Goal: Feedback & Contribution: Contribute content

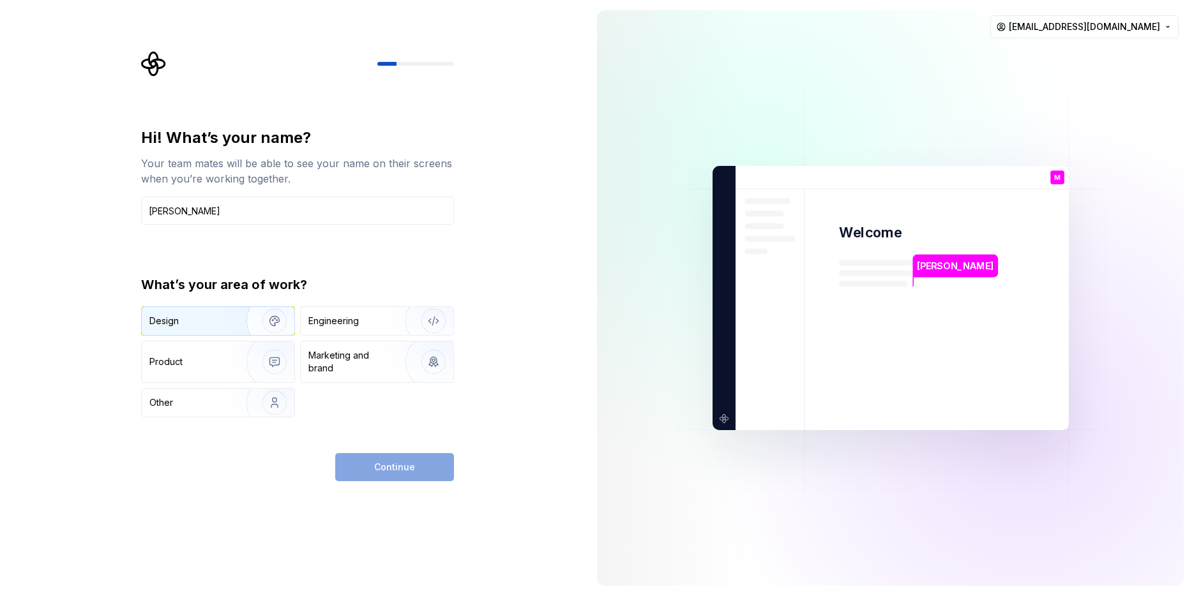
type input "[PERSON_NAME]"
click at [243, 319] on img "button" at bounding box center [266, 321] width 82 height 86
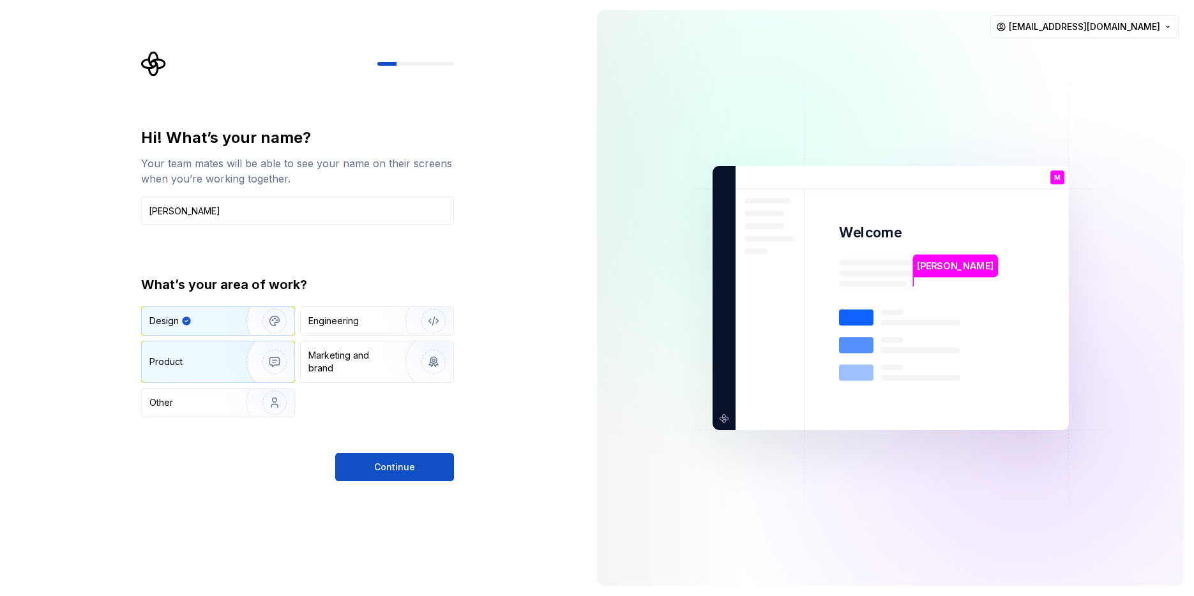
click at [209, 344] on div "Product" at bounding box center [218, 362] width 153 height 41
click at [208, 324] on div "Design" at bounding box center [189, 321] width 80 height 13
click at [393, 464] on span "Continue" at bounding box center [394, 467] width 41 height 13
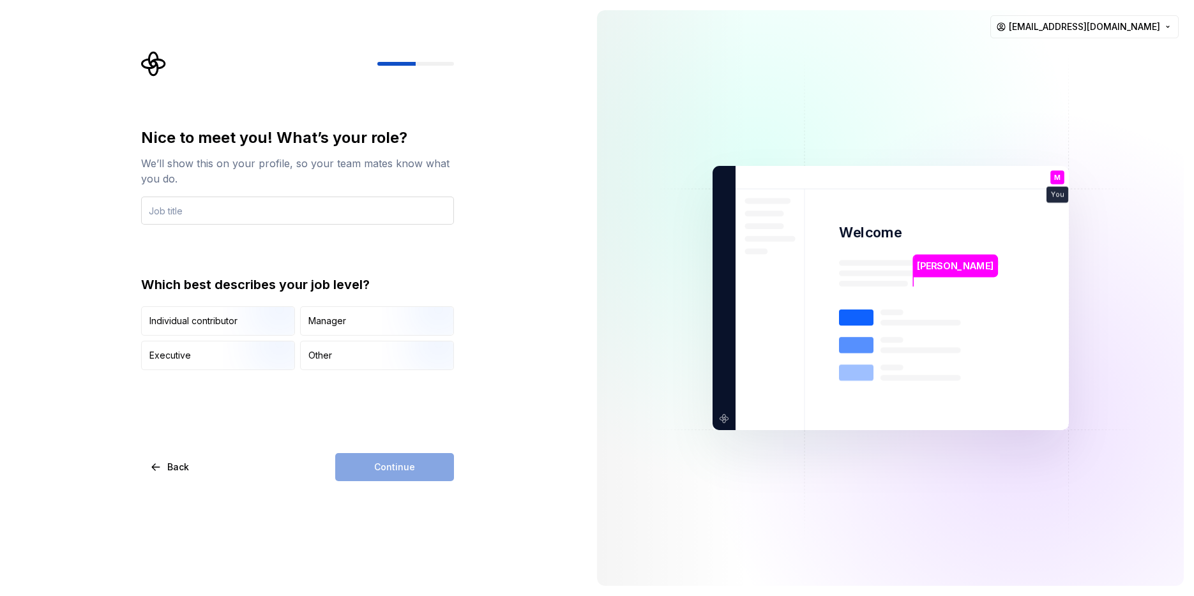
click at [242, 201] on input "text" at bounding box center [297, 211] width 313 height 28
type input "UI/UX Designer (Senior ;) )"
click at [270, 310] on img "button" at bounding box center [264, 337] width 82 height 86
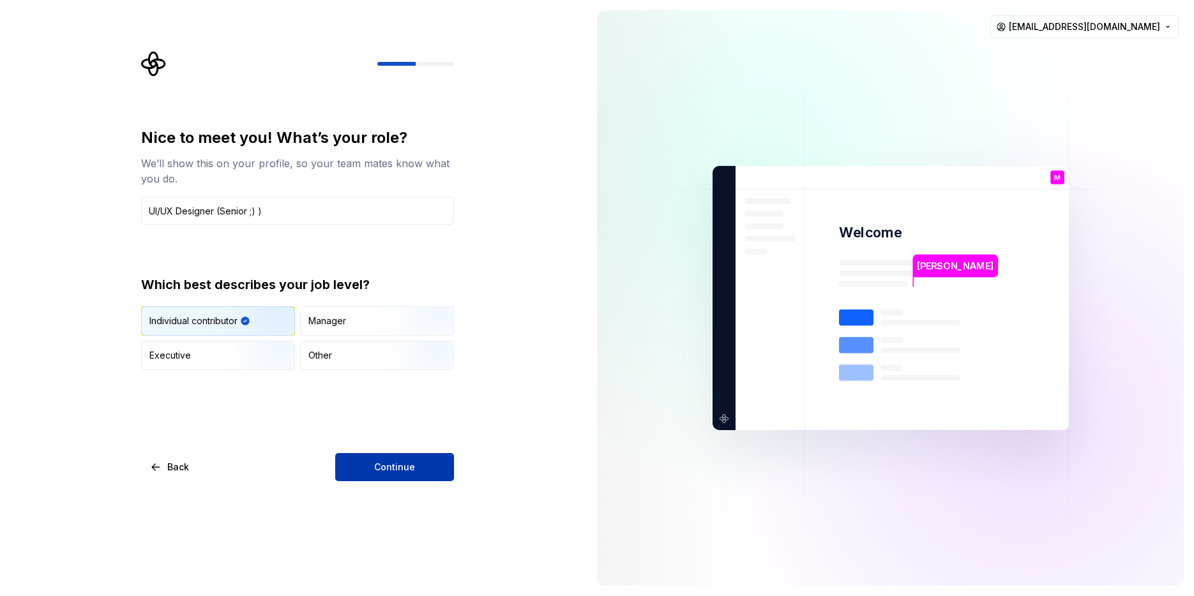
click at [412, 462] on span "Continue" at bounding box center [394, 467] width 41 height 13
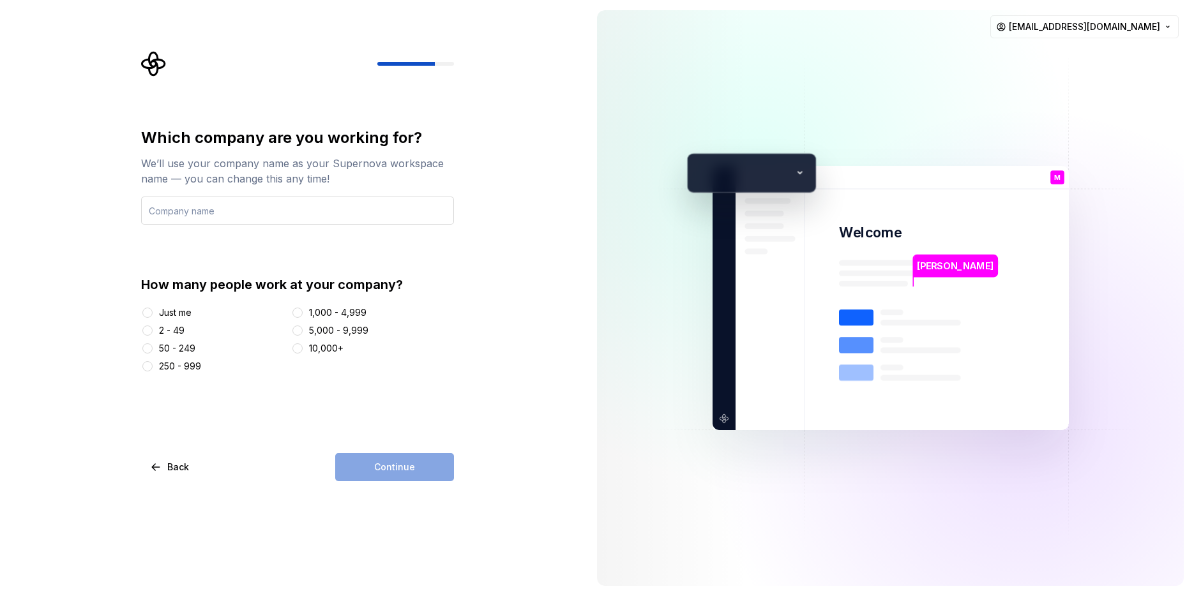
click at [291, 215] on input "text" at bounding box center [297, 211] width 313 height 28
type input "BlckPixel - [PERSON_NAME]"
click at [182, 314] on div "Just me" at bounding box center [175, 312] width 33 height 13
click at [153, 314] on button "Just me" at bounding box center [147, 313] width 10 height 10
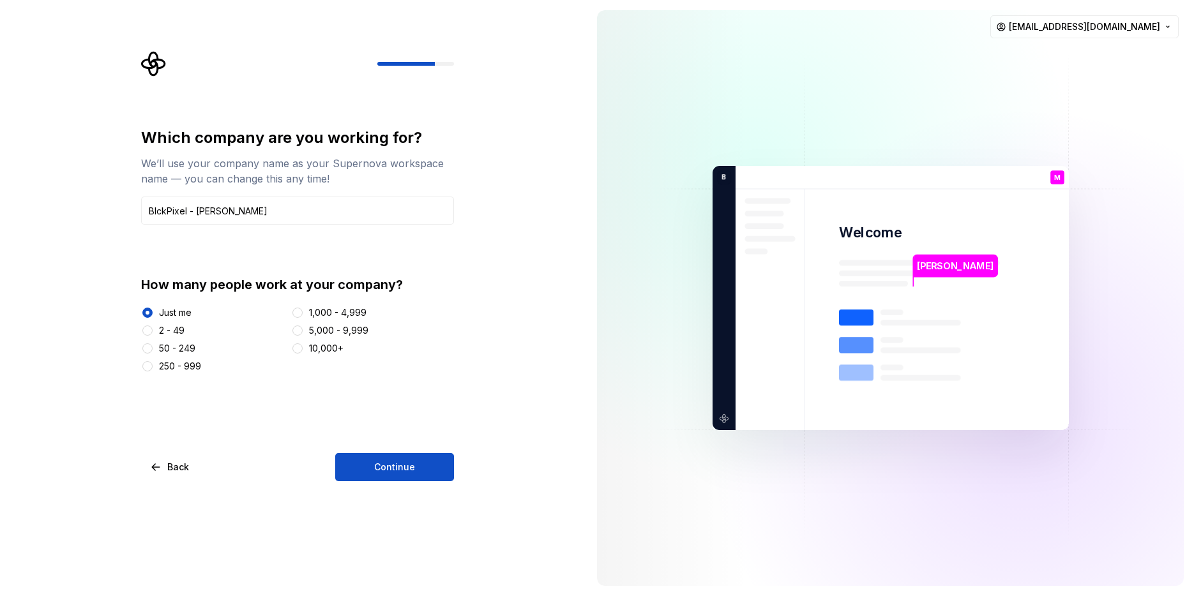
click at [370, 456] on button "Continue" at bounding box center [394, 467] width 119 height 28
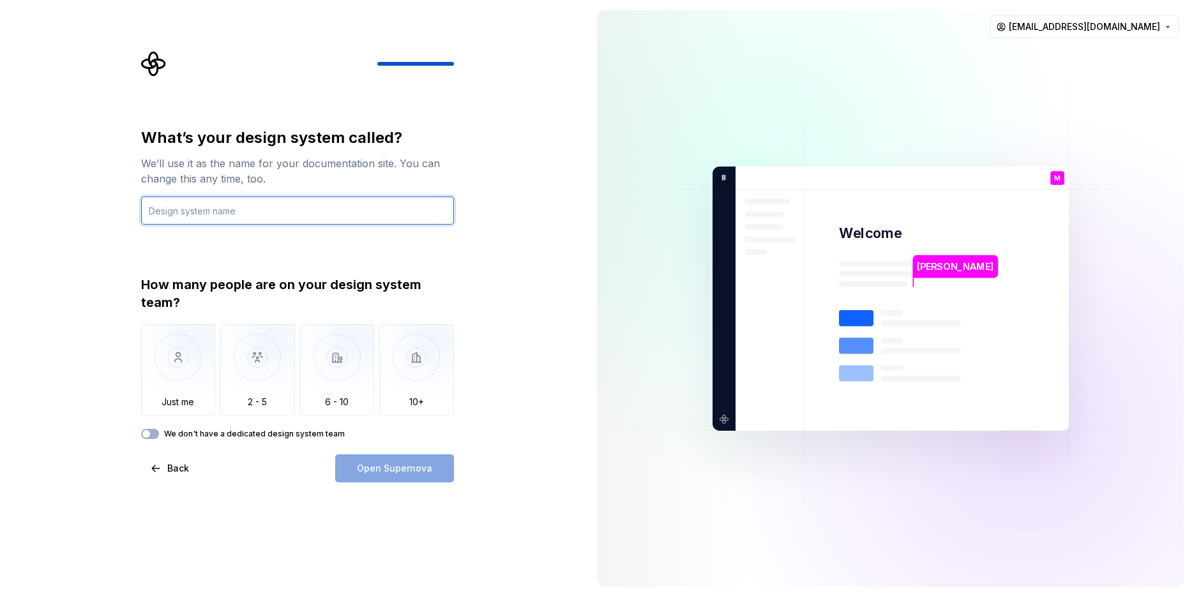
click at [222, 209] on input "text" at bounding box center [297, 211] width 313 height 28
type input "CAT4UI"
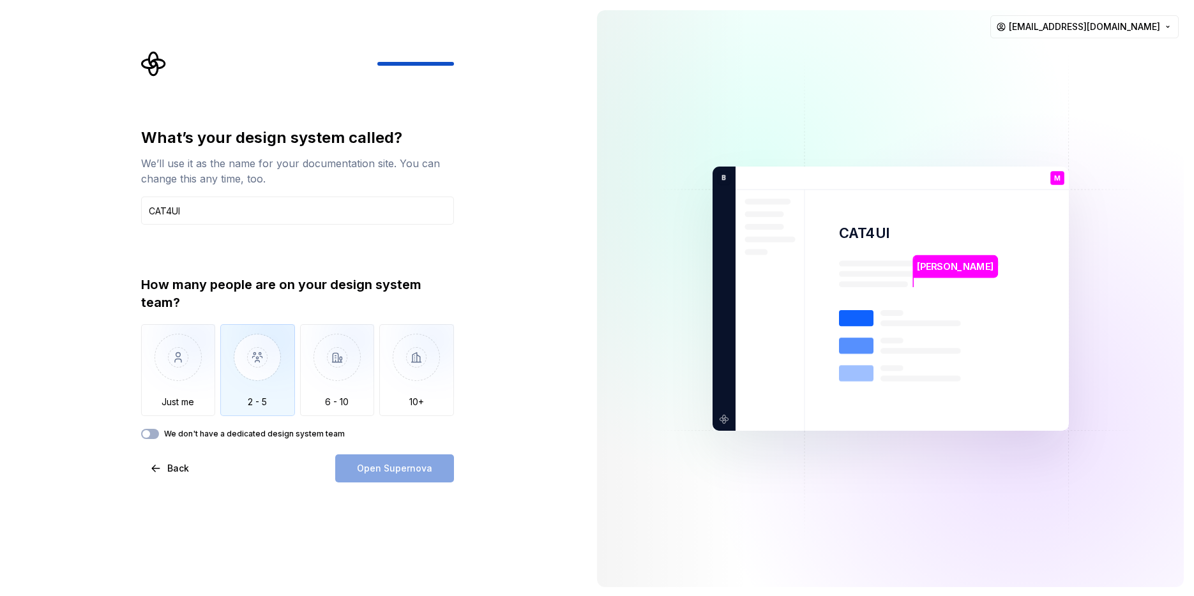
click at [272, 353] on img "button" at bounding box center [257, 367] width 75 height 86
click at [153, 433] on button "We don't have a dedicated design system team" at bounding box center [150, 434] width 18 height 10
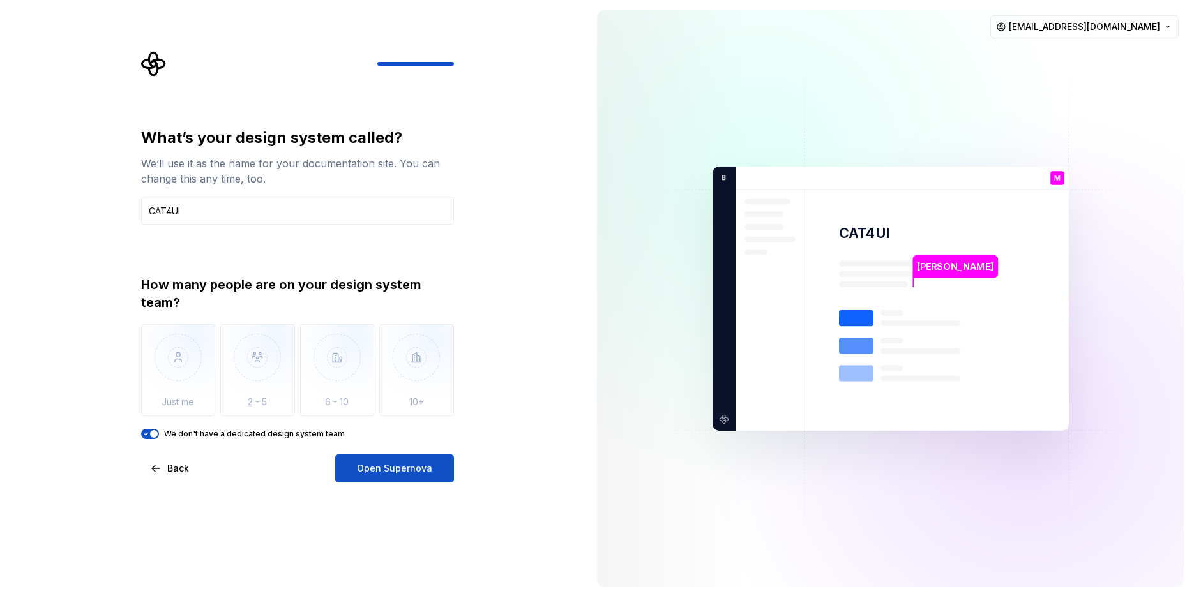
click at [399, 479] on button "Open Supernova" at bounding box center [394, 469] width 119 height 28
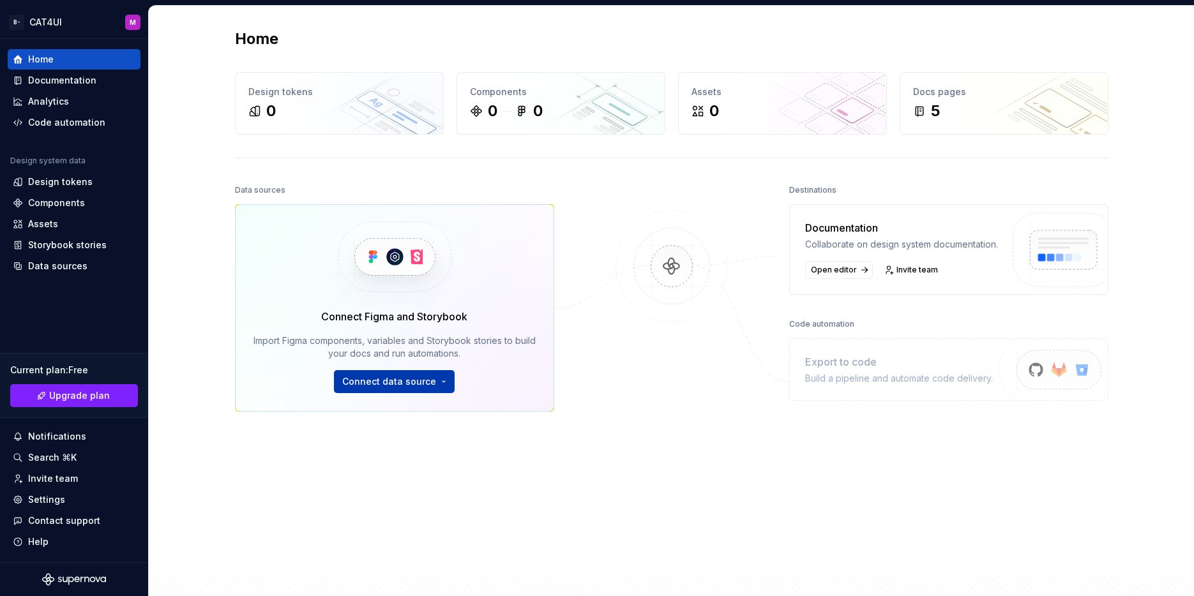
click at [392, 375] on html "B- CAT4UI M Home Documentation Analytics Code automation Design system data Des…" at bounding box center [597, 298] width 1194 height 596
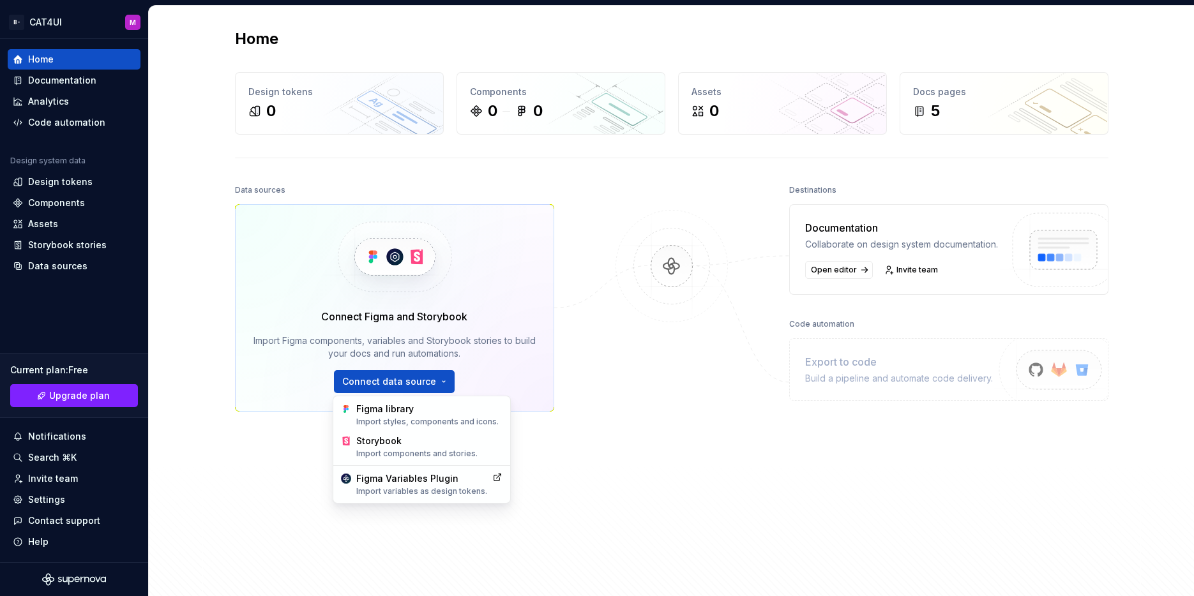
click at [206, 197] on html "B- CAT4UI M Home Documentation Analytics Code automation Design system data Des…" at bounding box center [597, 298] width 1194 height 596
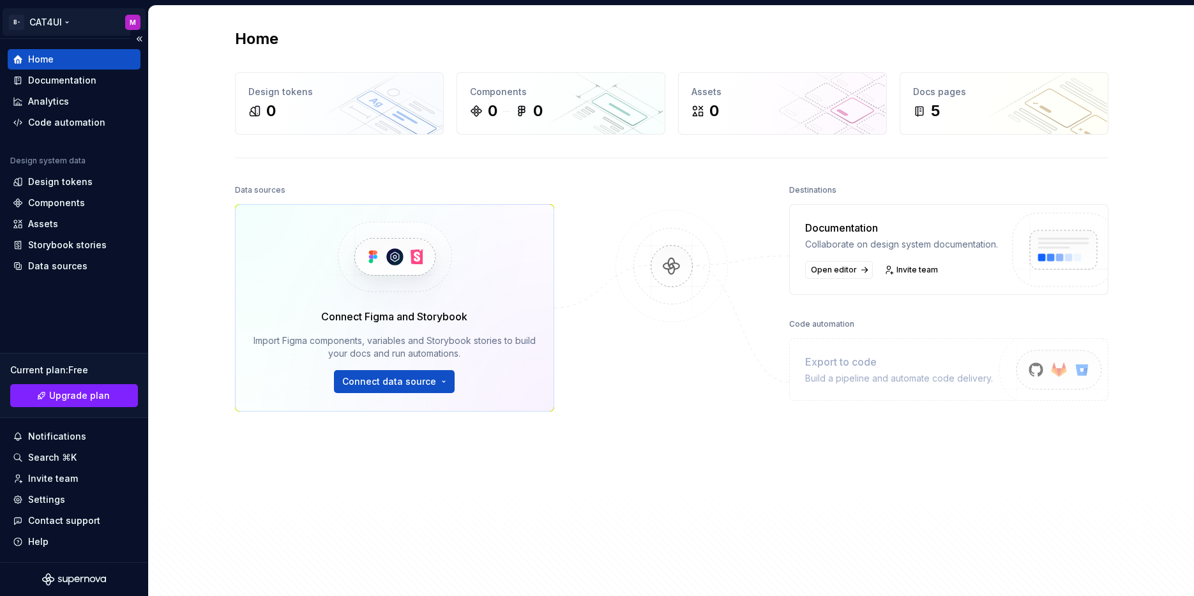
click at [63, 24] on html "B- CAT4UI M Home Documentation Analytics Code automation Design system data Des…" at bounding box center [597, 298] width 1194 height 596
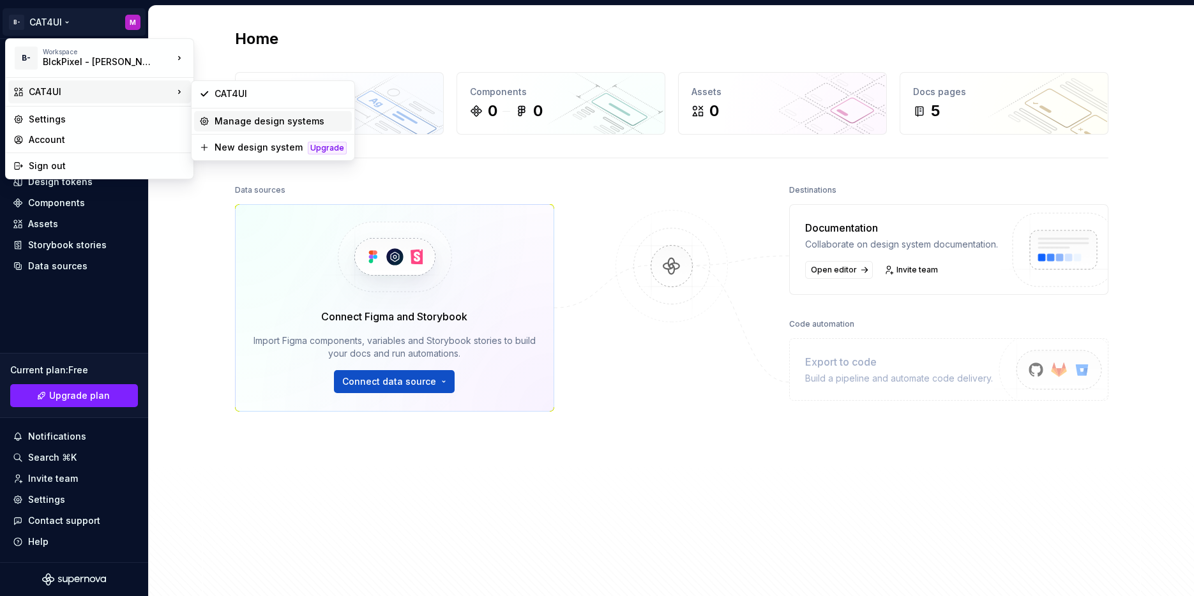
click at [262, 119] on div "Manage design systems" at bounding box center [281, 121] width 132 height 13
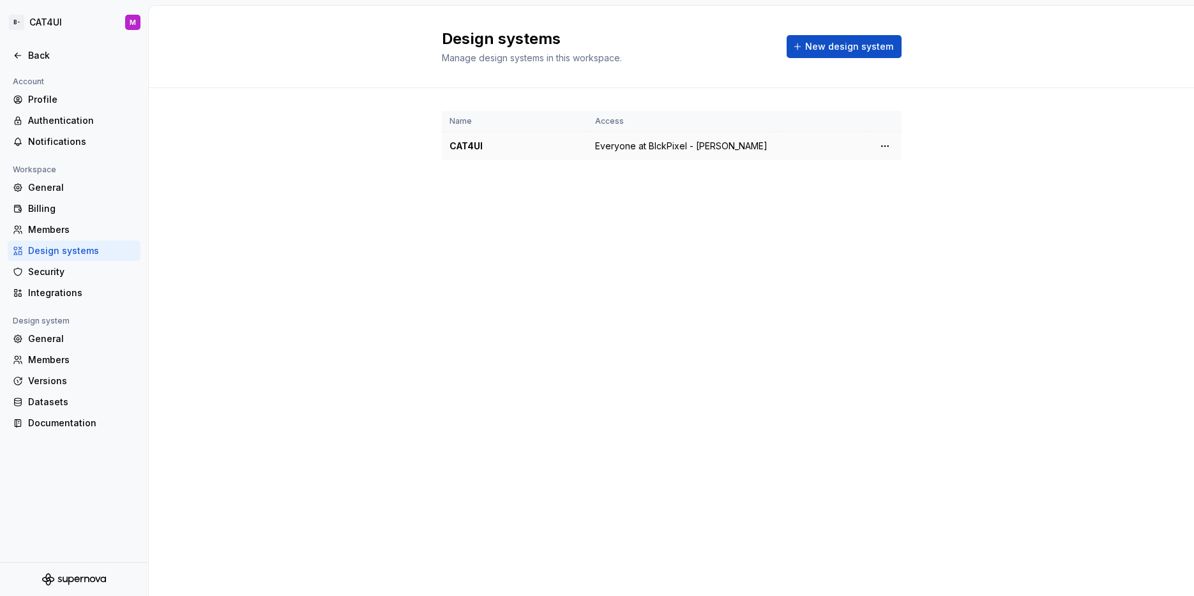
click at [479, 146] on td "CAT4UI" at bounding box center [515, 146] width 146 height 29
click at [476, 149] on div "CAT4UI" at bounding box center [514, 146] width 130 height 13
click at [886, 158] on html "B- CAT4UI M Back Account Profile Authentication Notifications Workspace General…" at bounding box center [597, 298] width 1194 height 596
click at [914, 194] on div "Design system settings" at bounding box center [960, 198] width 121 height 13
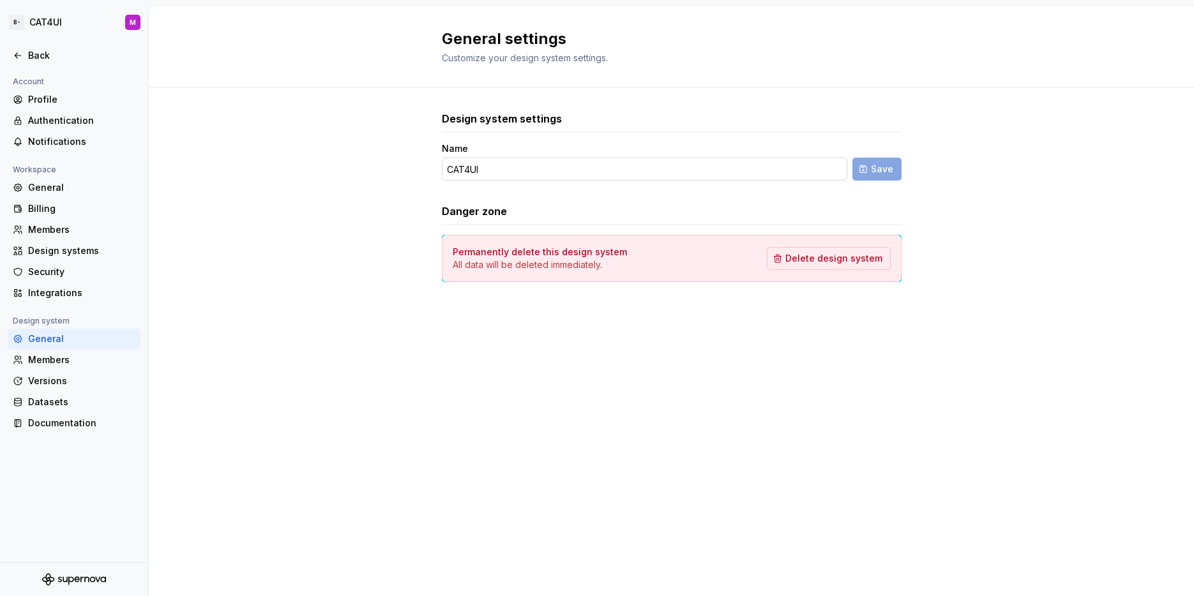
drag, startPoint x: 518, startPoint y: 155, endPoint x: 519, endPoint y: 163, distance: 8.3
click at [519, 160] on div "Name CAT4UI" at bounding box center [644, 161] width 405 height 38
click at [519, 166] on input "CAT4UI" at bounding box center [644, 169] width 405 height 23
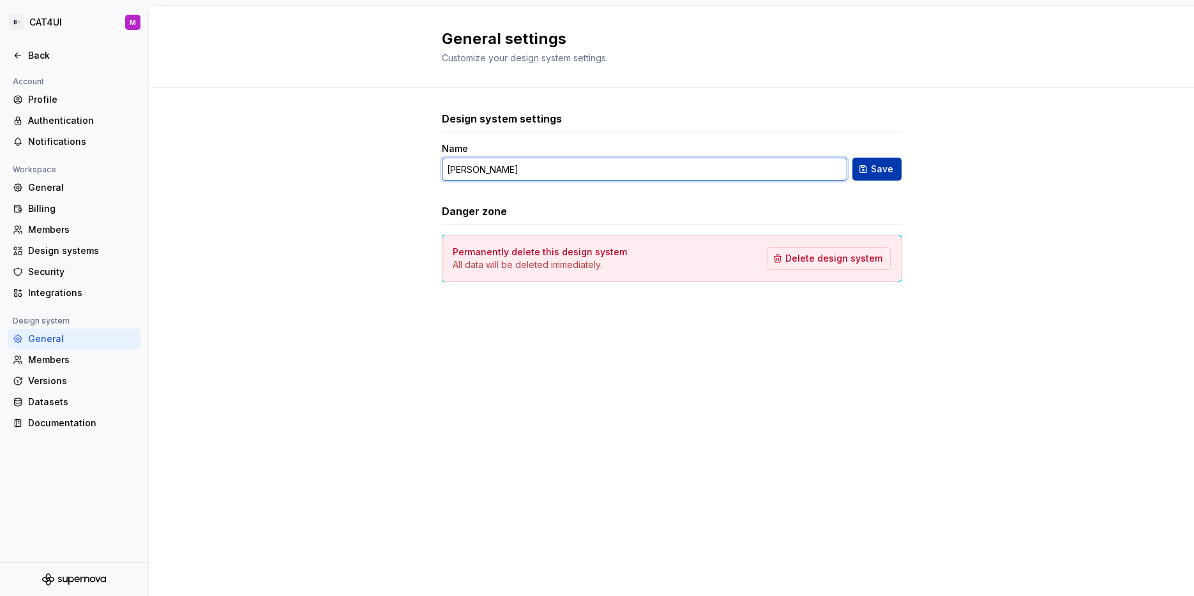
type input "[PERSON_NAME]"
click at [855, 172] on button "Save" at bounding box center [876, 169] width 49 height 23
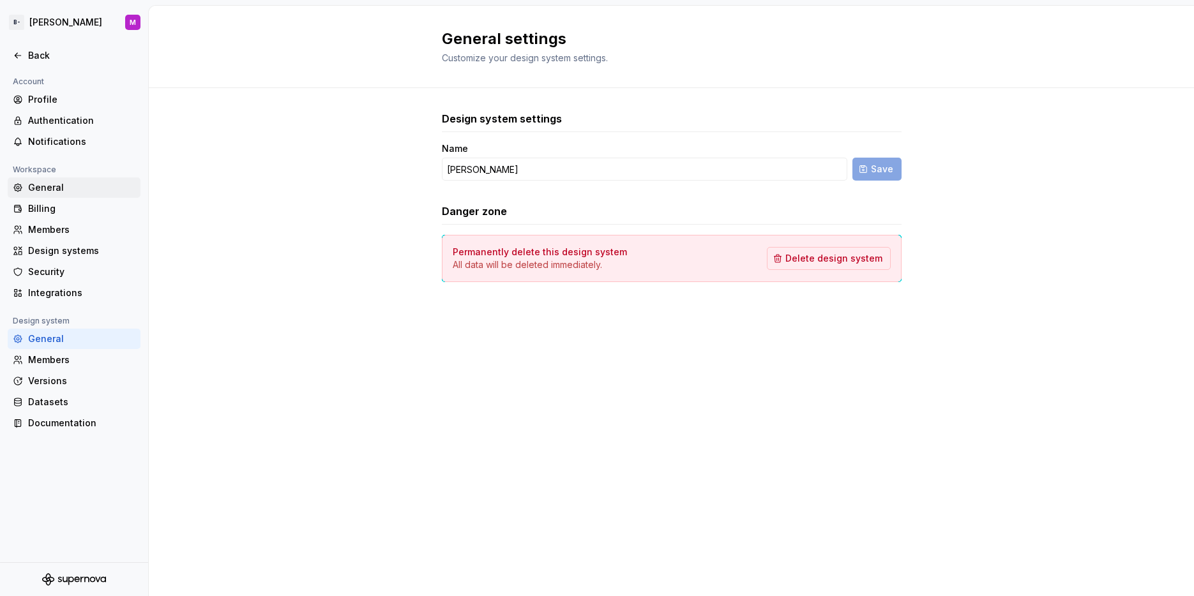
click at [54, 191] on div "General" at bounding box center [81, 187] width 107 height 13
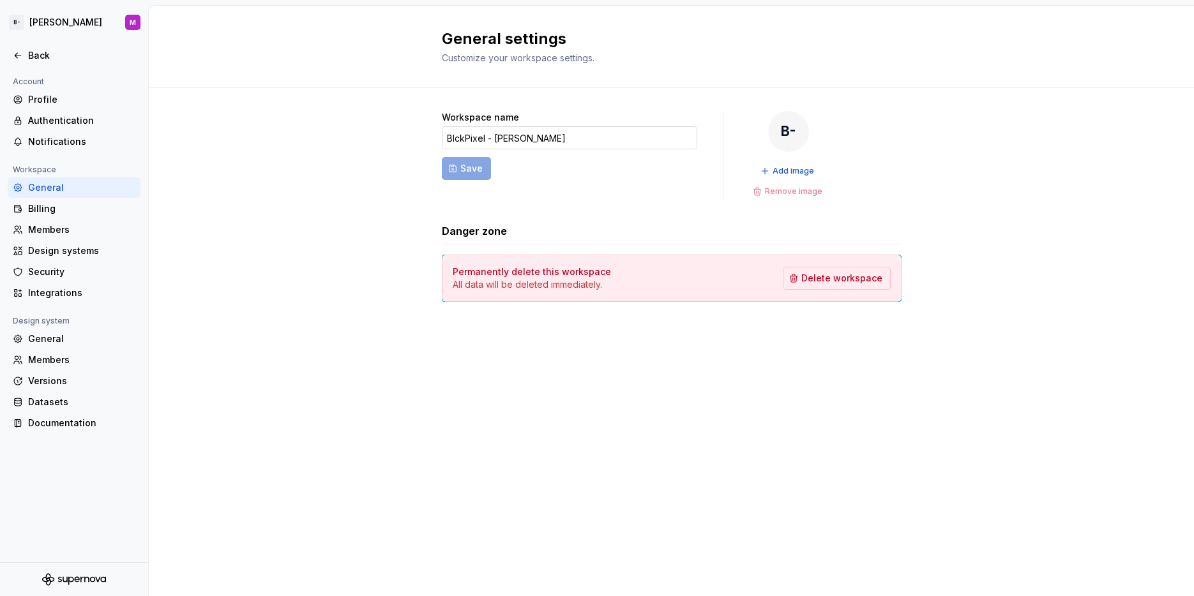
click at [536, 130] on input "BlckPixel - [PERSON_NAME]" at bounding box center [569, 137] width 255 height 23
click at [28, 49] on div "Back" at bounding box center [81, 55] width 107 height 13
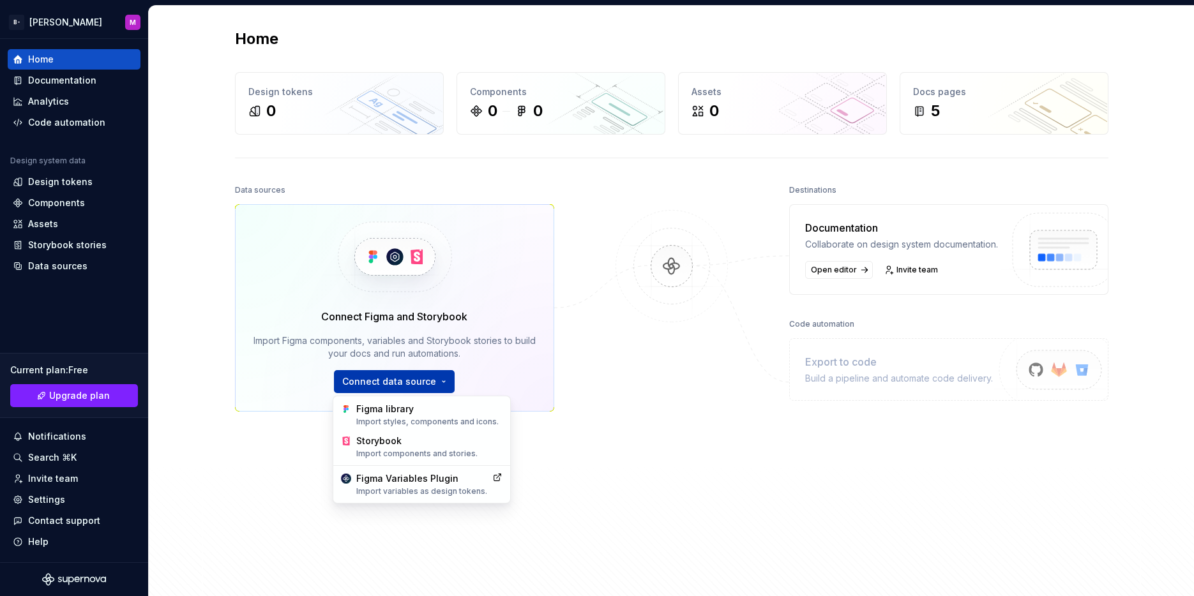
click at [423, 384] on html "B- [PERSON_NAME] M Home Documentation Analytics Code automation Design system d…" at bounding box center [597, 298] width 1194 height 596
click at [447, 421] on div "Import styles, components and icons." at bounding box center [429, 422] width 146 height 10
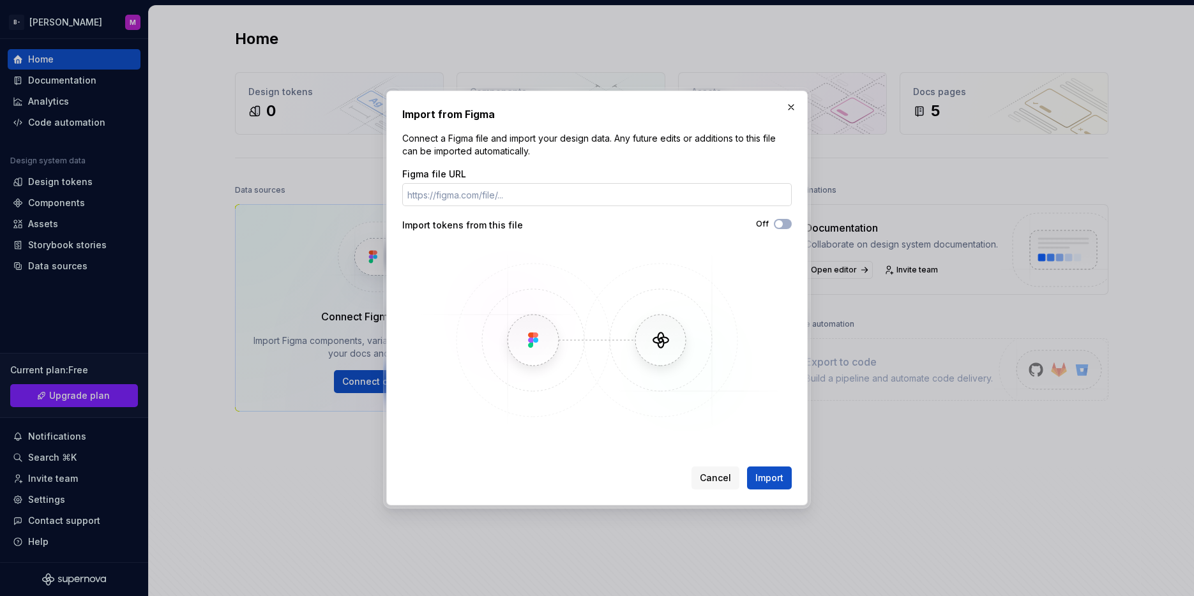
click at [462, 200] on input "Figma file URL" at bounding box center [596, 194] width 389 height 23
click at [520, 188] on input "Figma file URL" at bounding box center [596, 194] width 389 height 23
paste input "[URL][DOMAIN_NAME][PERSON_NAME]"
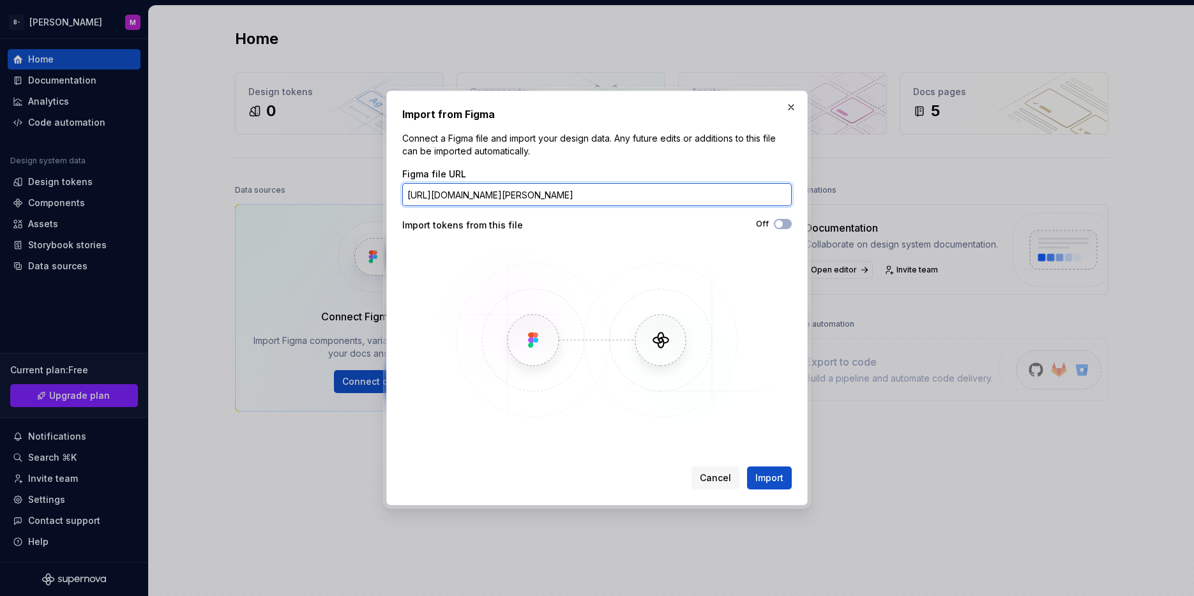
scroll to position [0, 232]
type input "[URL][DOMAIN_NAME][PERSON_NAME]"
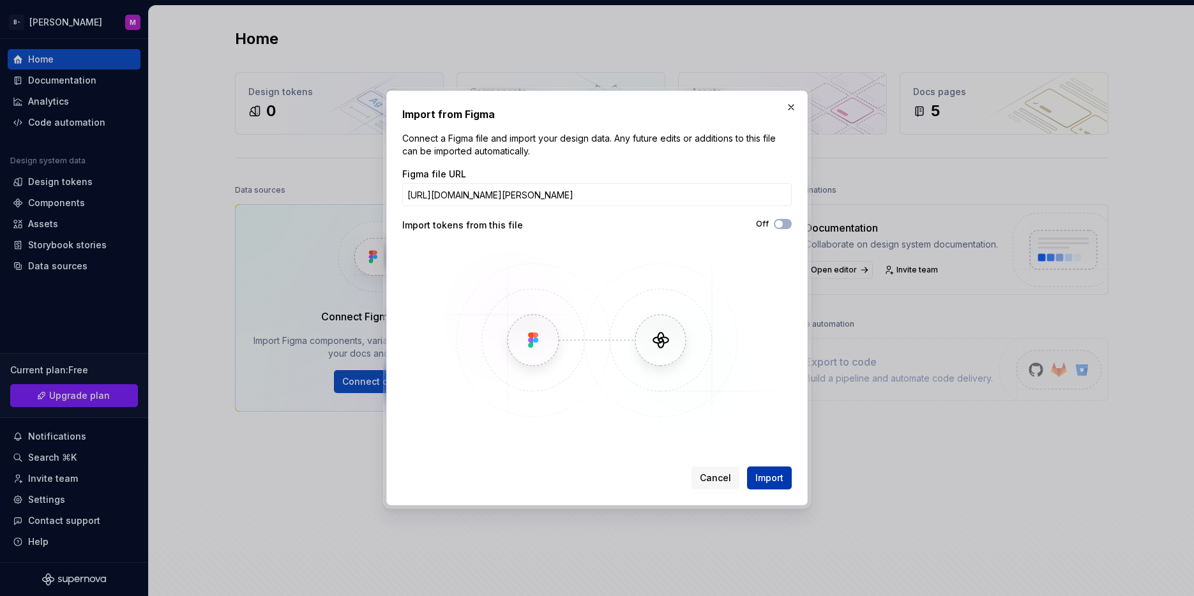
click at [774, 478] on span "Import" at bounding box center [769, 478] width 28 height 13
click at [778, 483] on span "Import" at bounding box center [769, 478] width 28 height 13
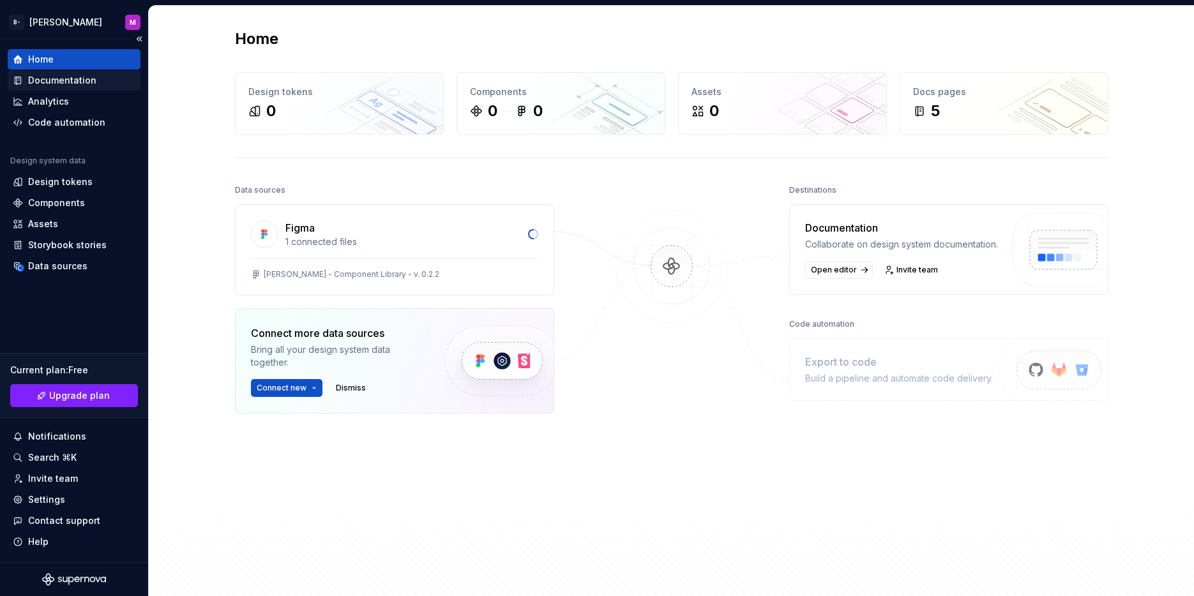
click at [28, 76] on div "Documentation" at bounding box center [62, 80] width 68 height 13
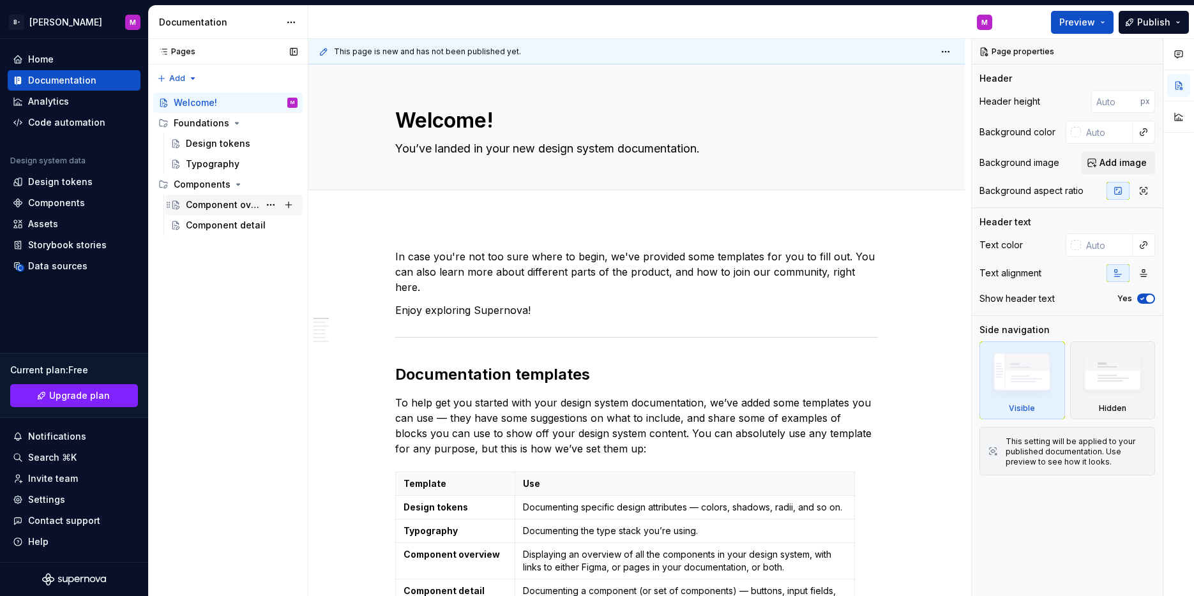
click at [213, 208] on div "Component overview" at bounding box center [222, 205] width 73 height 13
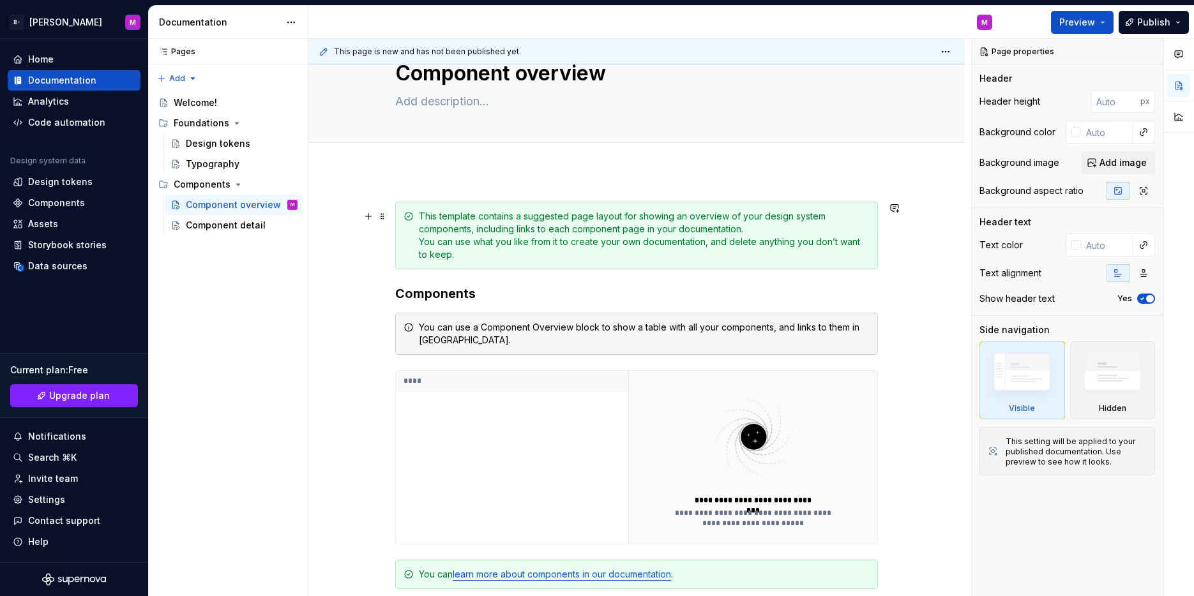
scroll to position [176, 0]
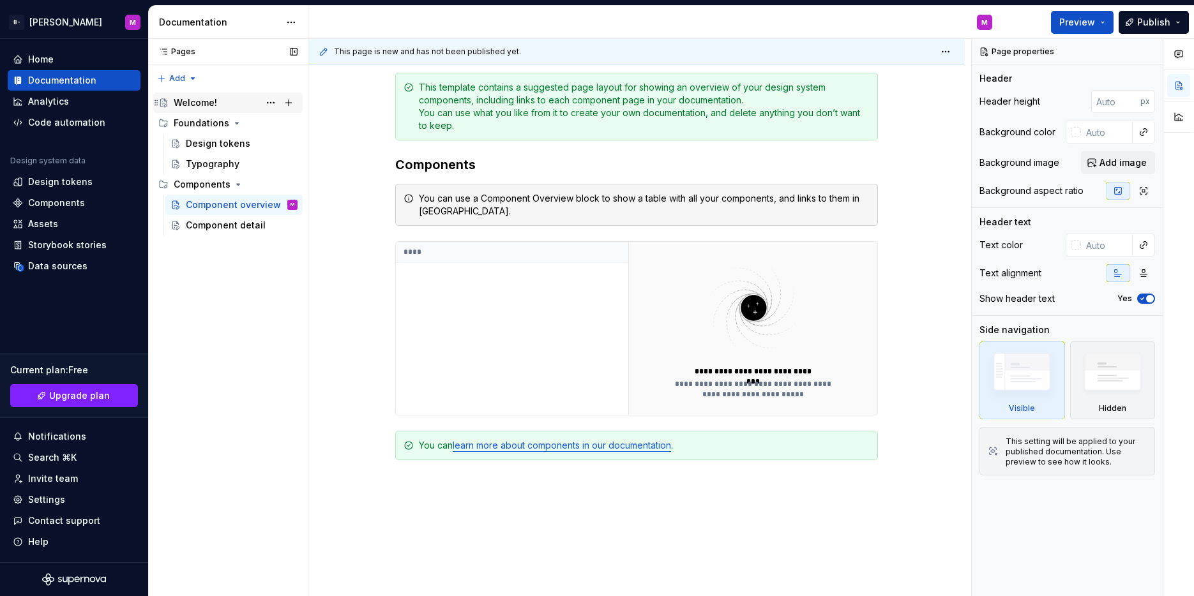
click at [207, 108] on div "Welcome!" at bounding box center [195, 102] width 43 height 13
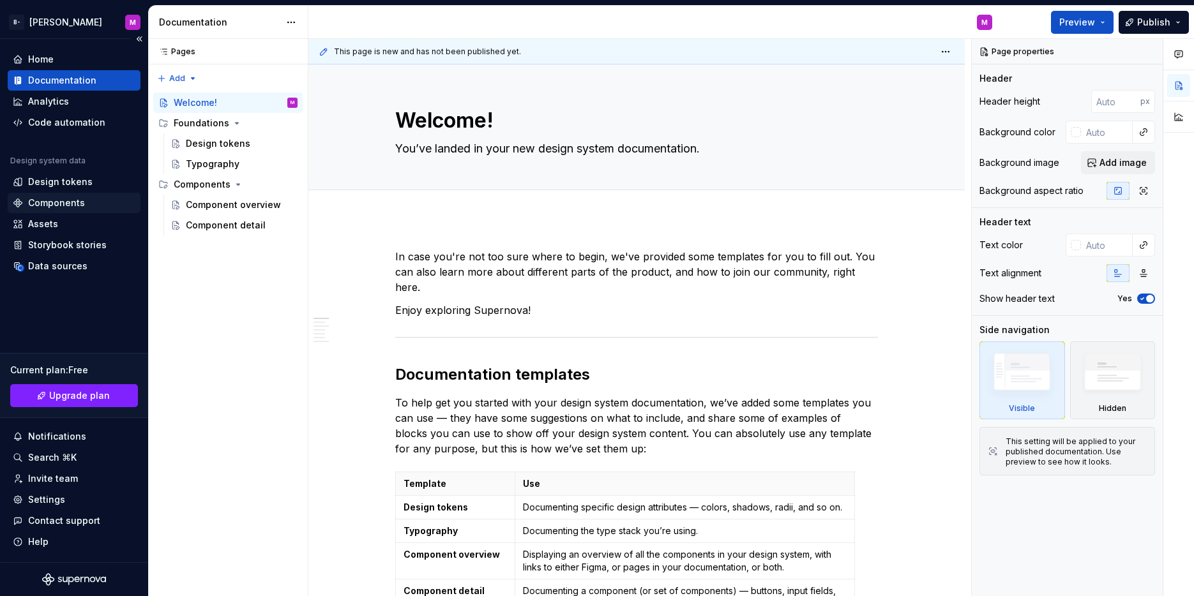
type textarea "*"
click at [73, 200] on div "Components" at bounding box center [56, 203] width 57 height 13
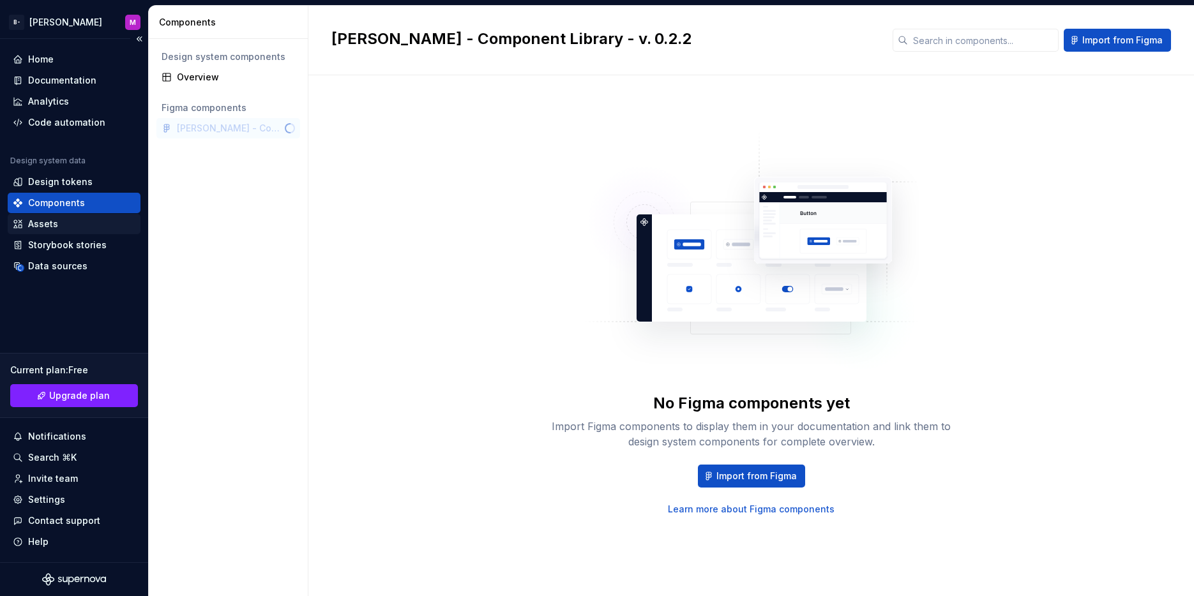
click at [63, 221] on div "Assets" at bounding box center [74, 224] width 123 height 13
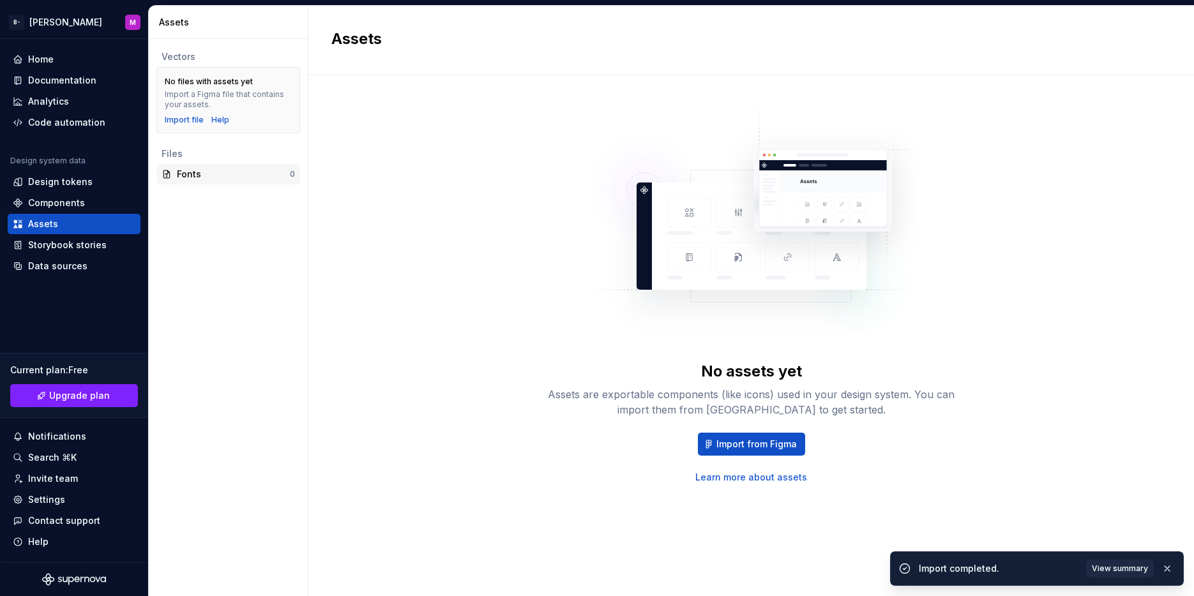
click at [209, 169] on div "Fonts" at bounding box center [233, 174] width 113 height 13
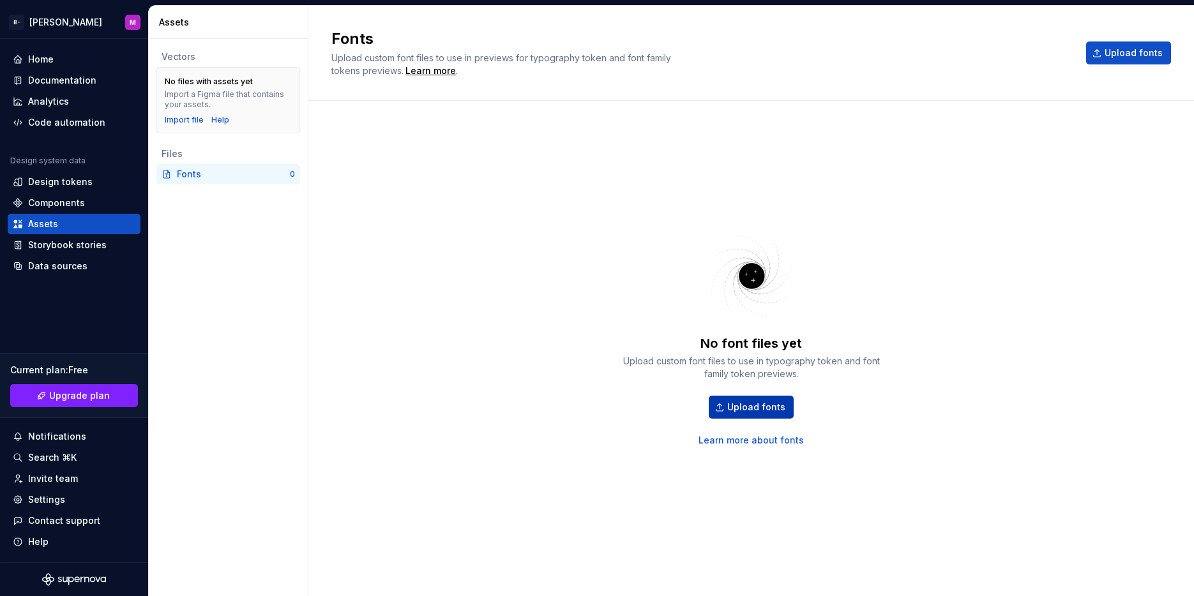
click at [738, 406] on span "Upload fonts" at bounding box center [756, 407] width 58 height 13
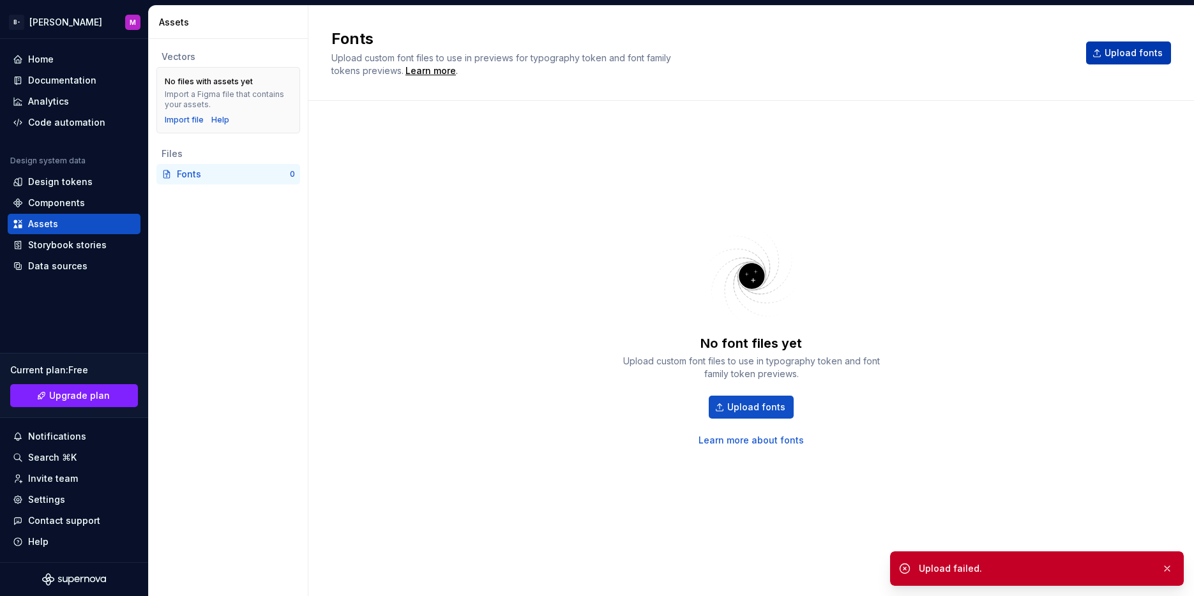
click at [1123, 48] on span "Upload fonts" at bounding box center [1133, 53] width 58 height 13
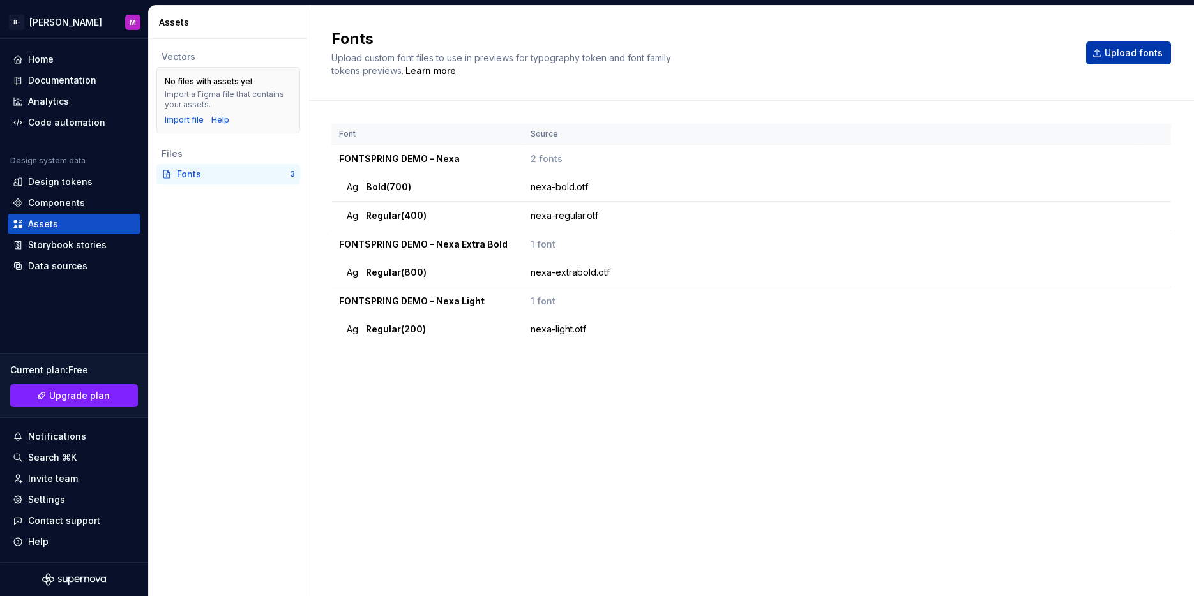
click at [1131, 43] on button "Upload fonts" at bounding box center [1128, 52] width 85 height 23
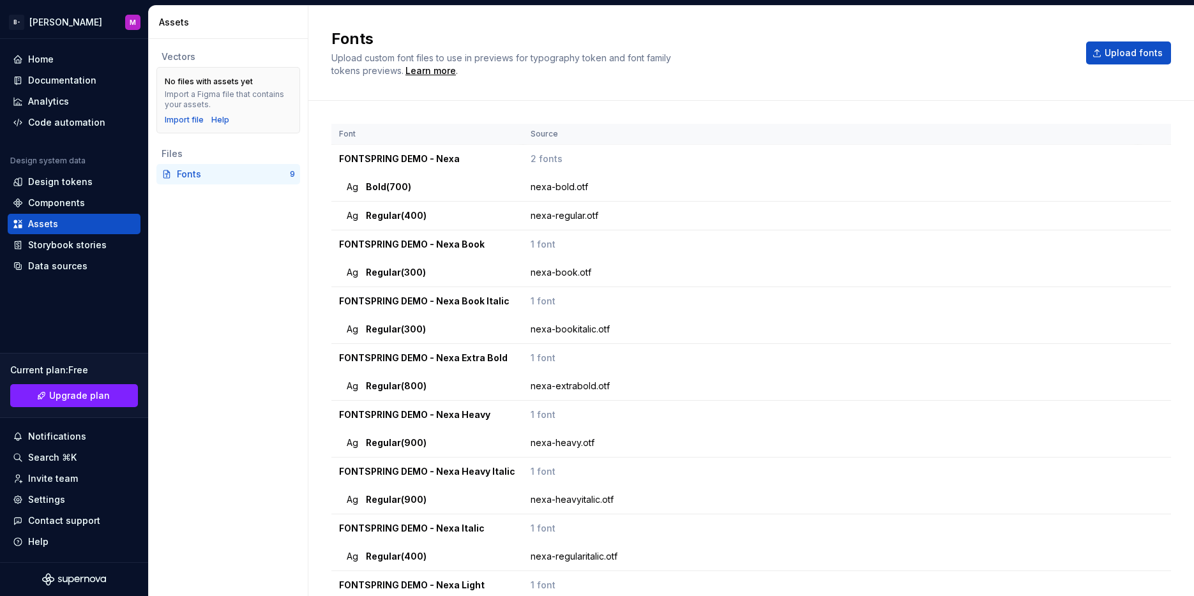
click at [179, 171] on div "Fonts" at bounding box center [233, 174] width 113 height 13
click at [1104, 49] on span "Upload fonts" at bounding box center [1133, 53] width 58 height 13
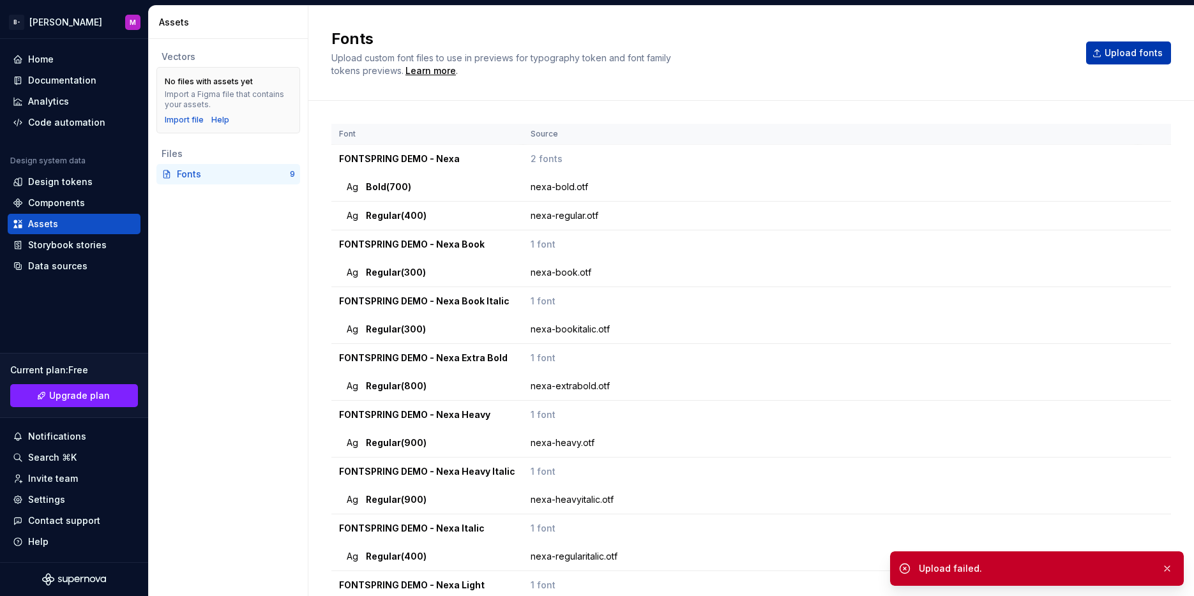
click at [1127, 54] on span "Upload fonts" at bounding box center [1133, 53] width 58 height 13
click at [1111, 49] on span "Upload fonts" at bounding box center [1133, 53] width 58 height 13
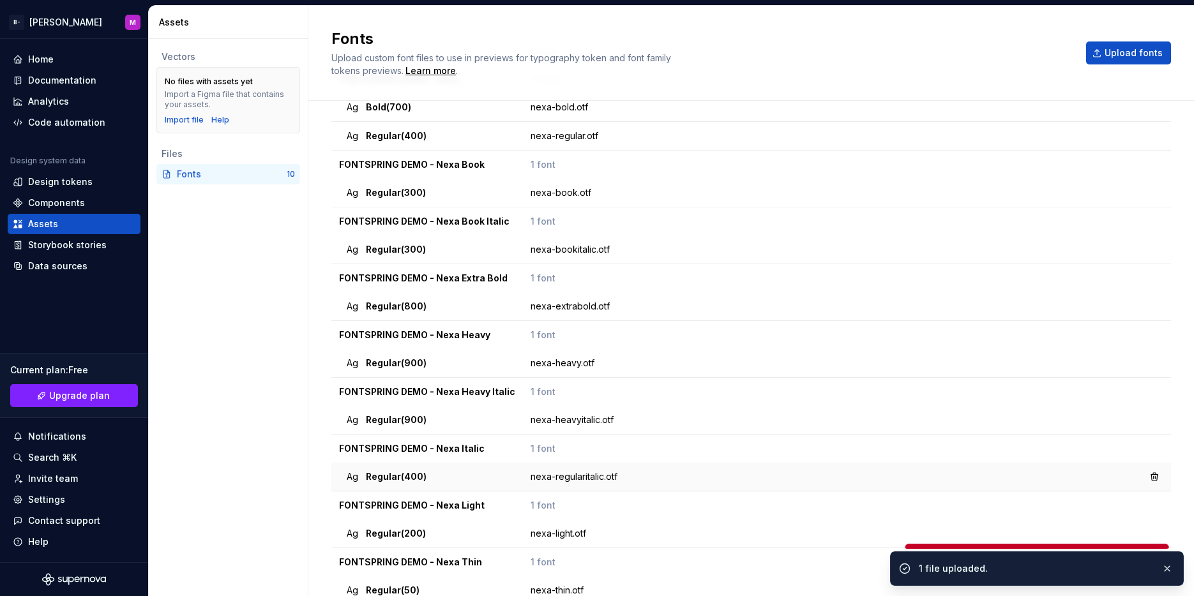
scroll to position [145, 0]
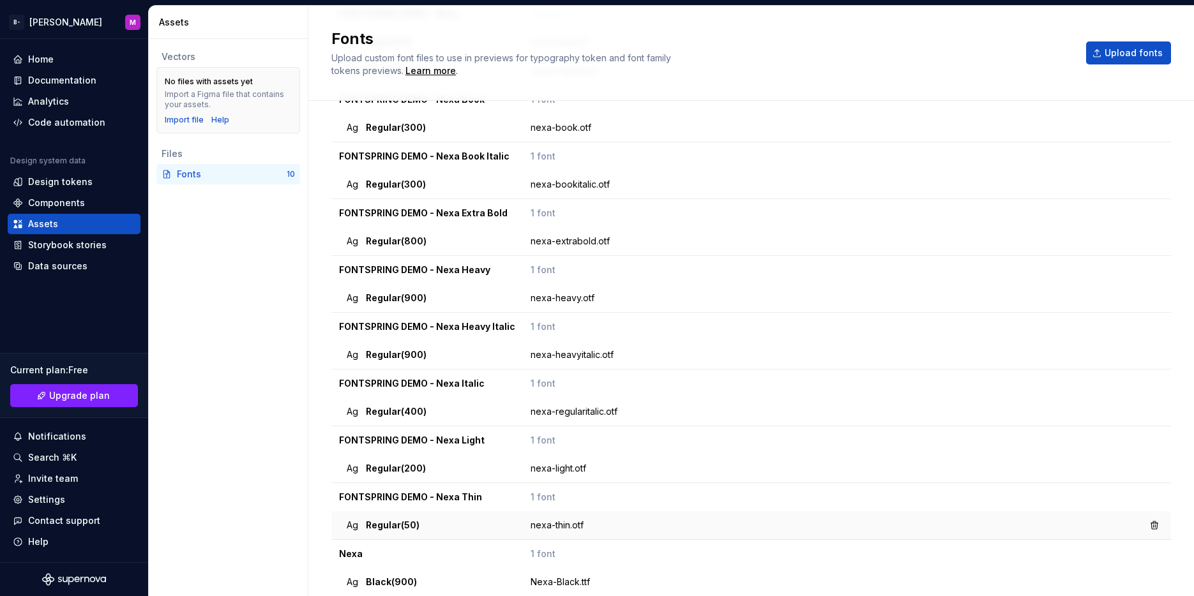
click at [604, 518] on td "nexa-thin.otf" at bounding box center [830, 525] width 615 height 29
click at [1145, 527] on button "button" at bounding box center [1154, 525] width 18 height 18
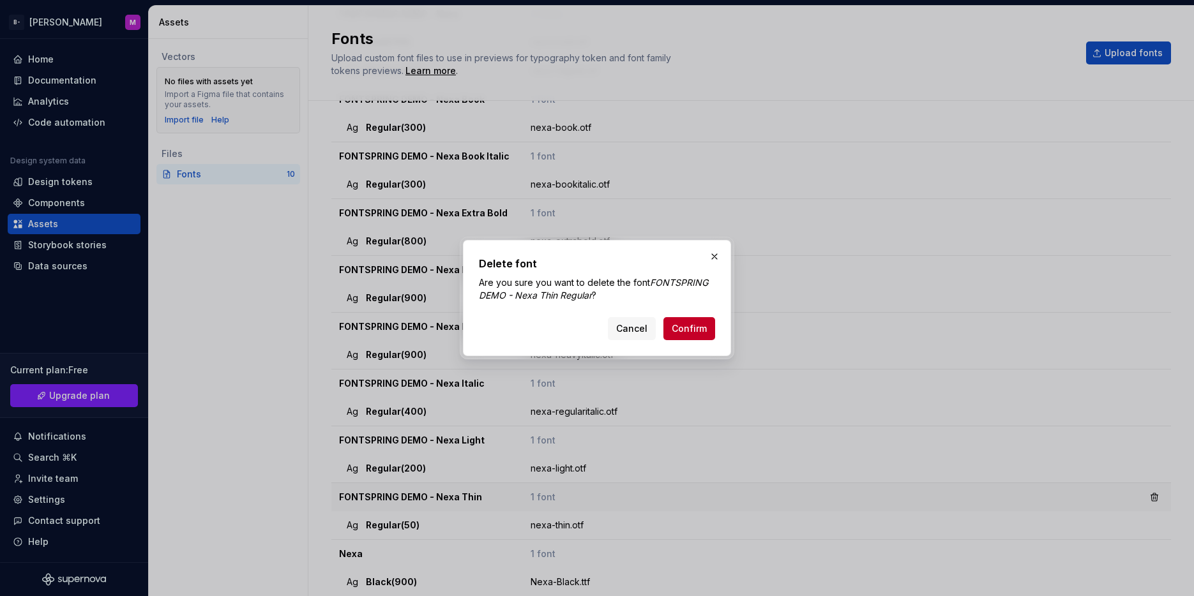
click button "Cancel" at bounding box center [632, 328] width 48 height 23
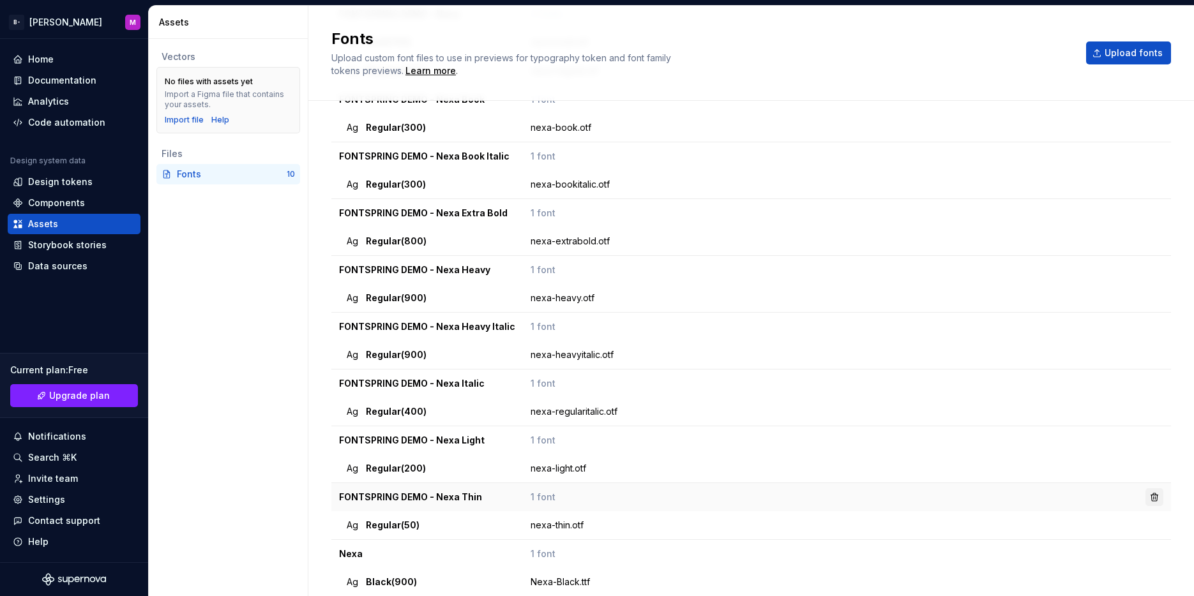
click at [1146, 495] on button "button" at bounding box center [1154, 497] width 18 height 18
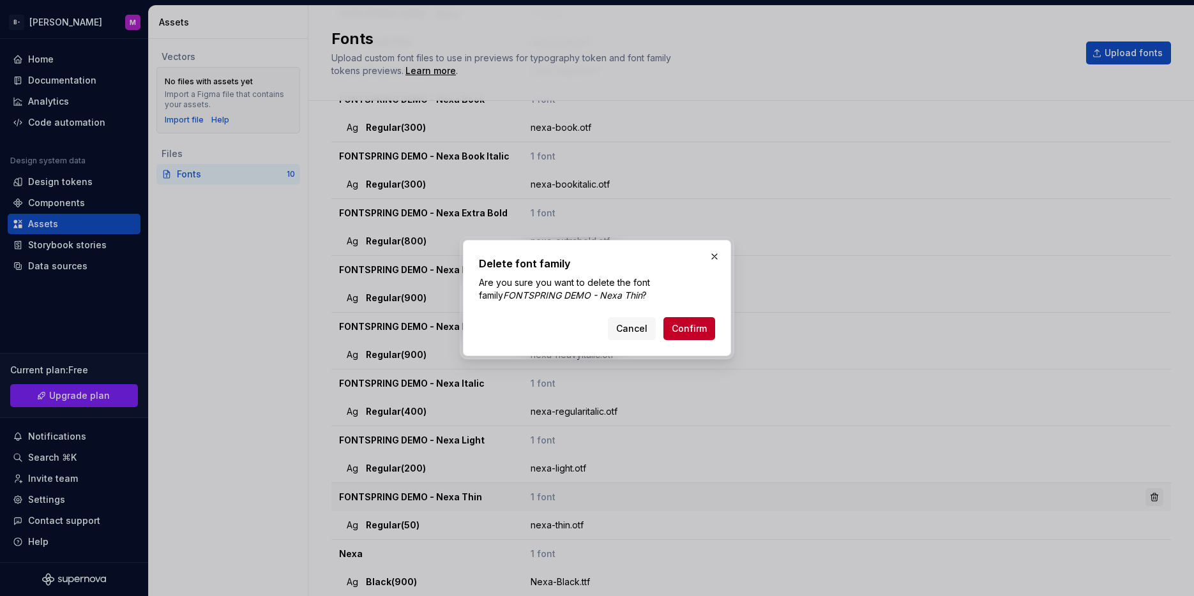
click button "Cancel" at bounding box center [632, 328] width 48 height 23
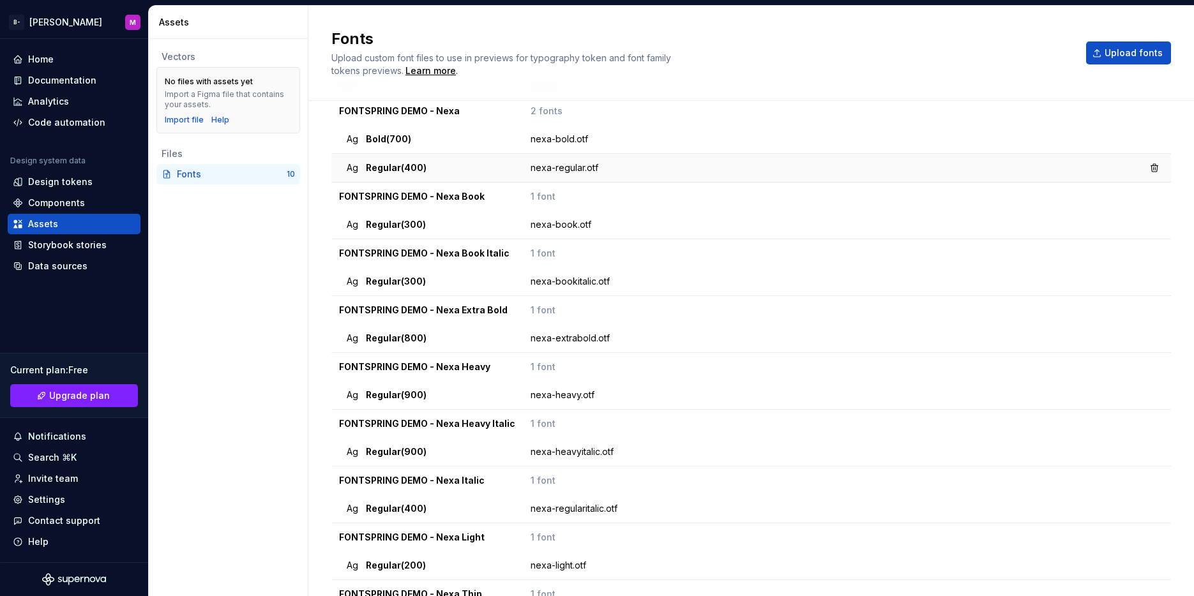
scroll to position [0, 0]
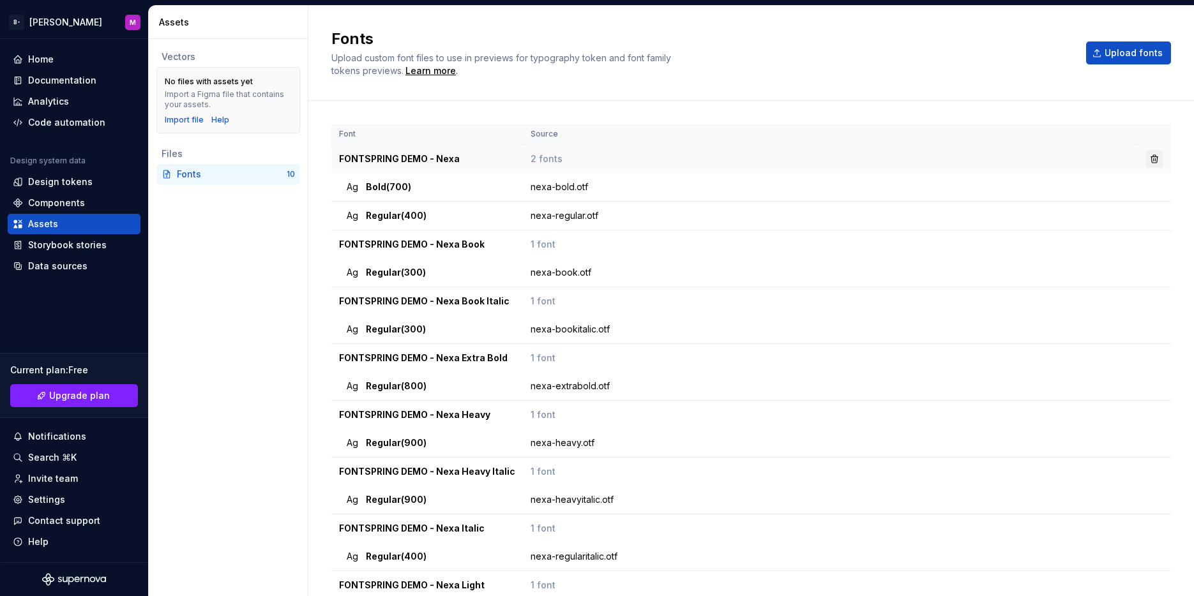
click at [1145, 164] on button "button" at bounding box center [1154, 159] width 18 height 18
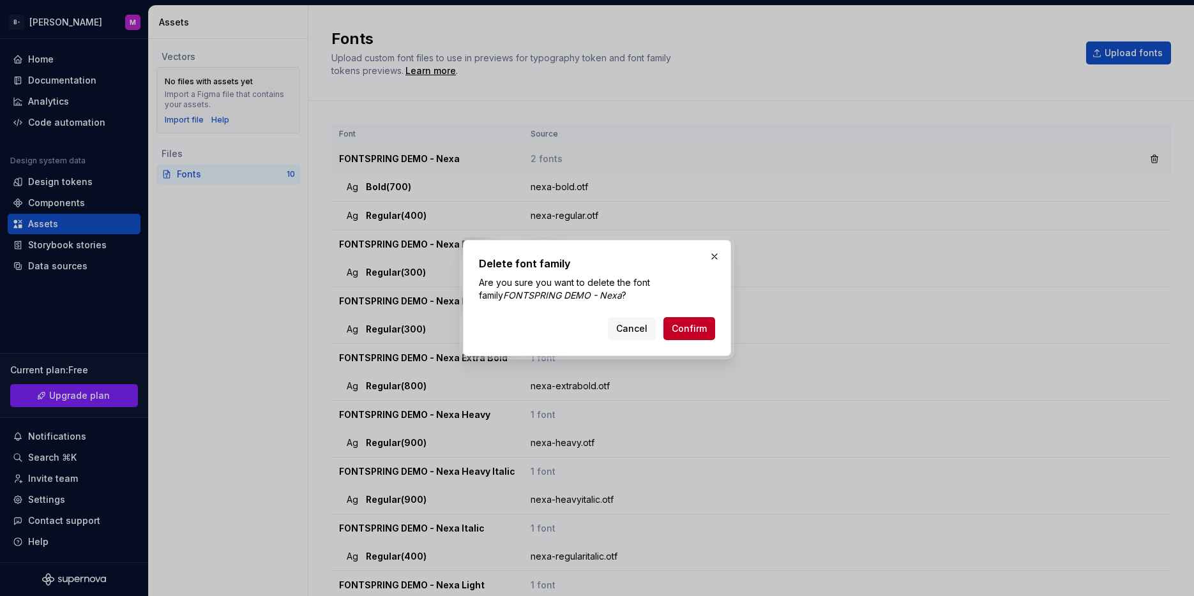
click button "Cancel" at bounding box center [632, 328] width 48 height 23
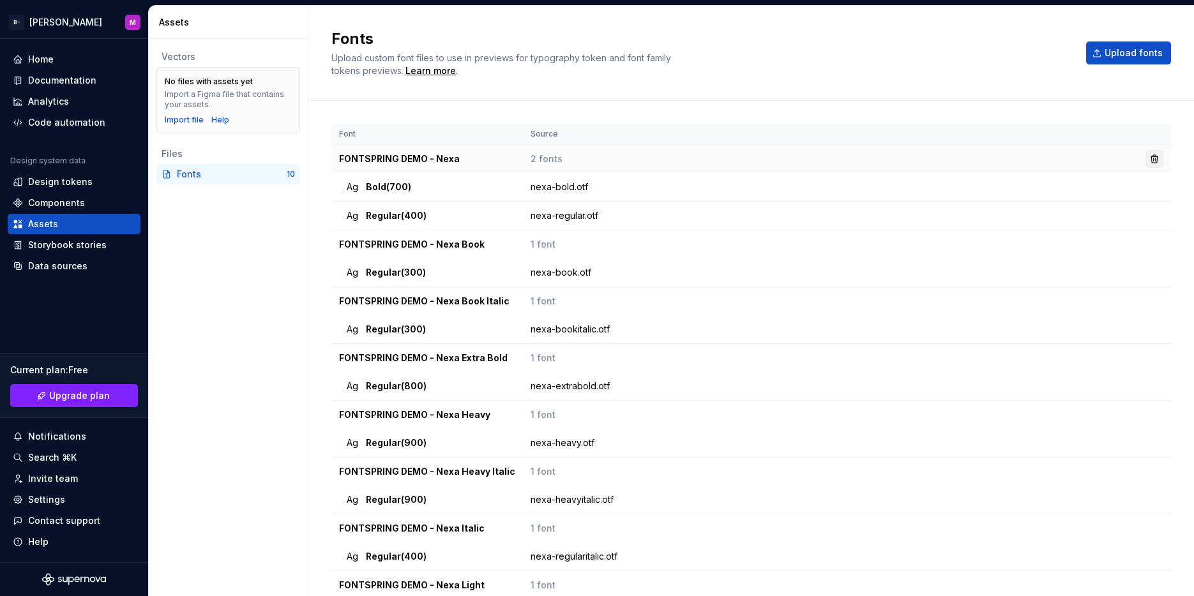
click at [1145, 162] on button "button" at bounding box center [1154, 159] width 18 height 18
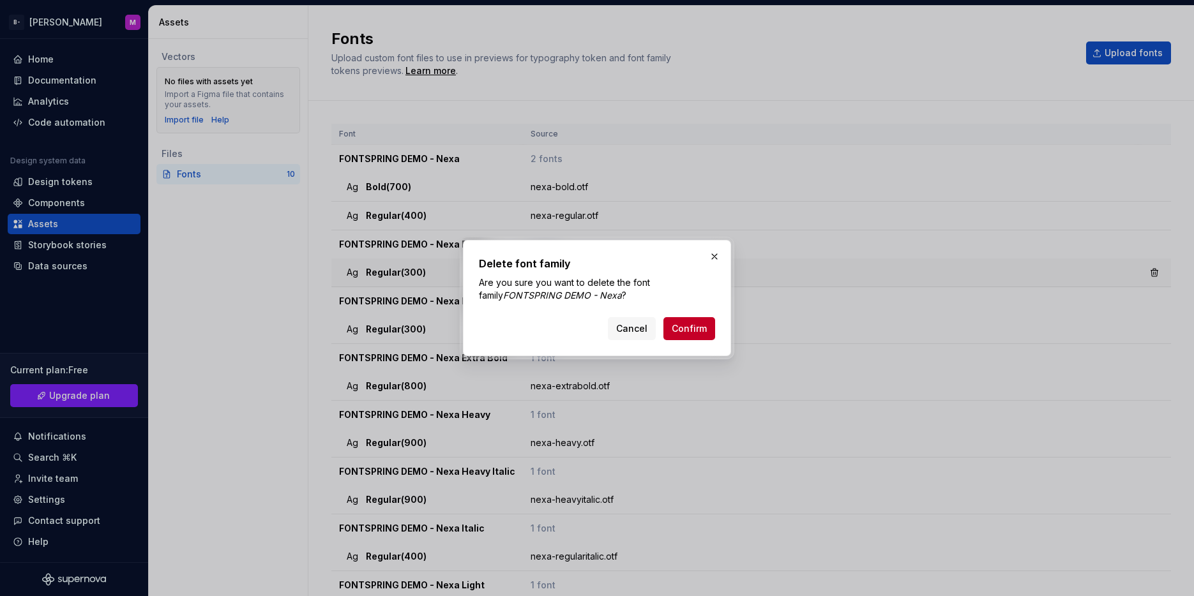
click button "Cancel" at bounding box center [632, 328] width 48 height 23
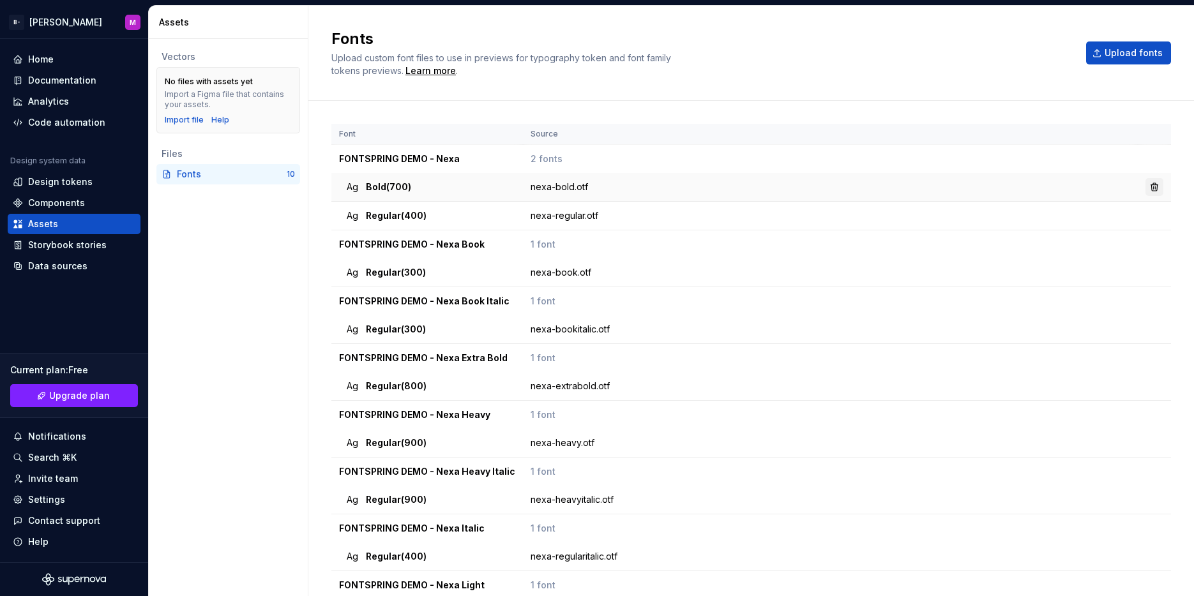
click at [1148, 186] on button "button" at bounding box center [1154, 187] width 18 height 18
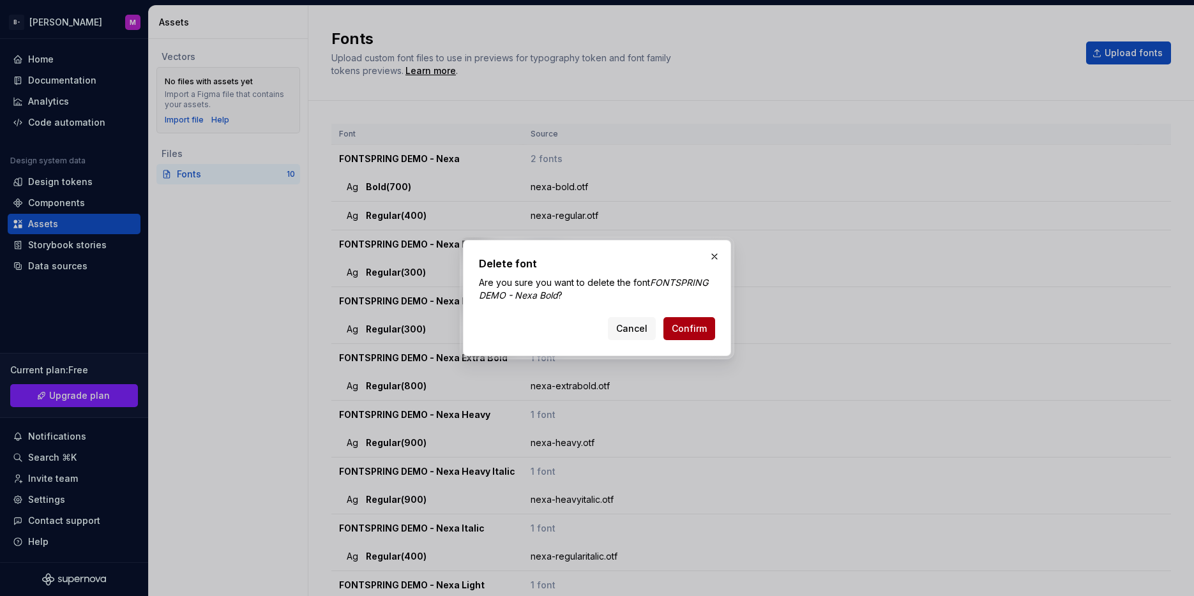
click at [693, 327] on span "Confirm" at bounding box center [689, 328] width 35 height 13
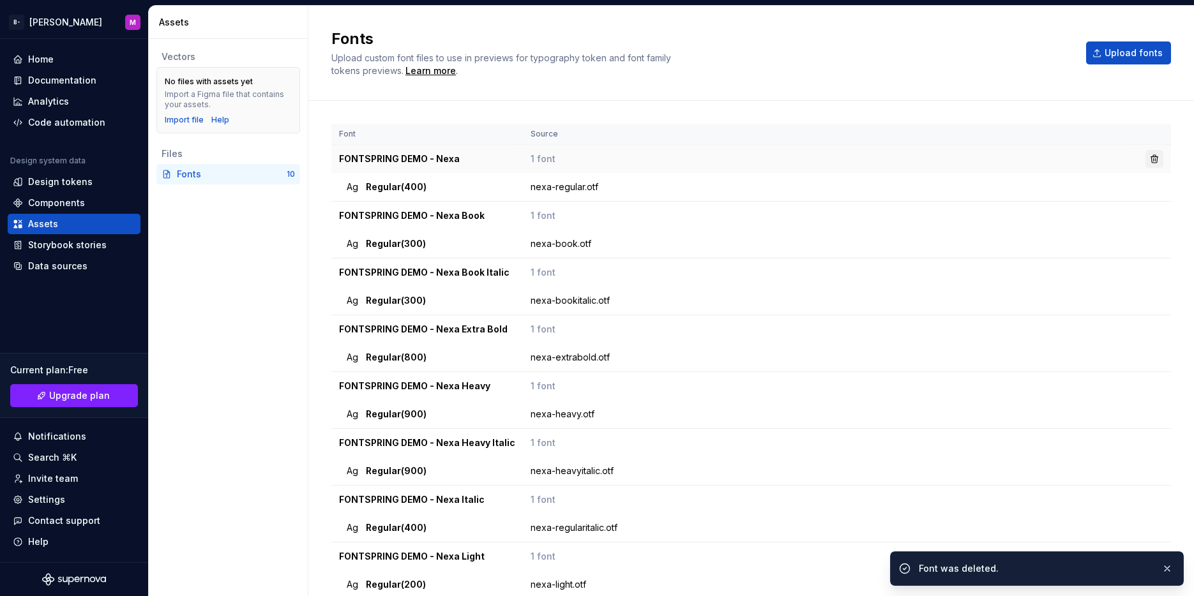
click at [1145, 158] on button "button" at bounding box center [1154, 159] width 18 height 18
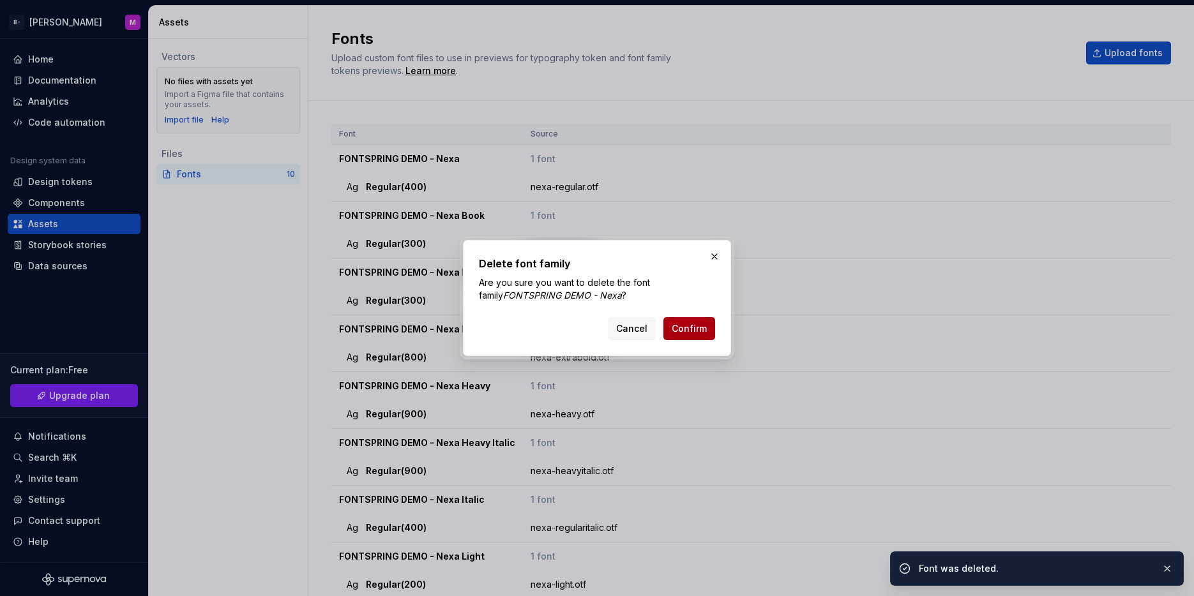
click at [688, 324] on span "Confirm" at bounding box center [689, 328] width 35 height 13
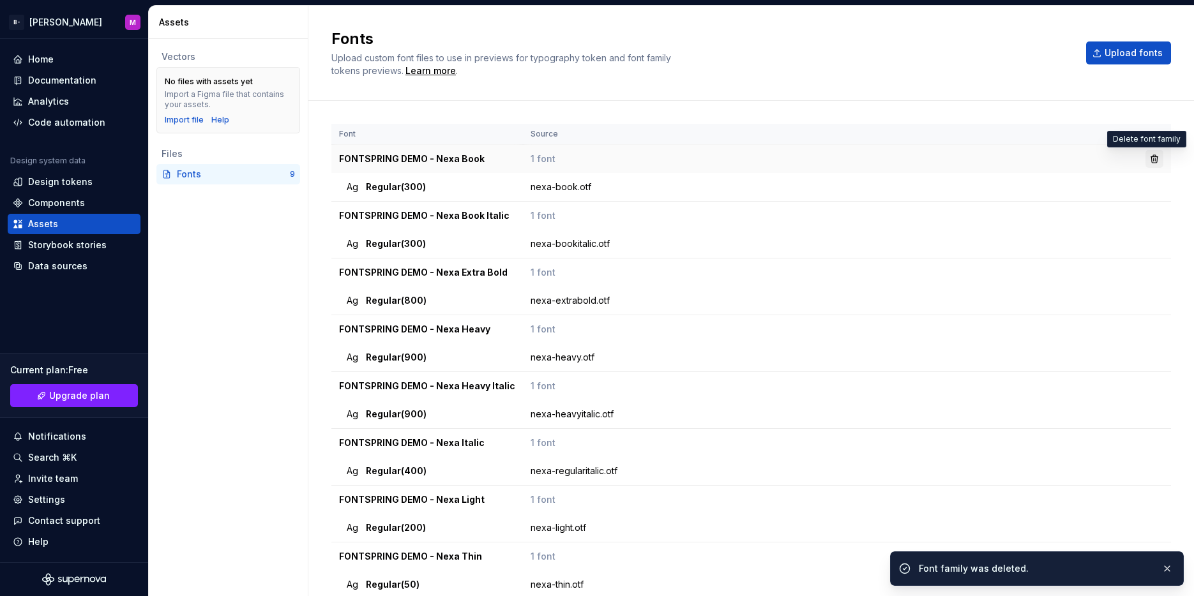
click at [1145, 158] on button "button" at bounding box center [1154, 159] width 18 height 18
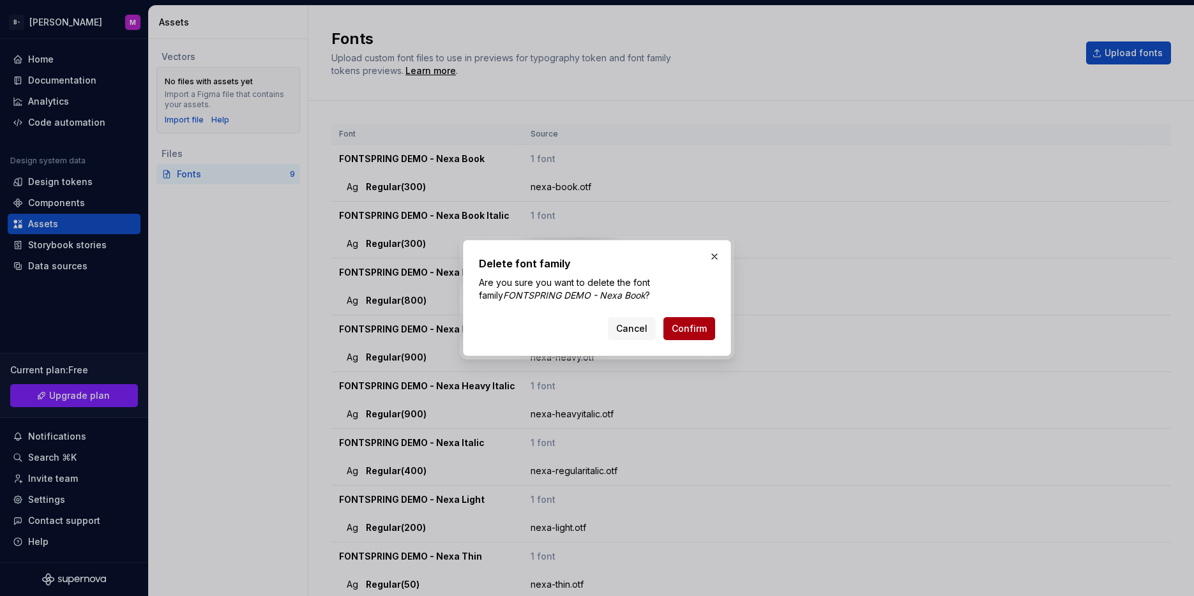
click at [693, 332] on span "Confirm" at bounding box center [689, 328] width 35 height 13
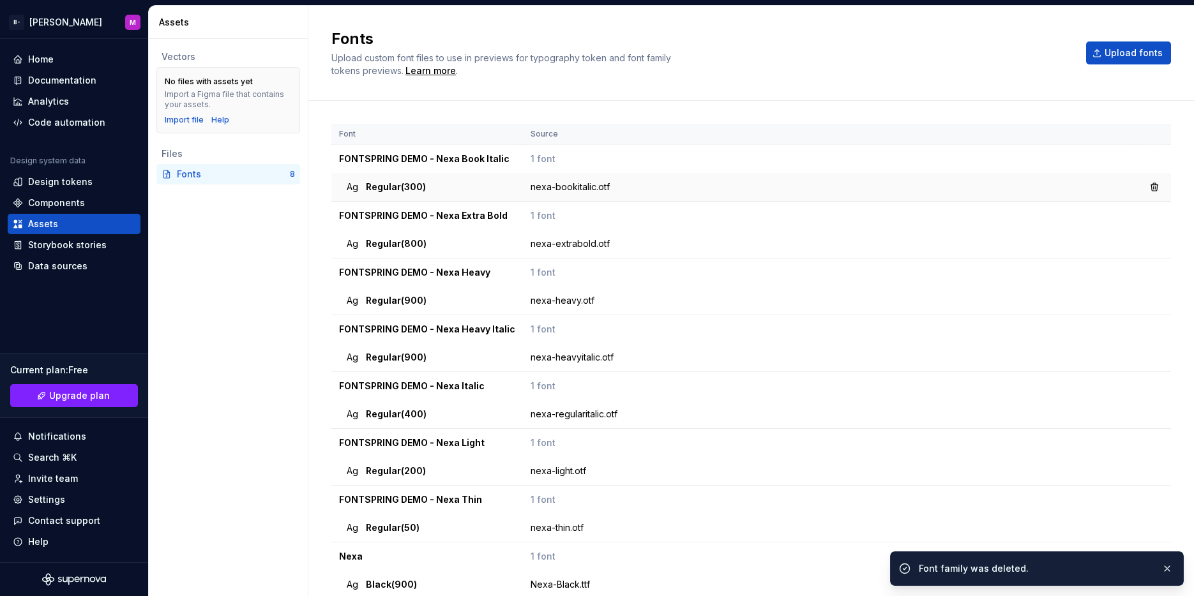
click at [472, 194] on td "Ag Regular (300)" at bounding box center [427, 187] width 192 height 29
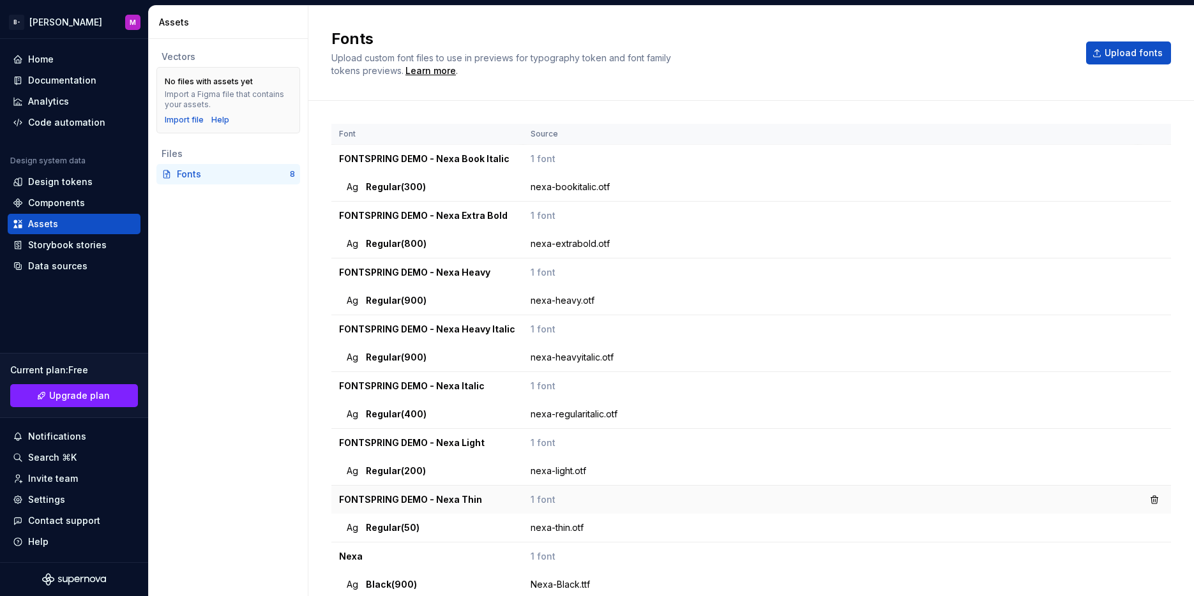
click at [430, 497] on td "FONTSPRING DEMO - Nexa Thin" at bounding box center [427, 500] width 192 height 29
click at [855, 57] on div "Fonts Upload custom font files to use in previews for typography token and font…" at bounding box center [700, 53] width 739 height 49
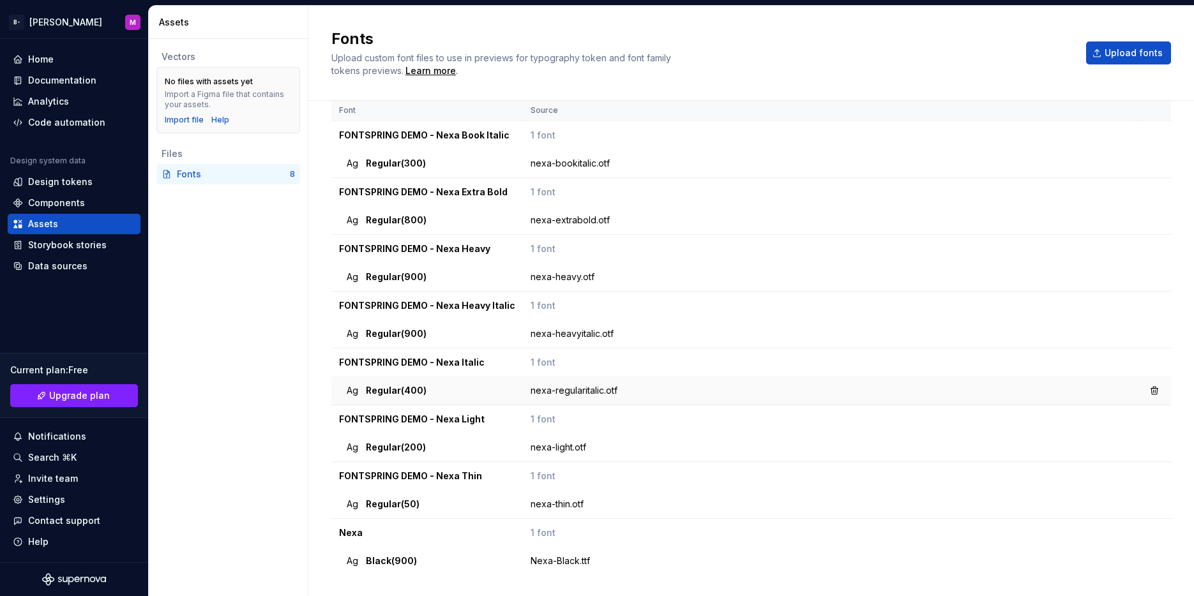
scroll to position [51, 0]
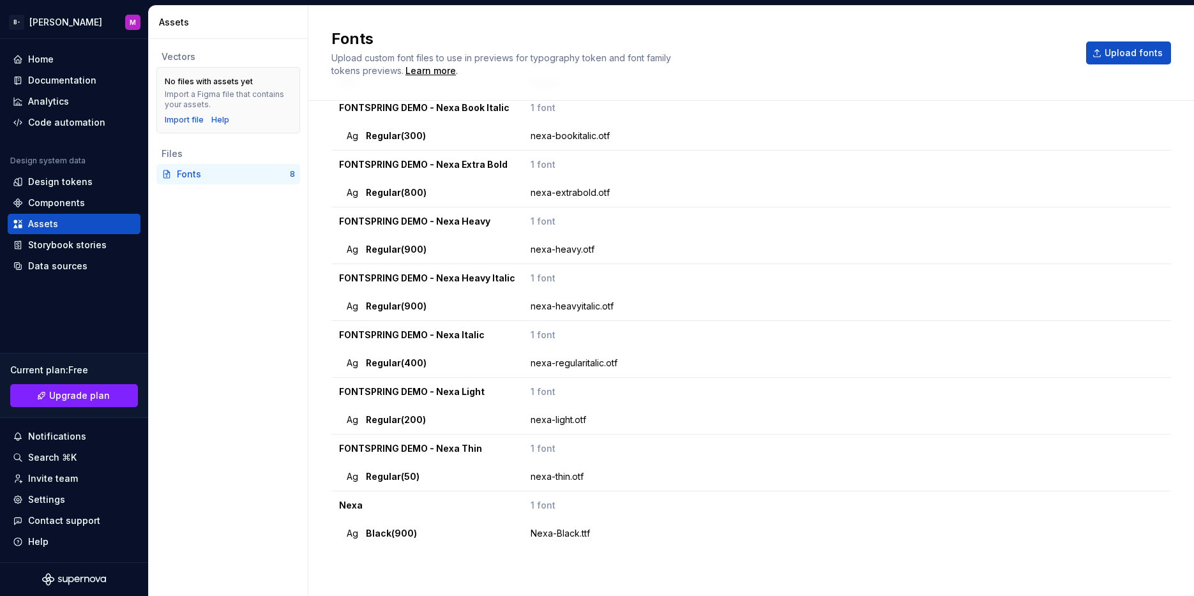
click at [189, 170] on div "Fonts" at bounding box center [233, 174] width 113 height 13
click at [1145, 481] on button "button" at bounding box center [1154, 477] width 18 height 18
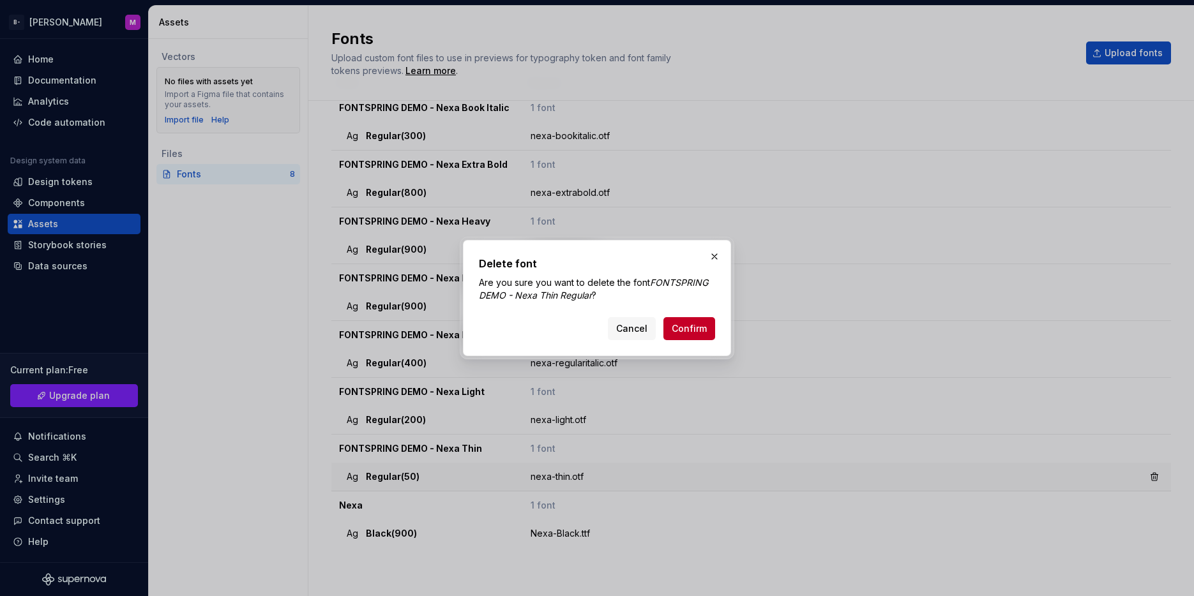
click button "Cancel" at bounding box center [632, 328] width 48 height 23
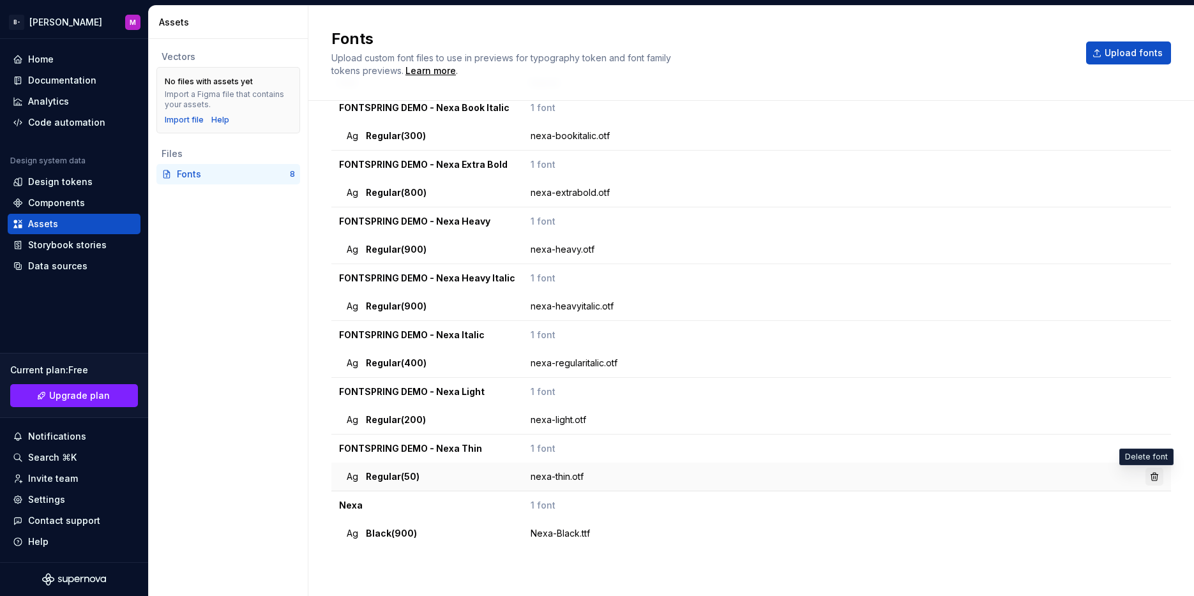
click at [1145, 479] on button "button" at bounding box center [1154, 477] width 18 height 18
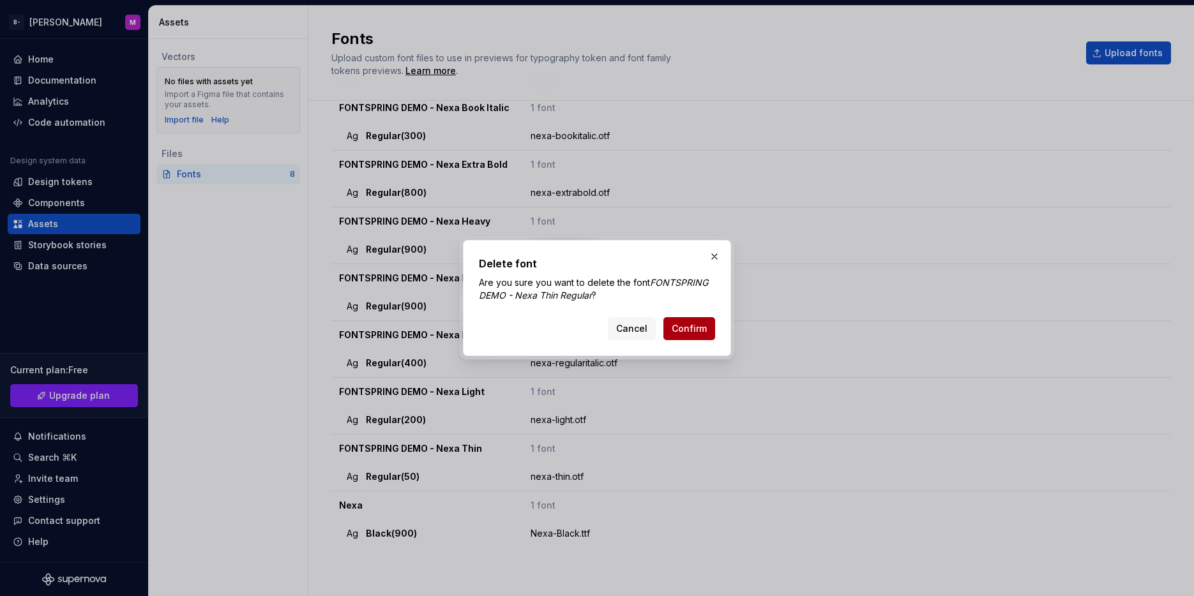
click at [687, 325] on span "Confirm" at bounding box center [689, 328] width 35 height 13
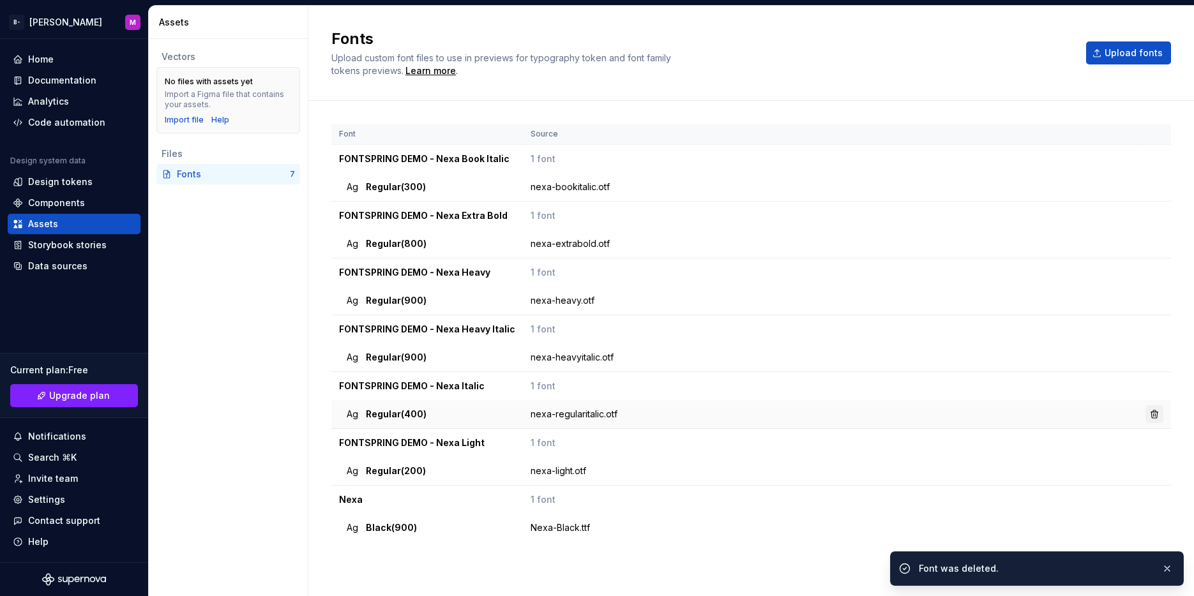
click at [1150, 411] on button "button" at bounding box center [1154, 414] width 18 height 18
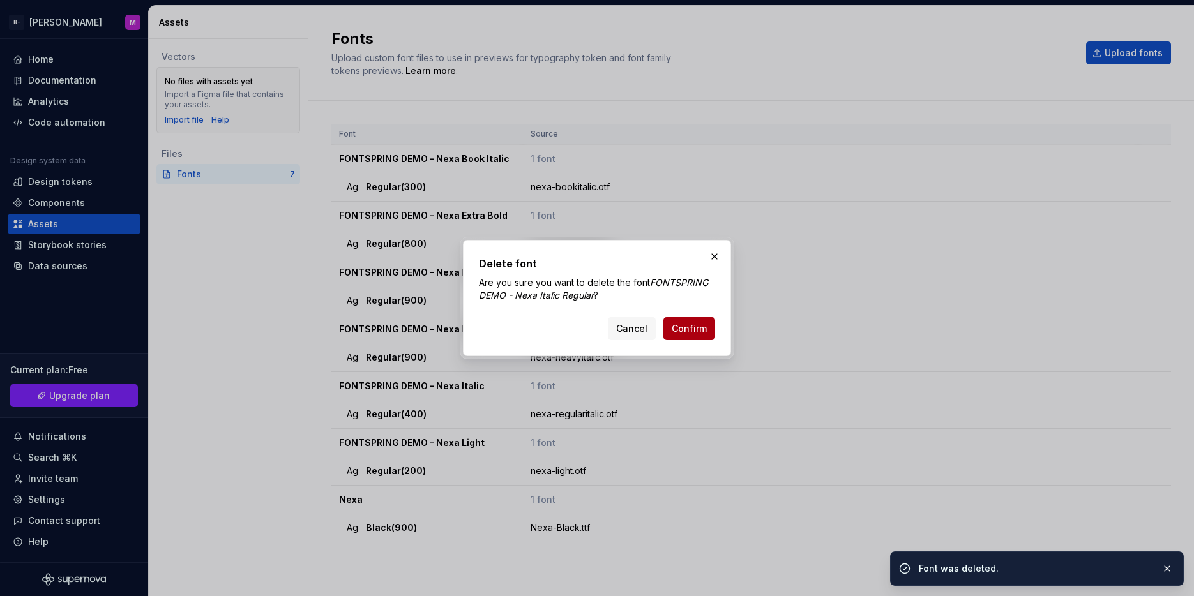
click at [689, 318] on button "Confirm" at bounding box center [689, 328] width 52 height 23
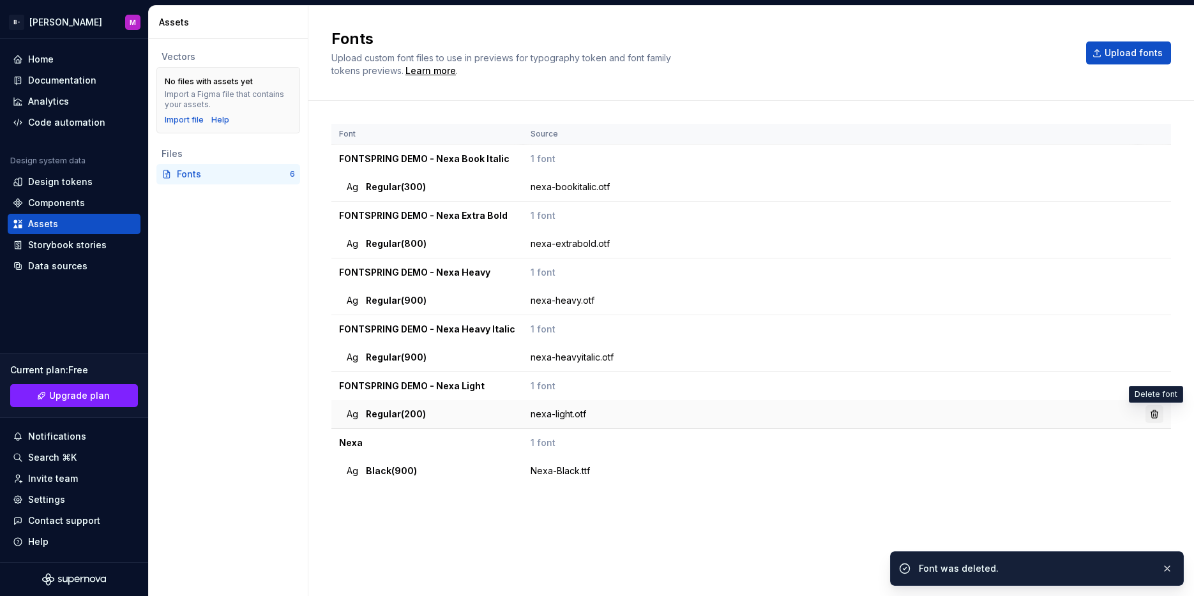
click at [1154, 415] on button "button" at bounding box center [1154, 414] width 18 height 18
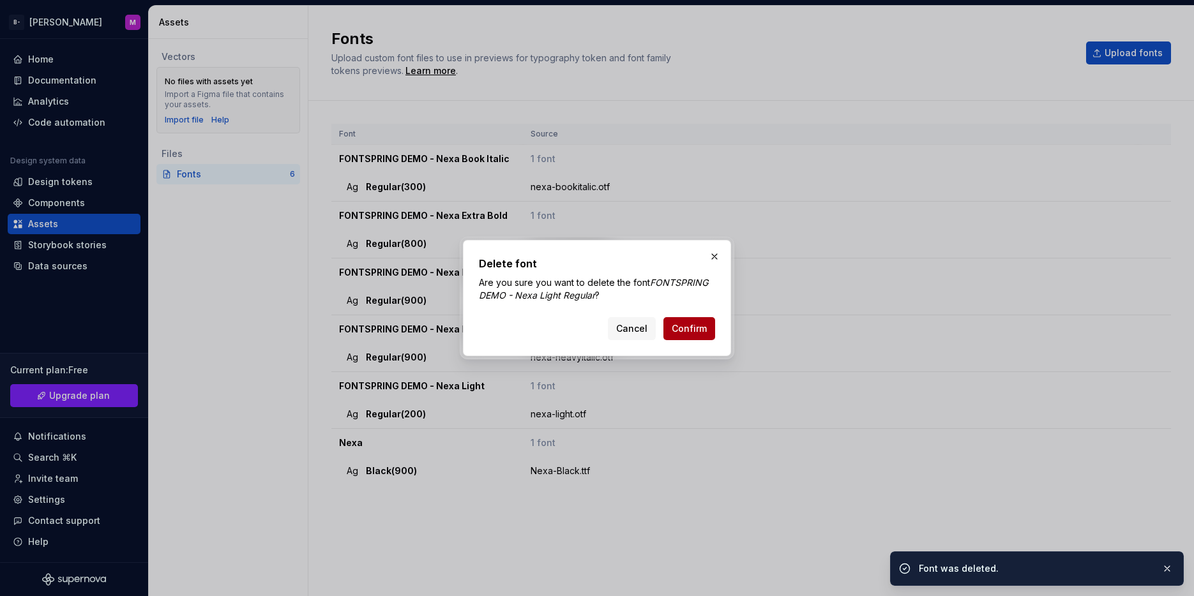
click at [691, 333] on span "Confirm" at bounding box center [689, 328] width 35 height 13
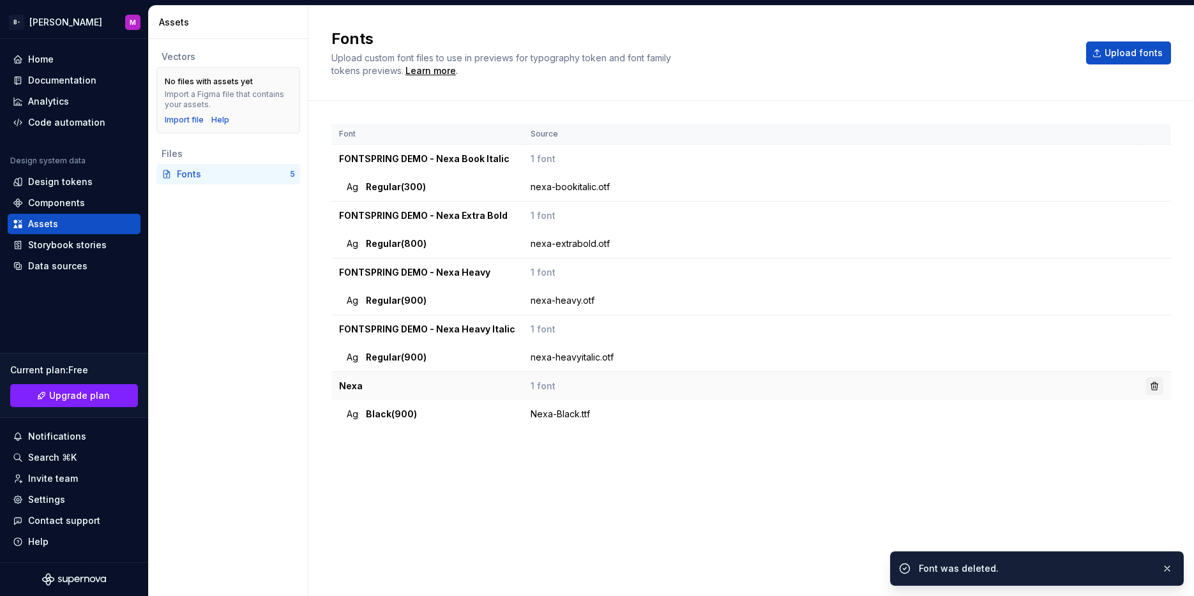
click at [1151, 385] on button "button" at bounding box center [1154, 386] width 18 height 18
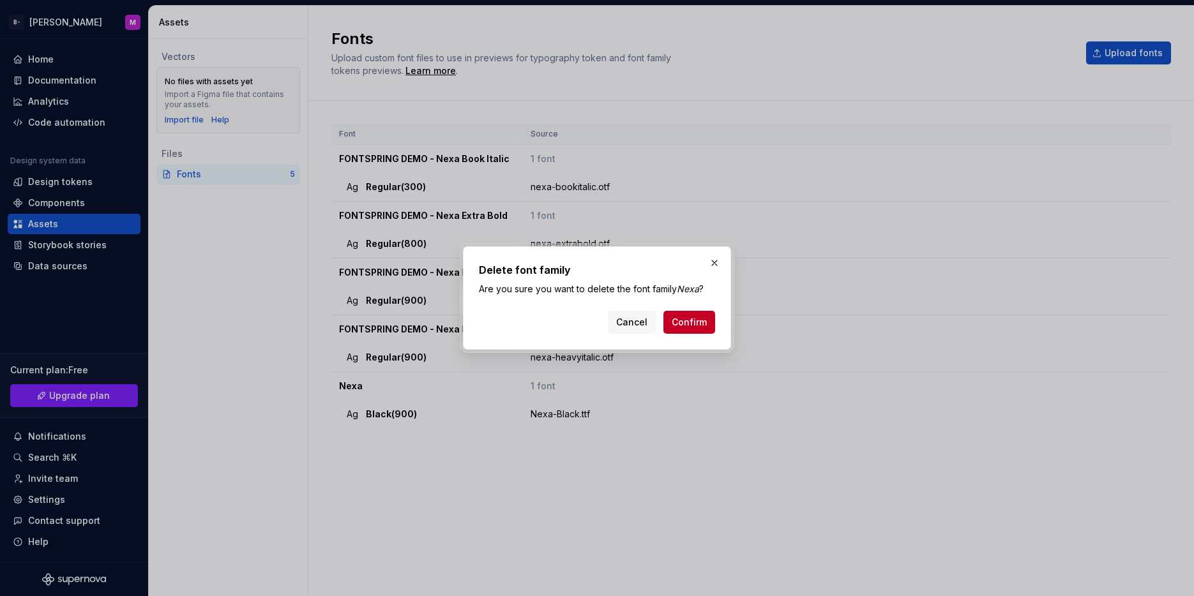
click at [690, 324] on span "Confirm" at bounding box center [689, 322] width 35 height 13
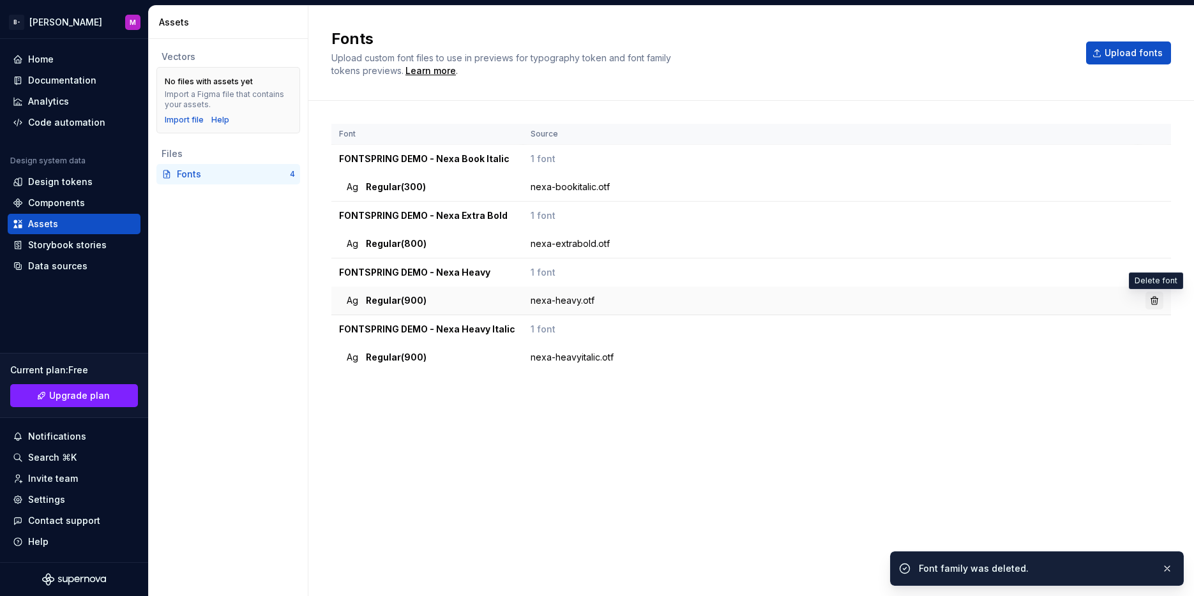
click at [1159, 300] on button "button" at bounding box center [1154, 301] width 18 height 18
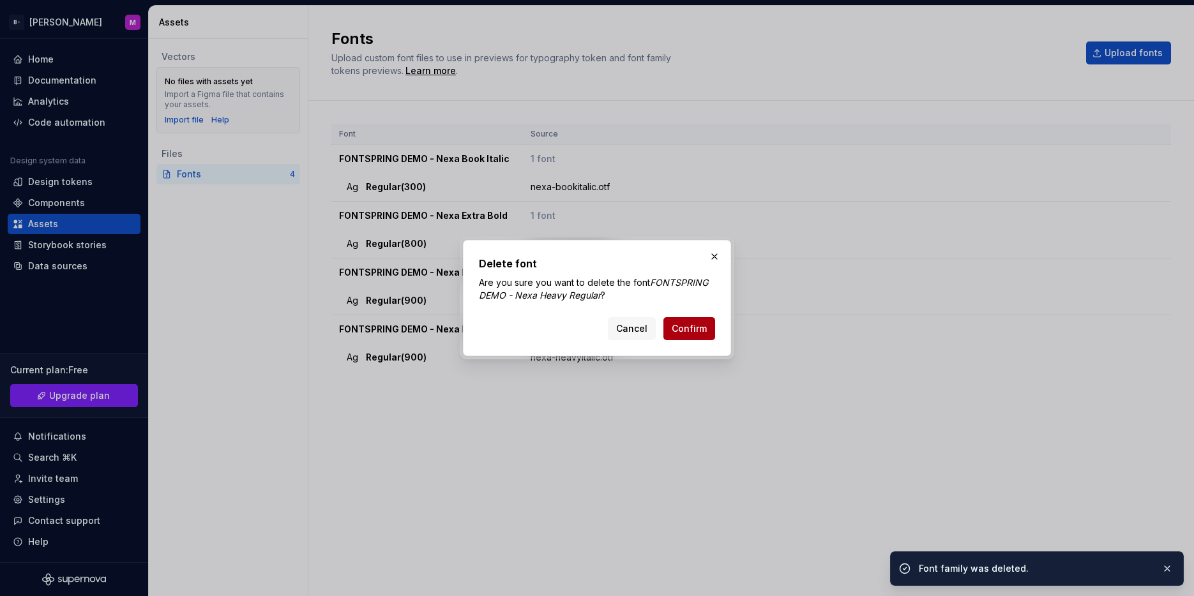
click at [689, 330] on span "Confirm" at bounding box center [689, 328] width 35 height 13
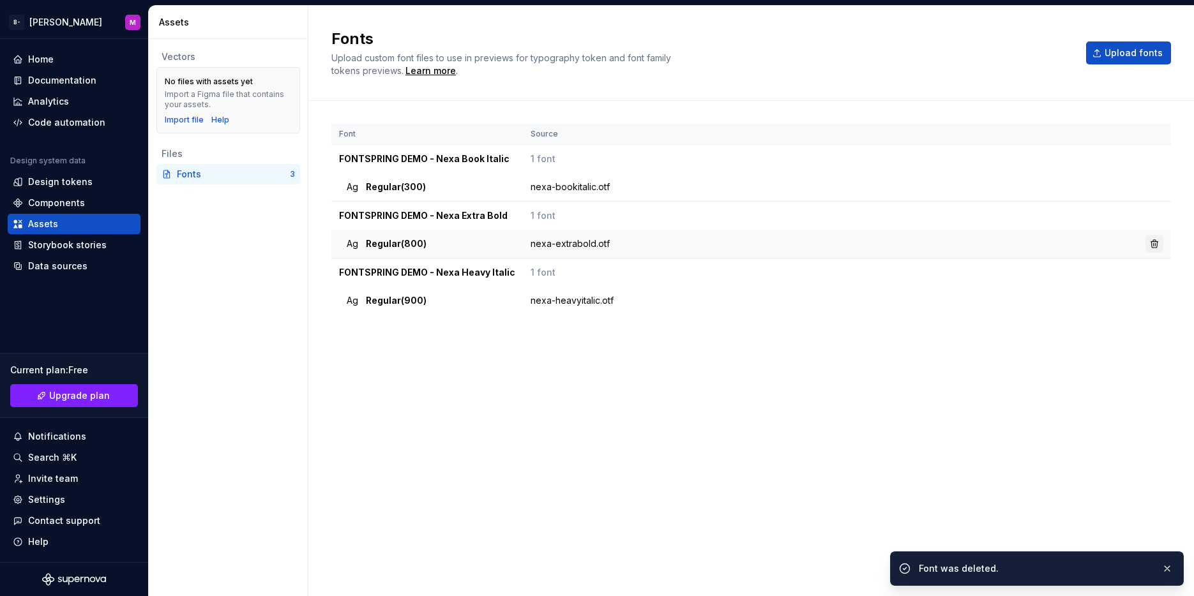
click at [1155, 246] on button "button" at bounding box center [1154, 244] width 18 height 18
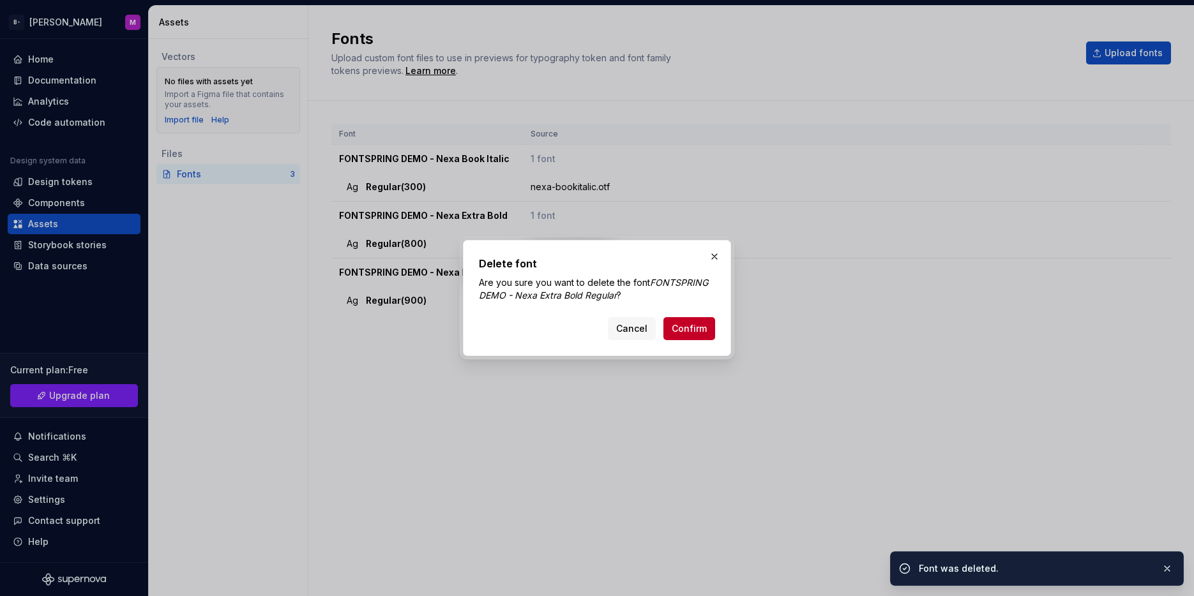
click at [682, 326] on span "Confirm" at bounding box center [689, 328] width 35 height 13
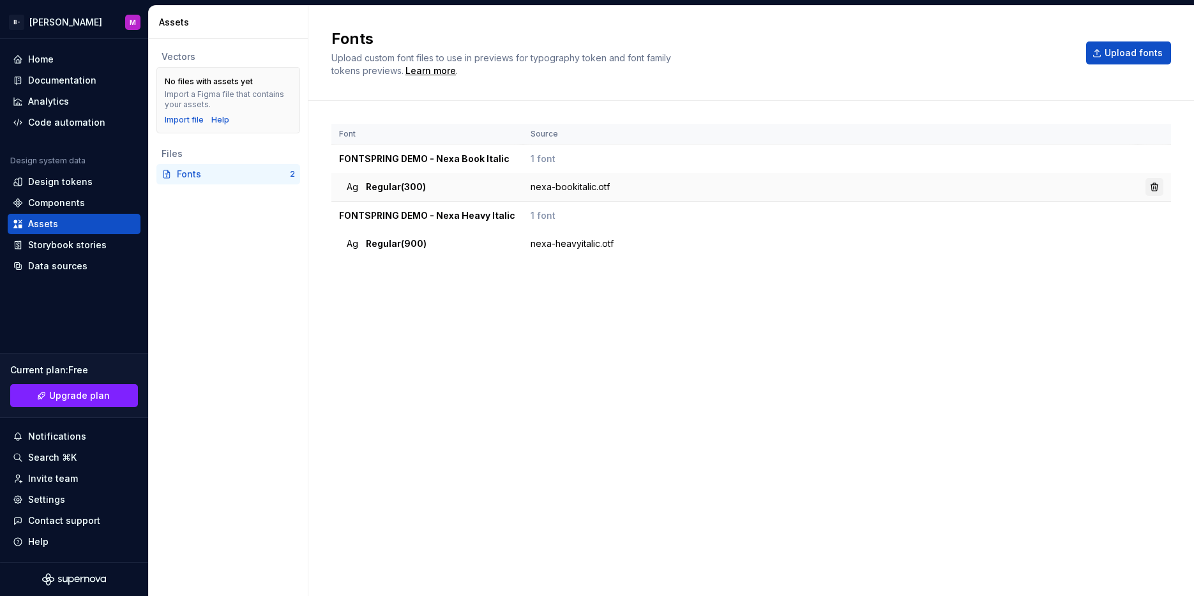
click at [1155, 188] on button "button" at bounding box center [1154, 187] width 18 height 18
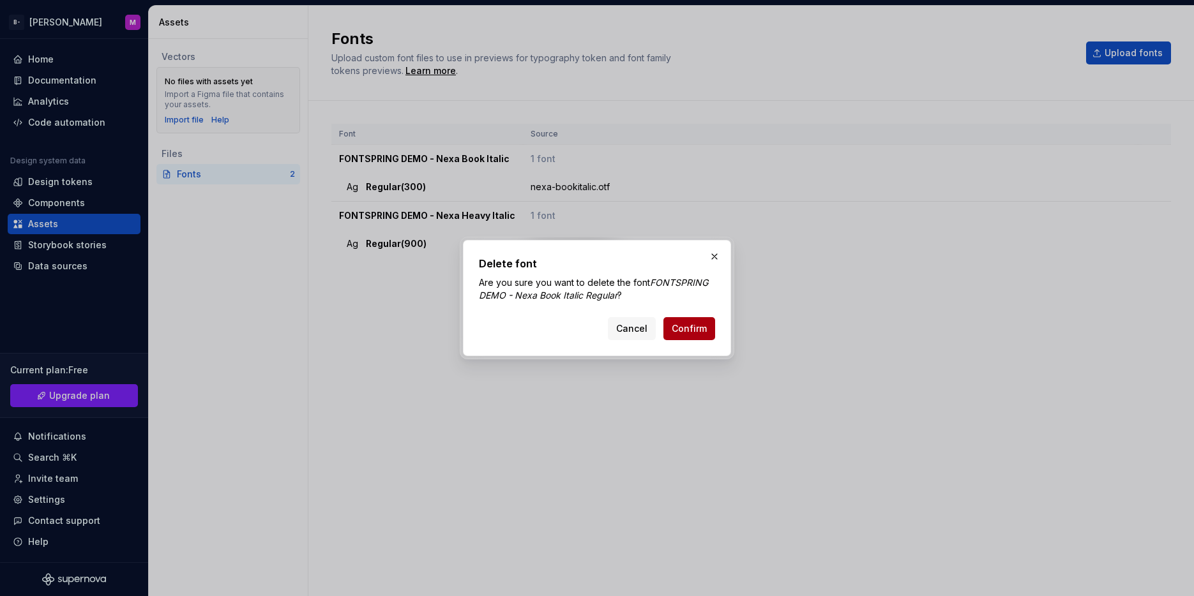
click at [700, 326] on span "Confirm" at bounding box center [689, 328] width 35 height 13
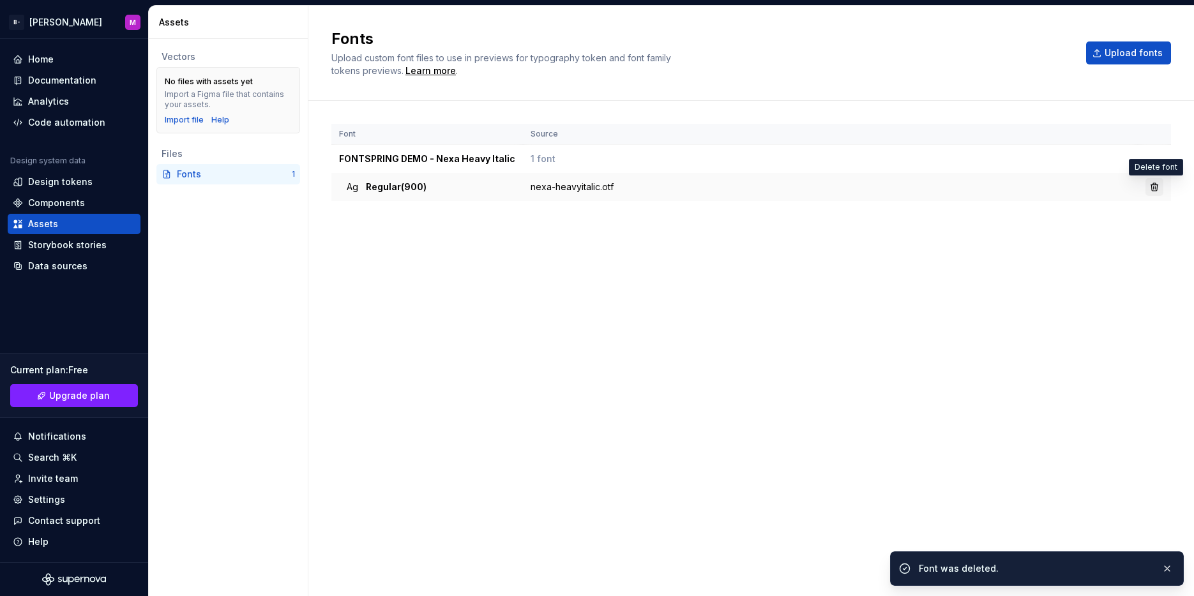
click at [1156, 185] on button "button" at bounding box center [1154, 187] width 18 height 18
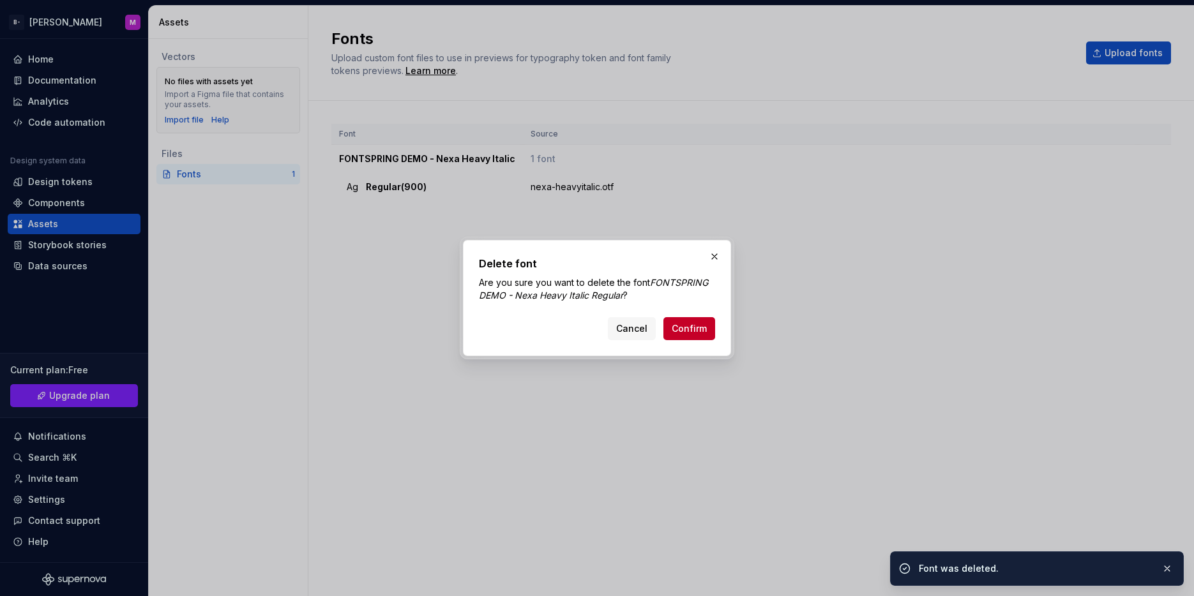
drag, startPoint x: 693, startPoint y: 333, endPoint x: 703, endPoint y: 329, distance: 10.6
click at [695, 332] on span "Confirm" at bounding box center [689, 328] width 35 height 13
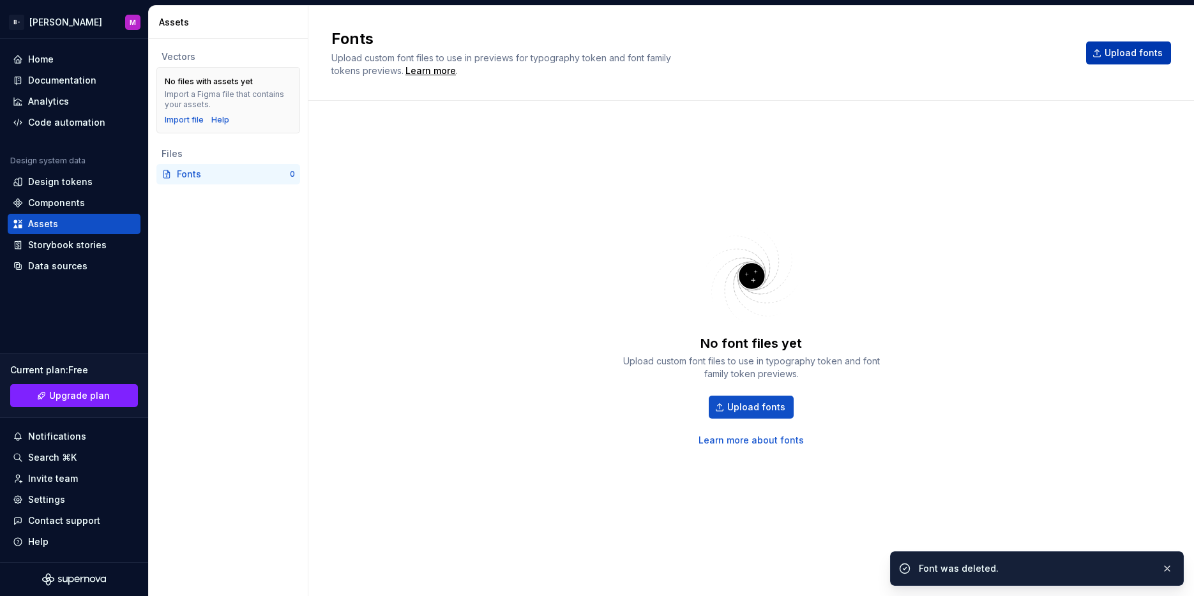
click at [1130, 50] on span "Upload fonts" at bounding box center [1133, 53] width 58 height 13
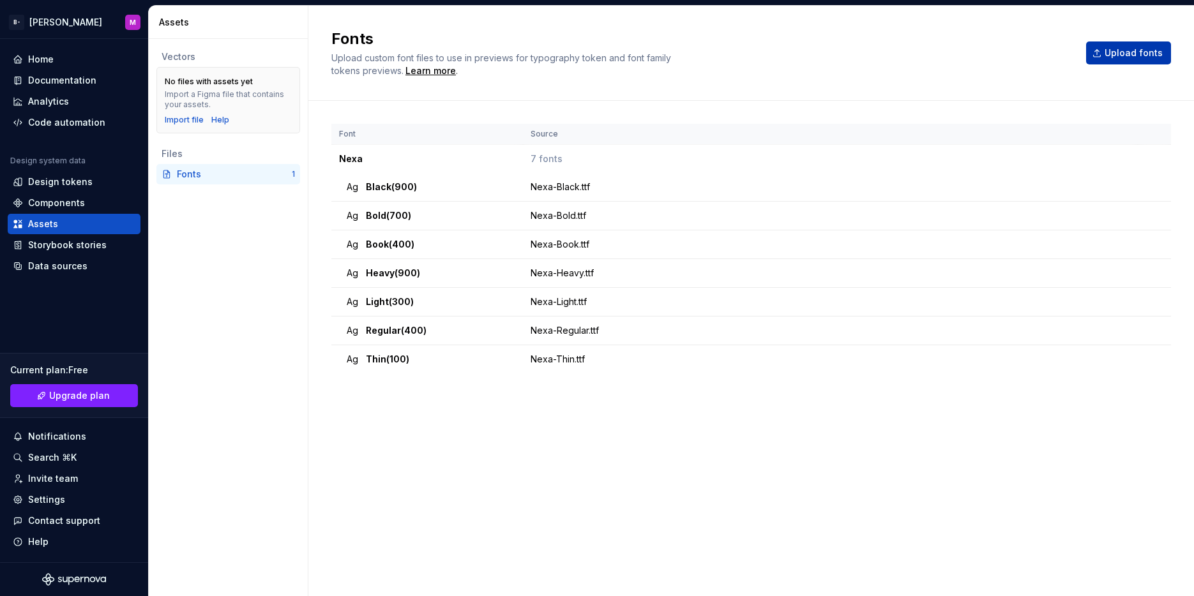
click at [1150, 54] on span "Upload fonts" at bounding box center [1133, 53] width 58 height 13
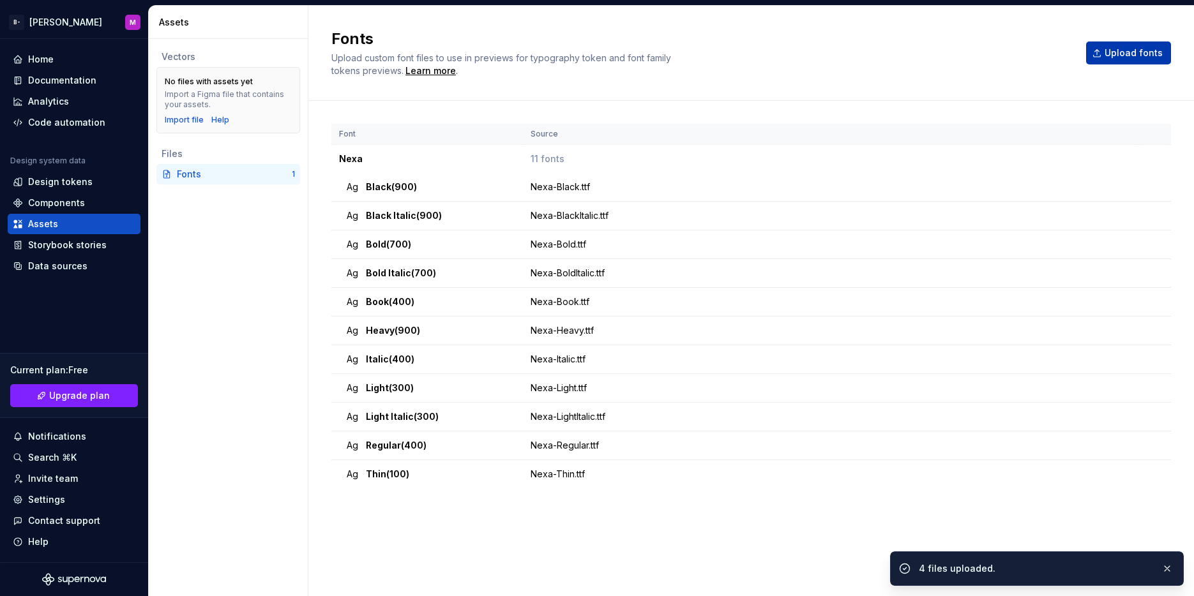
click at [1130, 43] on button "Upload fonts" at bounding box center [1128, 52] width 85 height 23
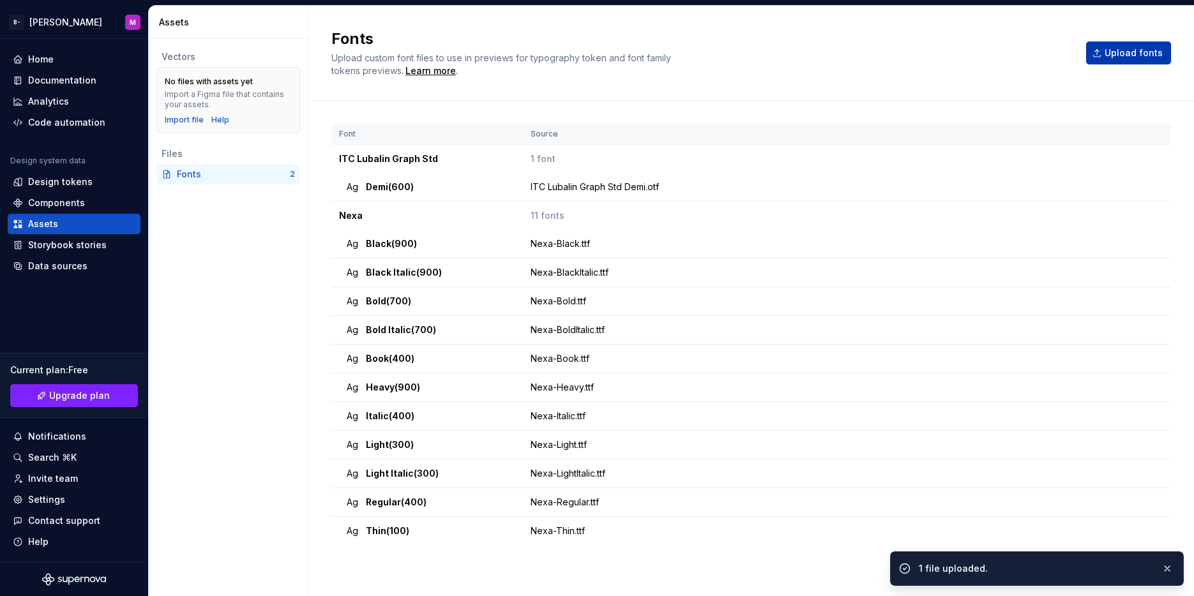
click at [1125, 45] on button "Upload fonts" at bounding box center [1128, 52] width 85 height 23
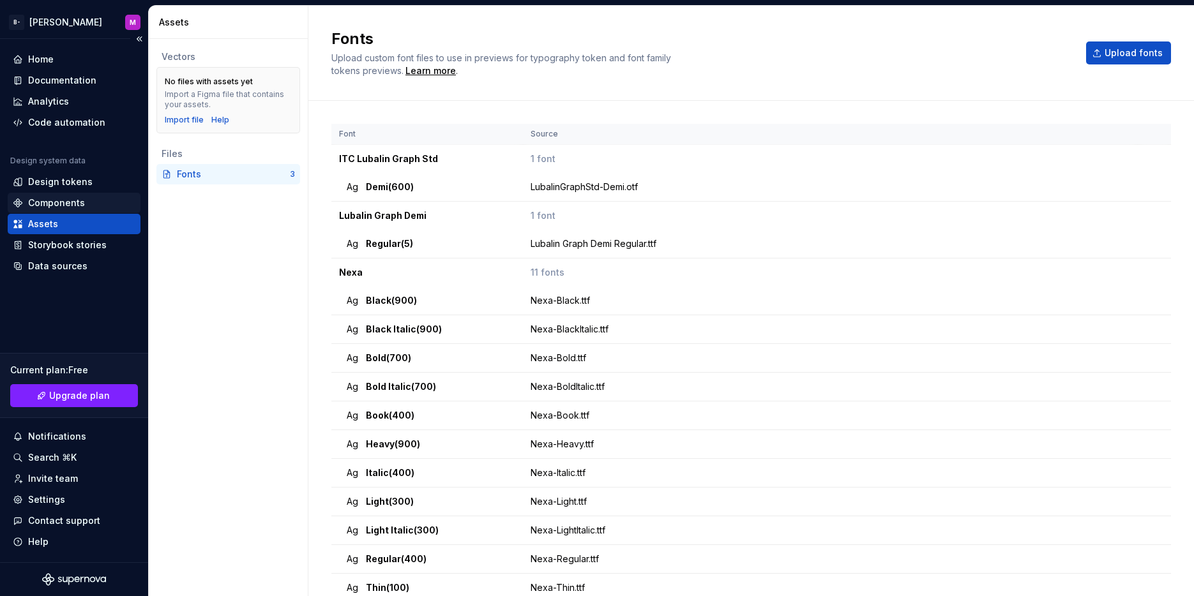
click at [47, 197] on div "Components" at bounding box center [56, 203] width 57 height 13
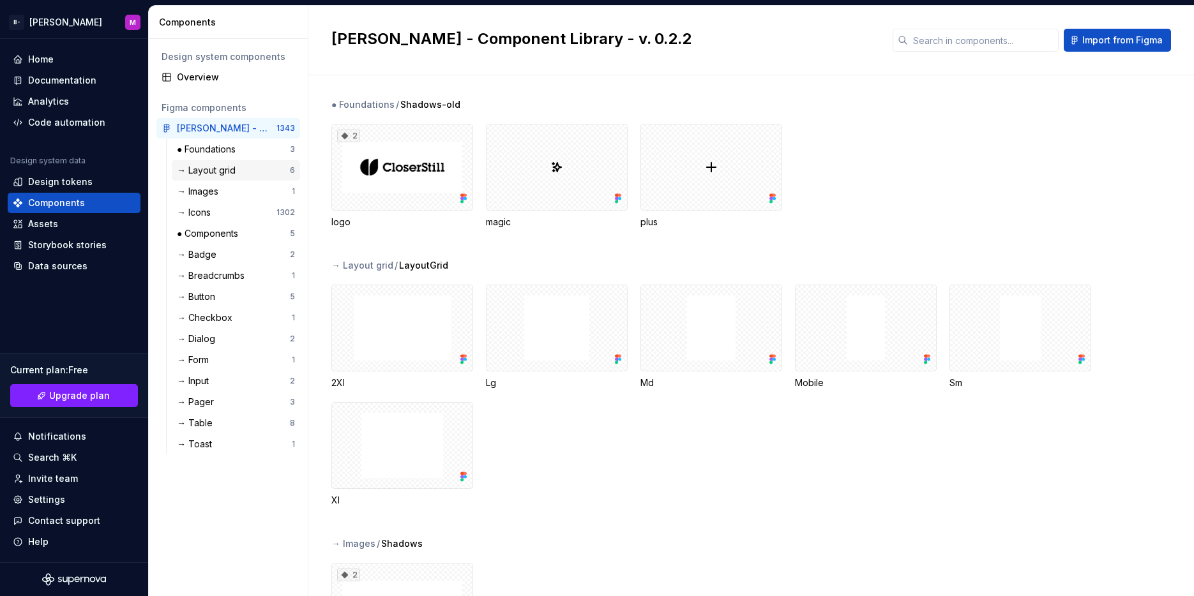
click at [225, 172] on div "→ Layout grid" at bounding box center [209, 170] width 64 height 13
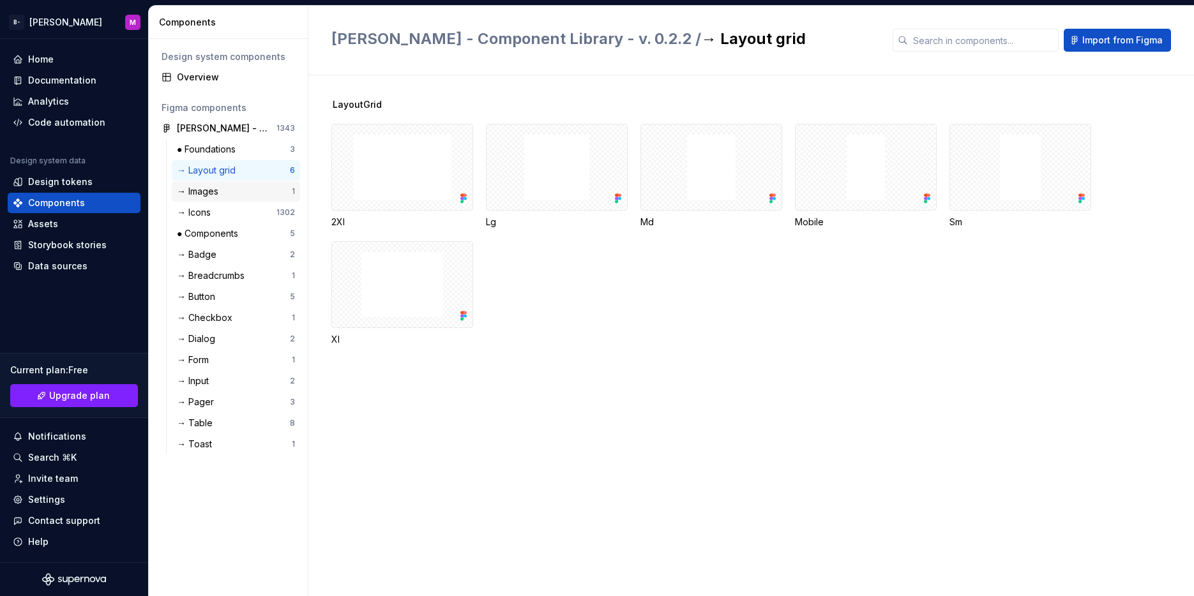
click at [235, 191] on div "→ Images" at bounding box center [234, 191] width 115 height 13
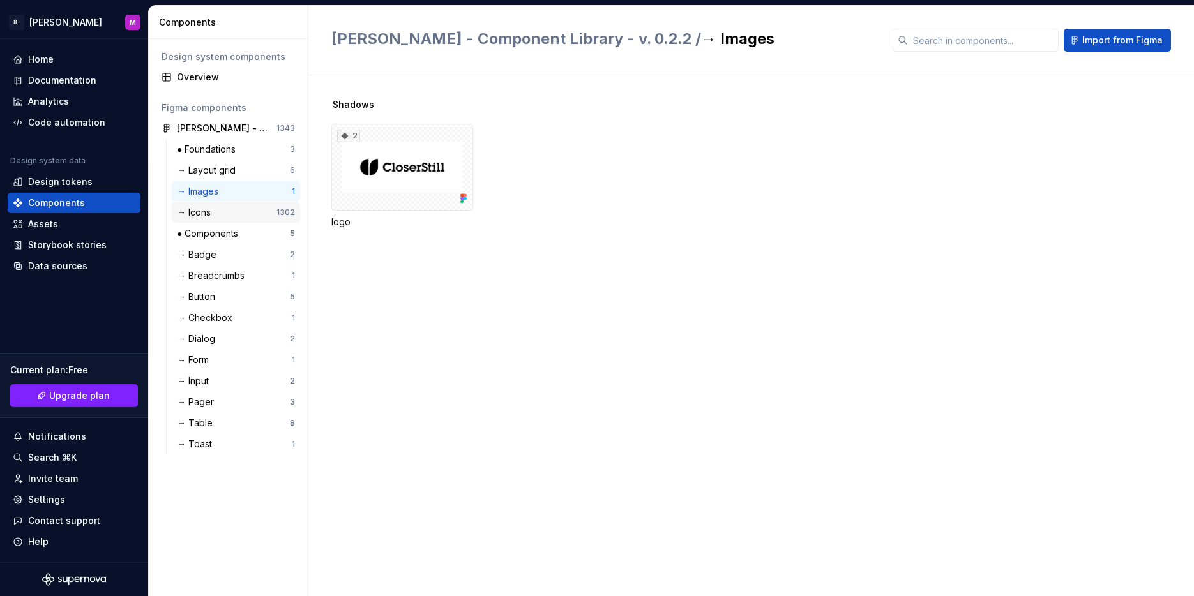
click at [222, 213] on div "→ Icons" at bounding box center [227, 212] width 100 height 13
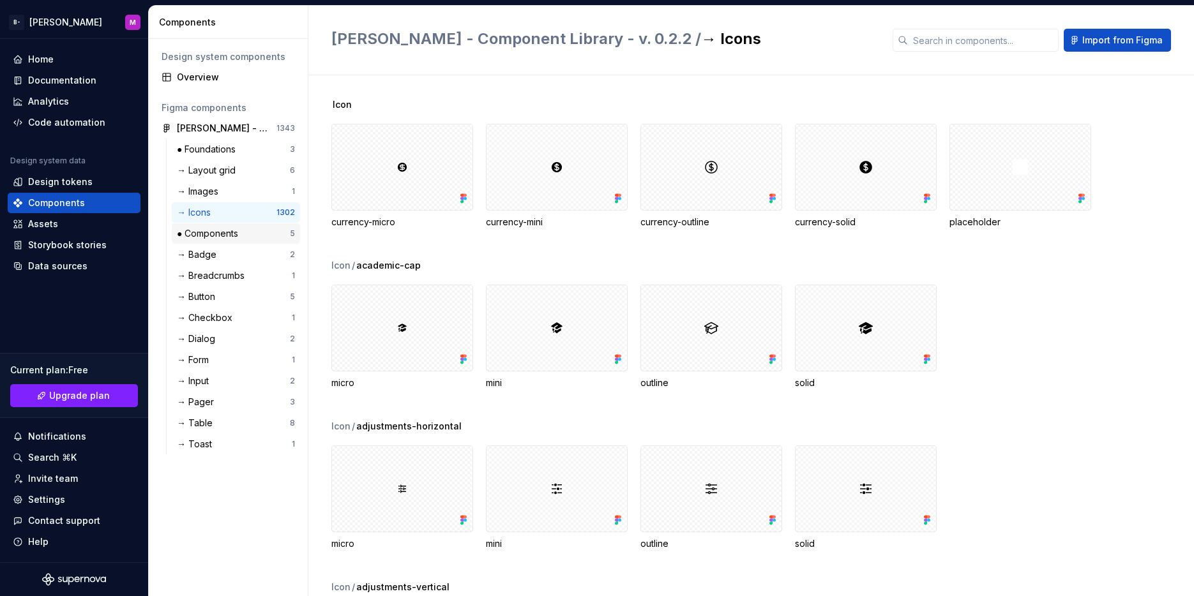
click at [225, 230] on div "● Components" at bounding box center [210, 233] width 66 height 13
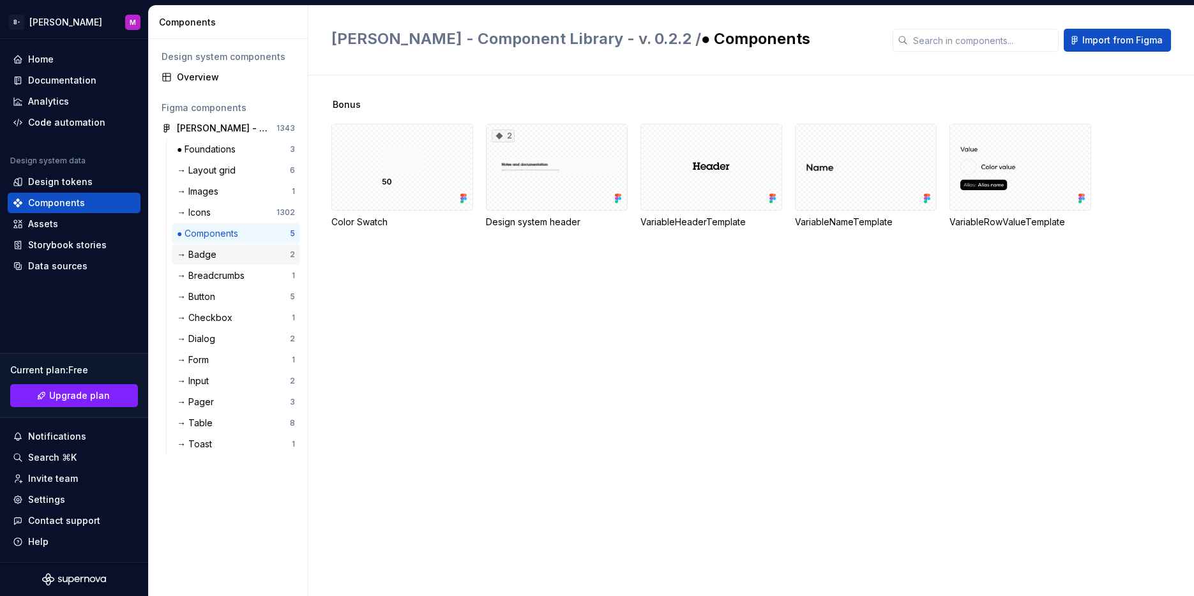
click at [218, 245] on div "→ Badge 2" at bounding box center [236, 255] width 128 height 20
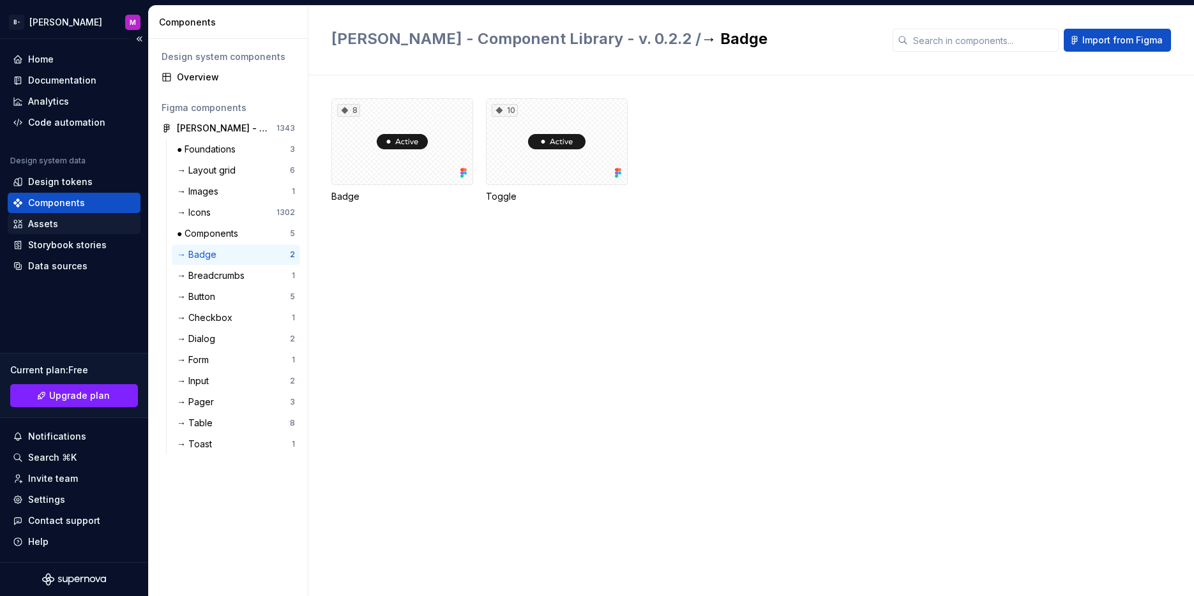
click at [77, 229] on div "Assets" at bounding box center [74, 224] width 123 height 13
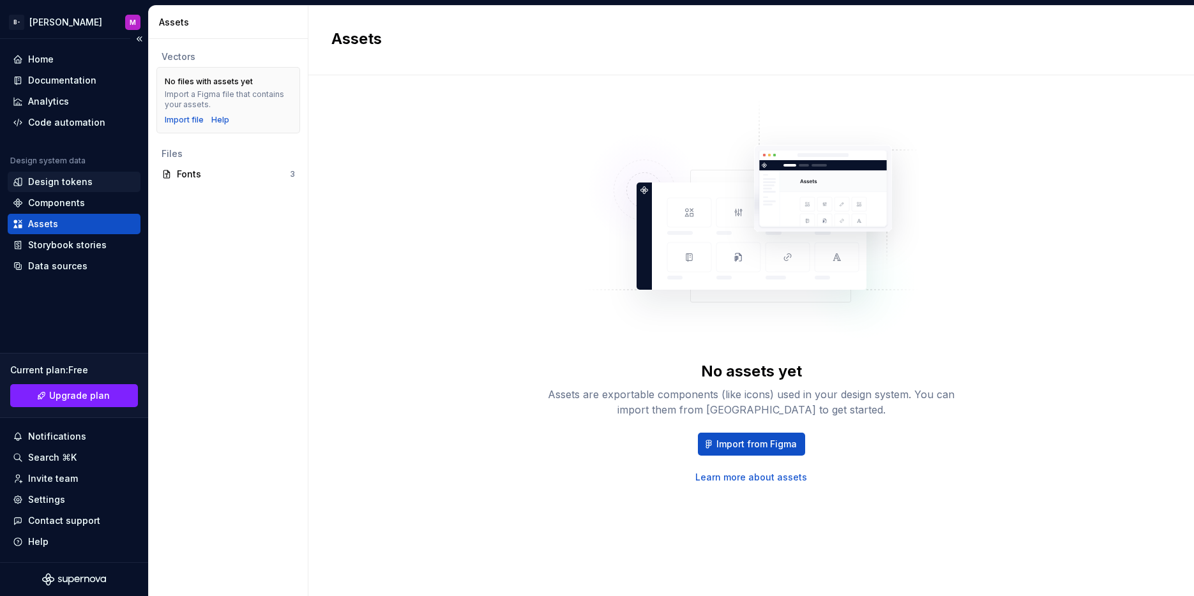
click at [75, 177] on div "Design tokens" at bounding box center [60, 182] width 64 height 13
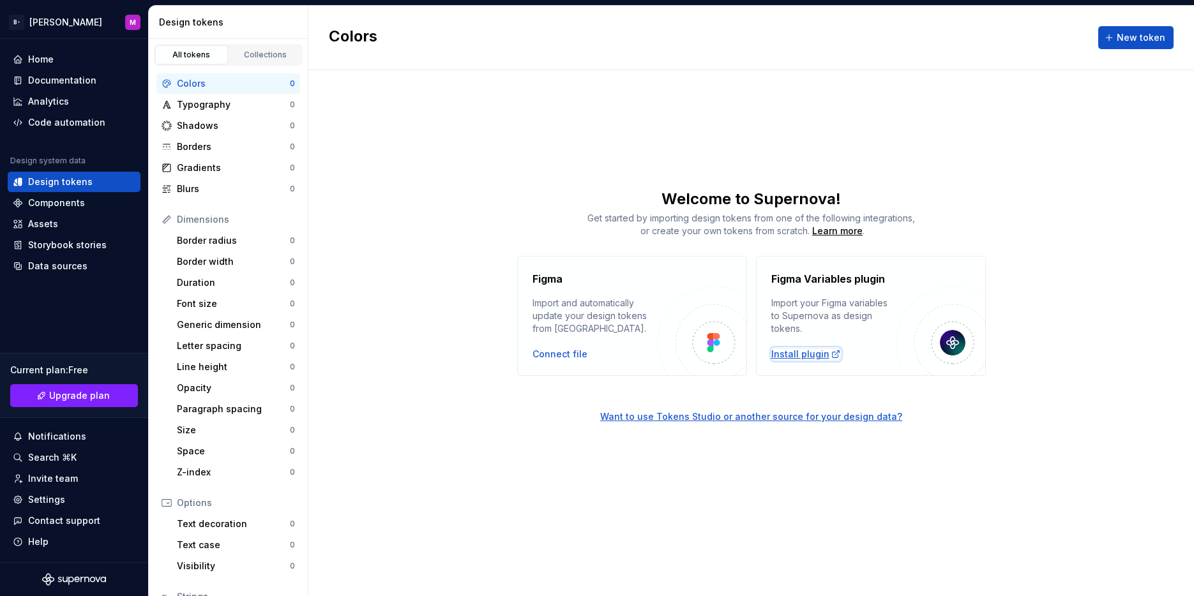
click at [798, 354] on div "Install plugin" at bounding box center [806, 354] width 70 height 13
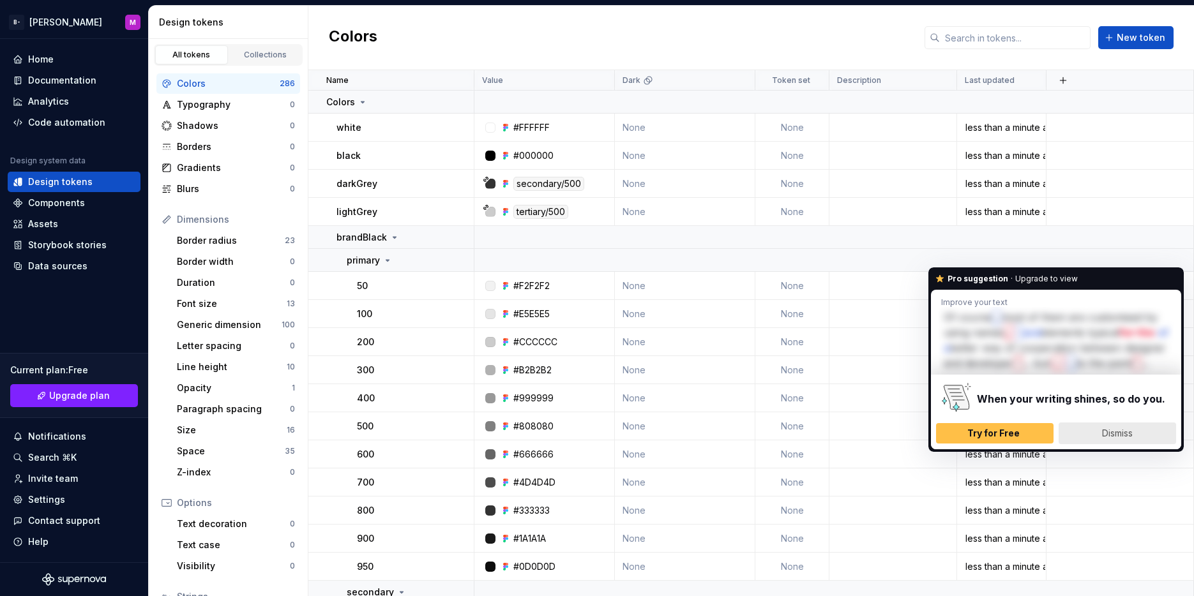
click at [1104, 439] on span "Dismiss" at bounding box center [1117, 433] width 31 height 11
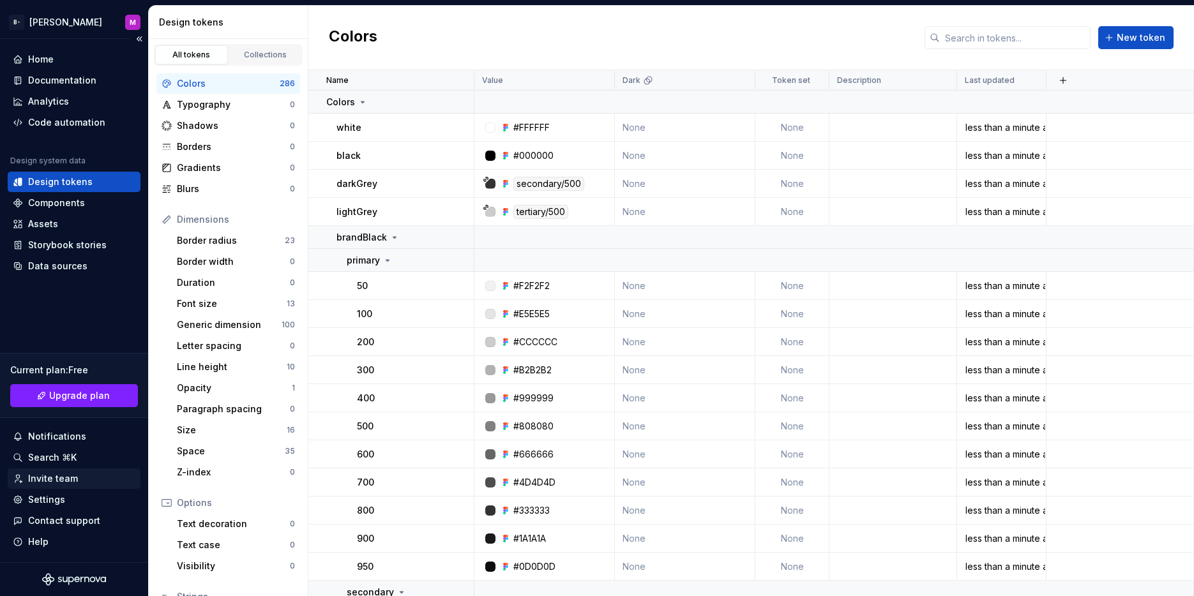
click at [100, 484] on div "Invite team" at bounding box center [74, 478] width 123 height 13
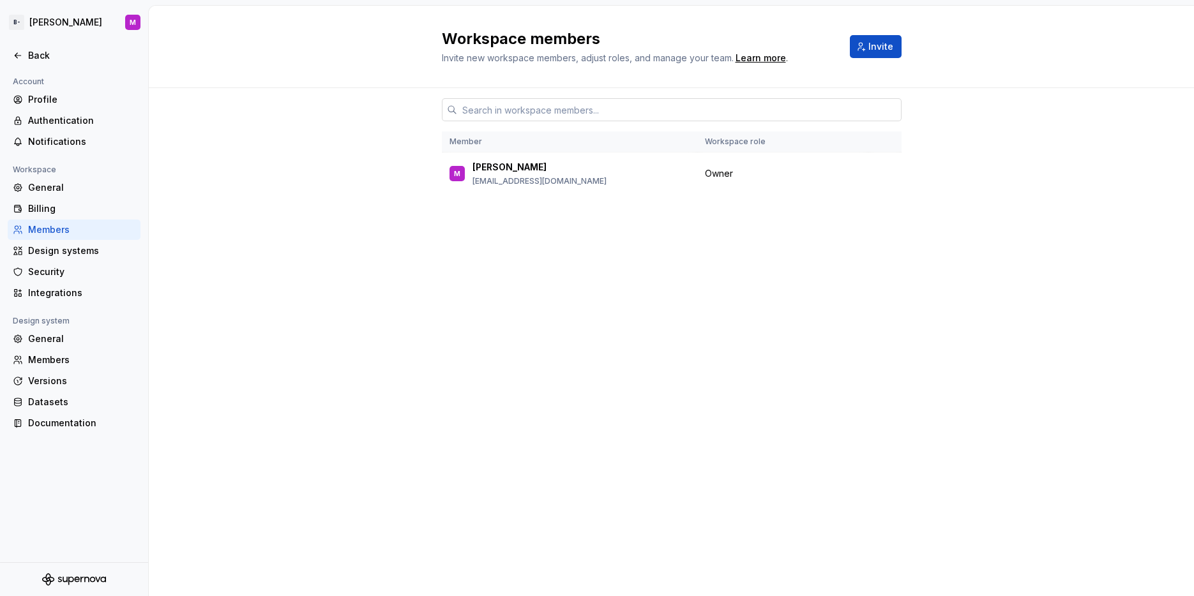
click at [542, 110] on input "text" at bounding box center [679, 109] width 444 height 23
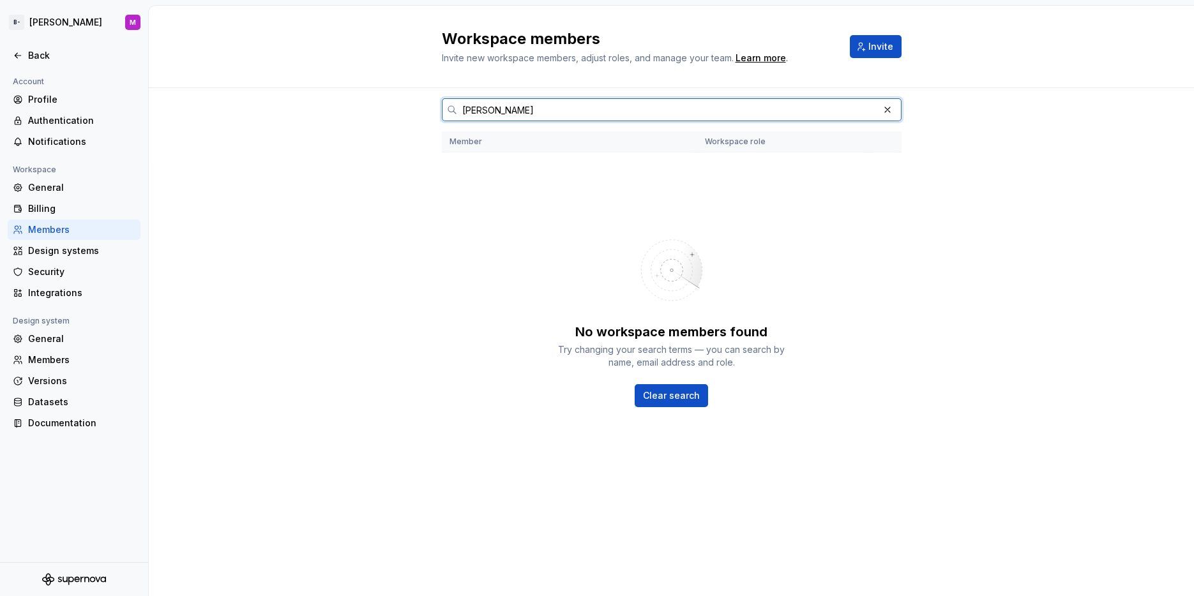
paste input "[PERSON_NAME][EMAIL_ADDRESS][DOMAIN_NAME]"
type input "[EMAIL_ADDRESS][DOMAIN_NAME]"
click at [885, 39] on button "Invite" at bounding box center [876, 46] width 52 height 23
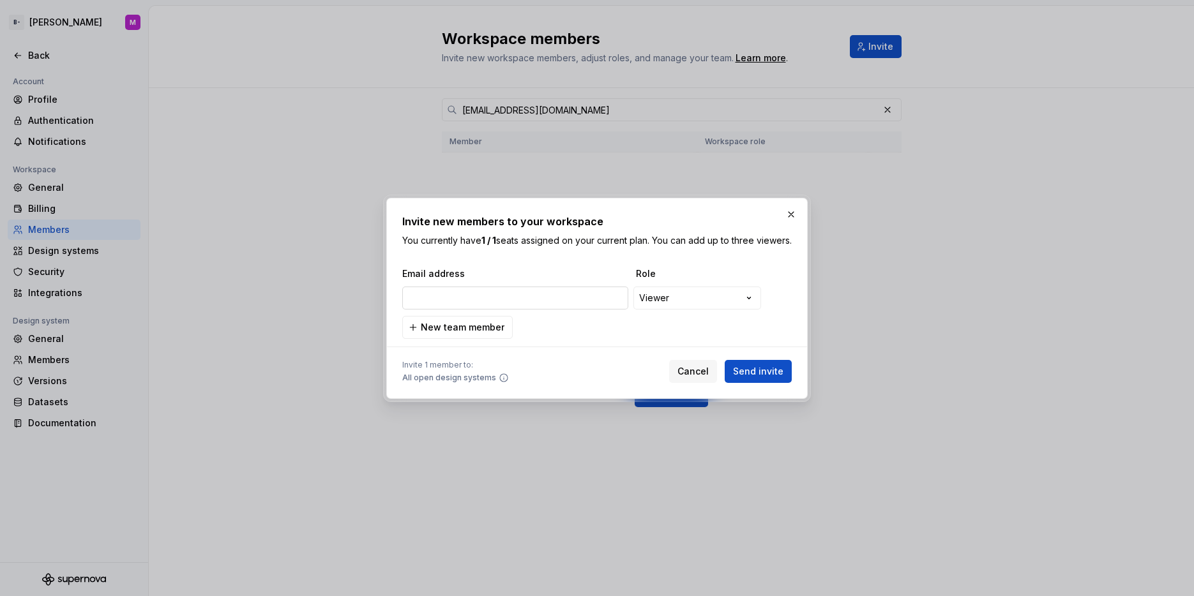
click at [571, 298] on input "email" at bounding box center [515, 298] width 226 height 23
type input "[EMAIL_ADDRESS][DOMAIN_NAME]"
click at [686, 298] on div "**********" at bounding box center [597, 298] width 1194 height 596
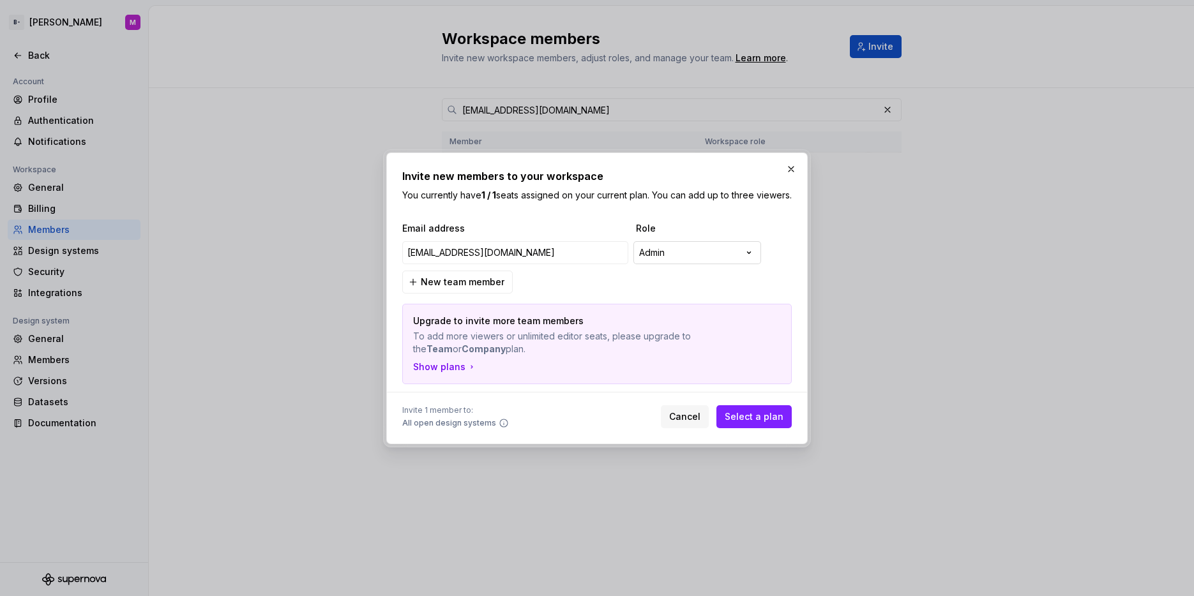
click at [698, 266] on div "**********" at bounding box center [597, 298] width 1194 height 596
click at [665, 263] on div "**********" at bounding box center [597, 298] width 1194 height 596
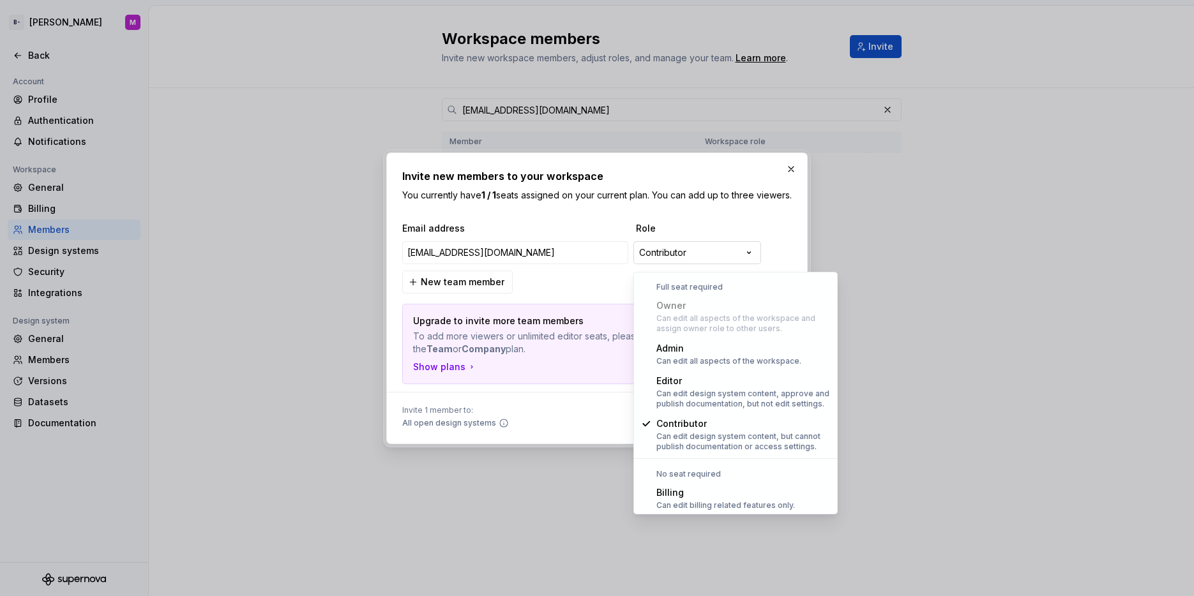
click at [705, 259] on div "**********" at bounding box center [597, 298] width 1194 height 596
select select "*******"
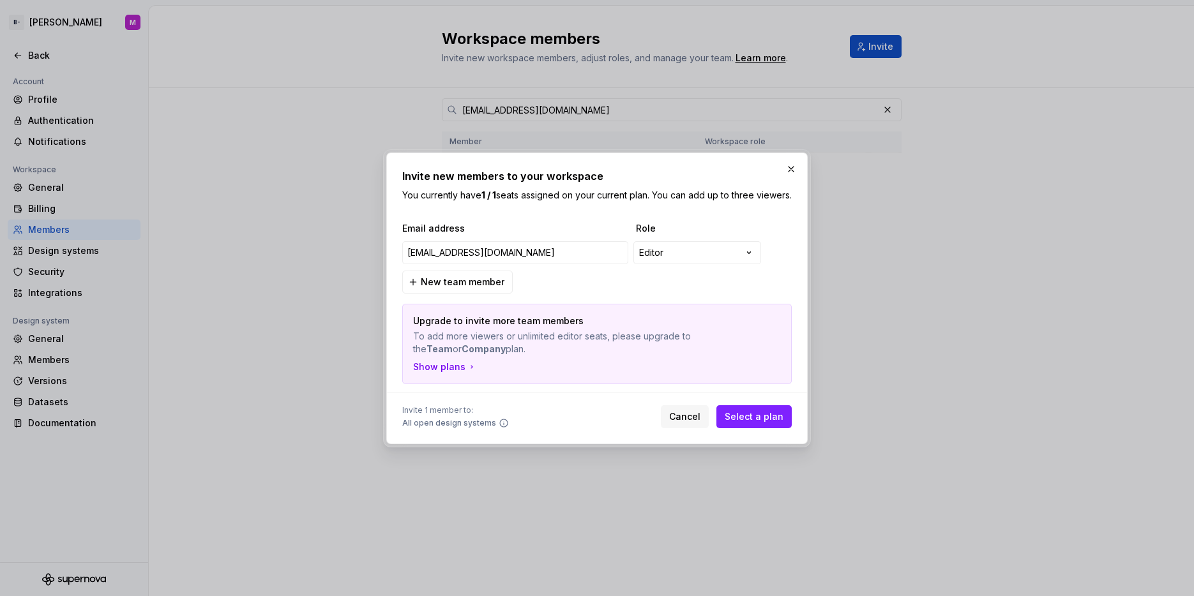
click at [581, 428] on div "Invite 1 member to: All open design systems Cancel Select a plan" at bounding box center [596, 414] width 389 height 28
click at [681, 423] on span "Cancel" at bounding box center [684, 417] width 31 height 13
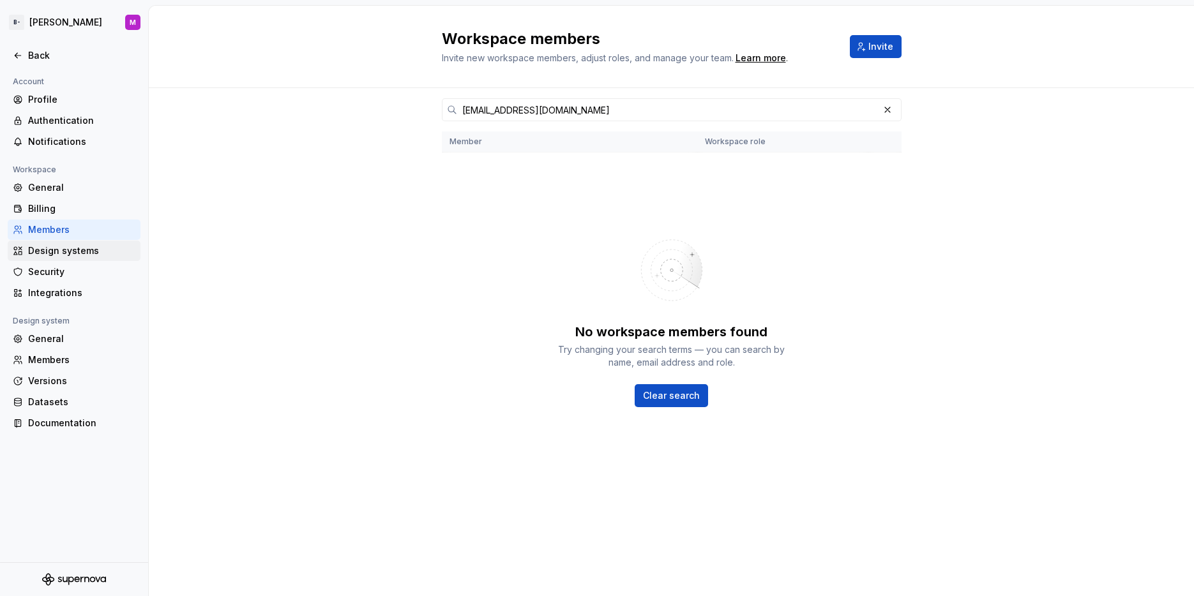
click at [84, 245] on div "Design systems" at bounding box center [81, 251] width 107 height 13
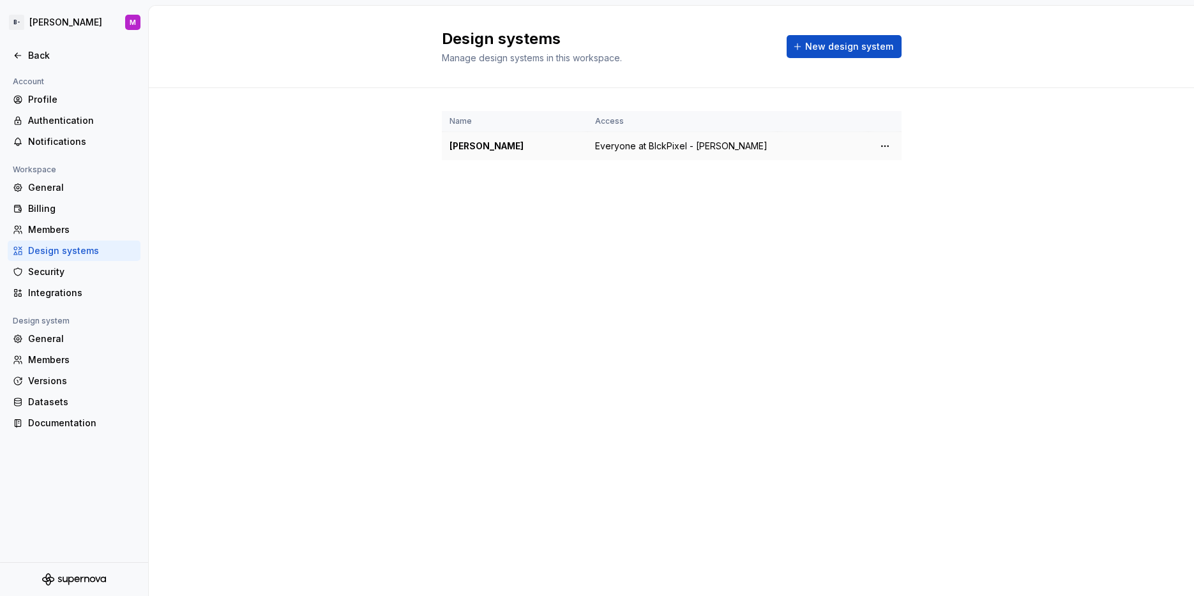
click at [469, 152] on div "[PERSON_NAME]" at bounding box center [514, 146] width 130 height 13
click at [877, 154] on html "B- [PERSON_NAME] M Back Account Profile Authentication Notifications Workspace …" at bounding box center [597, 298] width 1194 height 596
click at [904, 196] on div "Design system settings" at bounding box center [960, 198] width 121 height 13
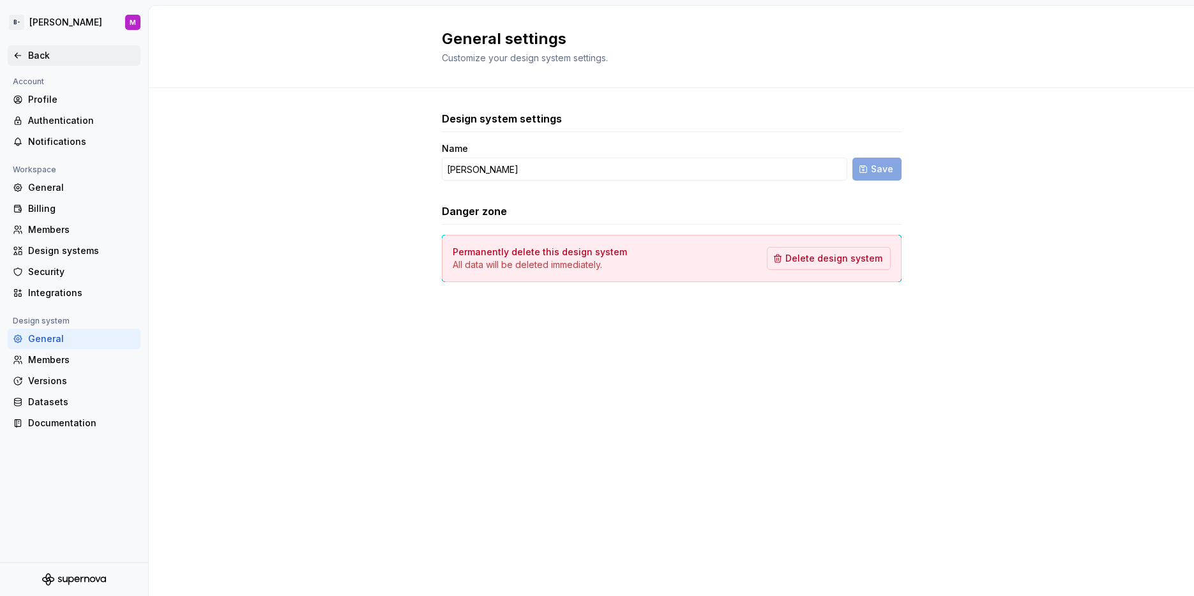
click at [34, 50] on div "Back" at bounding box center [81, 55] width 107 height 13
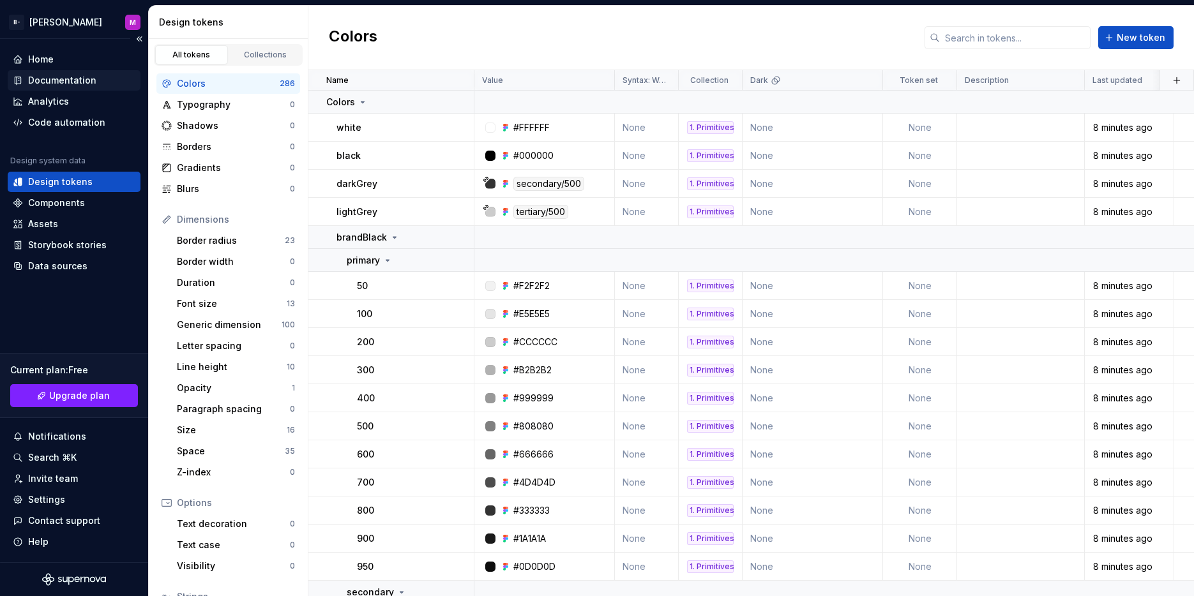
click at [83, 77] on div "Documentation" at bounding box center [62, 80] width 68 height 13
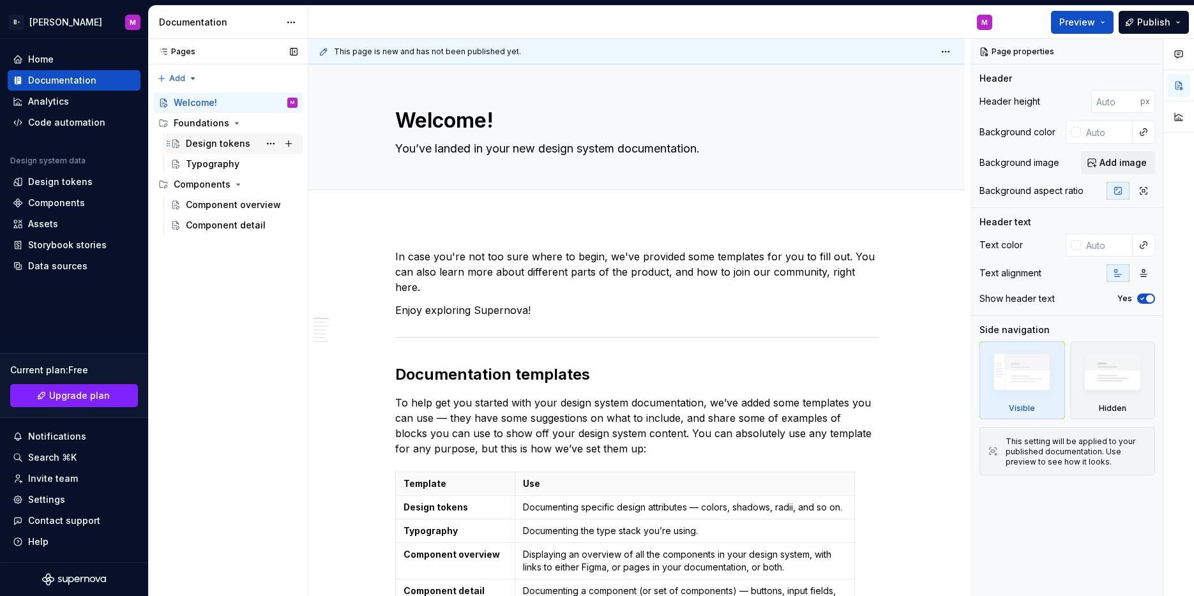
click at [248, 145] on div "Design tokens" at bounding box center [242, 144] width 112 height 18
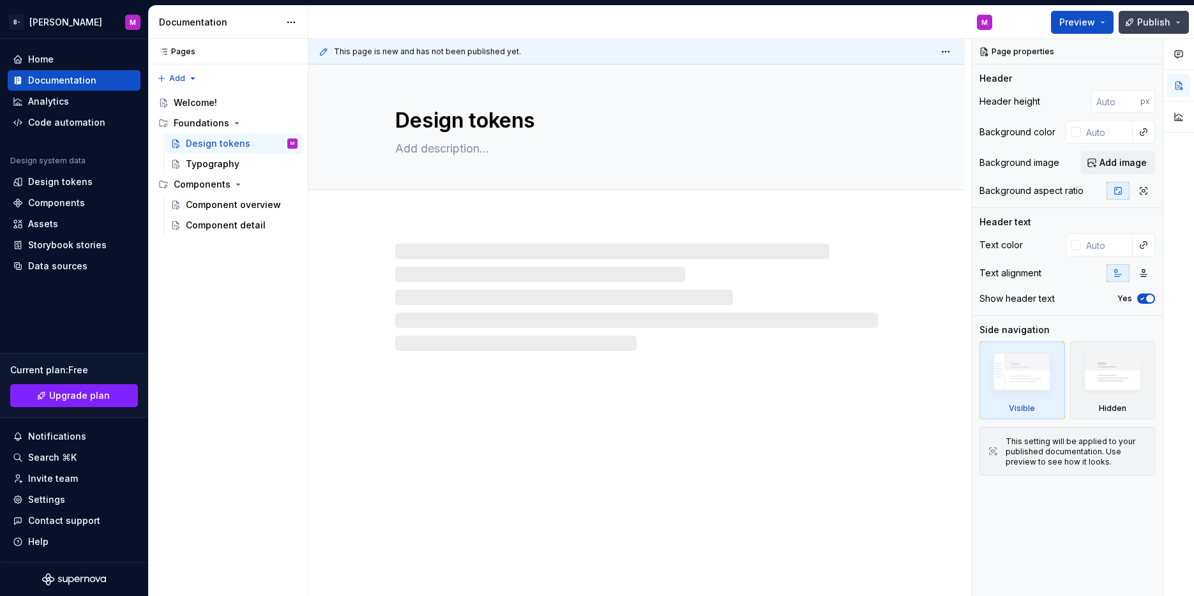
click at [1164, 19] on span "Publish" at bounding box center [1153, 22] width 33 height 13
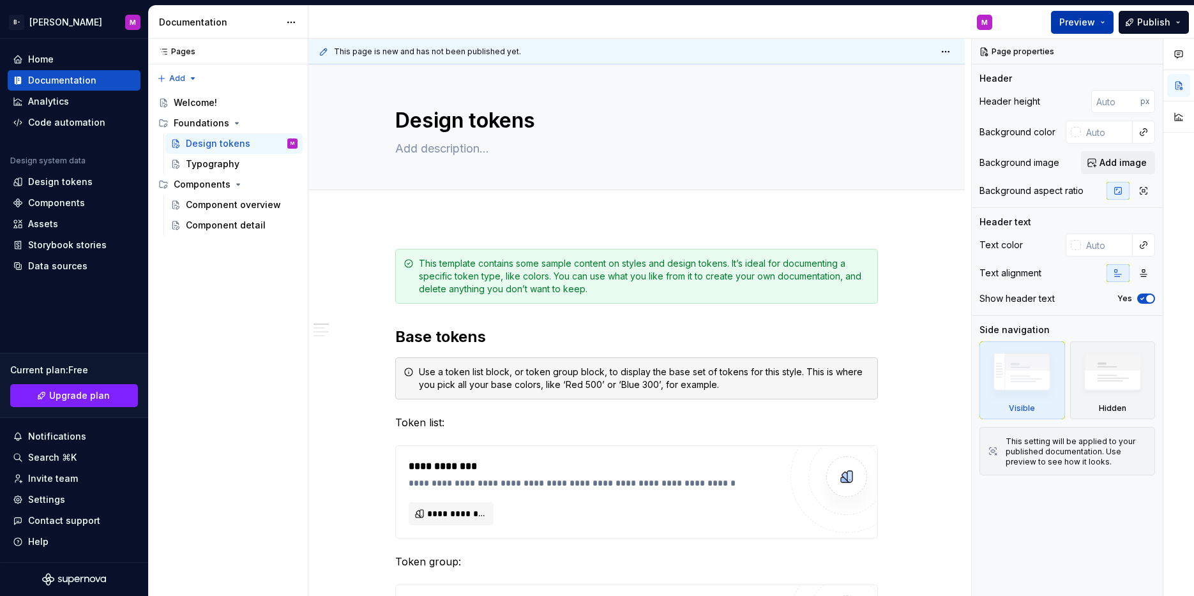
click at [1106, 24] on button "Preview" at bounding box center [1082, 22] width 63 height 23
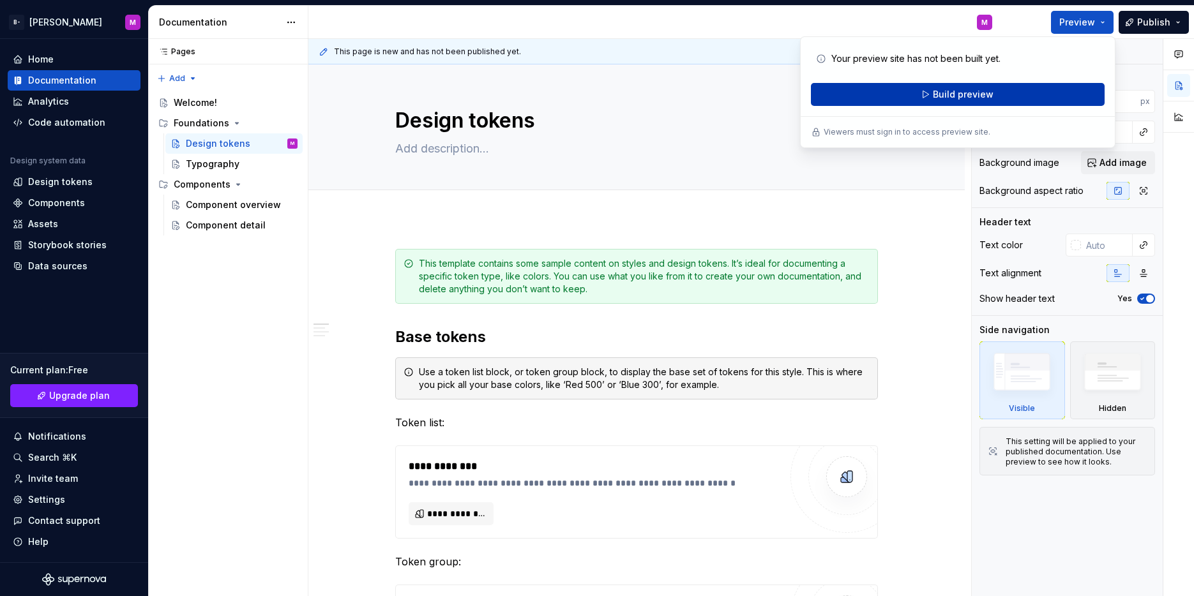
click at [989, 96] on span "Build preview" at bounding box center [963, 94] width 61 height 13
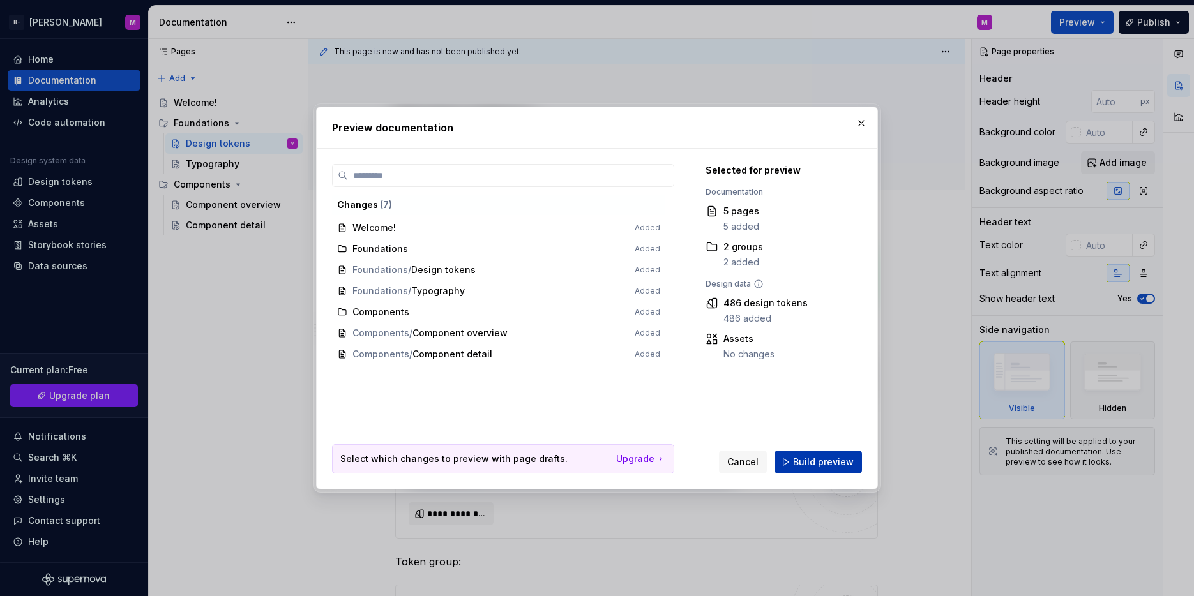
click at [834, 456] on span "Build preview" at bounding box center [823, 462] width 61 height 13
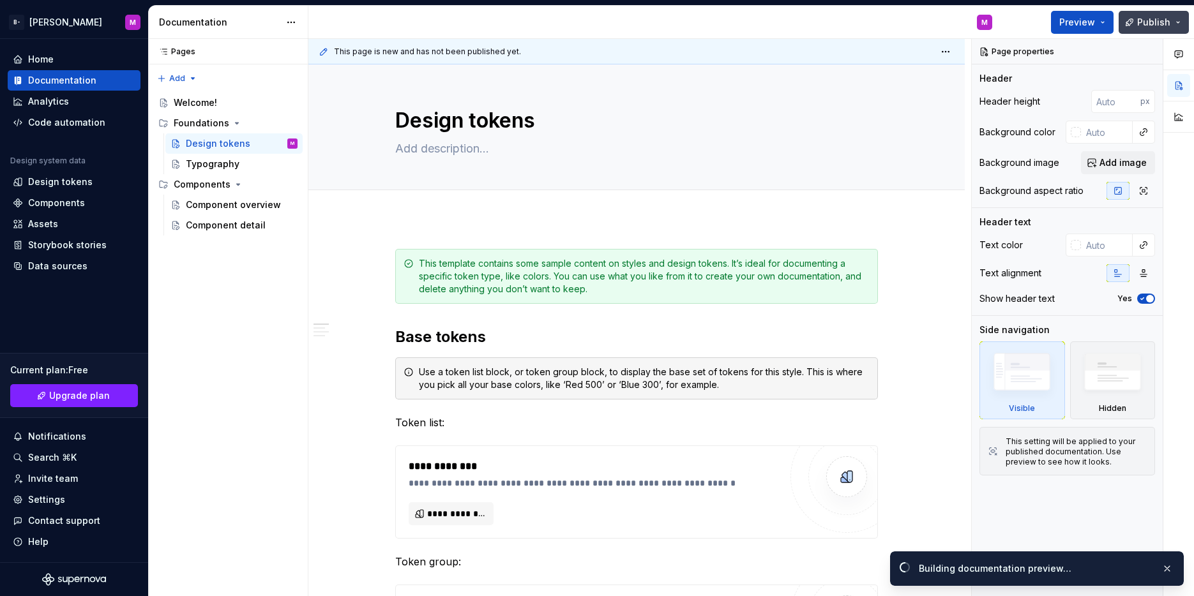
click at [1152, 33] on button "Publish" at bounding box center [1154, 22] width 70 height 23
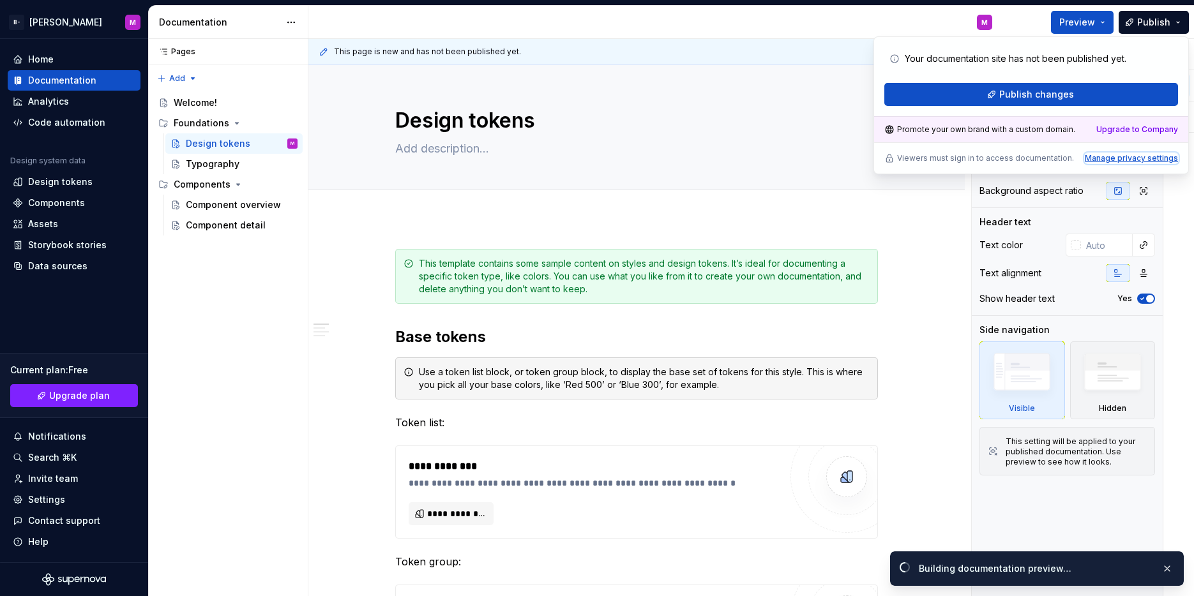
click at [1134, 157] on div "Manage privacy settings" at bounding box center [1131, 158] width 93 height 10
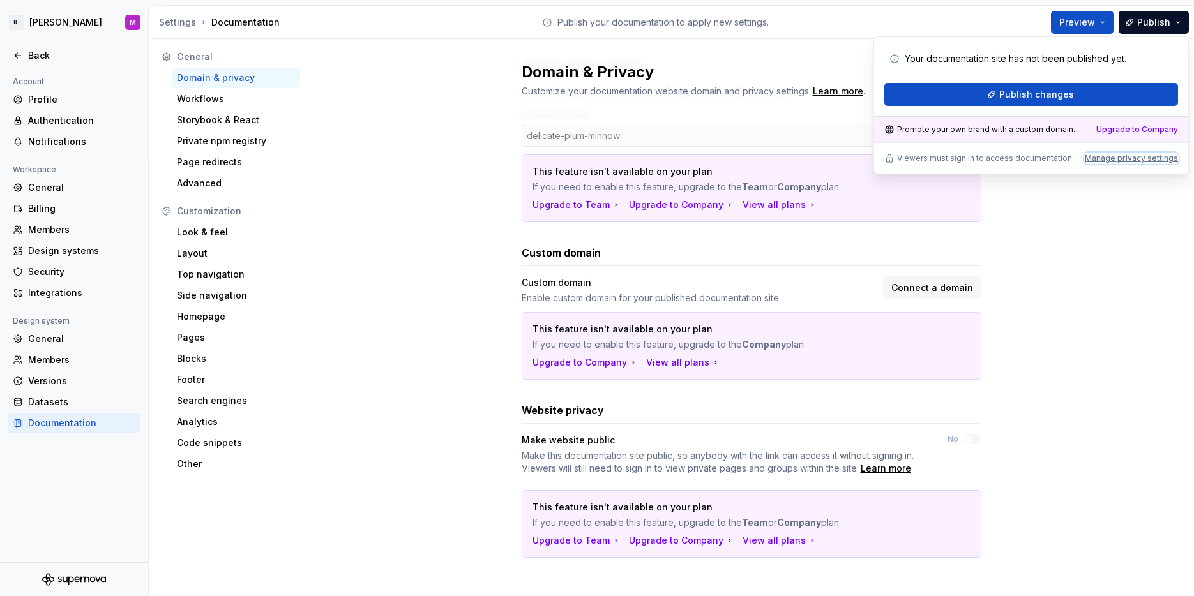
scroll to position [142, 0]
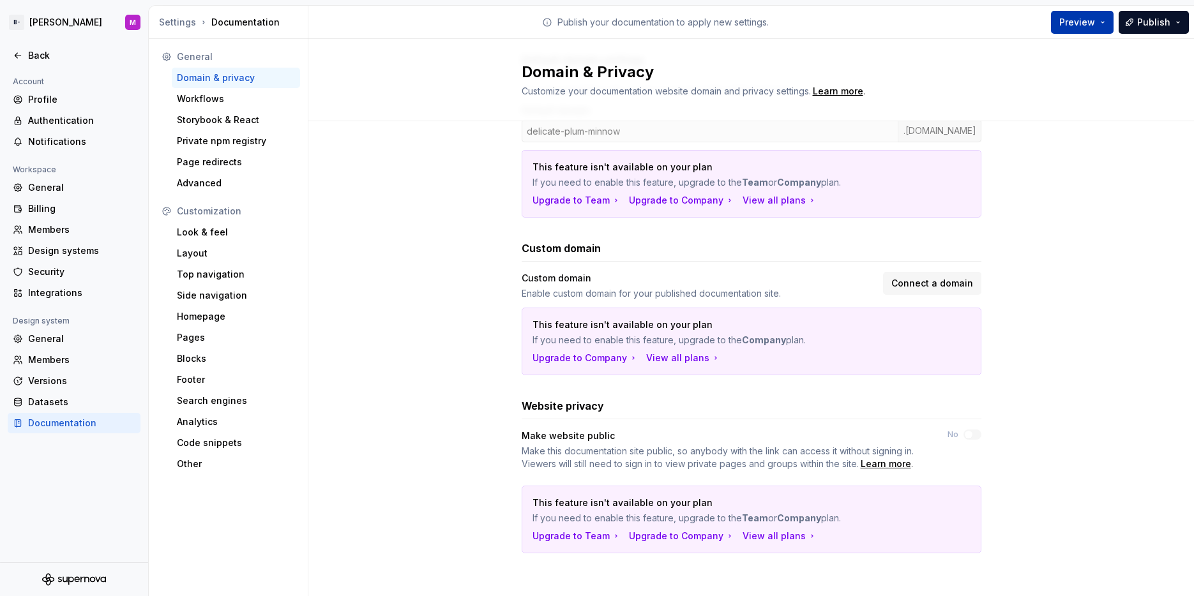
click at [1076, 20] on span "Preview" at bounding box center [1077, 22] width 36 height 13
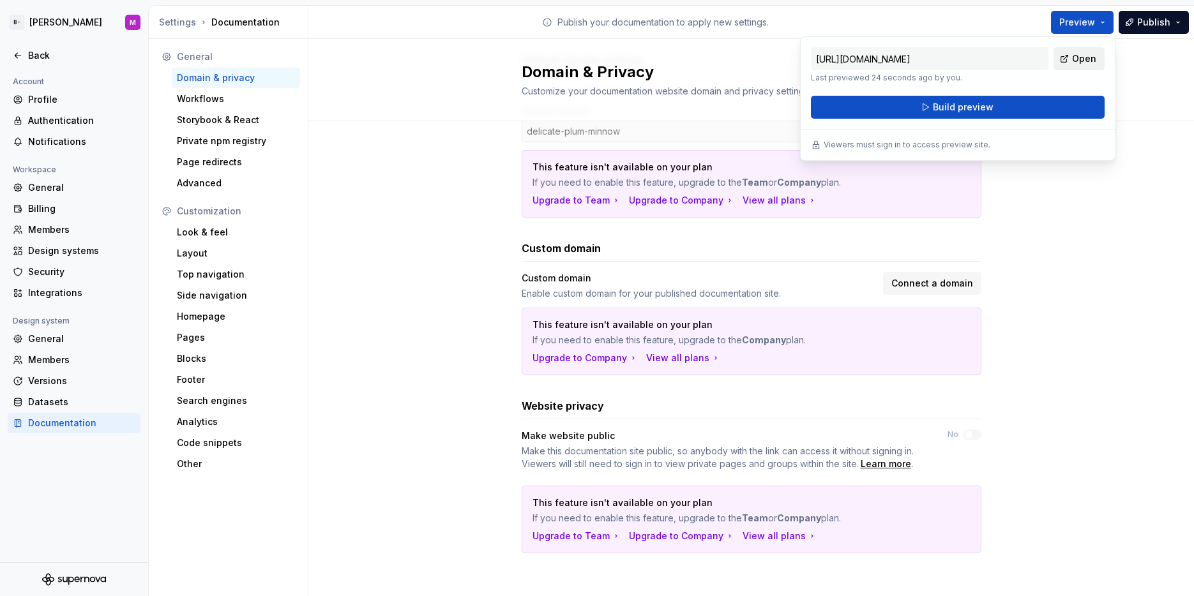
click at [1076, 63] on span "Open" at bounding box center [1084, 58] width 24 height 13
click at [14, 18] on html "B- [PERSON_NAME] M Back Account Profile Authentication Notifications Workspace …" at bounding box center [597, 298] width 1194 height 596
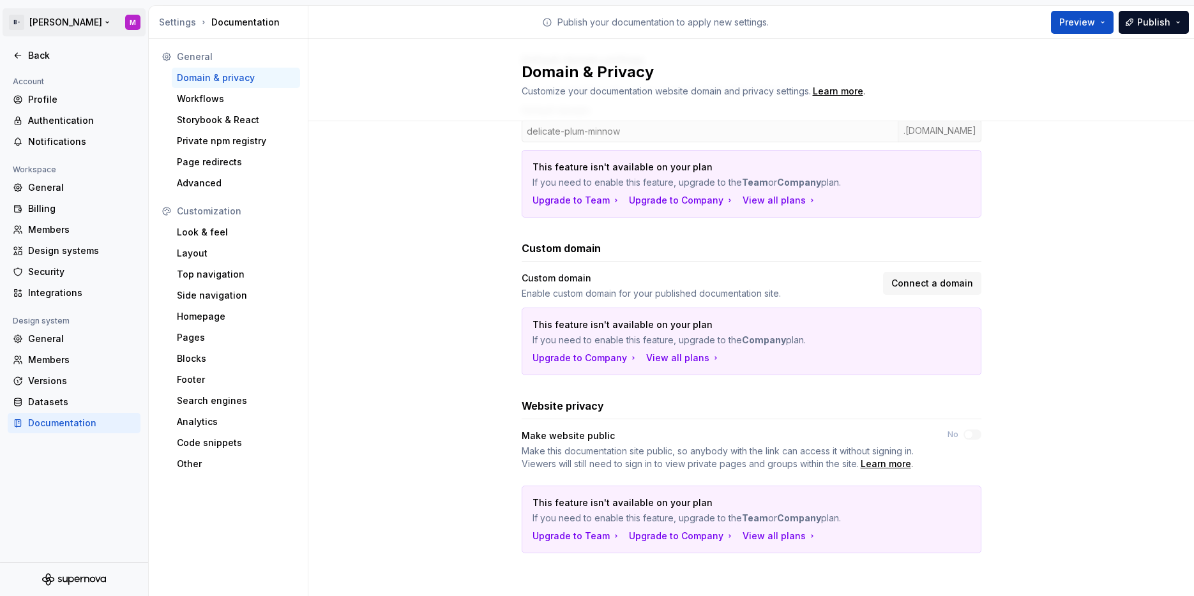
click at [41, 27] on html "B- [PERSON_NAME] M Back Account Profile Authentication Notifications Workspace …" at bounding box center [597, 298] width 1194 height 596
click at [48, 26] on html "B- [PERSON_NAME] M Back Account Profile Authentication Notifications Workspace …" at bounding box center [597, 298] width 1194 height 596
click at [56, 22] on html "B- [PERSON_NAME] M Back Account Profile Authentication Notifications Workspace …" at bounding box center [597, 298] width 1194 height 596
click at [28, 56] on div "Back" at bounding box center [81, 55] width 107 height 13
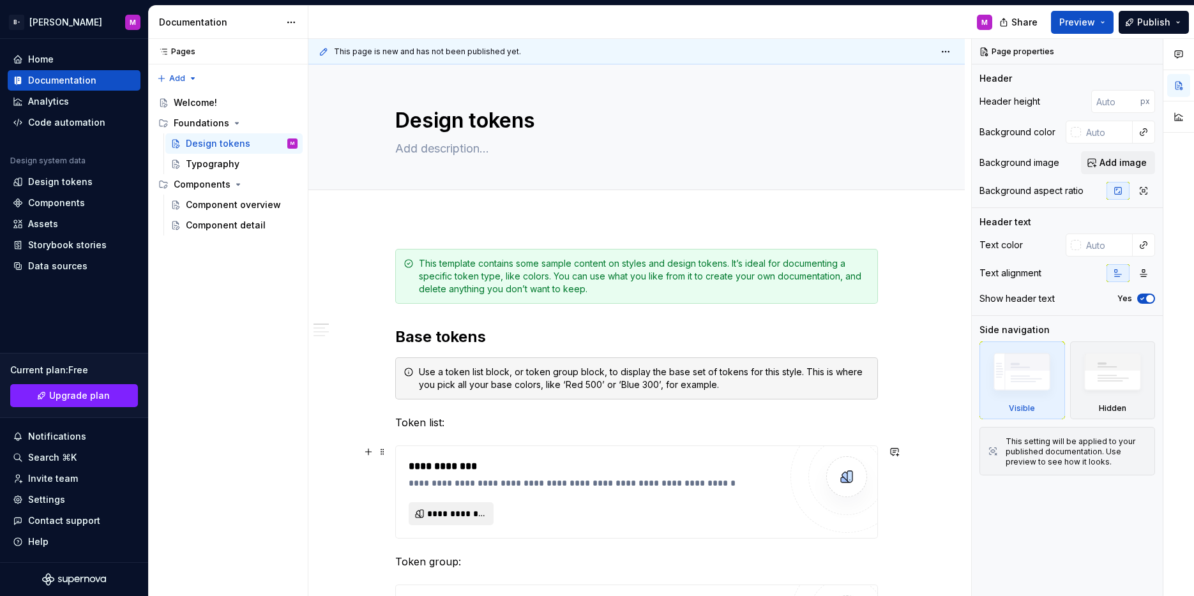
click at [462, 515] on span "**********" at bounding box center [456, 514] width 58 height 13
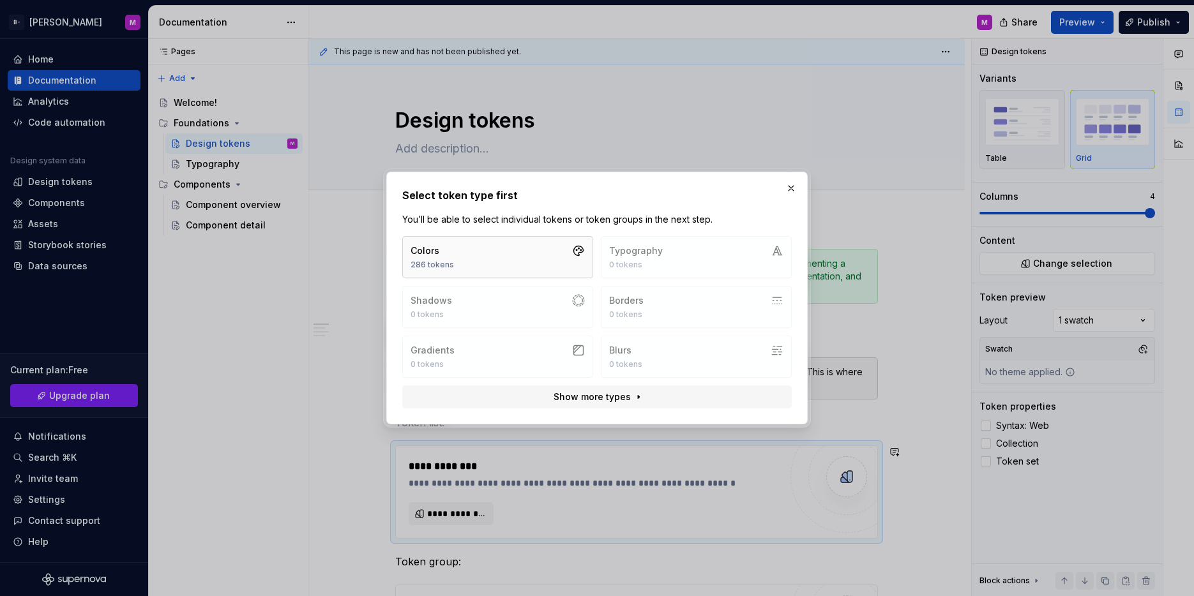
click at [478, 246] on button "Colors 286 tokens" at bounding box center [497, 257] width 191 height 42
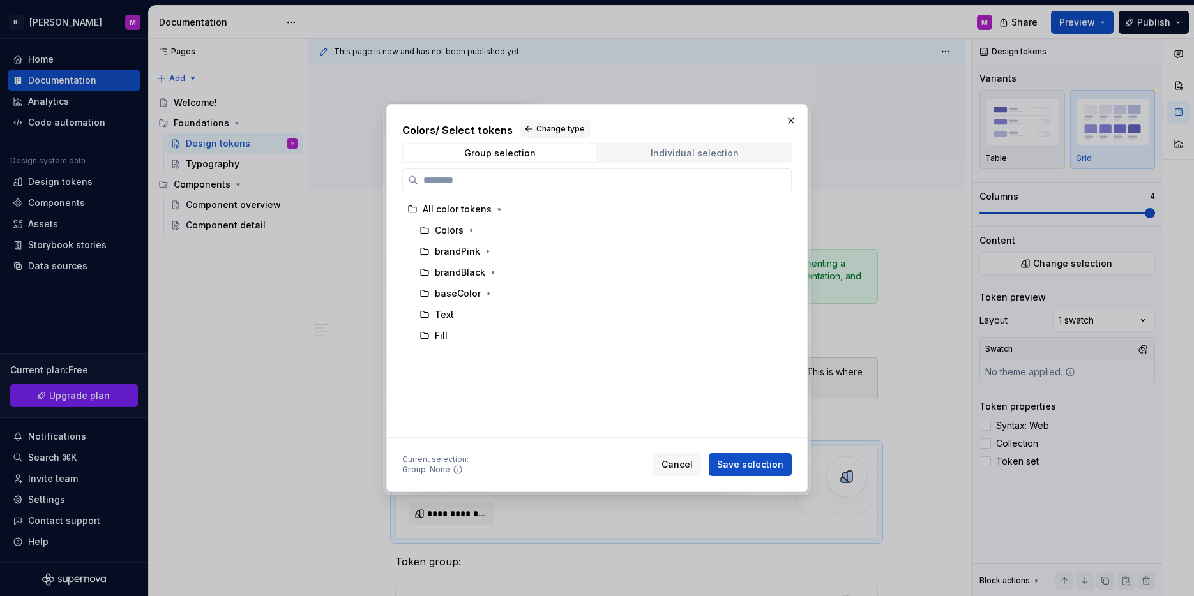
click at [677, 153] on div "Individual selection" at bounding box center [695, 153] width 88 height 10
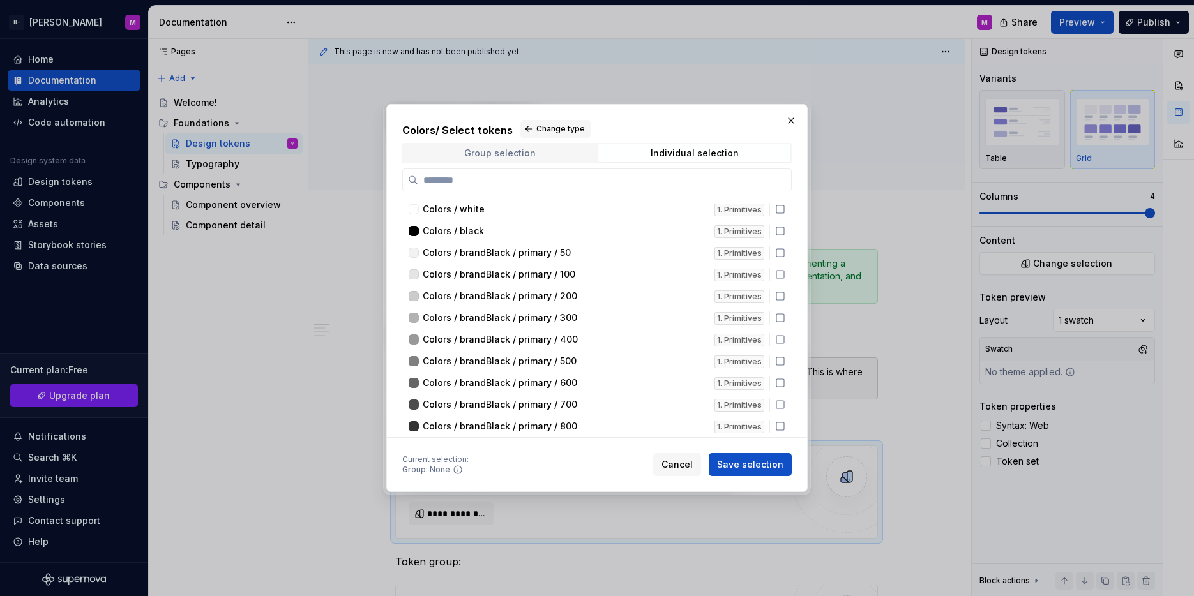
click at [543, 148] on span "Group selection" at bounding box center [499, 153] width 192 height 18
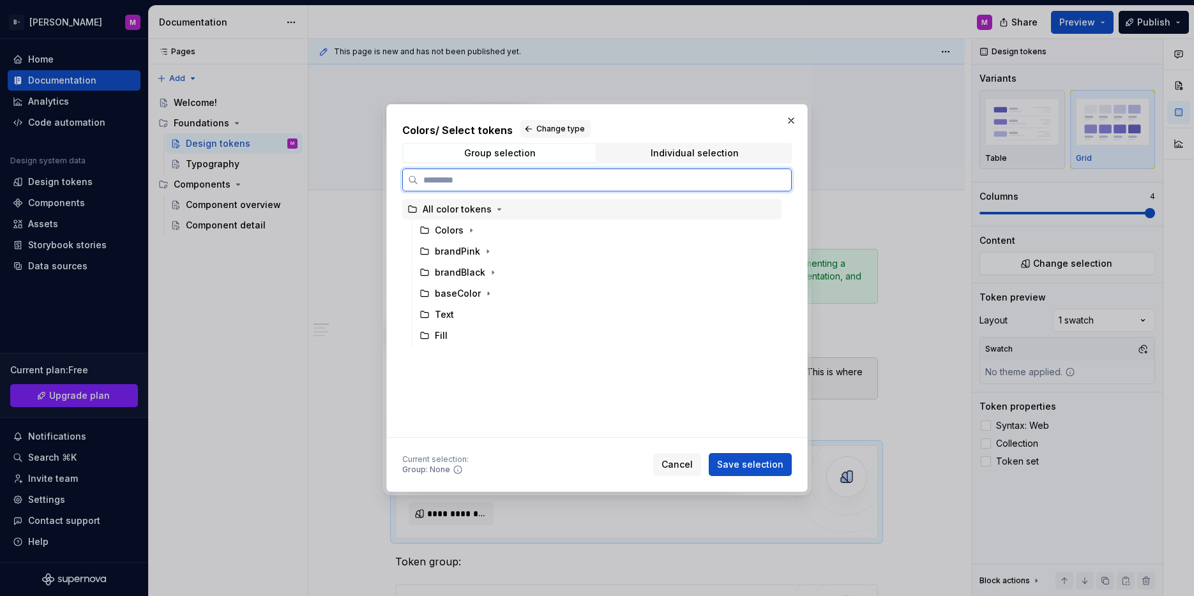
click at [444, 213] on div "All color tokens" at bounding box center [457, 209] width 69 height 13
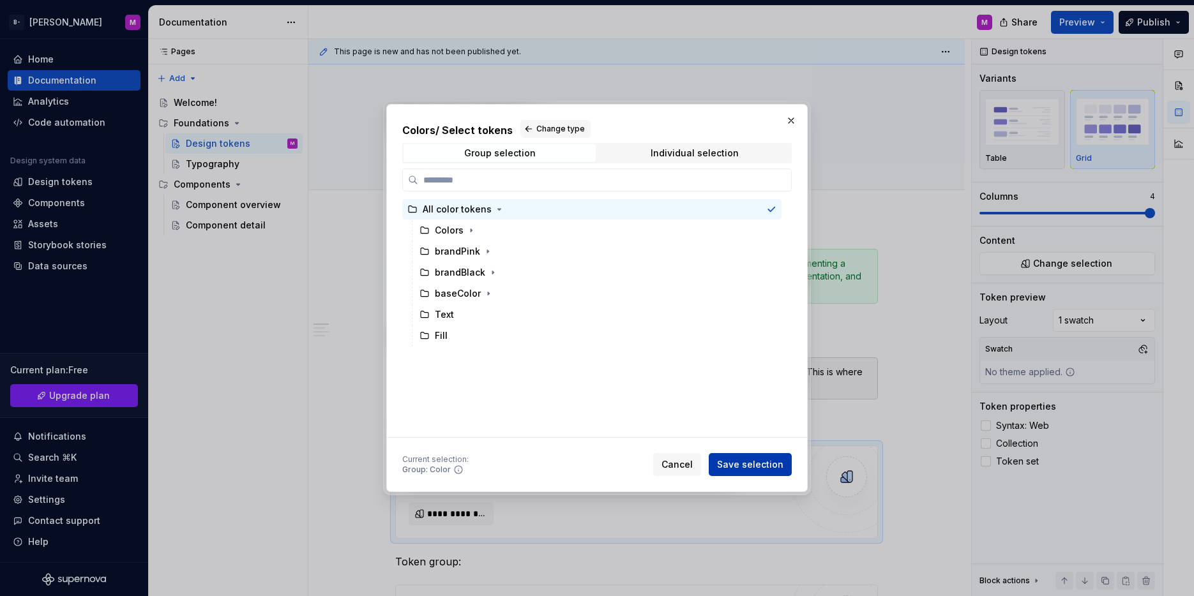
click at [754, 469] on span "Save selection" at bounding box center [750, 464] width 66 height 13
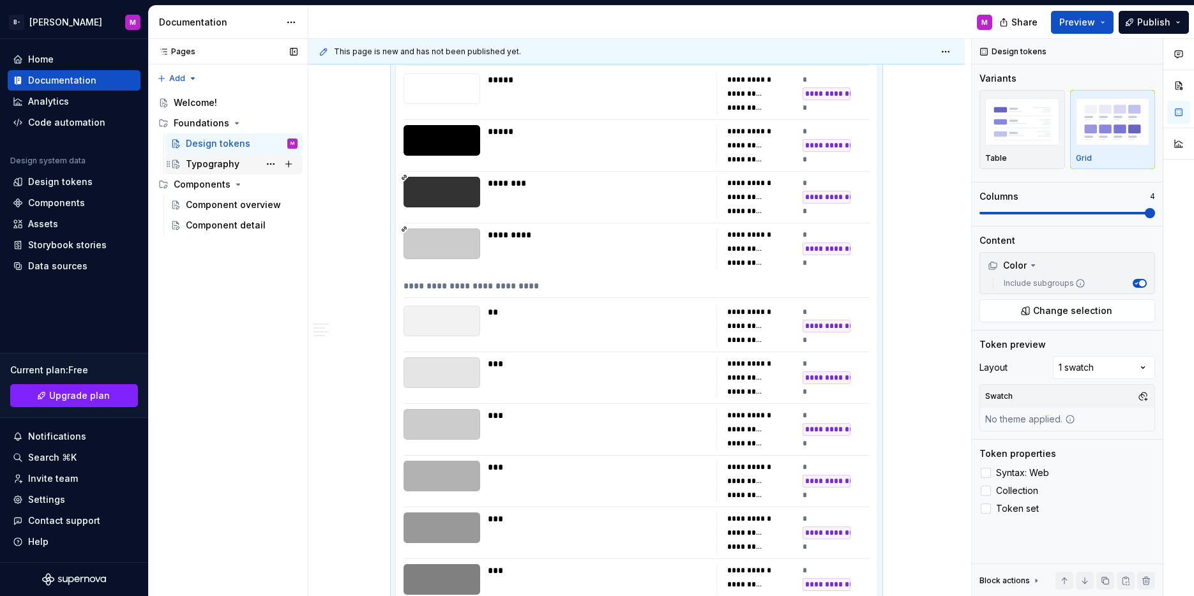
scroll to position [407, 0]
click at [240, 167] on div "Typography" at bounding box center [242, 164] width 112 height 18
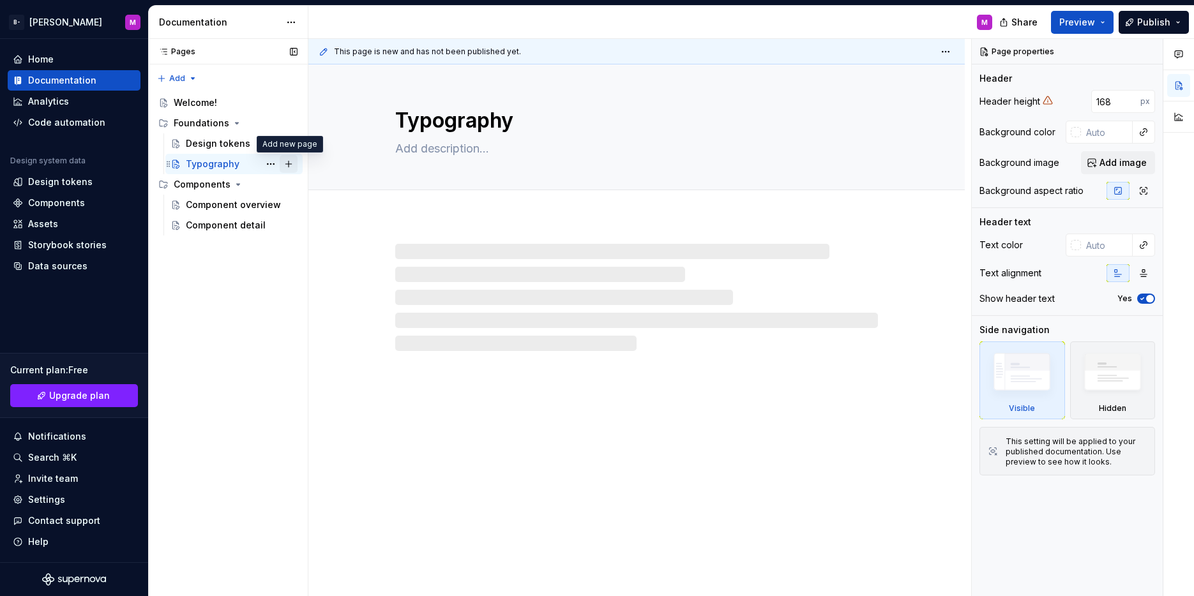
click at [287, 169] on button "Page tree" at bounding box center [289, 164] width 18 height 18
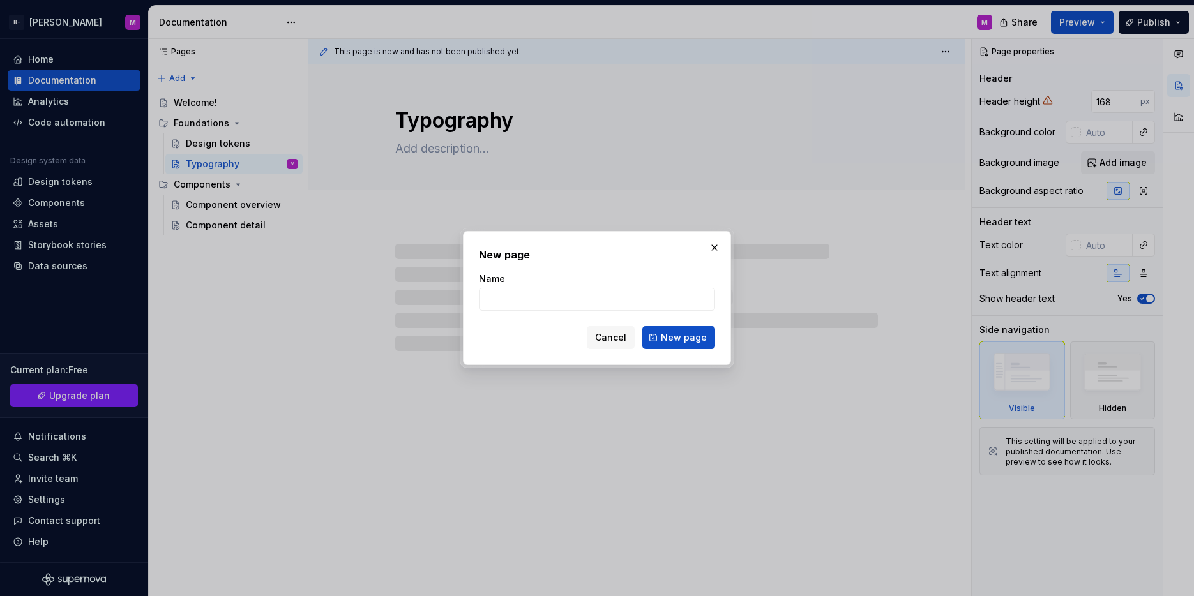
click at [617, 334] on span "Cancel" at bounding box center [610, 337] width 31 height 13
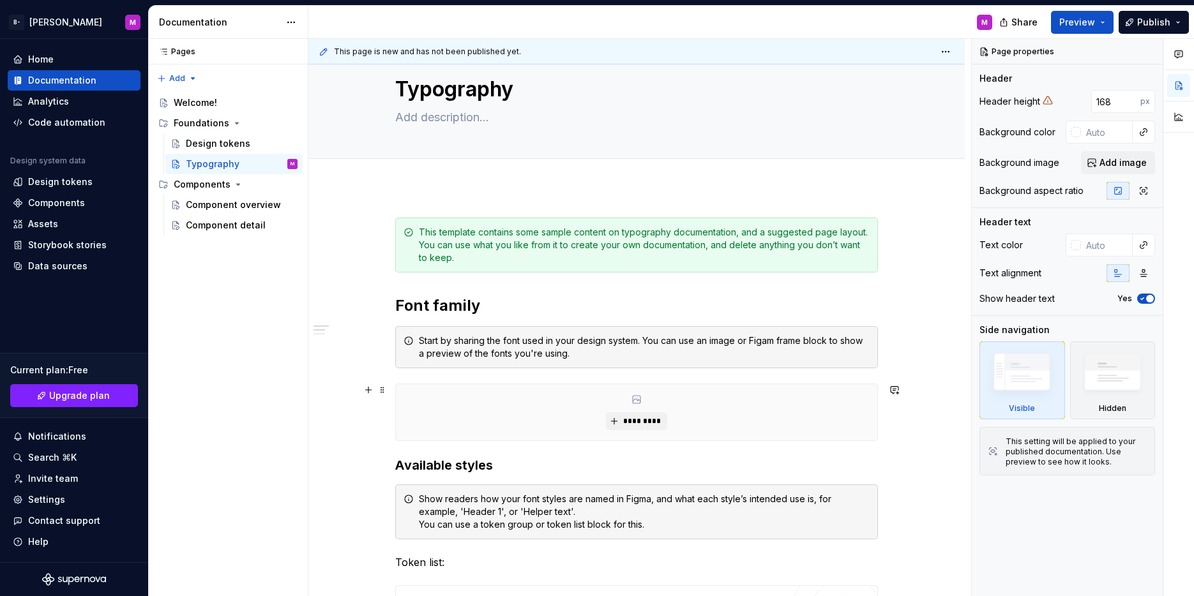
scroll to position [49, 0]
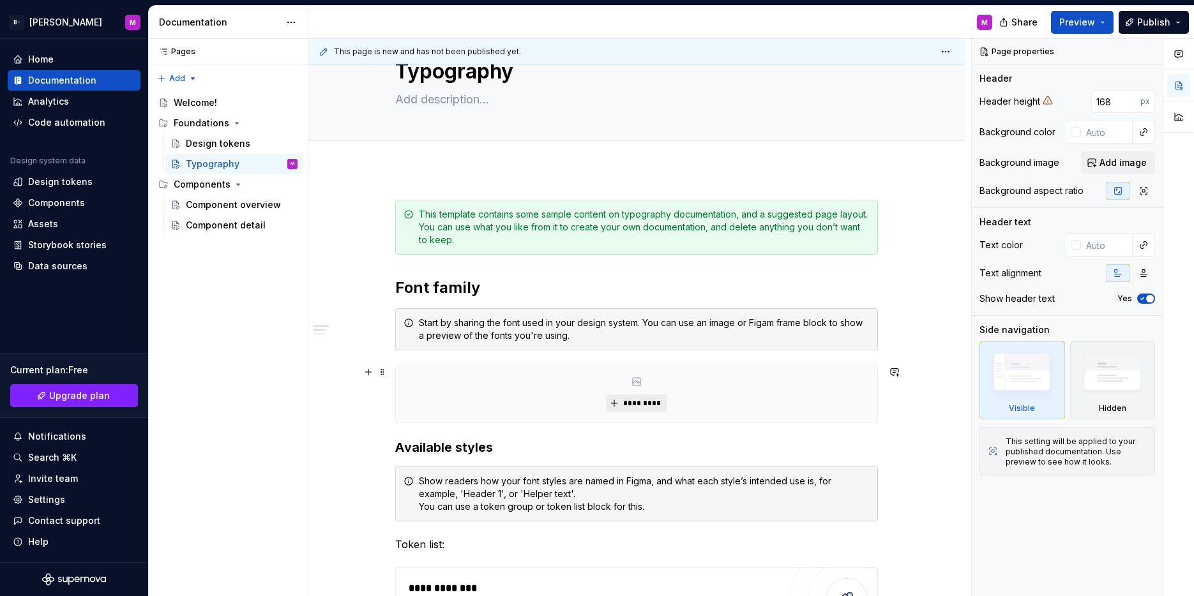
click at [637, 399] on span "*********" at bounding box center [641, 403] width 39 height 10
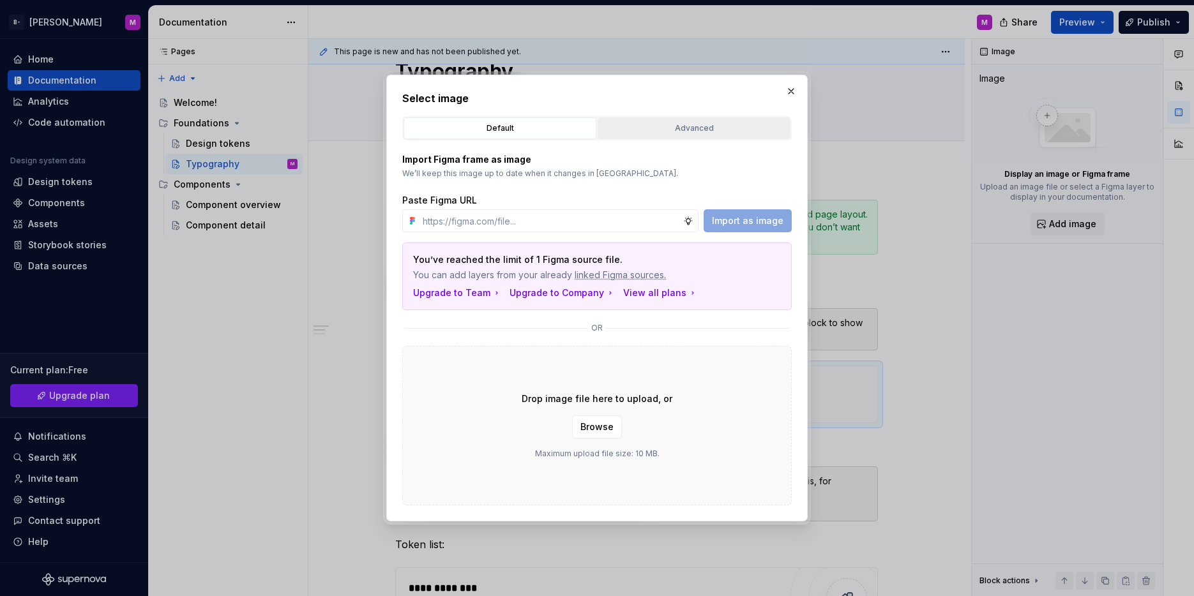
drag, startPoint x: 679, startPoint y: 126, endPoint x: 672, endPoint y: 128, distance: 6.5
click at [675, 128] on div "Advanced" at bounding box center [694, 128] width 184 height 13
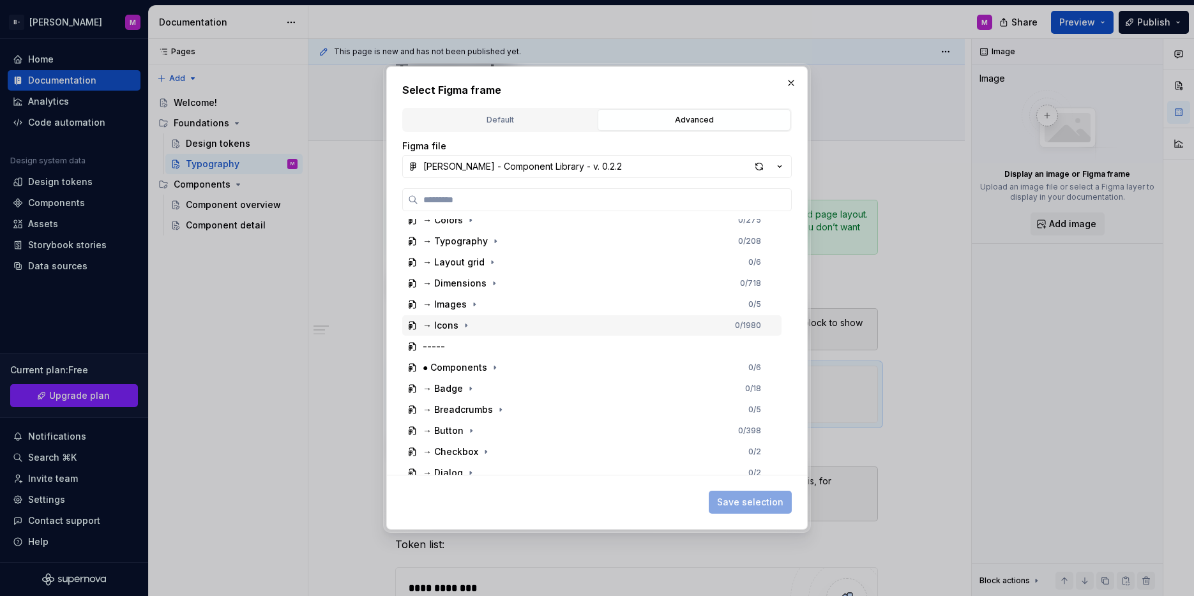
scroll to position [0, 0]
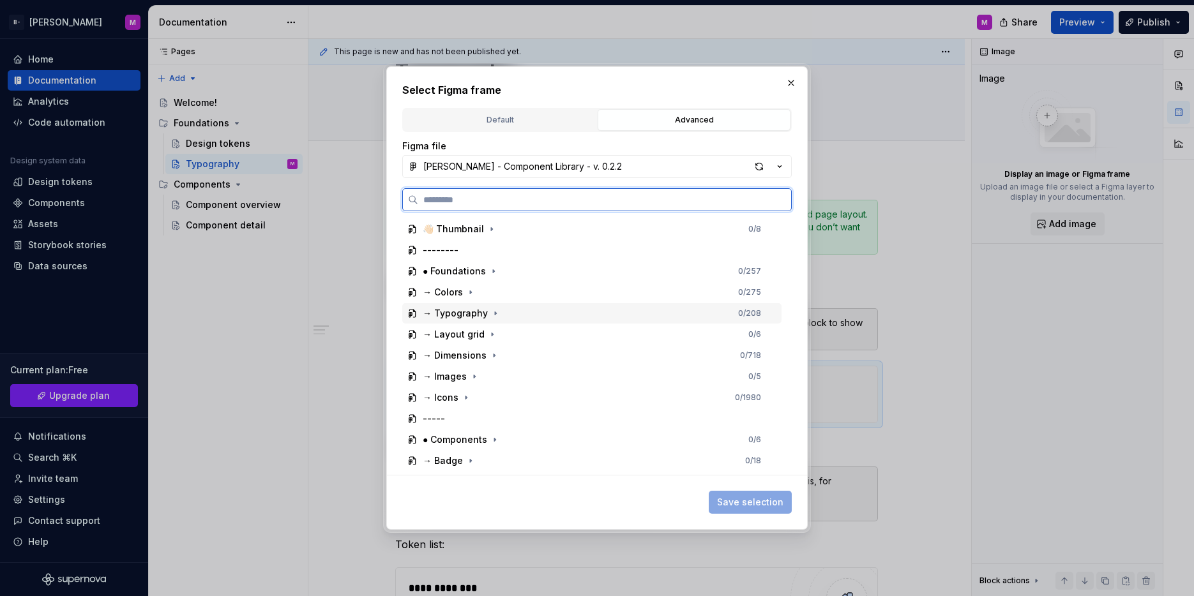
click at [562, 305] on div "→ Typography 0 / 208" at bounding box center [591, 313] width 379 height 20
click at [481, 336] on div "Typography" at bounding box center [462, 334] width 54 height 13
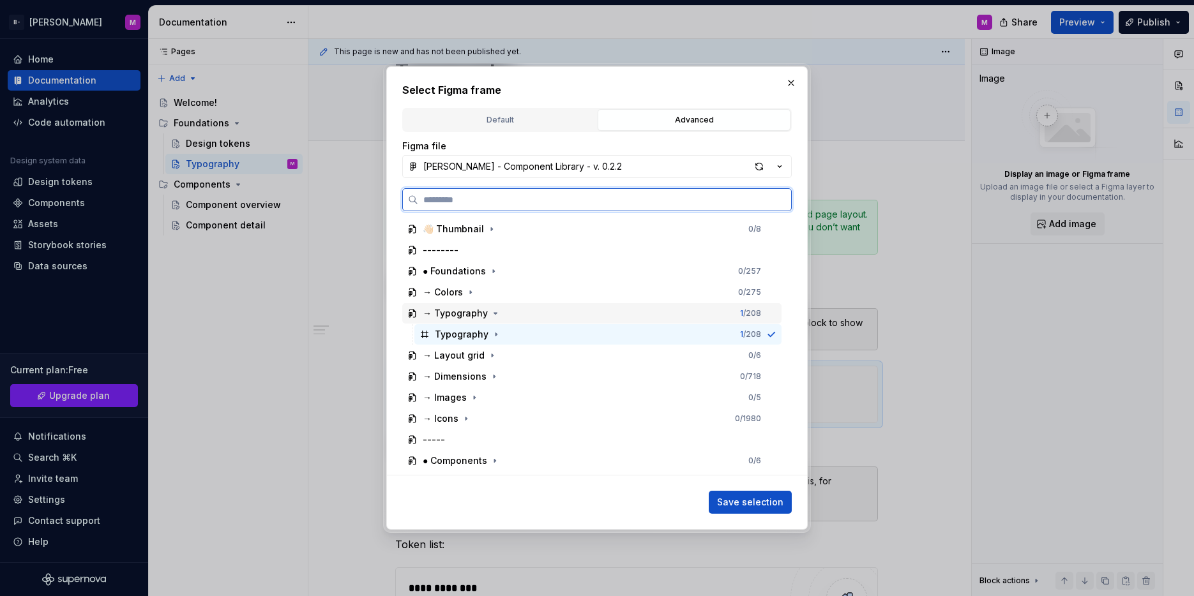
click at [769, 313] on div at bounding box center [771, 313] width 10 height 10
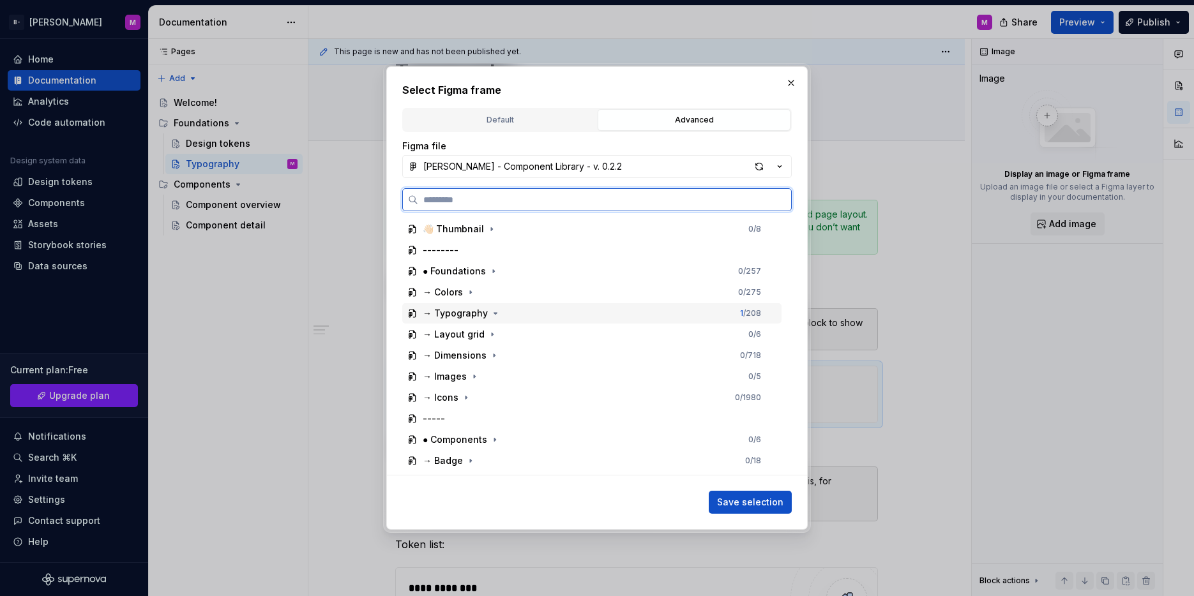
click at [770, 311] on div at bounding box center [771, 313] width 10 height 10
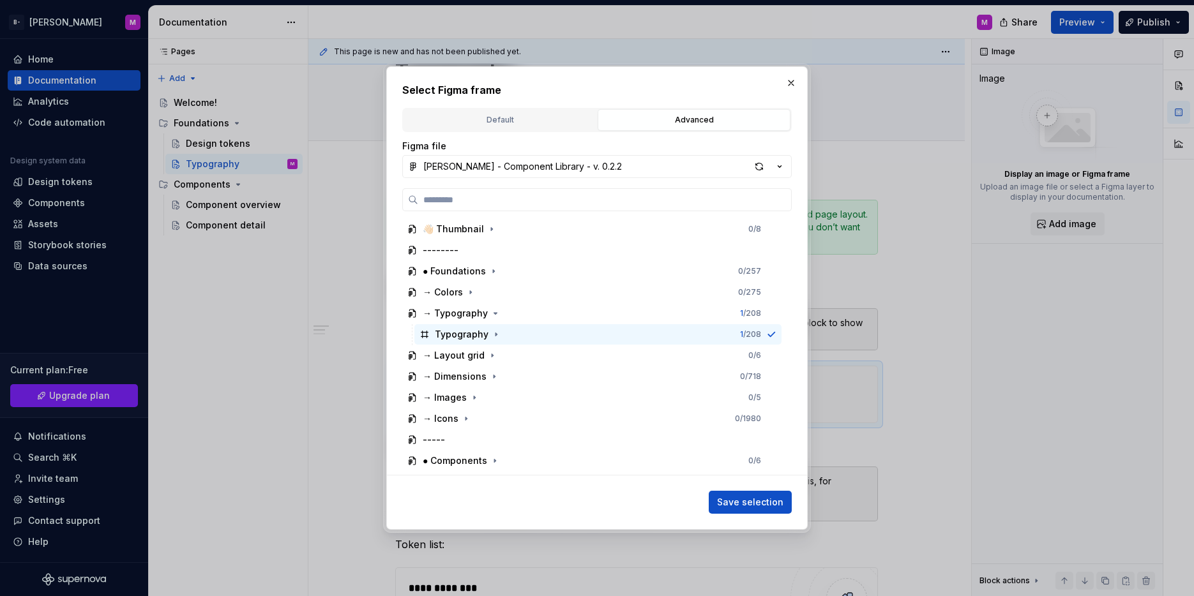
click at [739, 500] on span "Save selection" at bounding box center [750, 502] width 66 height 13
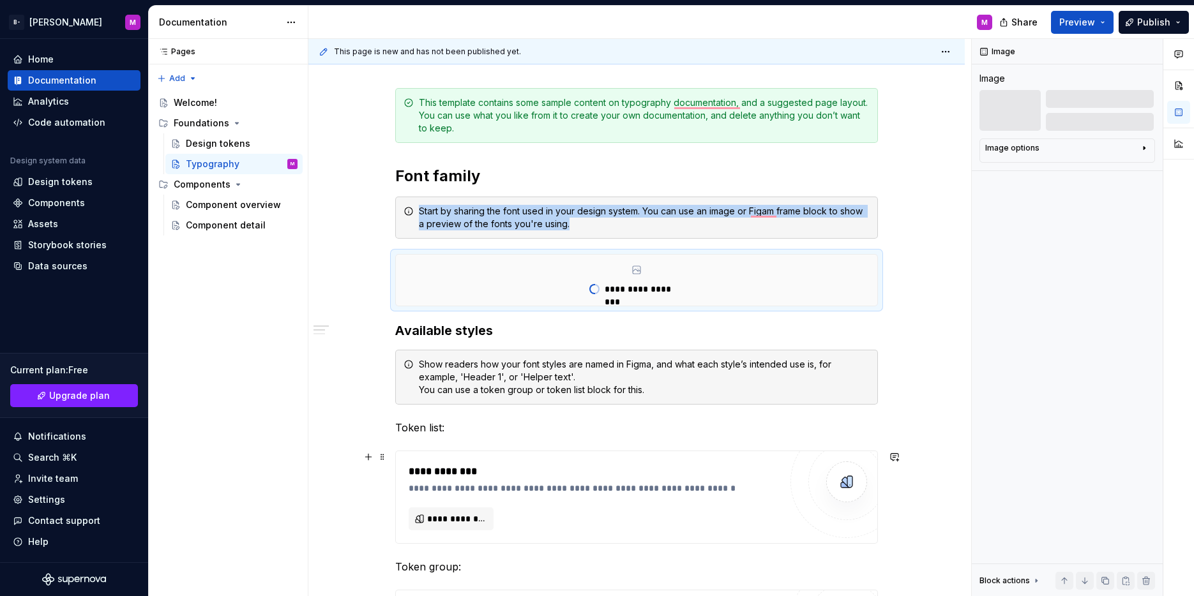
scroll to position [259, 0]
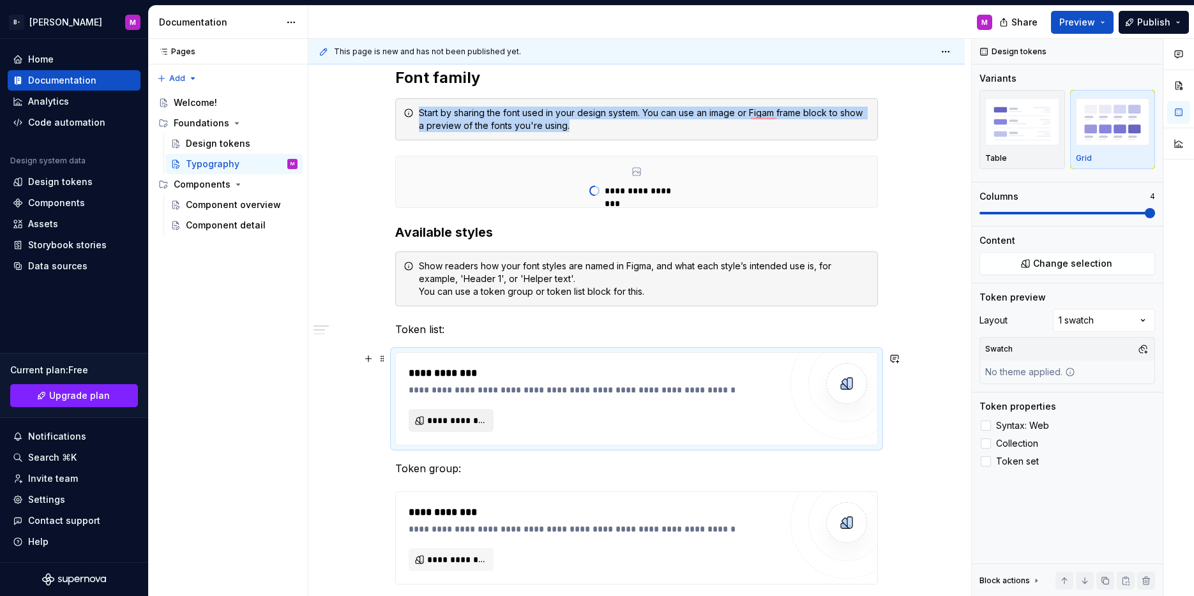
click at [445, 428] on button "**********" at bounding box center [451, 420] width 85 height 23
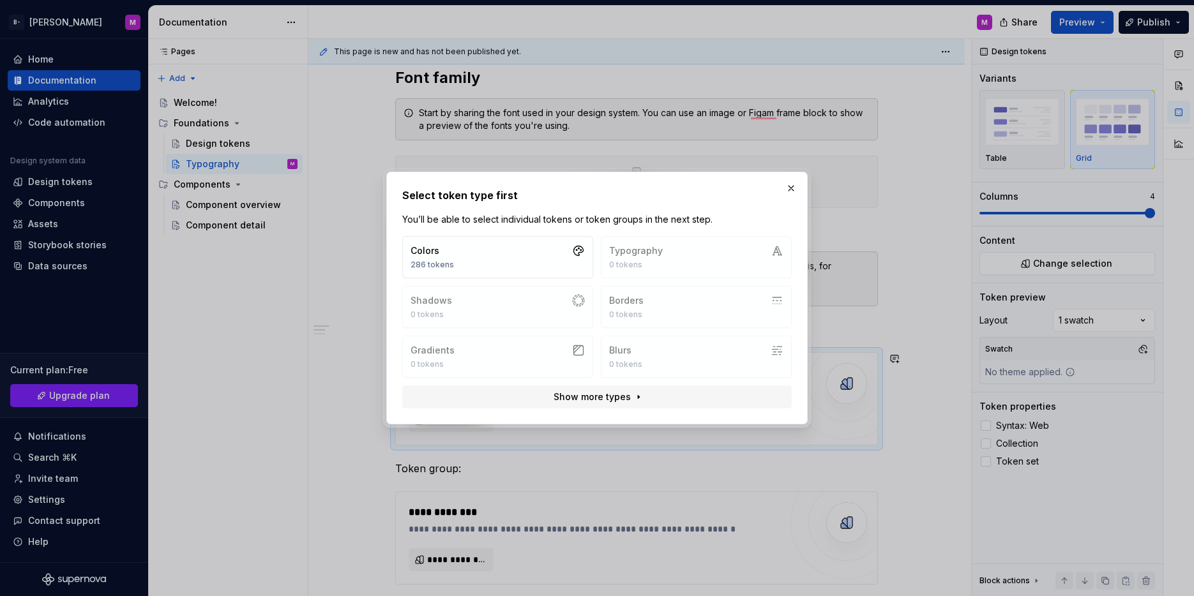
click at [704, 258] on div "Colors 286 tokens Typography 0 tokens Shadows 0 tokens Borders 0 tokens Gradien…" at bounding box center [596, 307] width 389 height 142
click at [594, 406] on button "Show more types" at bounding box center [596, 397] width 389 height 23
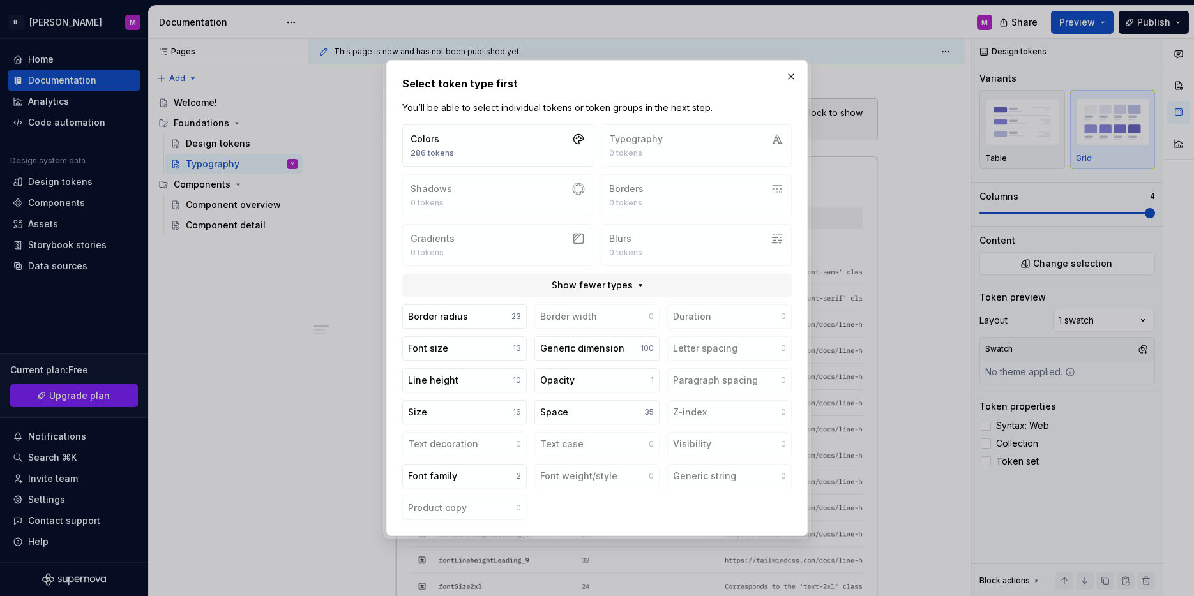
click at [792, 80] on button "button" at bounding box center [791, 77] width 18 height 18
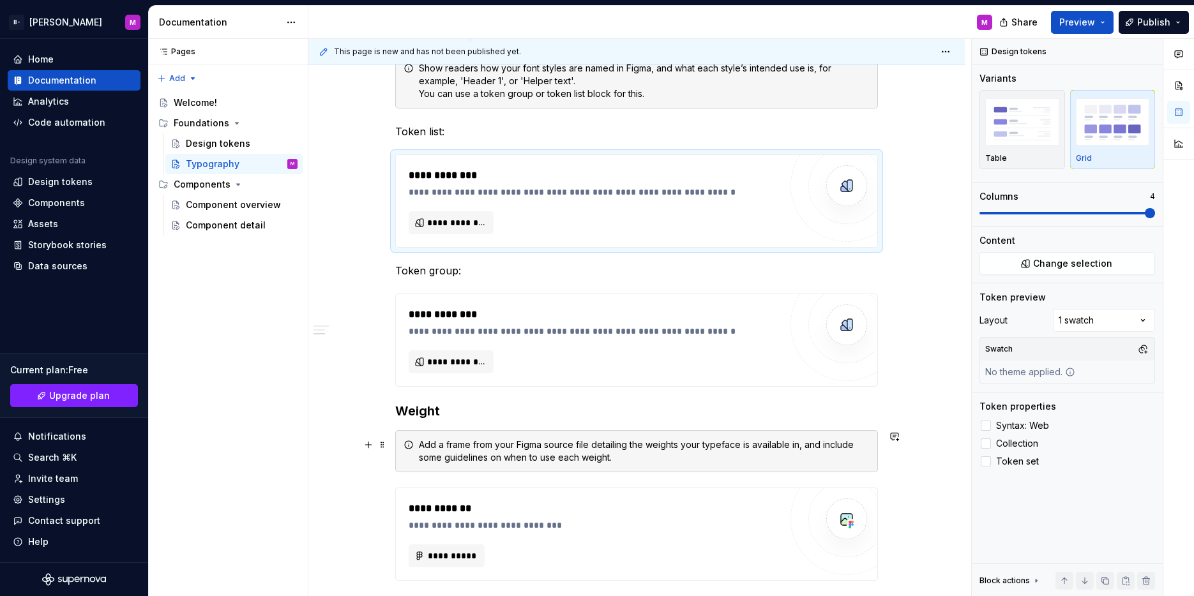
scroll to position [1412, 0]
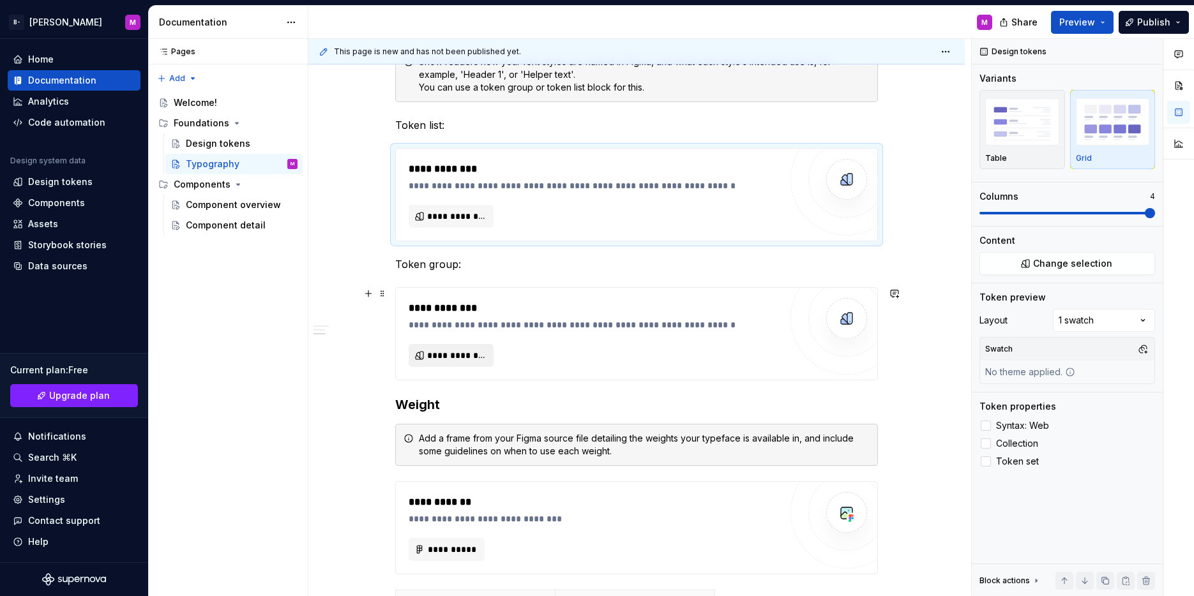
click at [472, 355] on span "**********" at bounding box center [456, 355] width 58 height 13
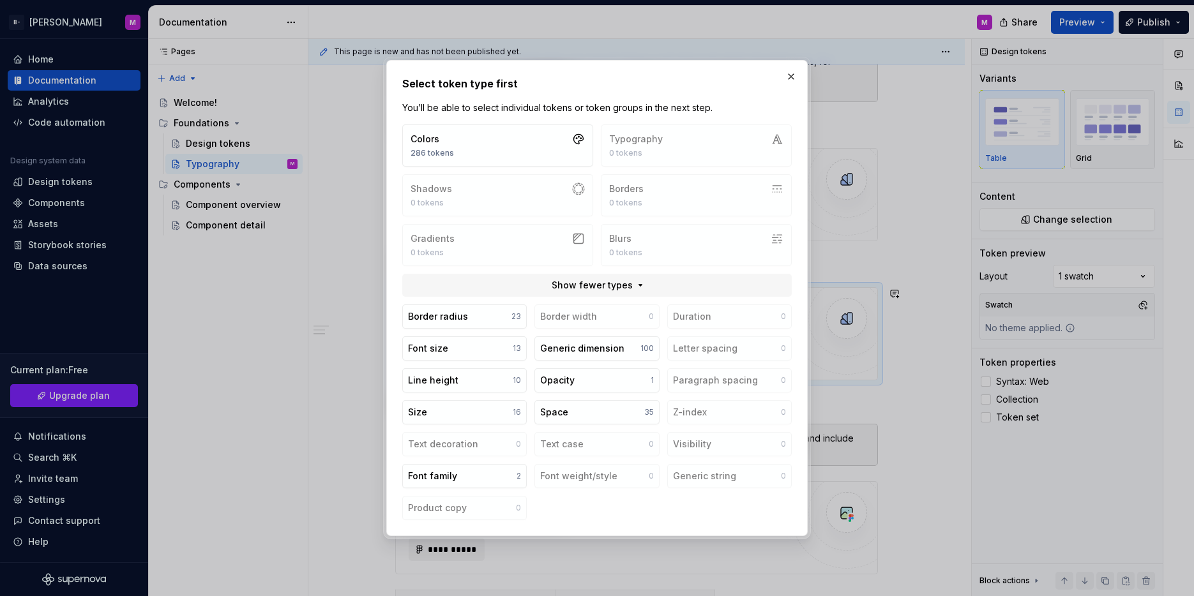
click at [659, 139] on div "Colors 286 tokens Typography 0 tokens Shadows 0 tokens Borders 0 tokens Gradien…" at bounding box center [596, 195] width 389 height 142
click at [658, 139] on div "Colors 286 tokens Typography 0 tokens Shadows 0 tokens Borders 0 tokens Gradien…" at bounding box center [596, 195] width 389 height 142
click at [658, 142] on div "Colors 286 tokens Typography 0 tokens Shadows 0 tokens Borders 0 tokens Gradien…" at bounding box center [596, 195] width 389 height 142
drag, startPoint x: 659, startPoint y: 144, endPoint x: 651, endPoint y: 177, distance: 34.2
click at [661, 144] on div "Colors 286 tokens Typography 0 tokens Shadows 0 tokens Borders 0 tokens Gradien…" at bounding box center [596, 195] width 389 height 142
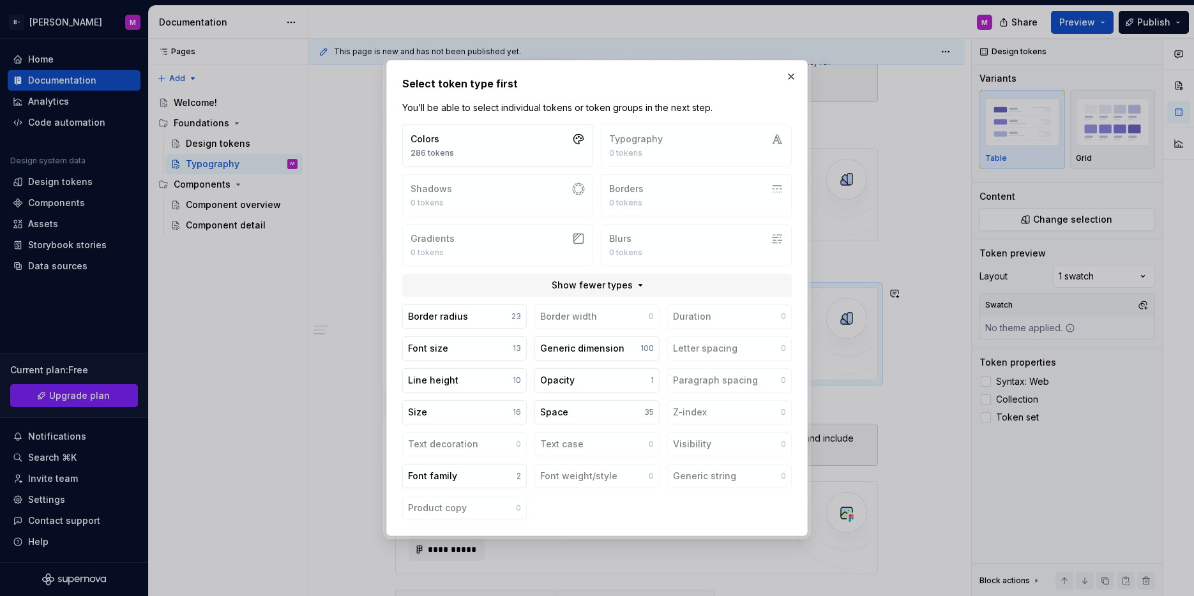
click at [628, 292] on button "Show fewer types" at bounding box center [596, 285] width 389 height 23
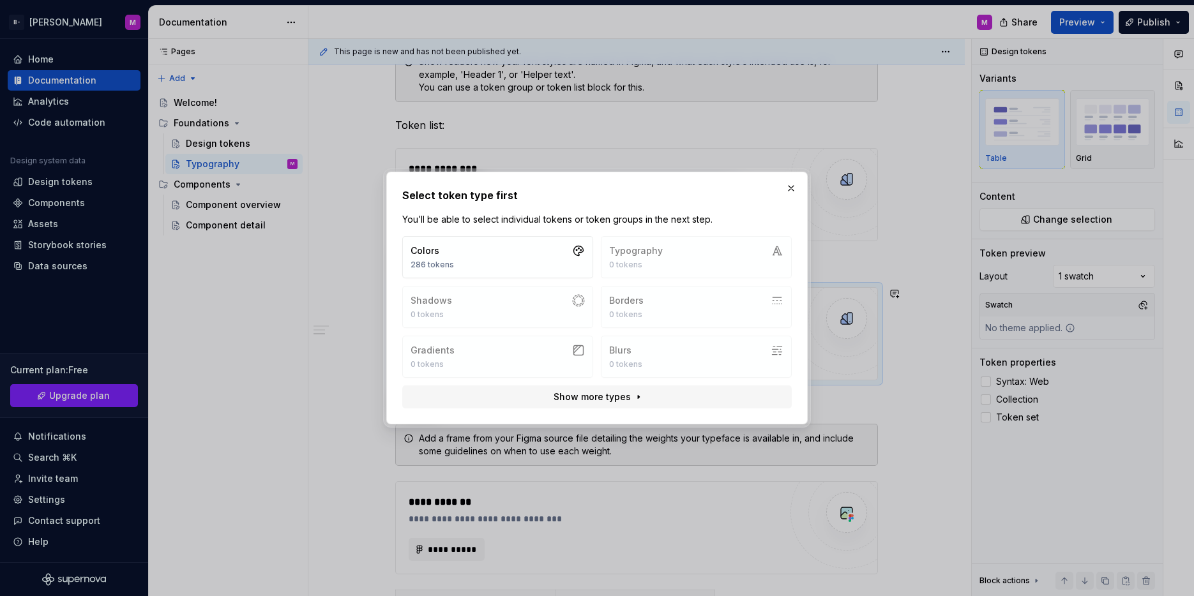
click at [790, 189] on button "button" at bounding box center [791, 188] width 18 height 18
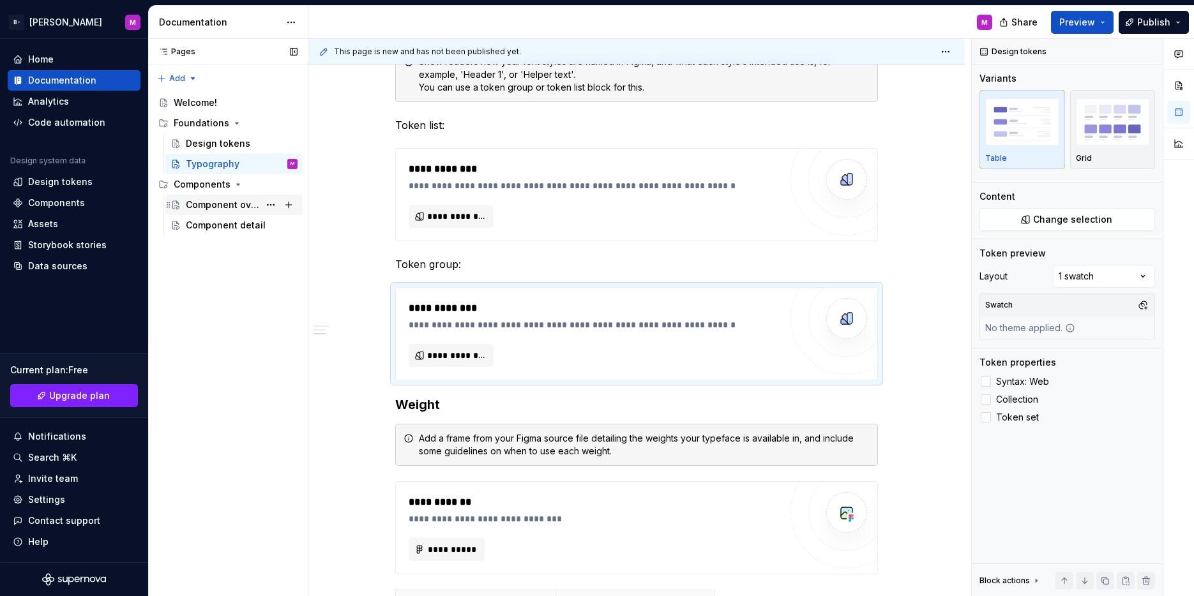
click at [234, 211] on div "Component overview" at bounding box center [222, 205] width 73 height 13
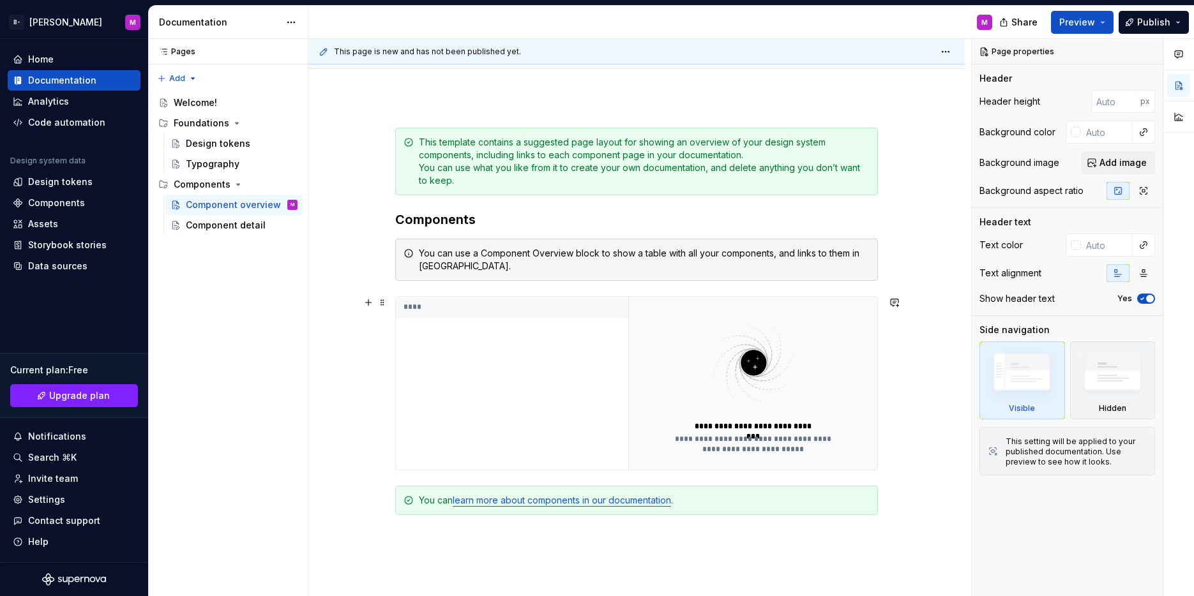
scroll to position [251, 0]
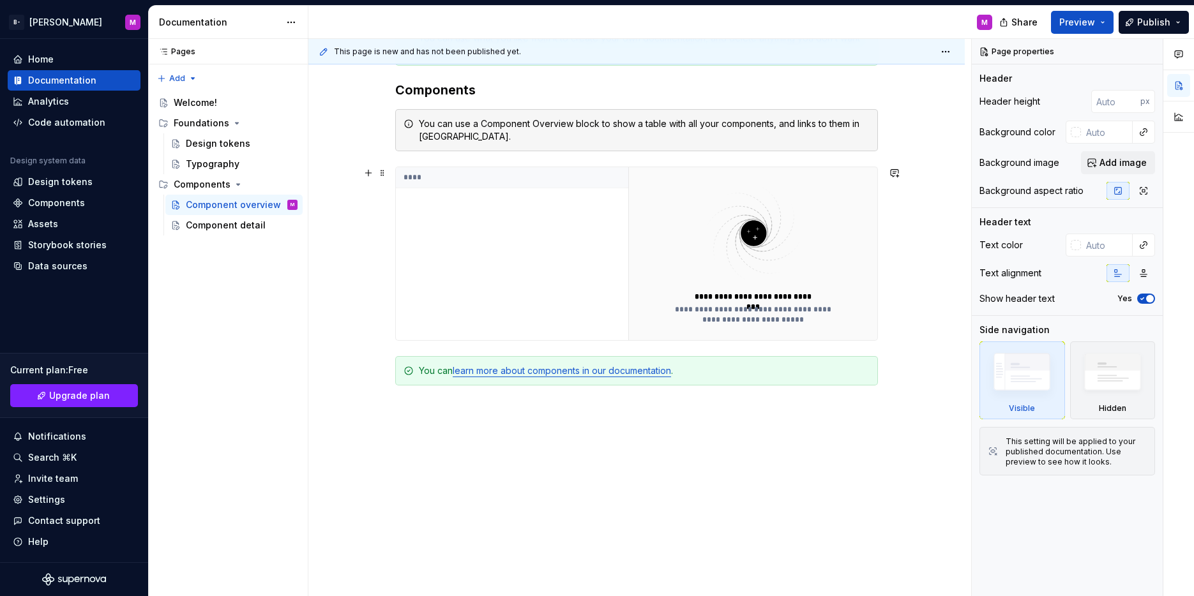
click at [725, 241] on img at bounding box center [753, 234] width 166 height 102
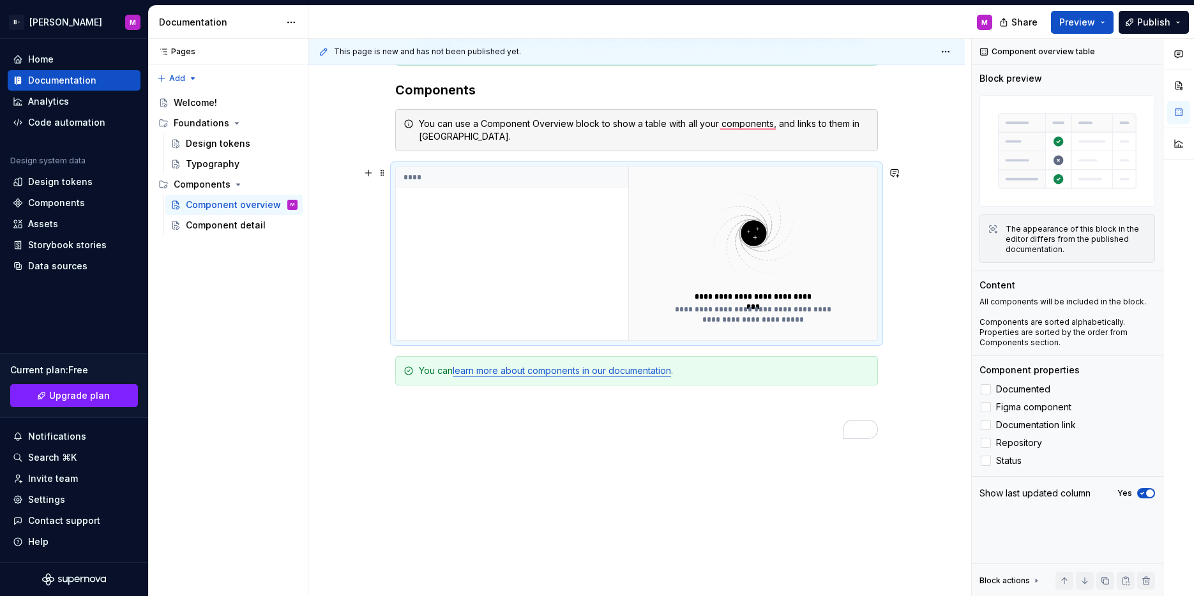
click at [407, 193] on div "****" at bounding box center [512, 253] width 232 height 173
click at [216, 220] on div "Component detail" at bounding box center [222, 225] width 73 height 13
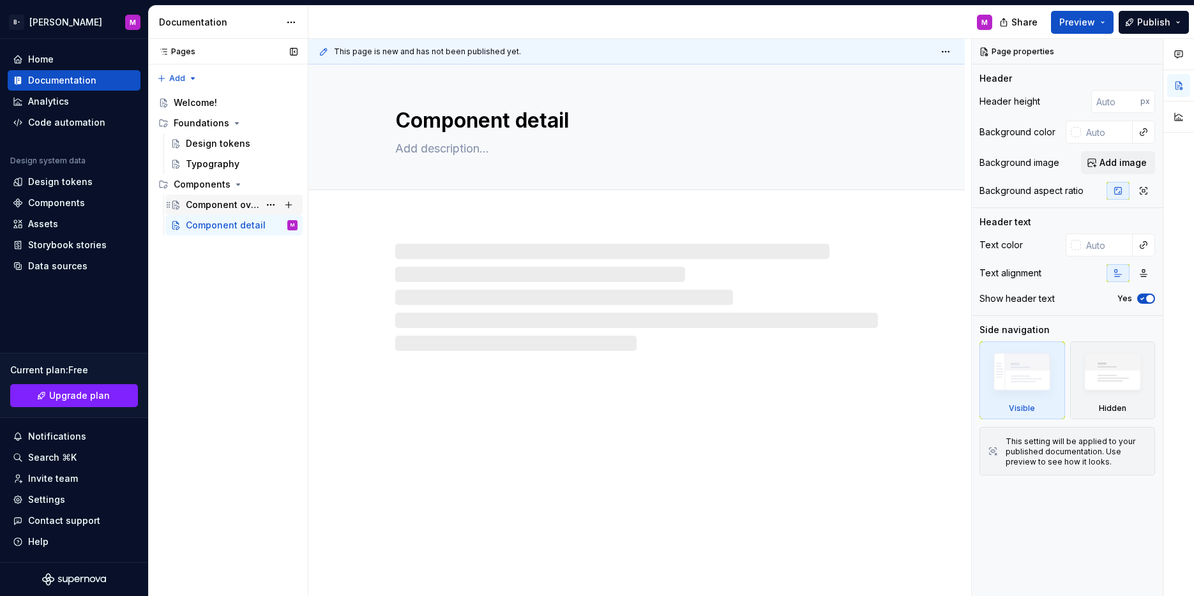
click at [245, 200] on div "Component overview" at bounding box center [222, 205] width 73 height 13
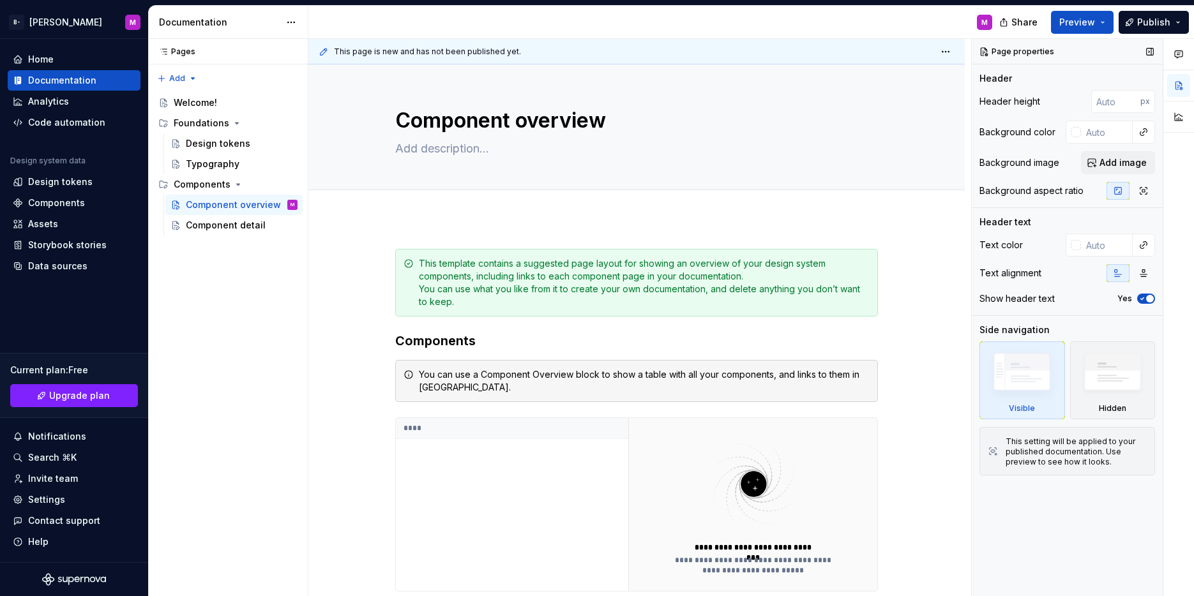
click at [1011, 454] on div "This setting will be applied to your published documentation. Use preview to se…" at bounding box center [1076, 452] width 141 height 31
click at [1135, 387] on img at bounding box center [1112, 375] width 73 height 56
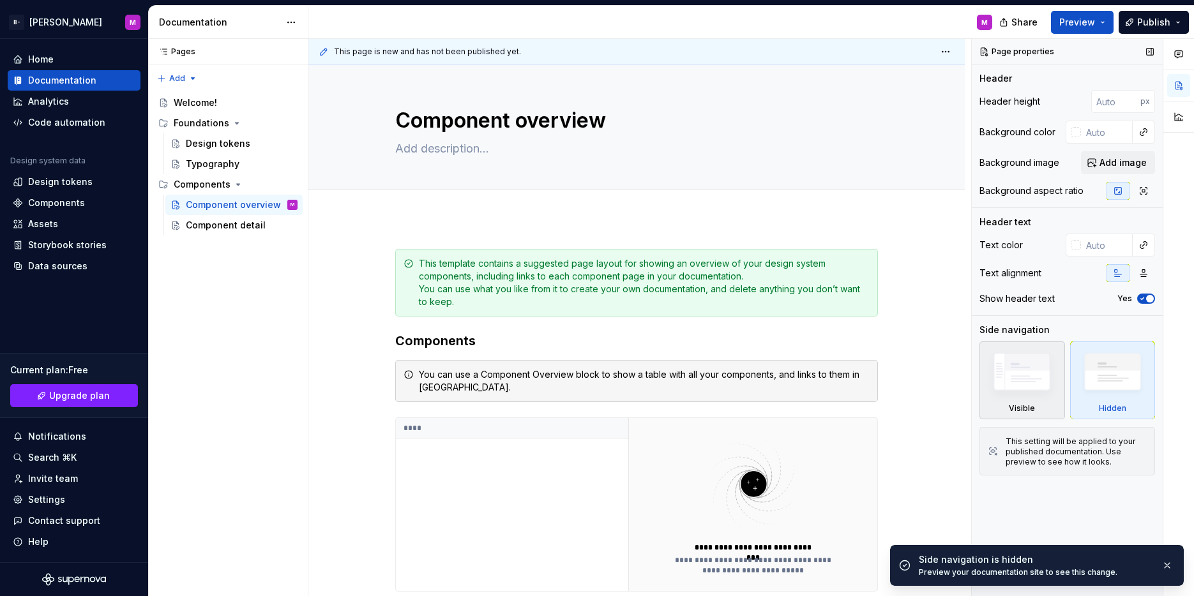
click at [1028, 389] on img at bounding box center [1021, 375] width 73 height 56
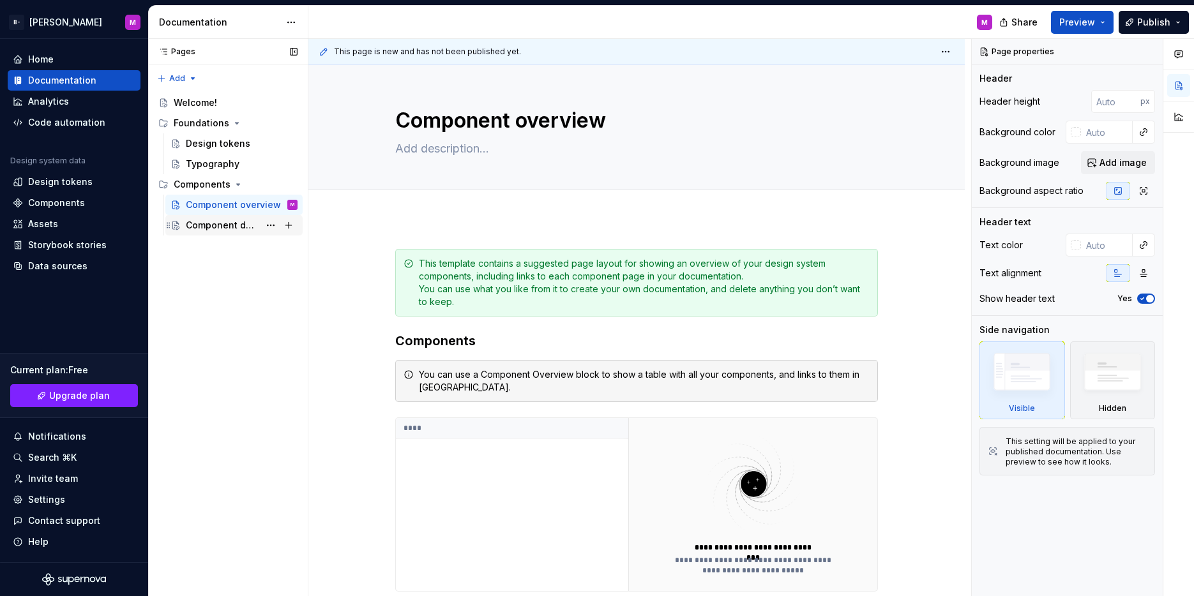
click at [237, 229] on div "Component detail" at bounding box center [222, 225] width 73 height 13
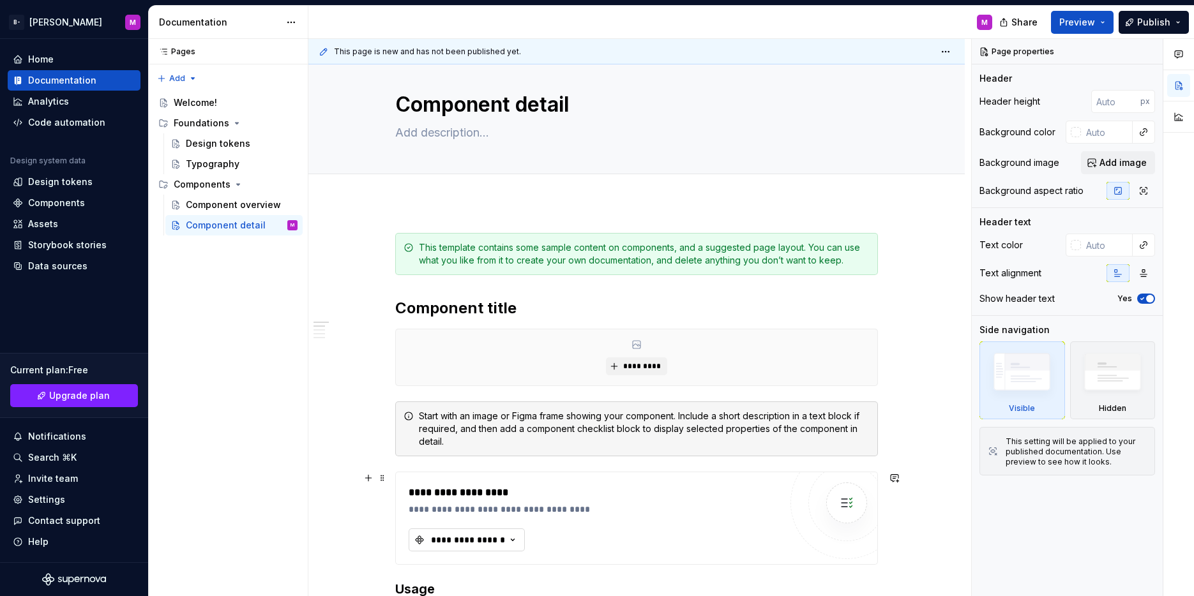
scroll to position [38, 0]
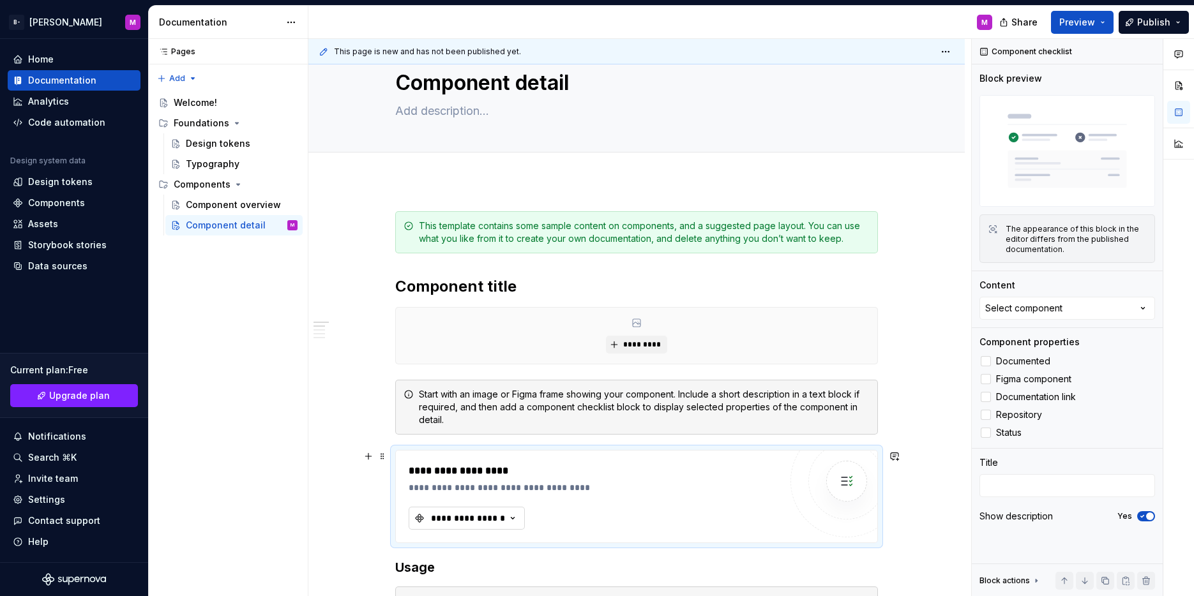
click at [491, 513] on div "**********" at bounding box center [468, 518] width 77 height 13
click at [1051, 379] on span "Figma component" at bounding box center [1033, 379] width 75 height 10
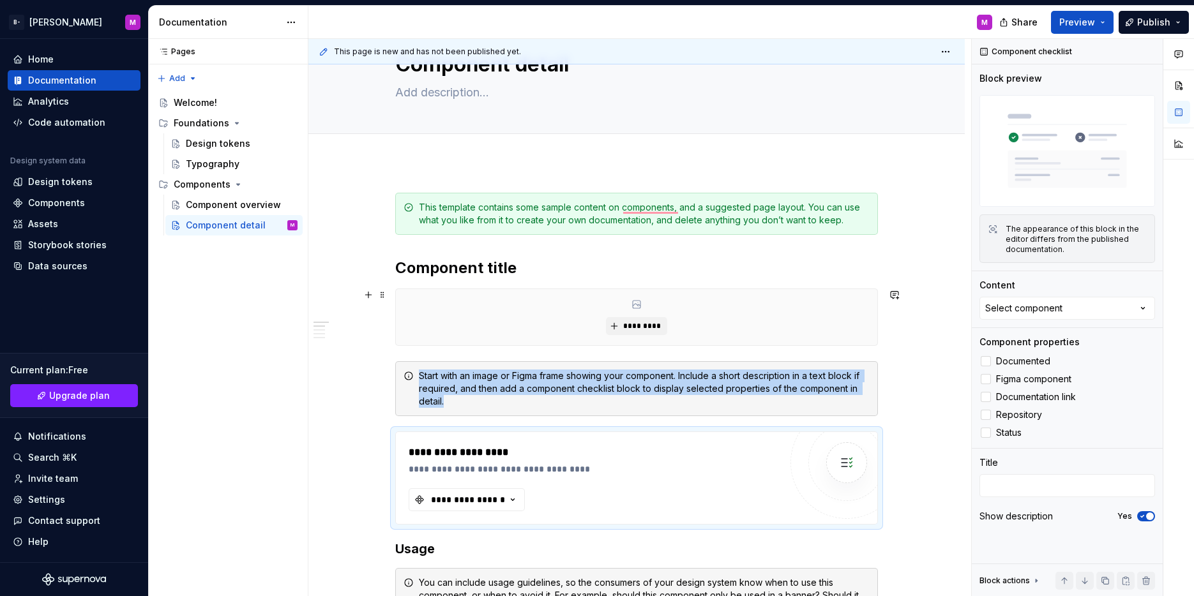
scroll to position [79, 0]
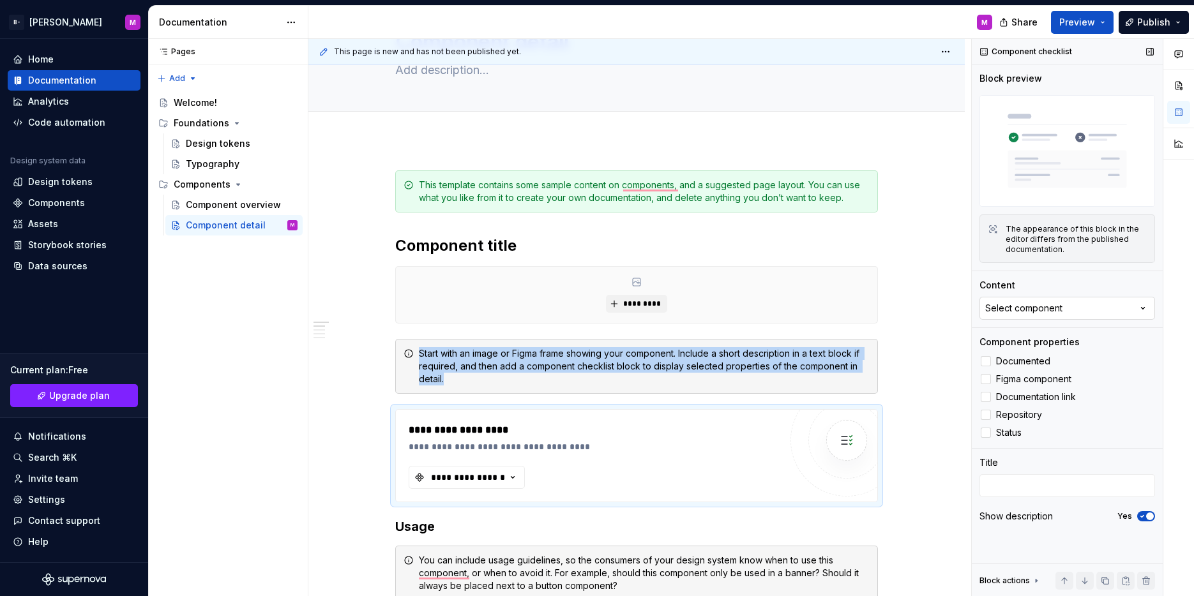
click at [1117, 303] on button "Select component" at bounding box center [1067, 308] width 176 height 23
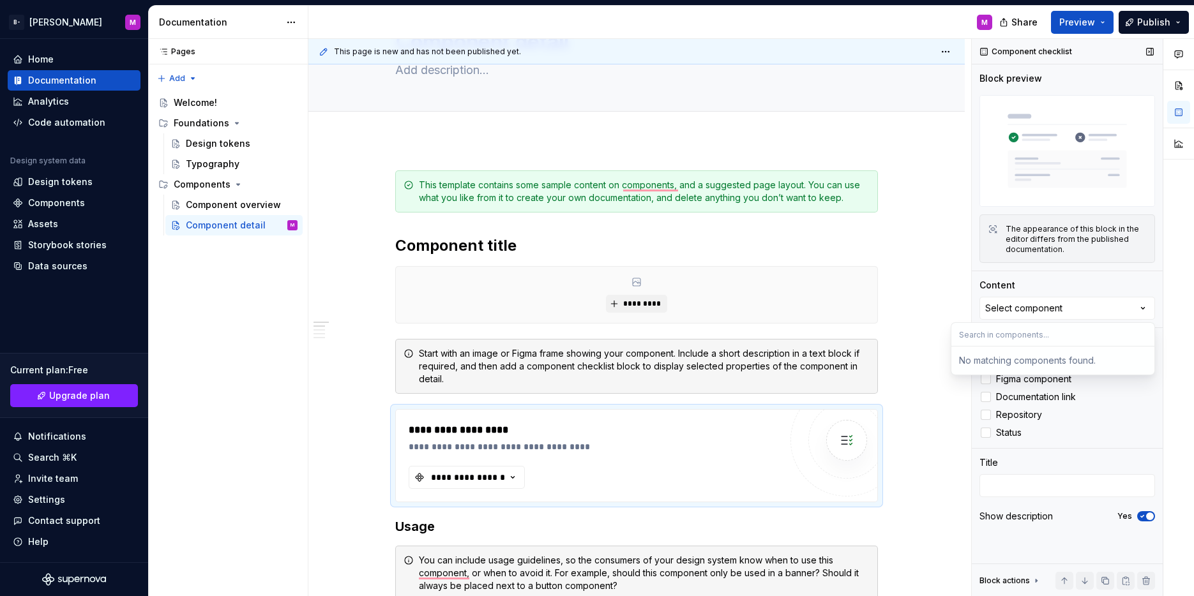
click at [1089, 460] on div "Title" at bounding box center [1067, 462] width 176 height 13
click at [1017, 204] on img at bounding box center [1067, 151] width 176 height 112
drag, startPoint x: 1021, startPoint y: 234, endPoint x: 882, endPoint y: 271, distance: 143.9
click at [1021, 235] on div "The appearance of this block in the editor differs from the published documenta…" at bounding box center [1076, 239] width 141 height 31
click at [670, 290] on div "*********" at bounding box center [636, 295] width 481 height 56
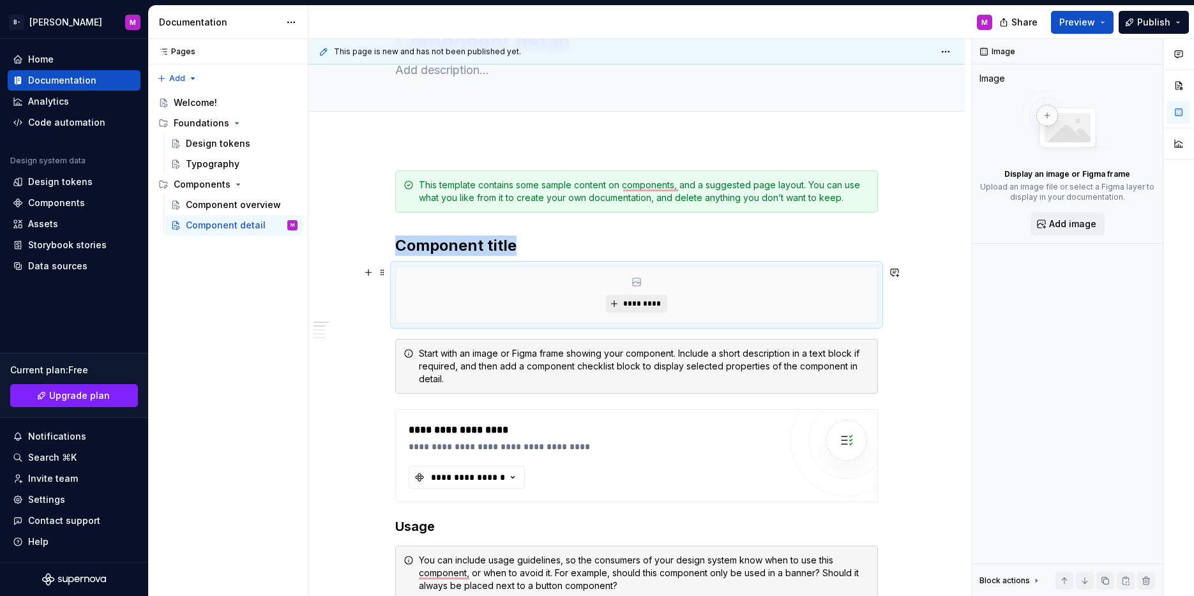
click at [653, 310] on button "*********" at bounding box center [636, 304] width 61 height 18
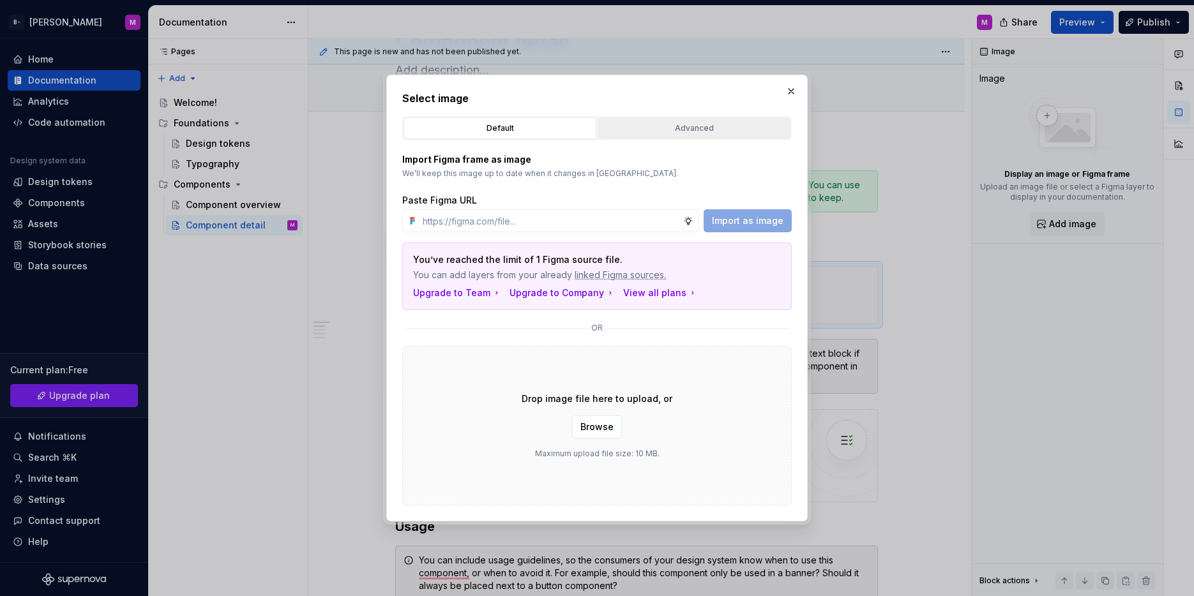
click at [668, 130] on div "Advanced" at bounding box center [694, 128] width 184 height 13
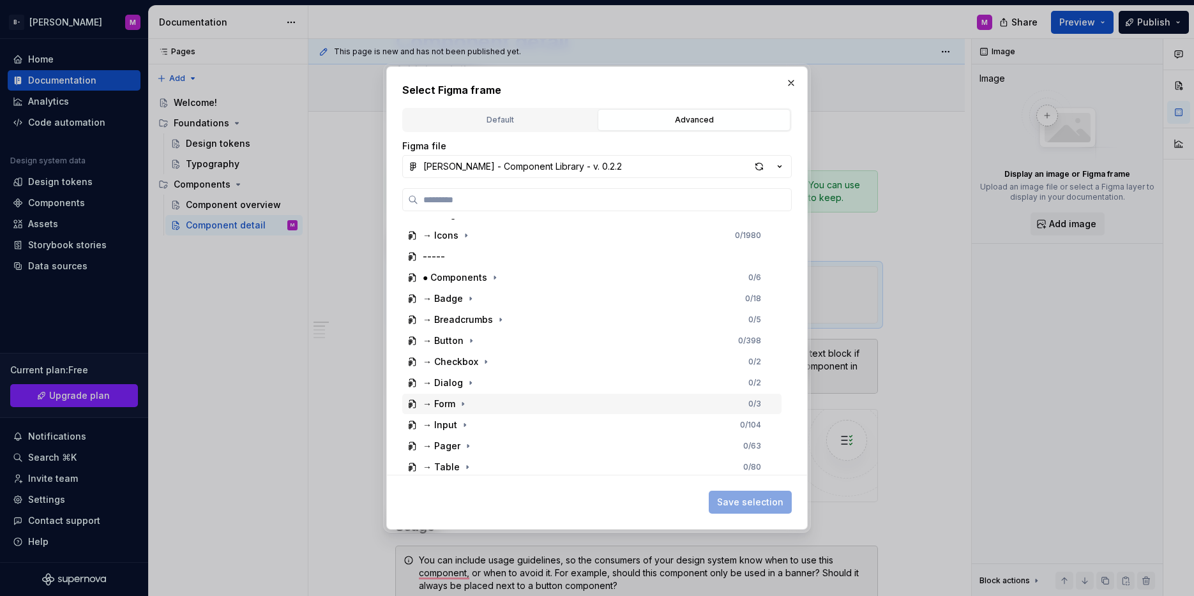
scroll to position [228, 0]
click at [468, 279] on icon "button" at bounding box center [471, 275] width 10 height 10
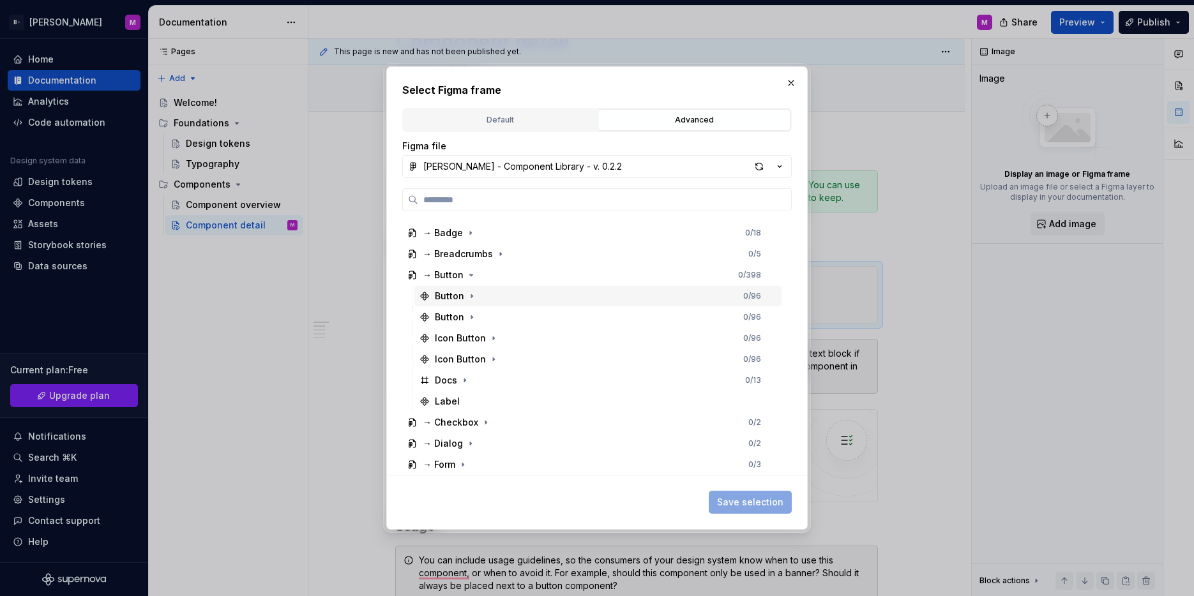
click at [760, 281] on div "👋🏻 Thumbnail 0 / 8 -------- ● Foundations 0 / 257 → Colors 0 / 275 → Typography…" at bounding box center [593, 296] width 382 height 611
click at [760, 278] on div "0 / 398" at bounding box center [757, 275] width 38 height 10
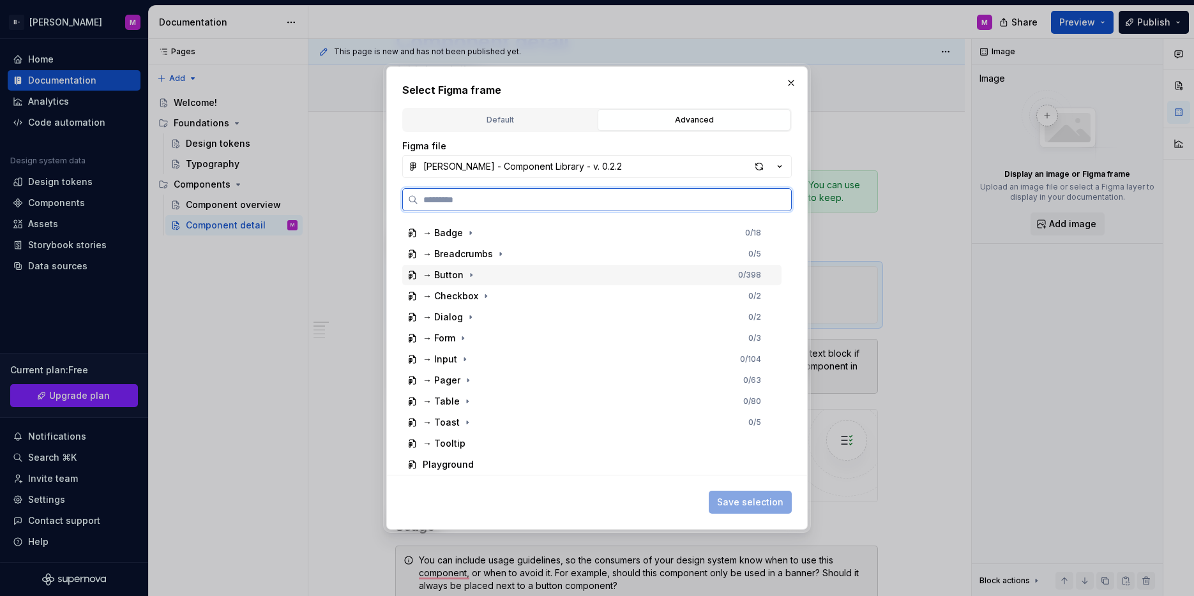
click at [762, 279] on div "→ Button 0 / 398" at bounding box center [591, 275] width 379 height 20
click at [764, 295] on div "0 / 96" at bounding box center [759, 296] width 33 height 10
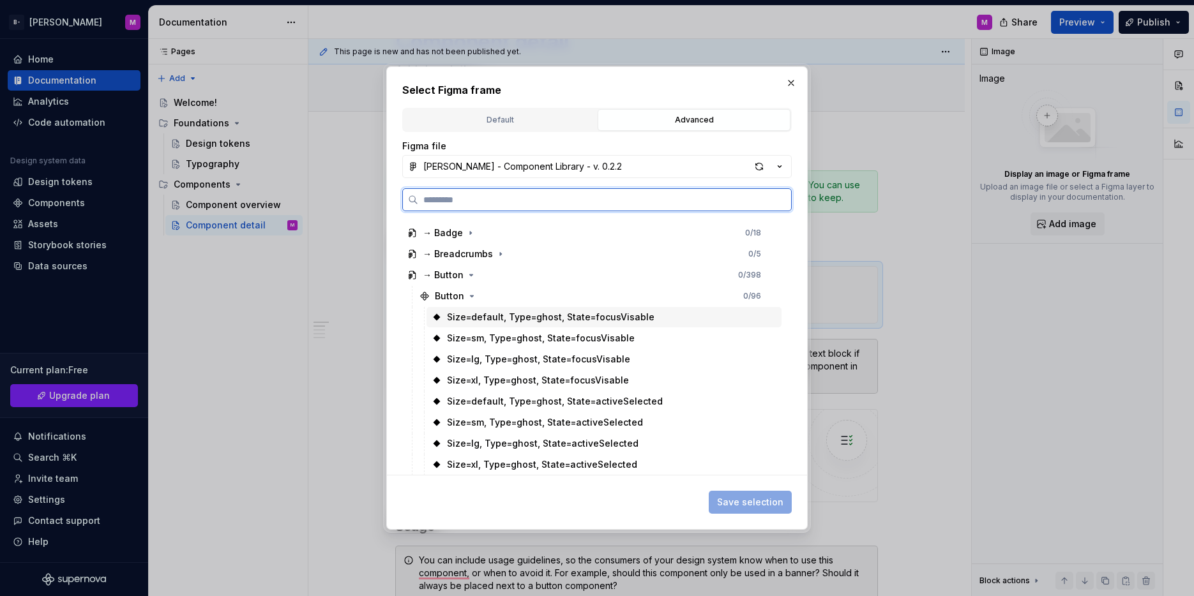
click at [757, 316] on div "Size=default, Type=ghost, State=focusVisable" at bounding box center [603, 317] width 355 height 20
click at [756, 313] on div "Size=default, Type=ghost, State=focusVisable" at bounding box center [603, 317] width 355 height 20
click at [764, 298] on div "Button 1 / 96" at bounding box center [597, 296] width 367 height 20
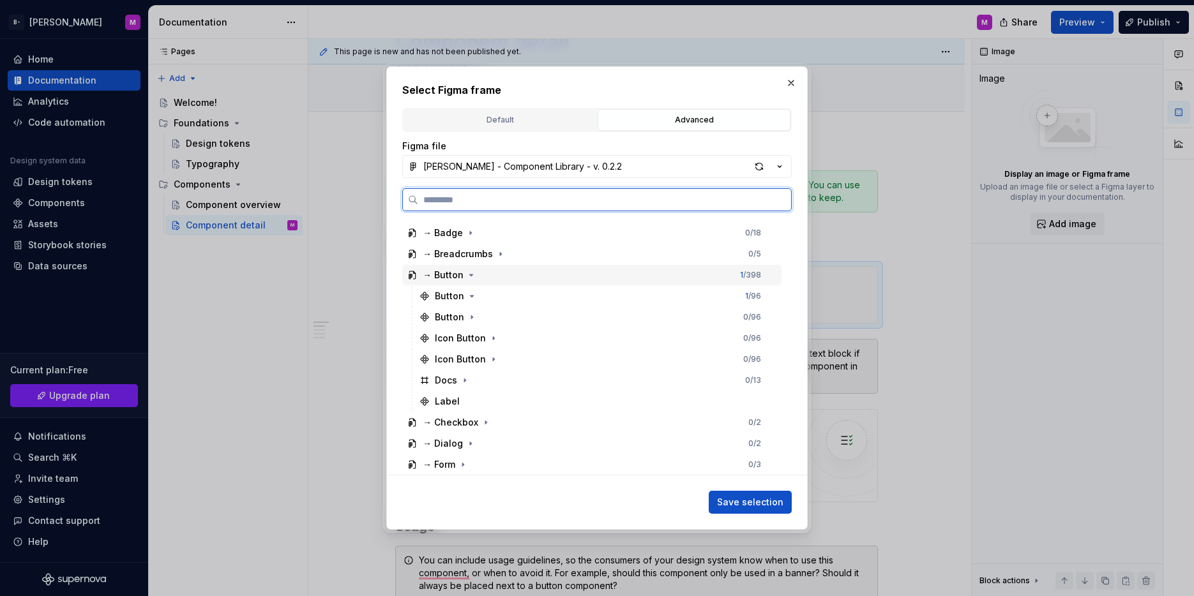
click at [413, 275] on icon at bounding box center [412, 275] width 10 height 10
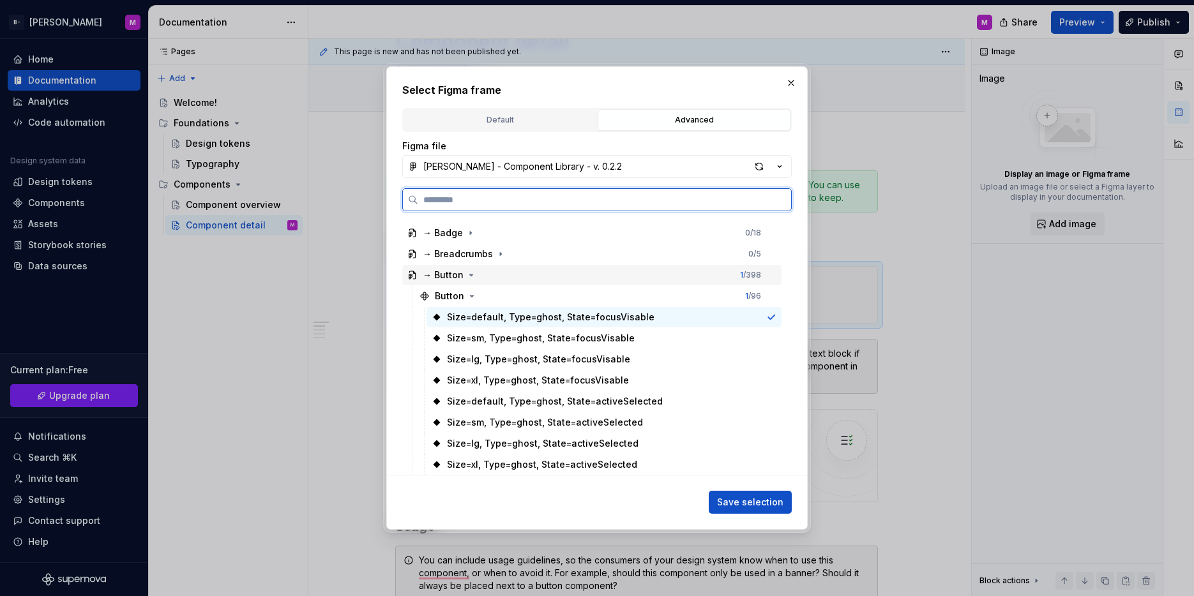
click at [412, 272] on icon at bounding box center [412, 275] width 10 height 10
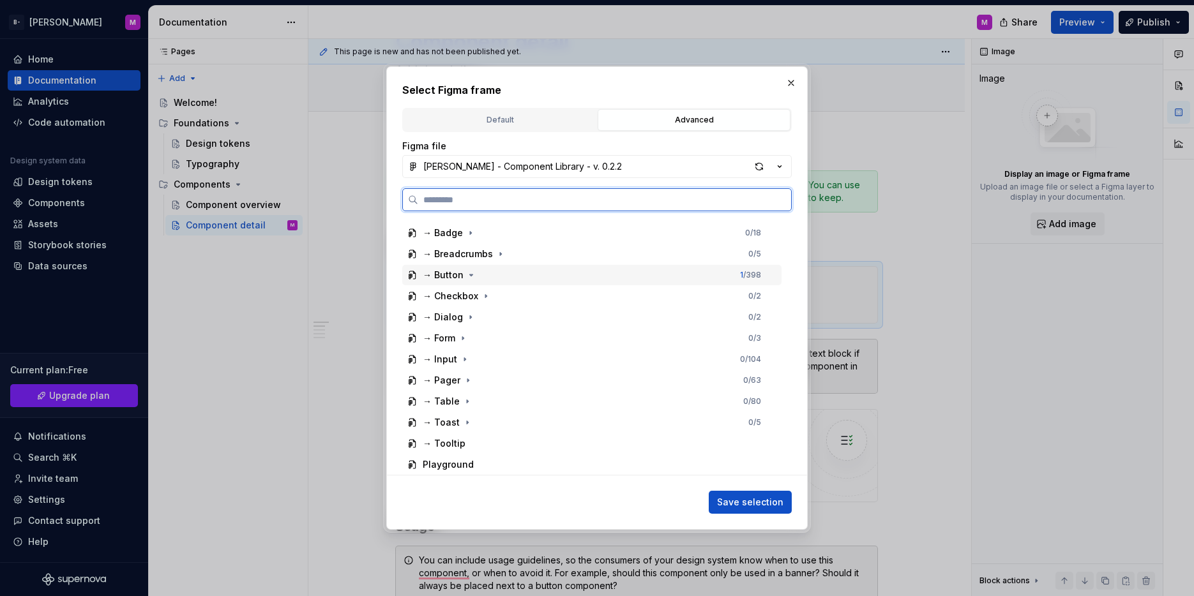
click at [485, 273] on div "→ Button 1 / 398" at bounding box center [591, 275] width 379 height 20
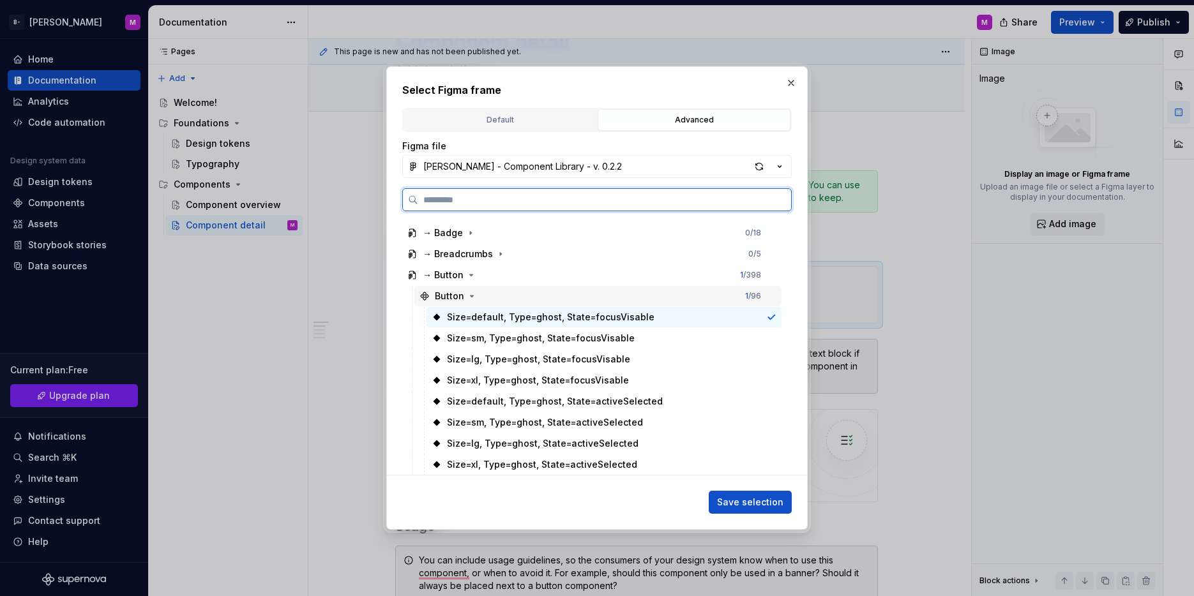
click at [500, 294] on div "Button 1 / 96" at bounding box center [597, 296] width 367 height 20
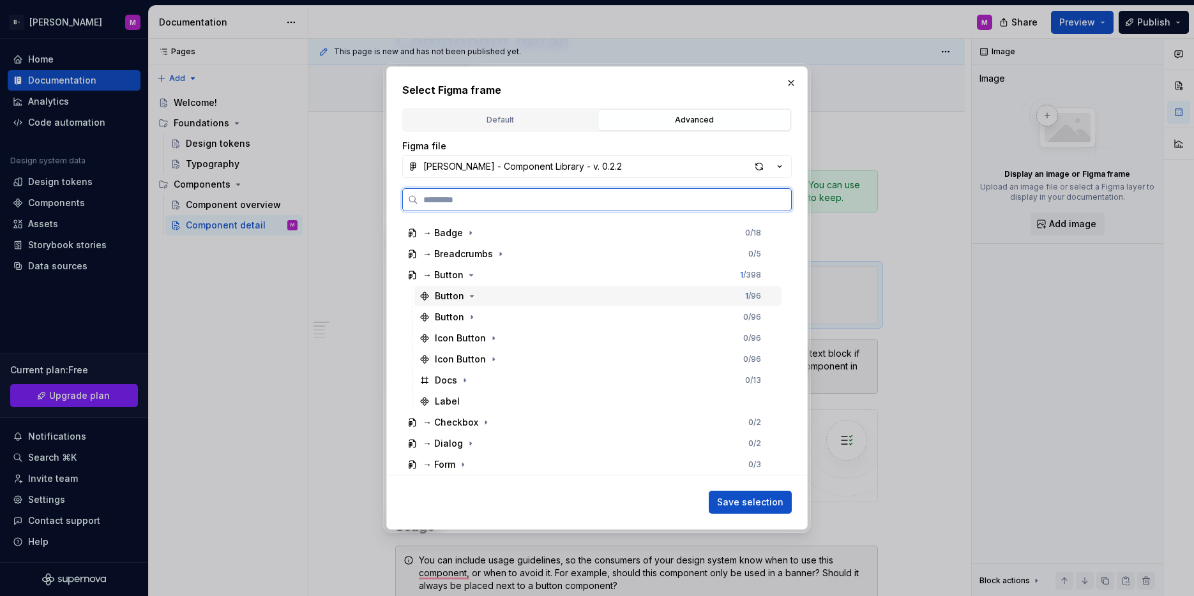
click at [490, 292] on div "Button 1 / 96" at bounding box center [597, 296] width 367 height 20
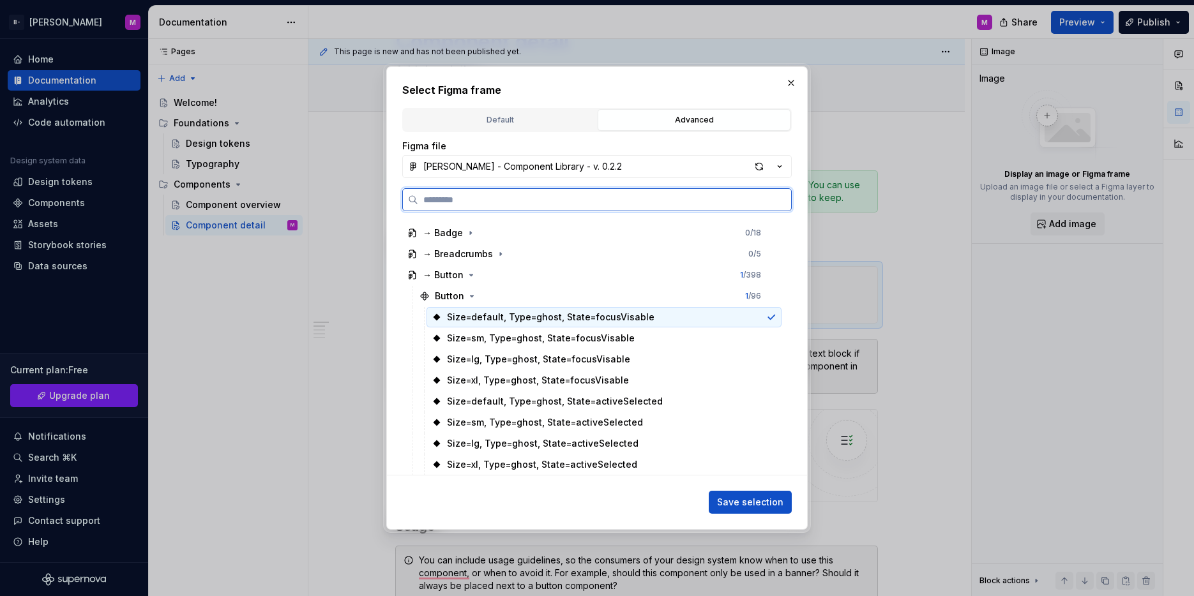
click at [490, 326] on div "Size=default, Type=ghost, State=focusVisable" at bounding box center [603, 317] width 355 height 20
click at [508, 332] on div "Size=sm, Type=ghost, State=focusVisable" at bounding box center [541, 338] width 188 height 13
click at [514, 315] on div "Size=default, Type=ghost, State=focusVisable" at bounding box center [550, 317] width 207 height 13
click at [738, 504] on span "Save selection" at bounding box center [750, 502] width 66 height 13
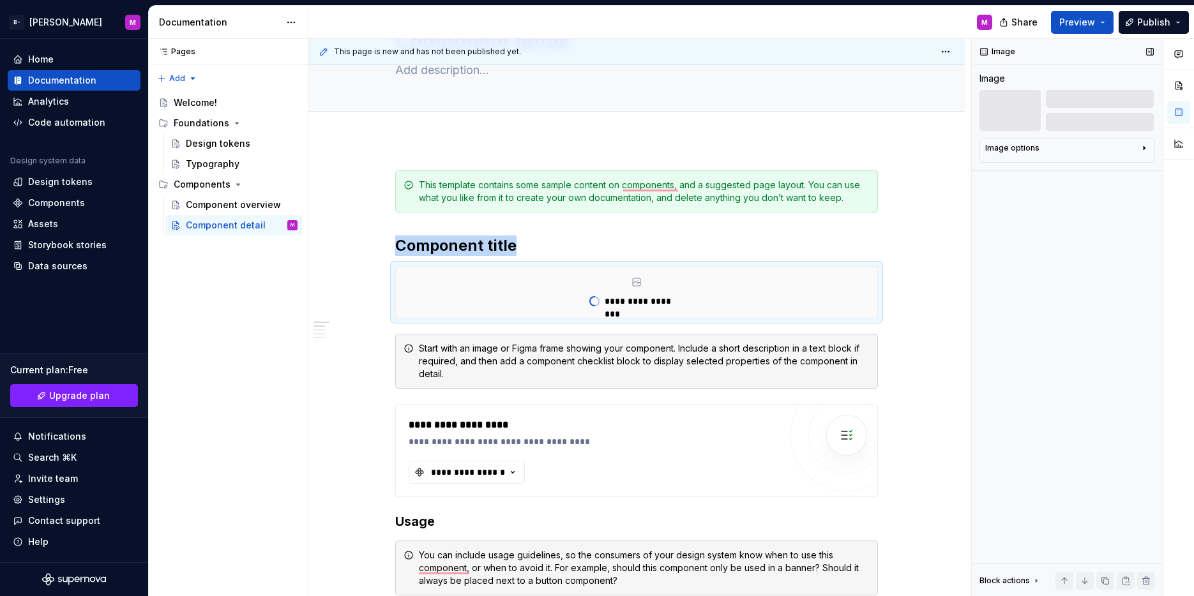
click at [1140, 151] on icon "button" at bounding box center [1144, 148] width 10 height 10
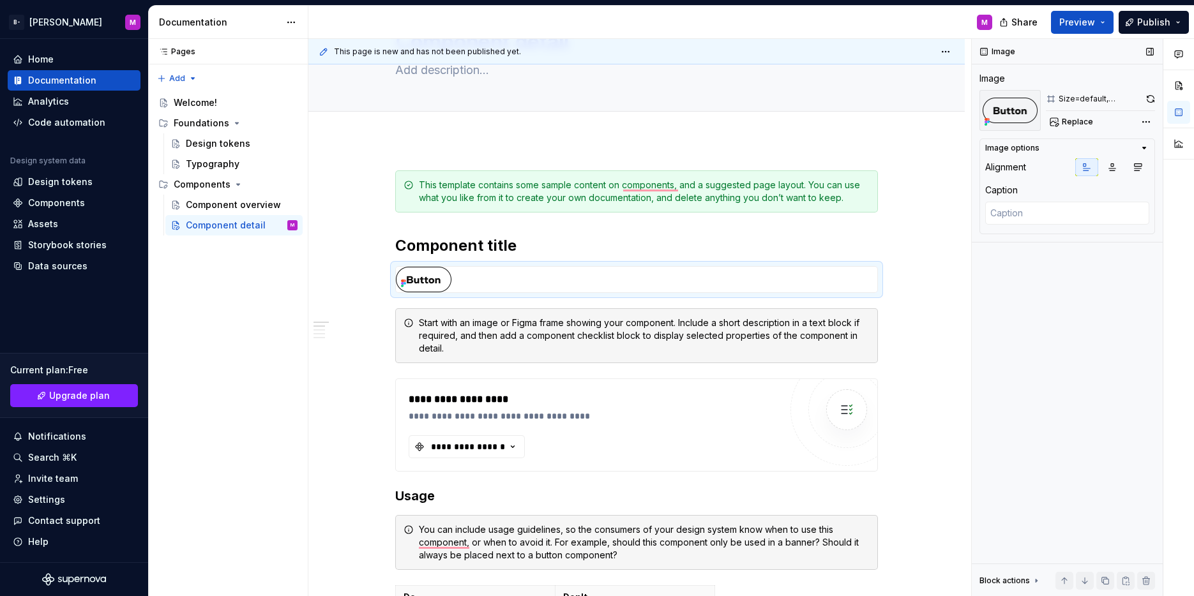
click at [1058, 382] on div "Image Image Size=default, Type=ghost, State=focusVisable Replace Image options …" at bounding box center [1067, 318] width 191 height 558
click at [425, 276] on img "To enrich screen reader interactions, please activate Accessibility in Grammarl…" at bounding box center [424, 280] width 56 height 26
click at [363, 275] on button "button" at bounding box center [368, 273] width 18 height 18
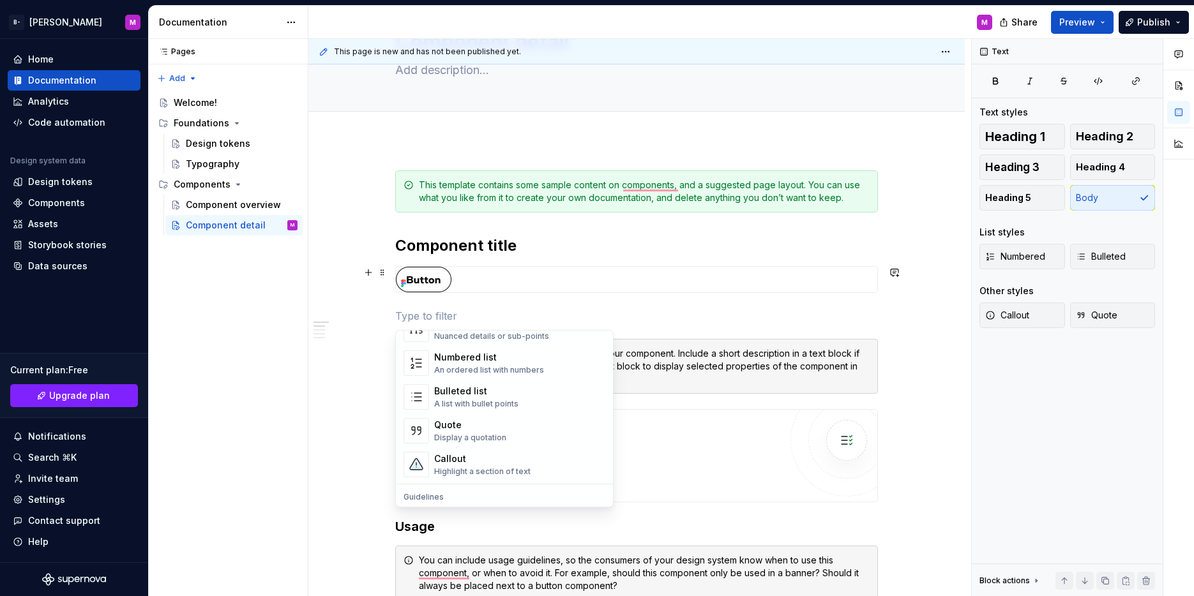
scroll to position [310, 0]
click at [574, 289] on div "To enrich screen reader interactions, please activate Accessibility in Grammarl…" at bounding box center [636, 280] width 481 height 26
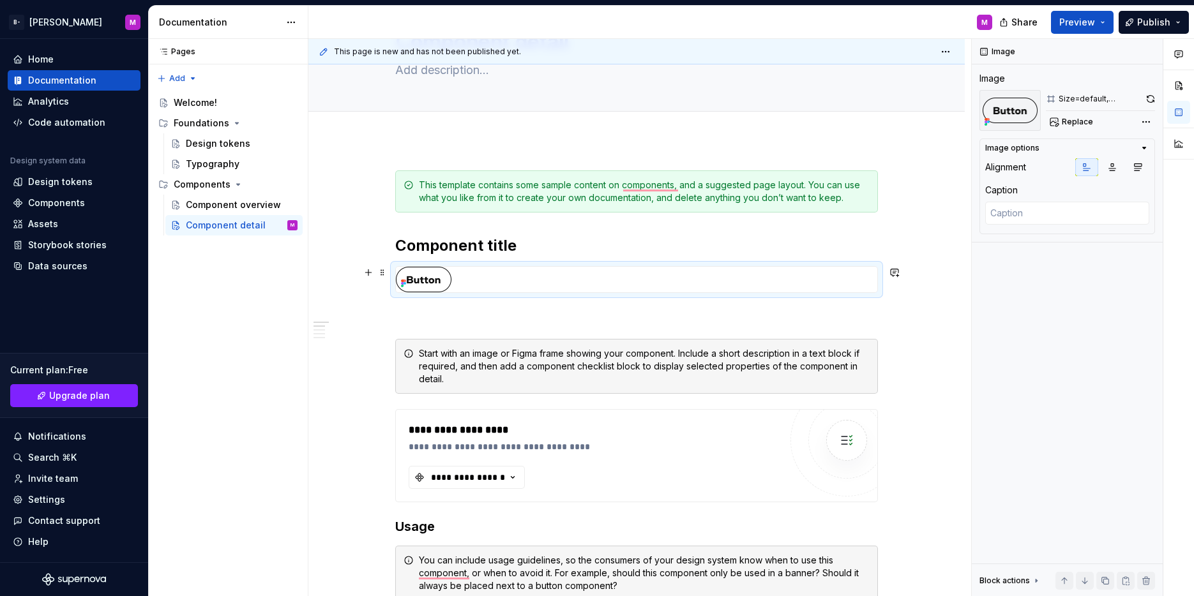
click at [559, 283] on div "To enrich screen reader interactions, please activate Accessibility in Grammarl…" at bounding box center [636, 280] width 481 height 26
click at [524, 308] on p "To enrich screen reader interactions, please activate Accessibility in Grammarl…" at bounding box center [636, 315] width 483 height 15
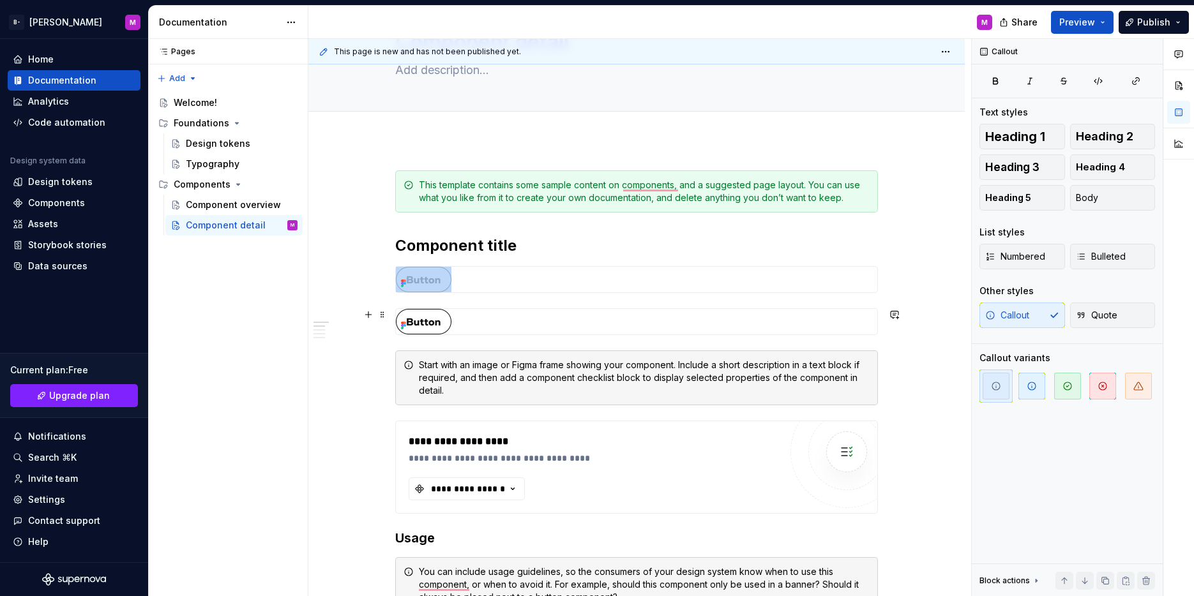
click at [444, 315] on img "To enrich screen reader interactions, please activate Accessibility in Grammarl…" at bounding box center [424, 322] width 56 height 26
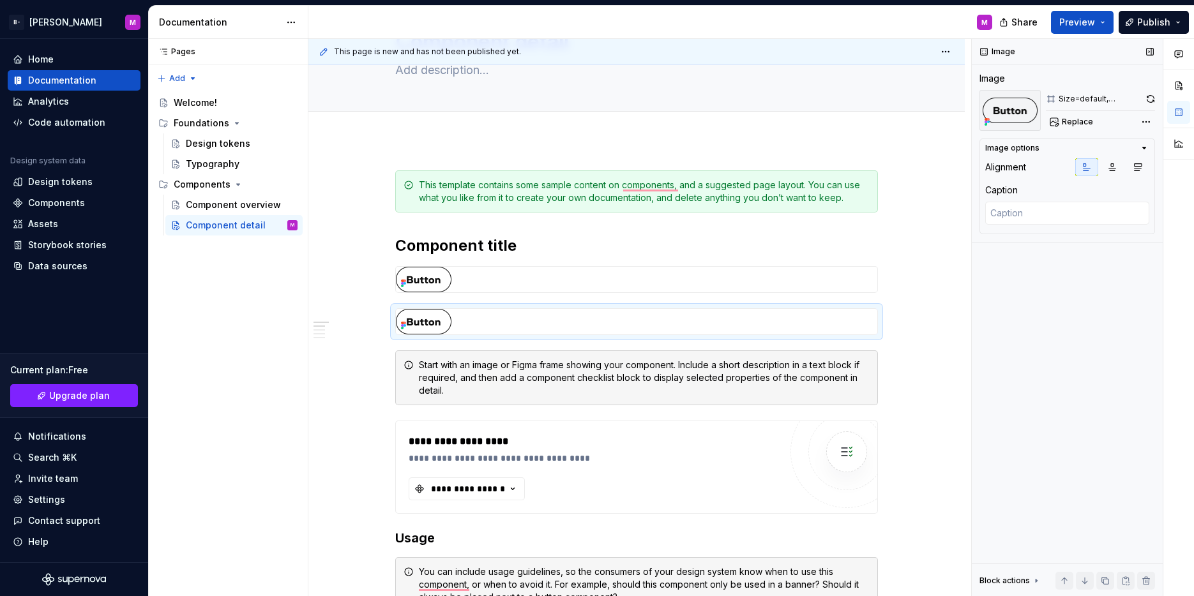
click at [1079, 100] on div "Size=default, Type=ghost, State=focusVisable" at bounding box center [1100, 99] width 84 height 10
click at [1037, 105] on img at bounding box center [1009, 110] width 61 height 41
click at [996, 84] on div "Image" at bounding box center [992, 78] width 26 height 13
click at [1145, 143] on icon "button" at bounding box center [1144, 148] width 10 height 10
click at [1143, 142] on div "Image options Alignment Caption" at bounding box center [1067, 151] width 176 height 24
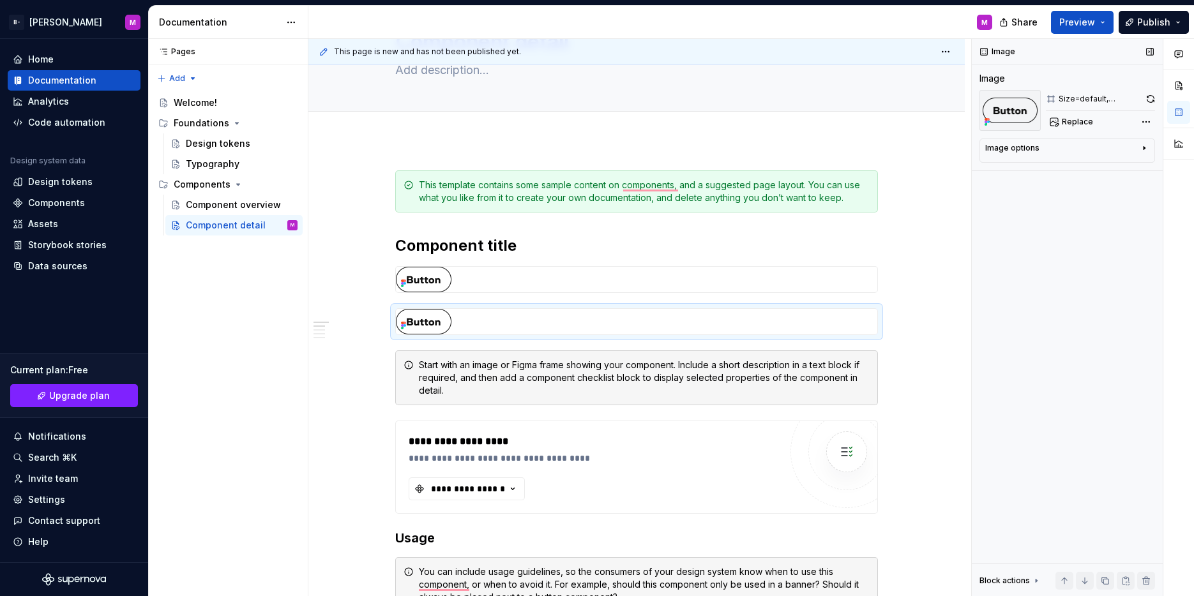
click at [1143, 148] on icon "button" at bounding box center [1143, 148] width 1 height 3
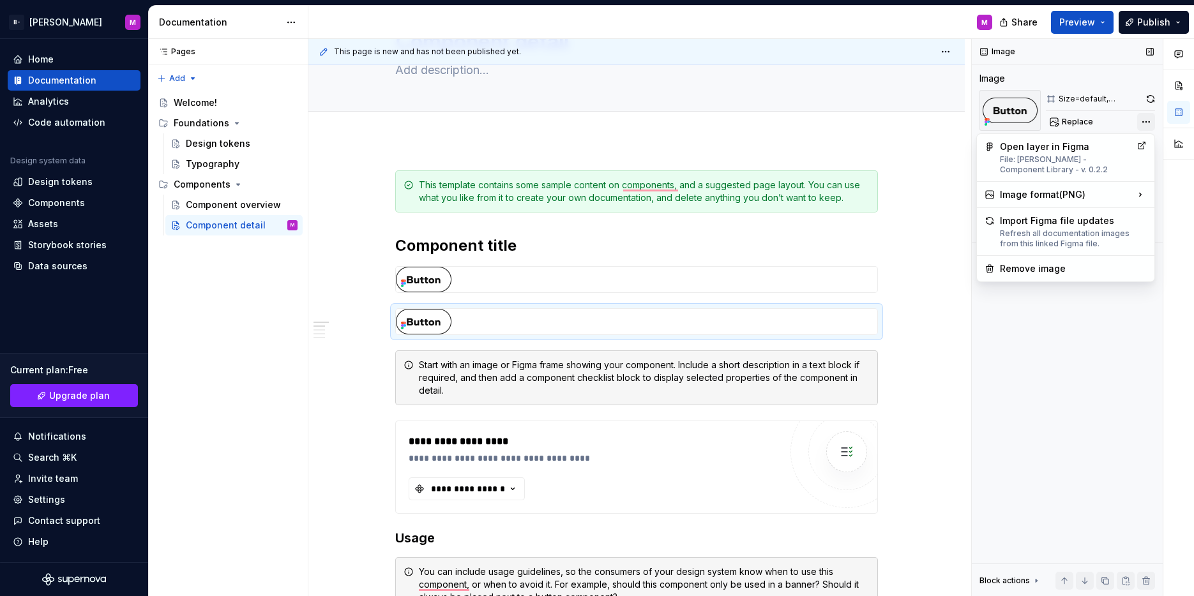
click at [1148, 121] on div "Comments Open comments No comments yet Select ‘Comment’ from the block context …" at bounding box center [1083, 318] width 222 height 558
click at [1068, 149] on div "Open layer in Figma File: [PERSON_NAME] - Component Library - v. 0.2.2" at bounding box center [1066, 157] width 132 height 34
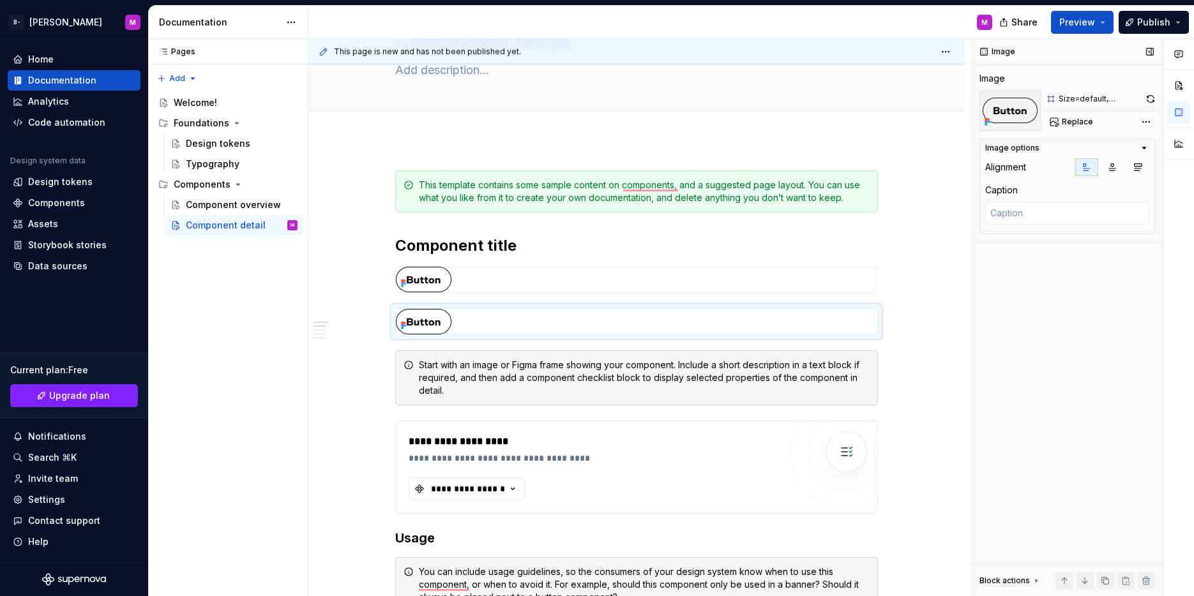
click at [1063, 98] on div "Size=default, Type=ghost, State=focusVisable" at bounding box center [1100, 99] width 84 height 10
click at [1154, 98] on button "button" at bounding box center [1150, 99] width 10 height 18
click at [1150, 99] on span at bounding box center [1150, 99] width 10 height 18
click at [1064, 135] on div "Image Image Size=default, Type=ghost, State=focusVisable Replace Image options …" at bounding box center [1067, 318] width 191 height 558
click at [1068, 118] on span "Replace" at bounding box center [1077, 122] width 31 height 10
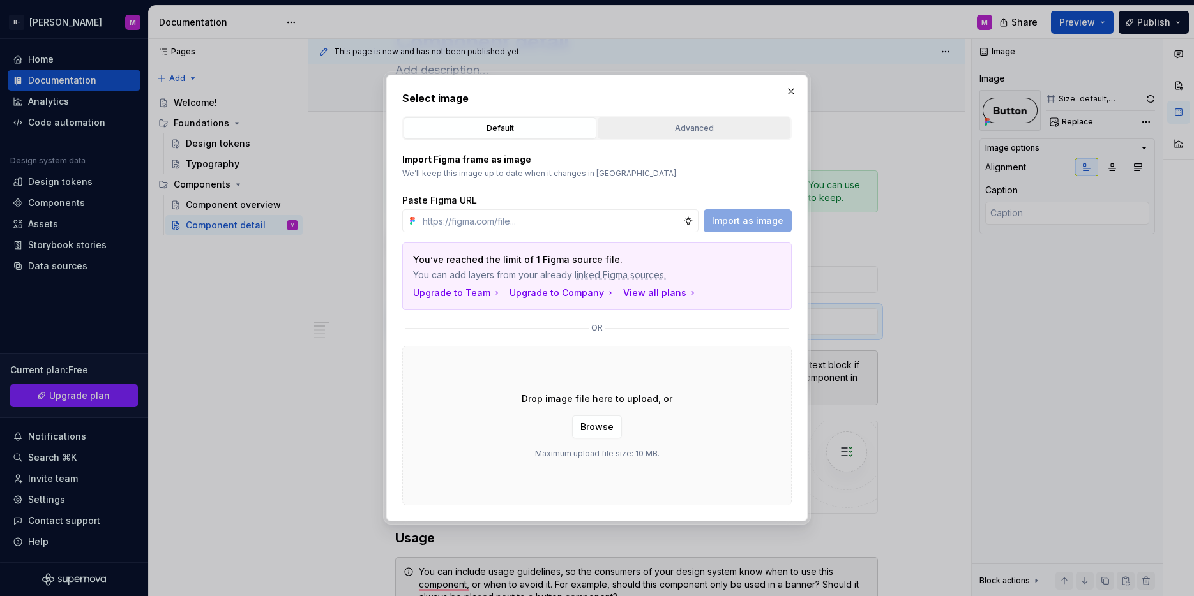
click at [642, 137] on button "Advanced" at bounding box center [694, 128] width 193 height 22
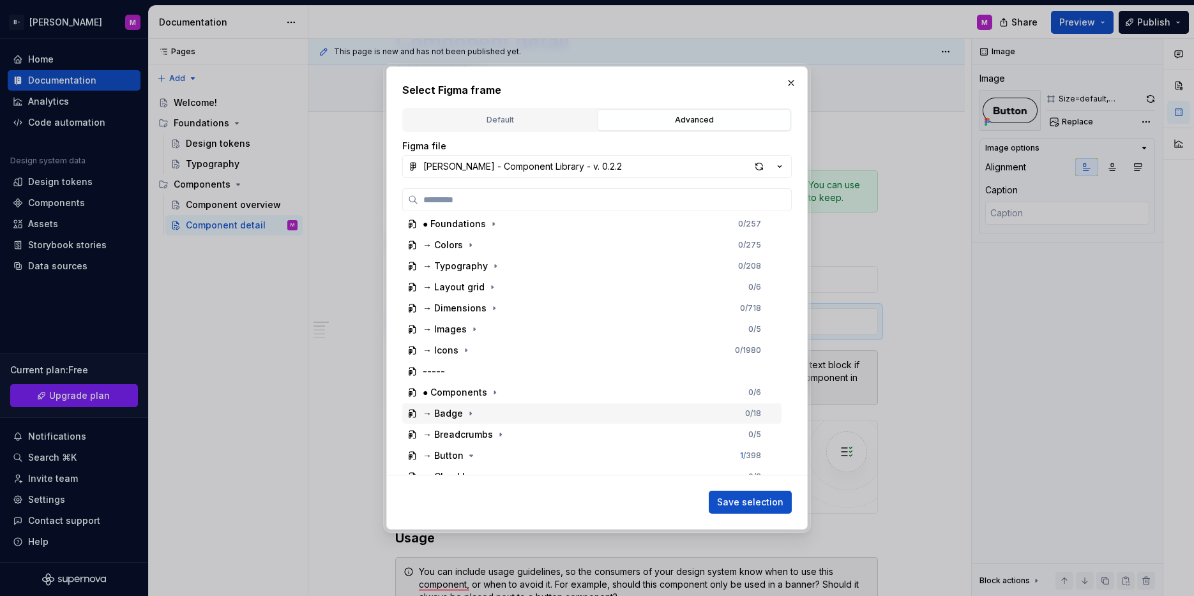
scroll to position [48, 0]
click at [446, 456] on div "→ Button" at bounding box center [443, 455] width 41 height 13
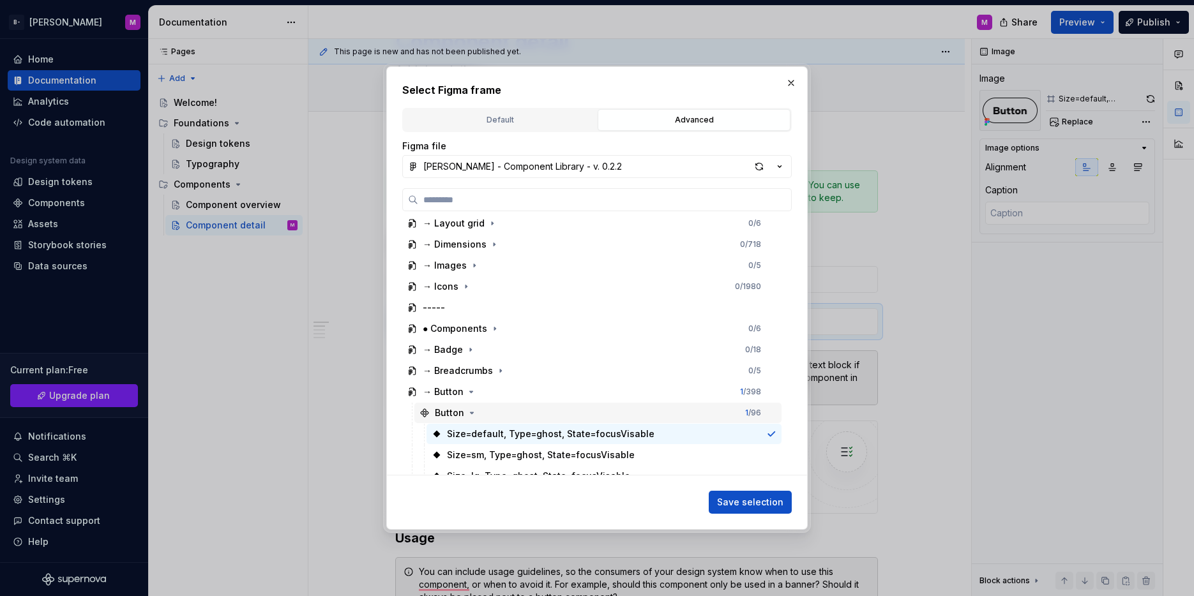
scroll to position [137, 0]
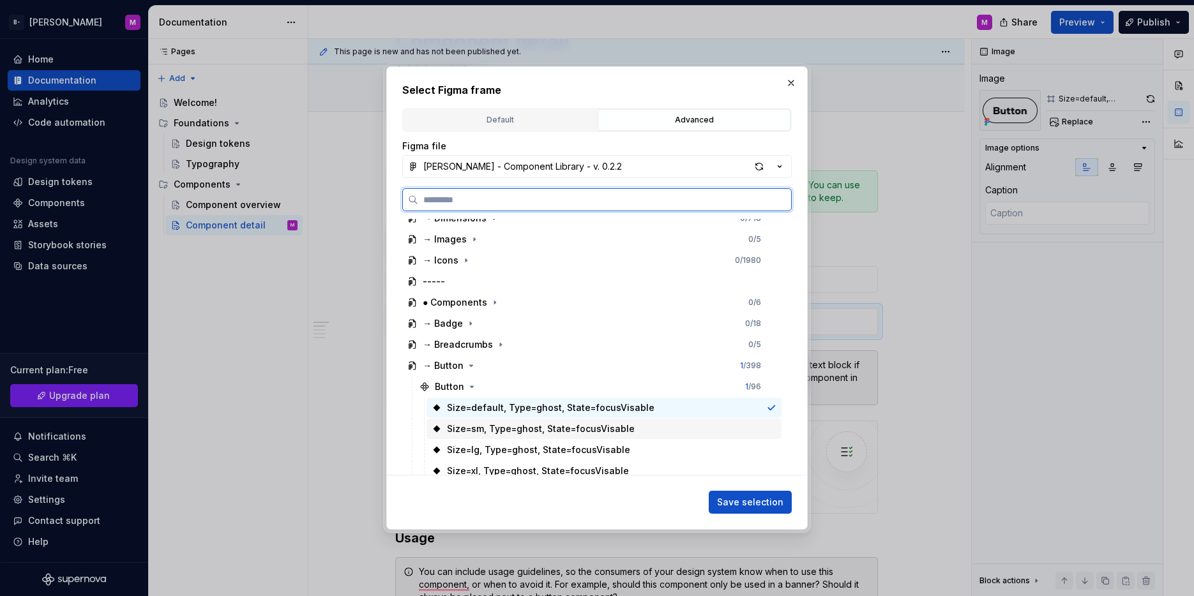
click at [766, 425] on div at bounding box center [771, 429] width 10 height 10
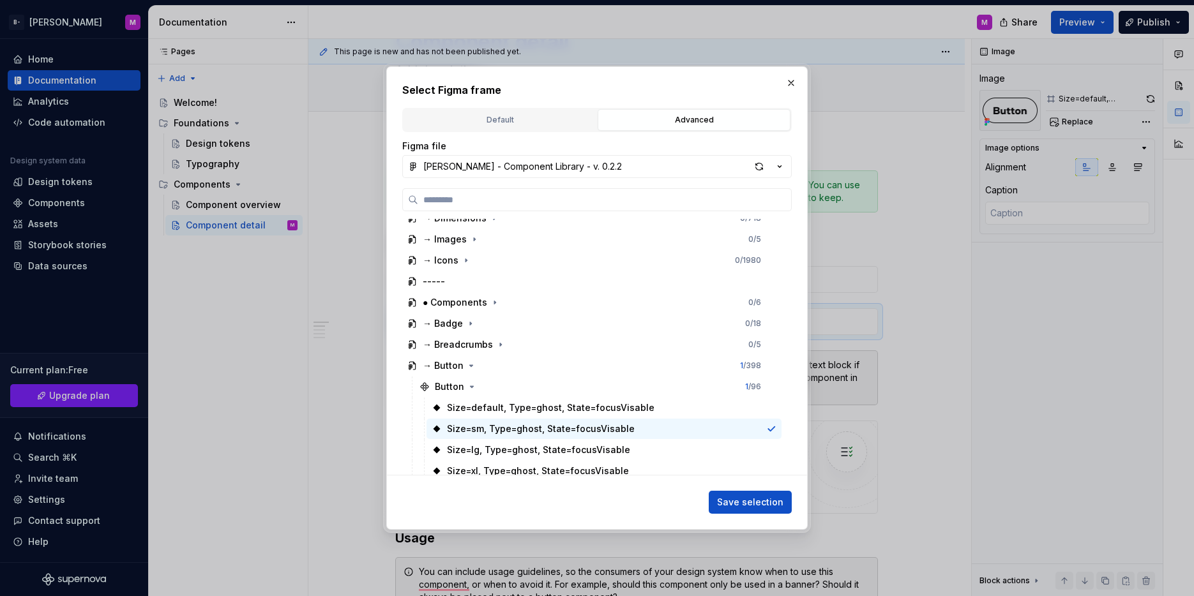
click at [767, 502] on span "Save selection" at bounding box center [750, 502] width 66 height 13
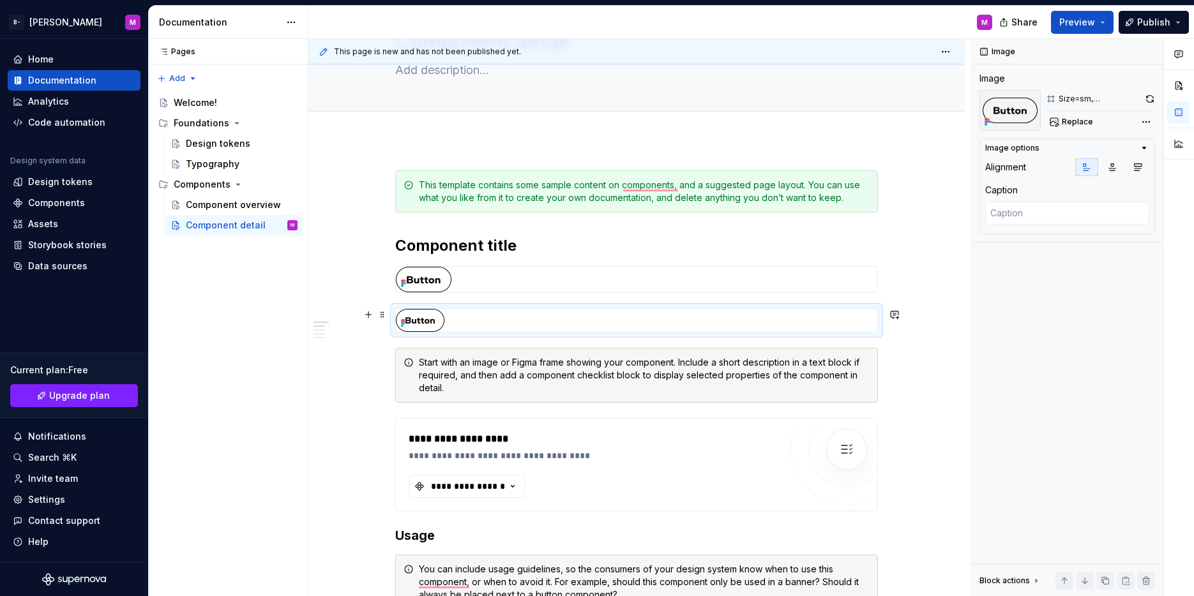
click at [741, 324] on div "To enrich screen reader interactions, please activate Accessibility in Grammarl…" at bounding box center [636, 320] width 481 height 23
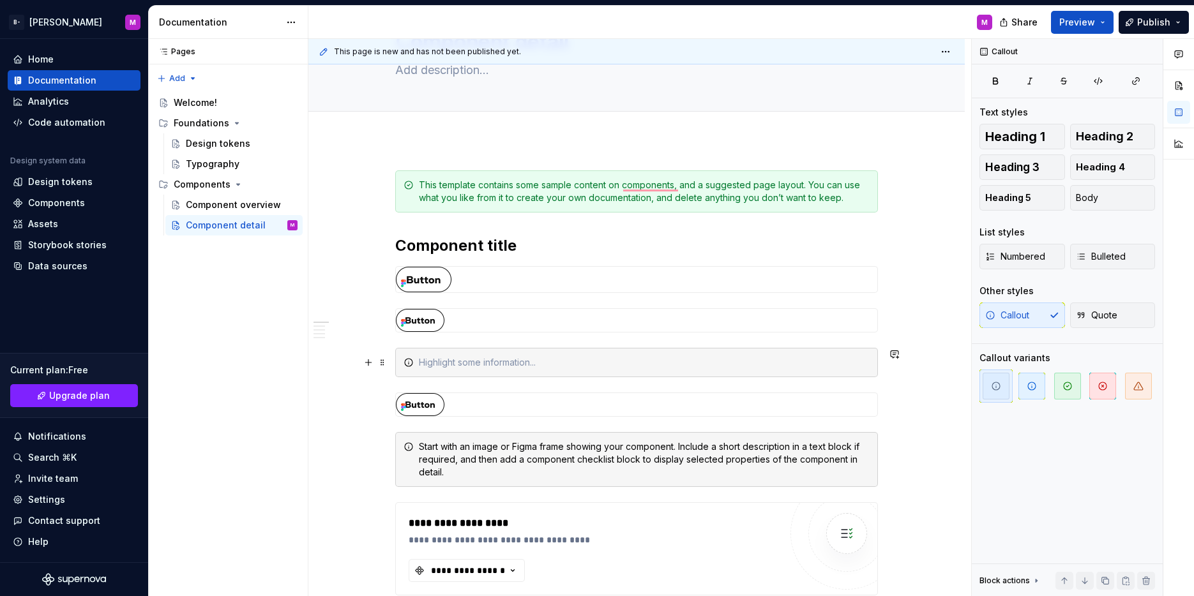
click at [469, 375] on div "To enrich screen reader interactions, please activate Accessibility in Grammarl…" at bounding box center [636, 362] width 483 height 29
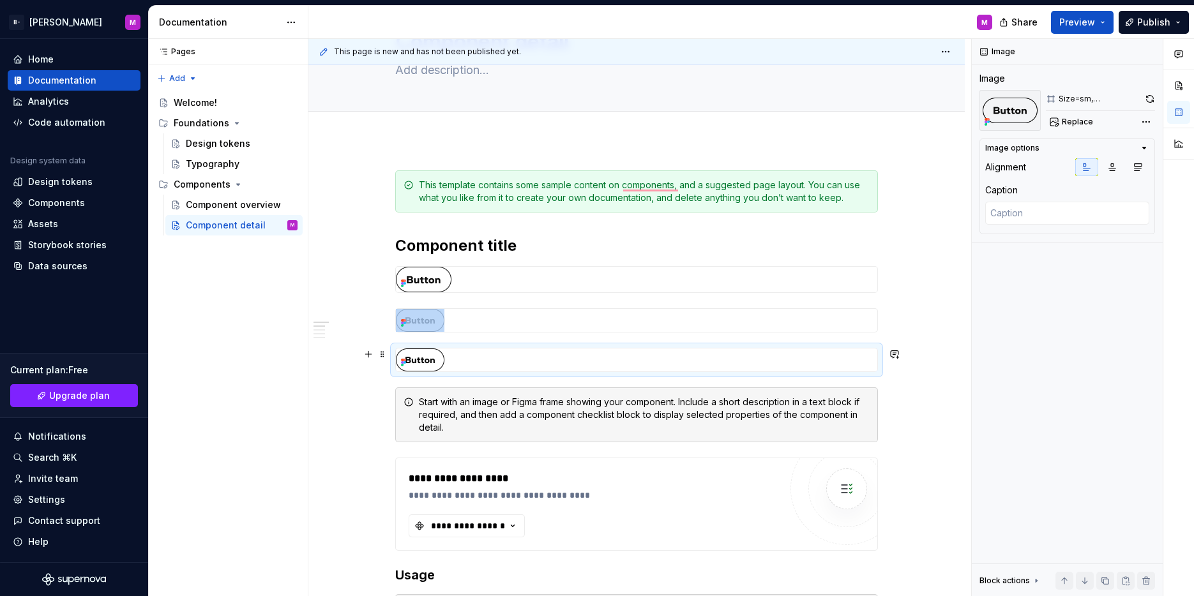
drag, startPoint x: 429, startPoint y: 362, endPoint x: 439, endPoint y: 366, distance: 10.9
click at [430, 362] on img "To enrich screen reader interactions, please activate Accessibility in Grammarl…" at bounding box center [420, 360] width 49 height 23
click at [1085, 126] on span "Replace" at bounding box center [1077, 122] width 31 height 10
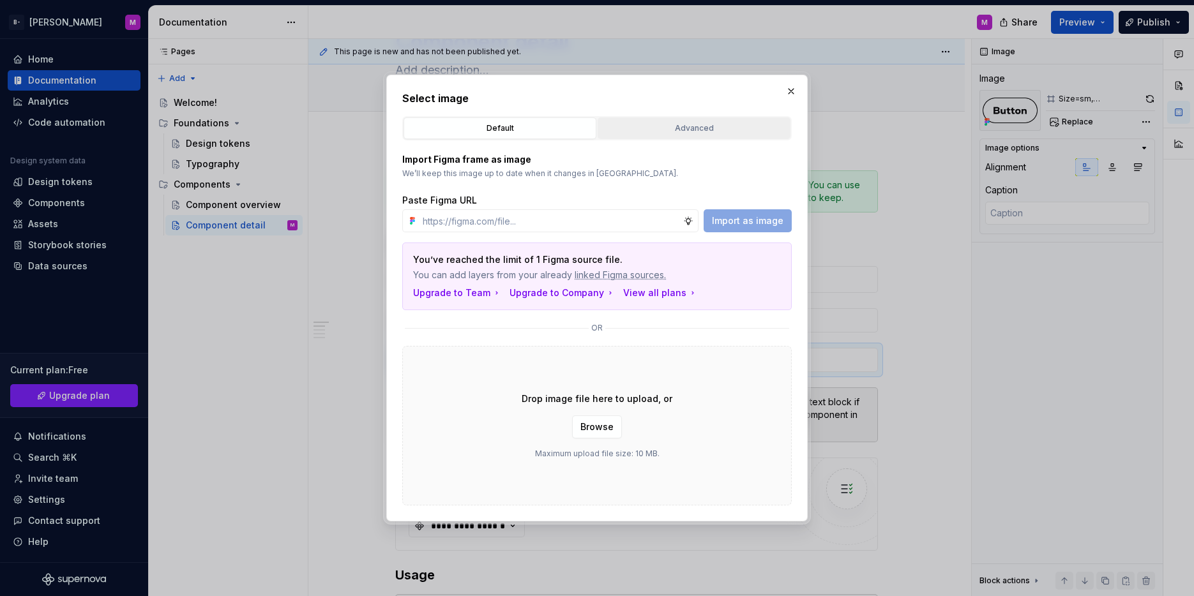
click at [705, 121] on button "Advanced" at bounding box center [694, 128] width 193 height 22
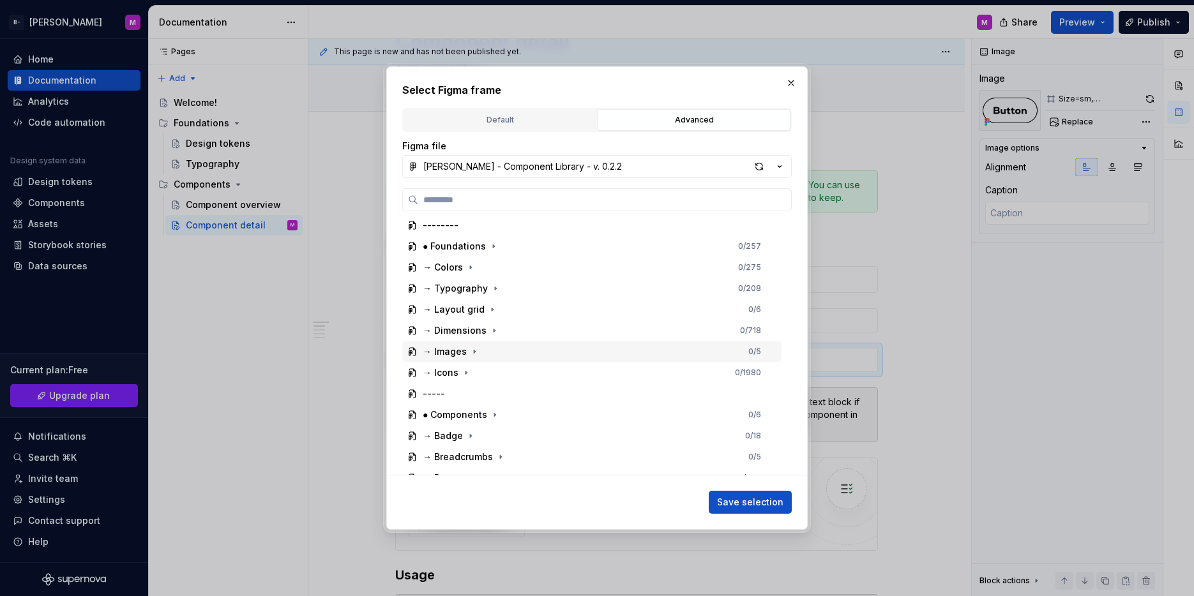
scroll to position [48, 0]
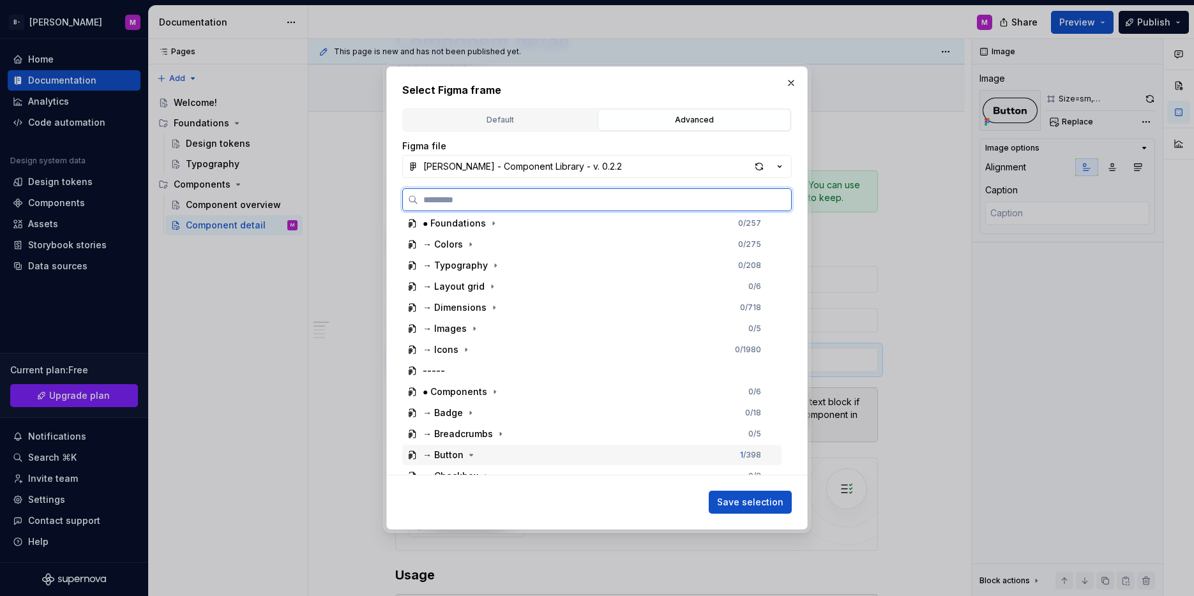
click at [506, 456] on div "→ Button 1 / 398" at bounding box center [591, 455] width 379 height 20
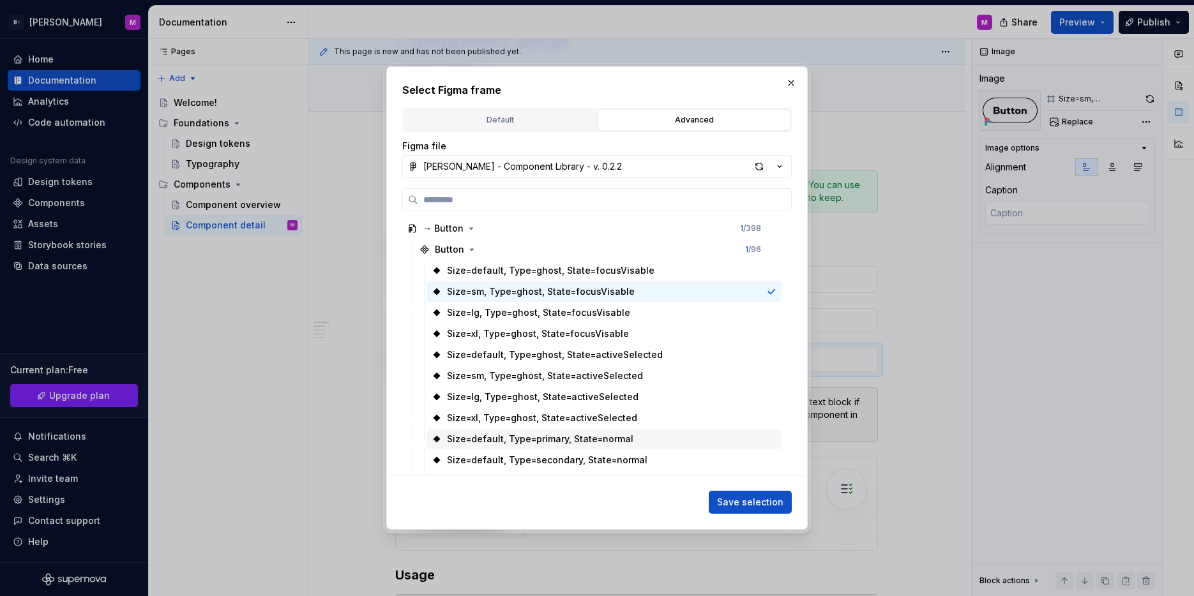
scroll to position [321, 0]
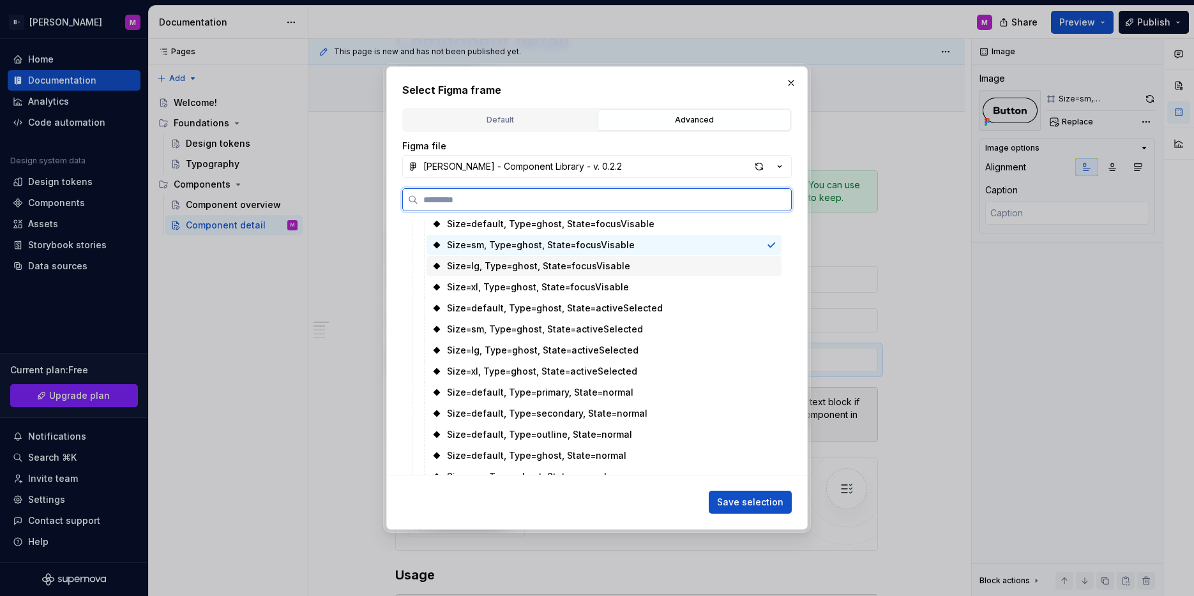
click at [645, 269] on div "Size=lg, Type=ghost, State=focusVisable" at bounding box center [603, 266] width 355 height 20
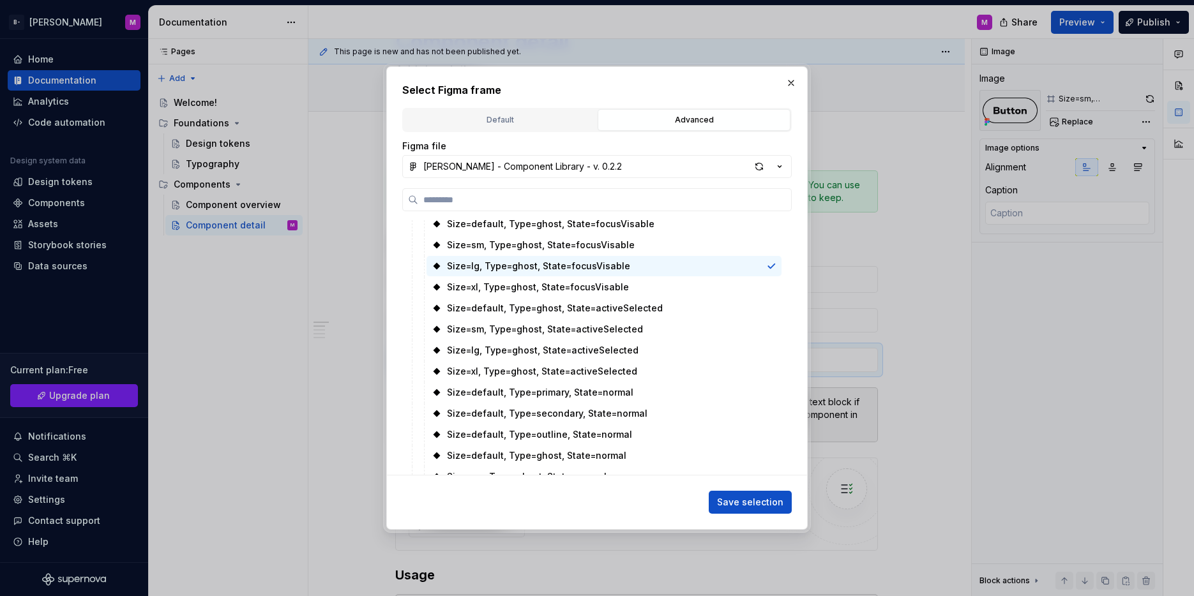
drag, startPoint x: 739, startPoint y: 501, endPoint x: 746, endPoint y: 497, distance: 8.6
click at [739, 499] on span "Save selection" at bounding box center [750, 502] width 66 height 13
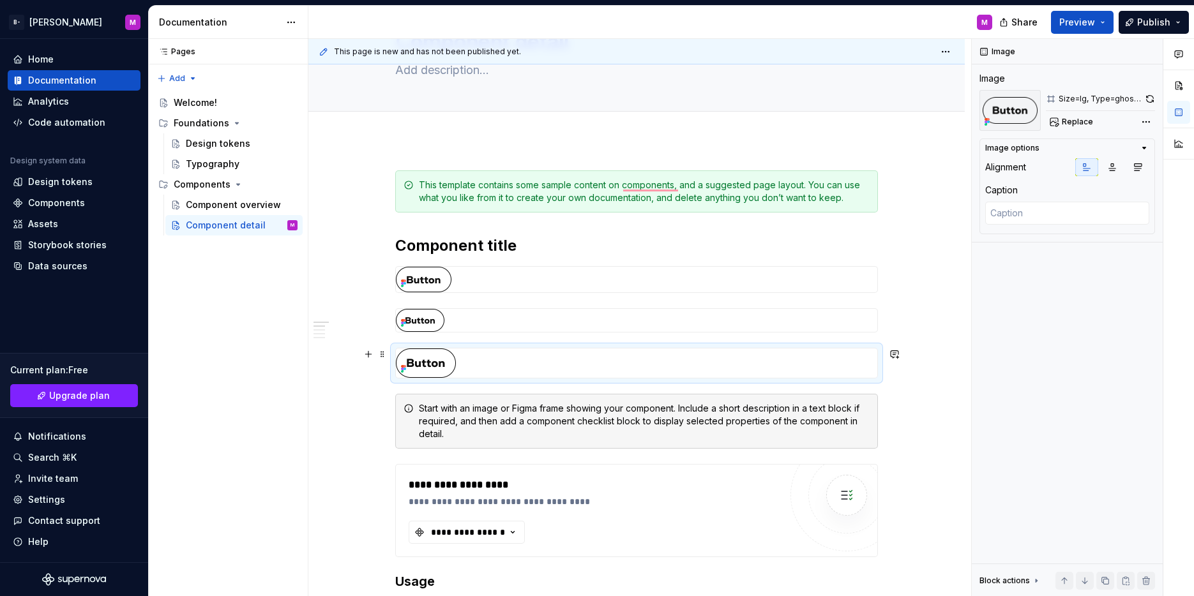
click at [765, 379] on div "To enrich screen reader interactions, please activate Accessibility in Grammarl…" at bounding box center [636, 363] width 483 height 31
click at [806, 290] on div "To enrich screen reader interactions, please activate Accessibility in Grammarl…" at bounding box center [636, 280] width 481 height 26
click at [1051, 122] on button "Replace" at bounding box center [1072, 122] width 53 height 18
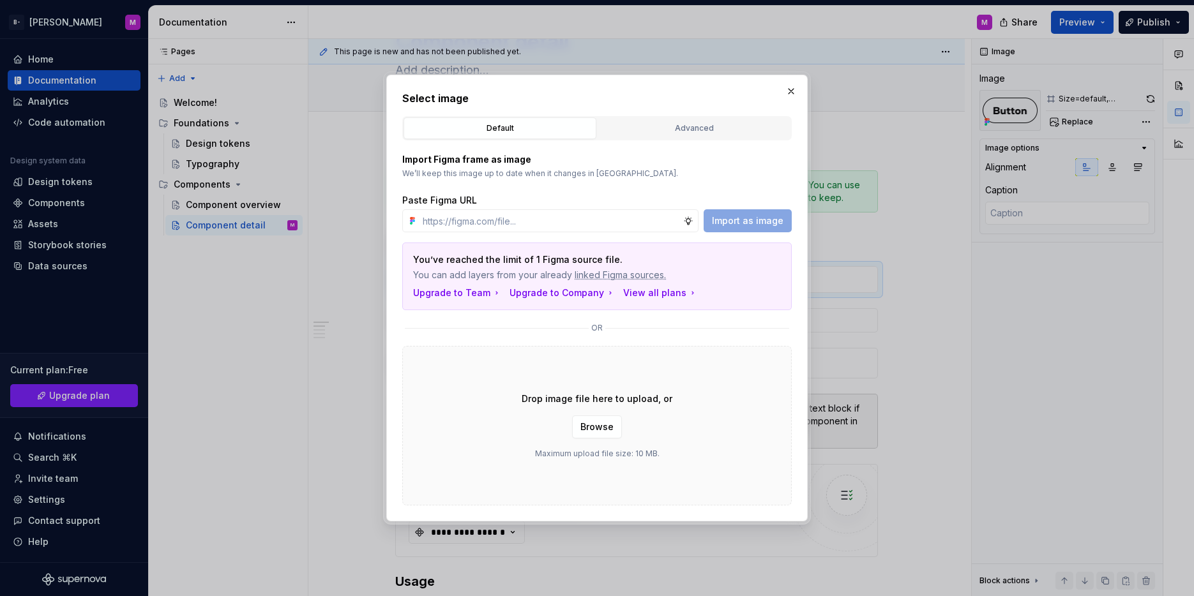
type textarea "*"
drag, startPoint x: 590, startPoint y: 222, endPoint x: 606, endPoint y: 232, distance: 19.8
click at [590, 222] on input "text" at bounding box center [551, 220] width 266 height 23
paste input "[URL][DOMAIN_NAME][PERSON_NAME]"
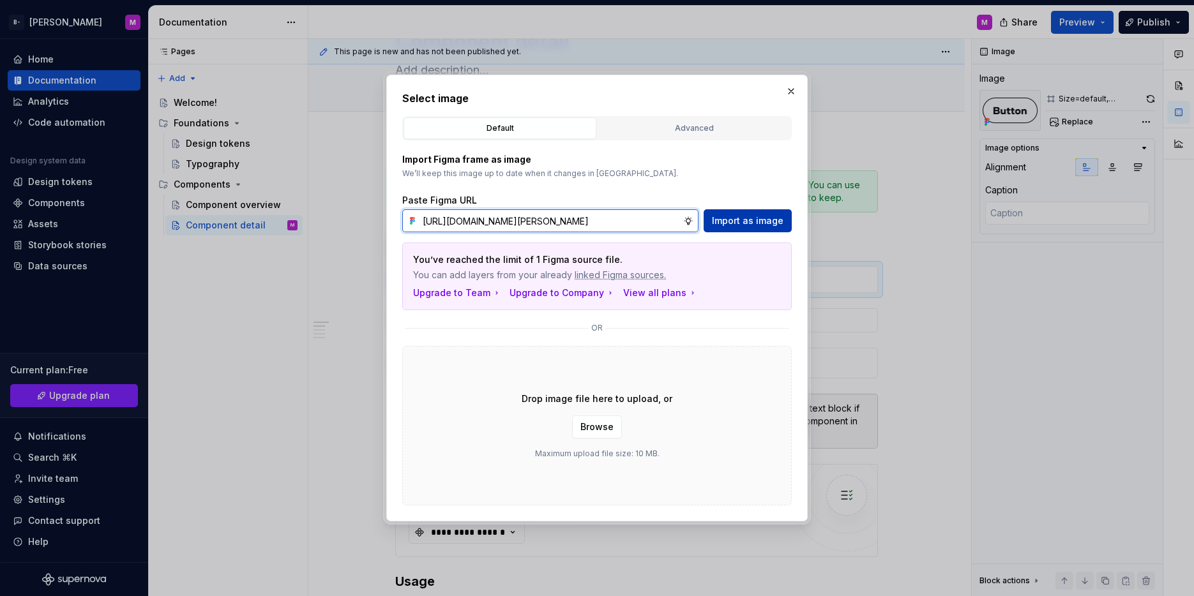
type input "[URL][DOMAIN_NAME][PERSON_NAME]"
click at [739, 223] on span "Import as image" at bounding box center [748, 221] width 72 height 13
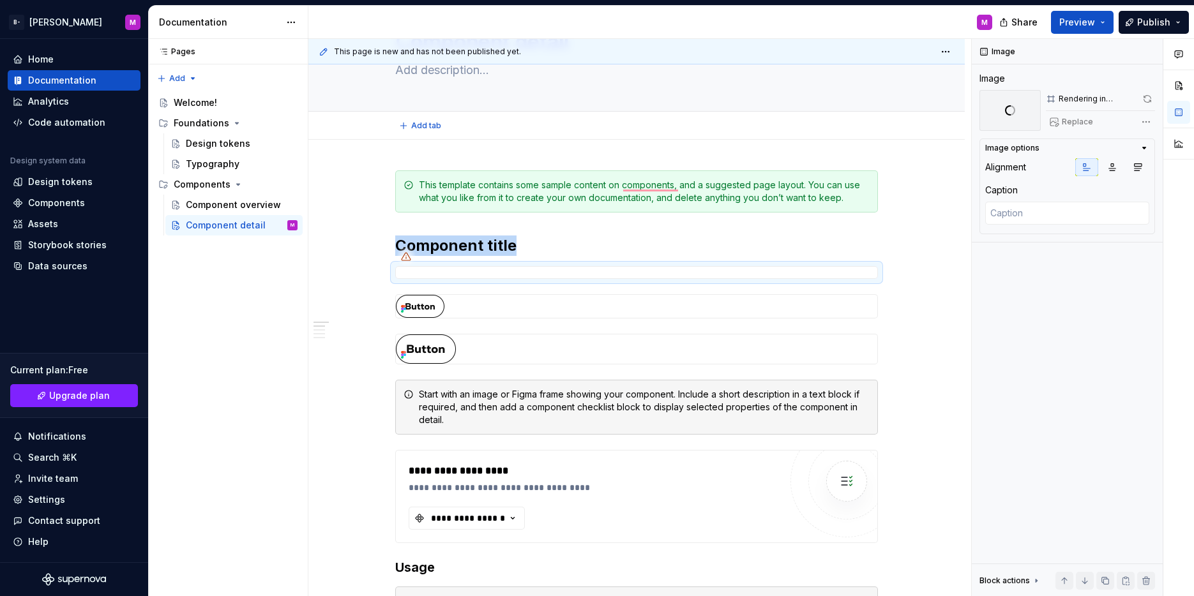
type textarea "*"
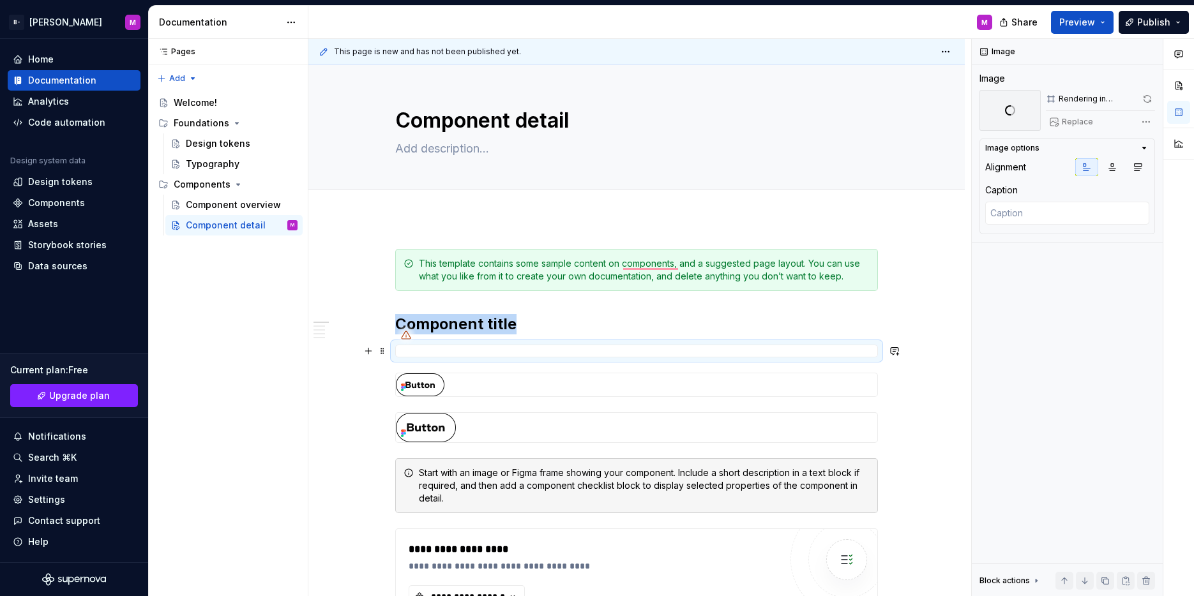
scroll to position [39, 0]
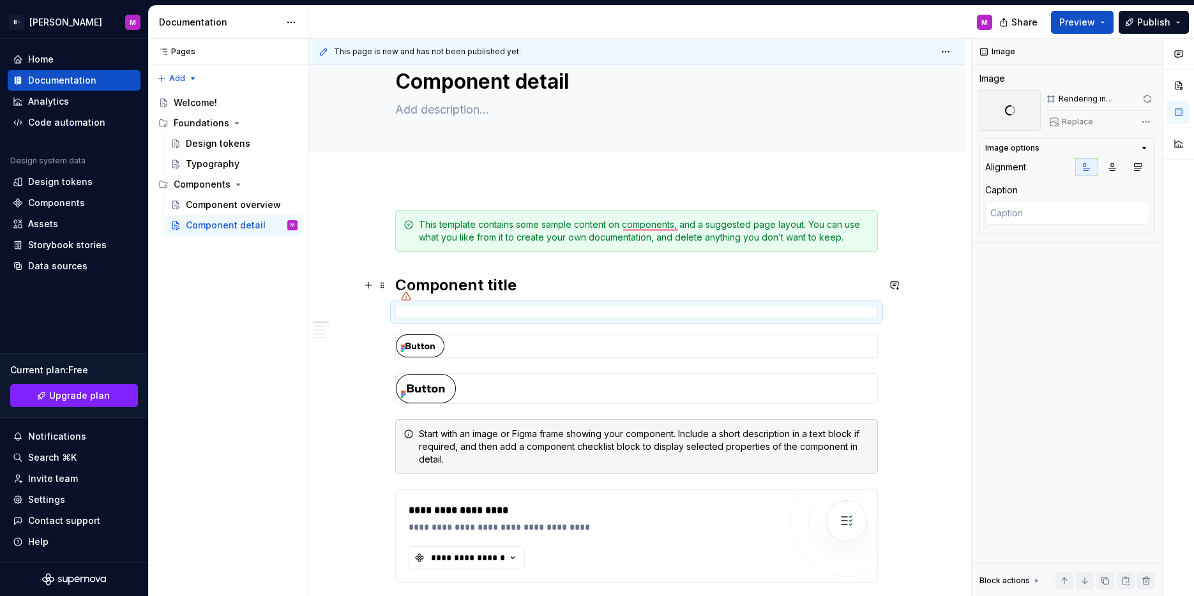
click at [405, 291] on icon "To enrich screen reader interactions, please activate Accessibility in Grammarl…" at bounding box center [406, 296] width 10 height 10
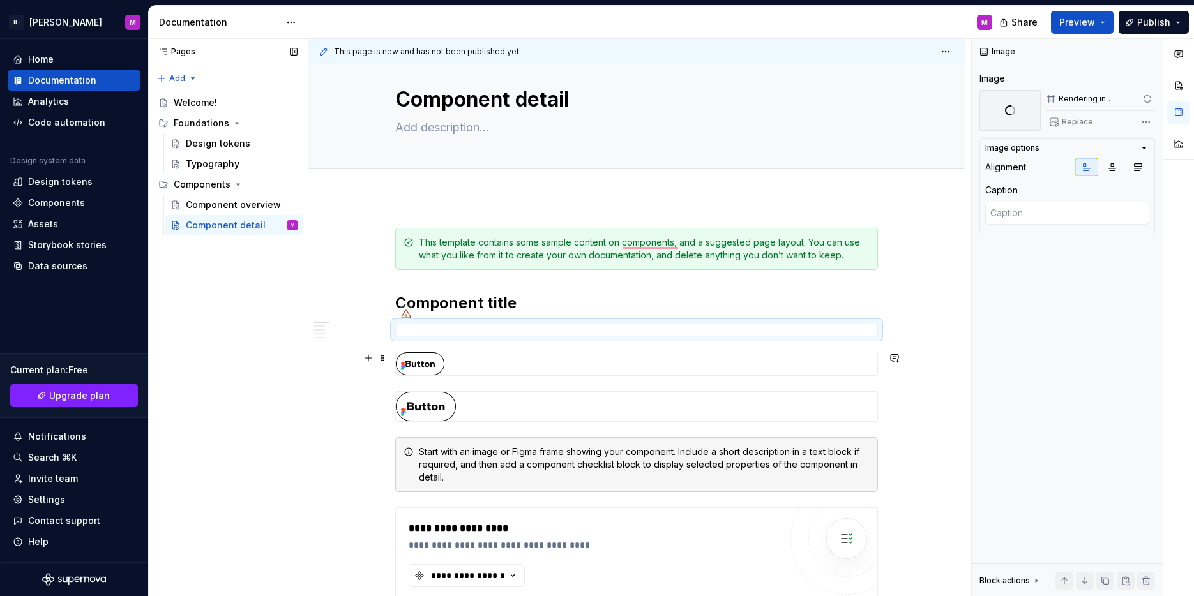
scroll to position [0, 0]
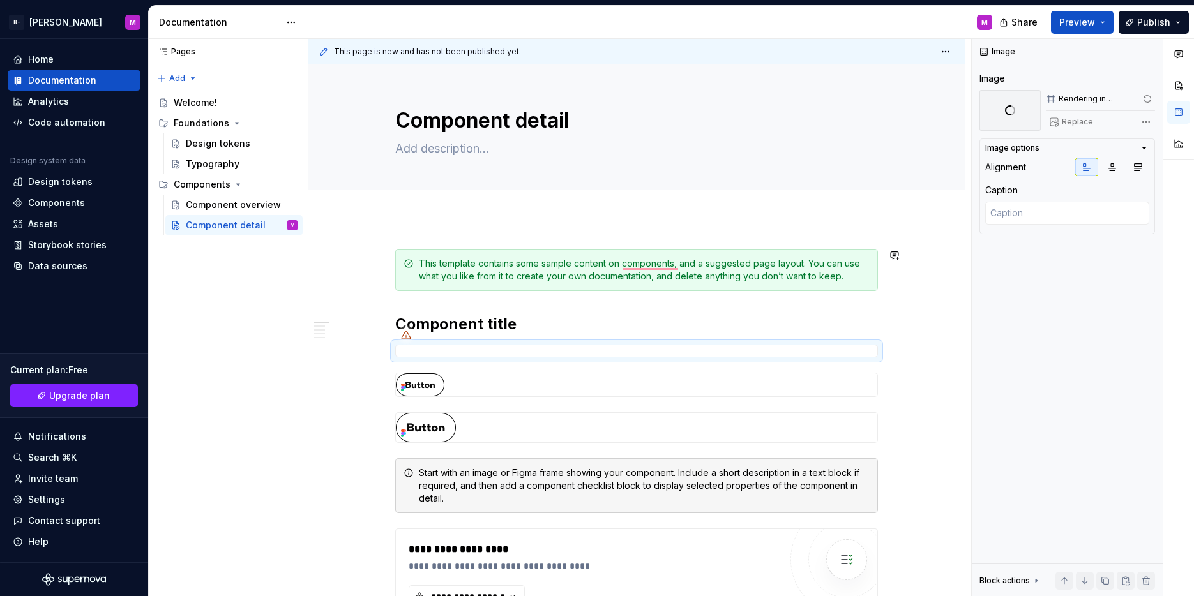
click at [448, 345] on div "To enrich screen reader interactions, please activate Accessibility in Grammarl…" at bounding box center [636, 351] width 483 height 13
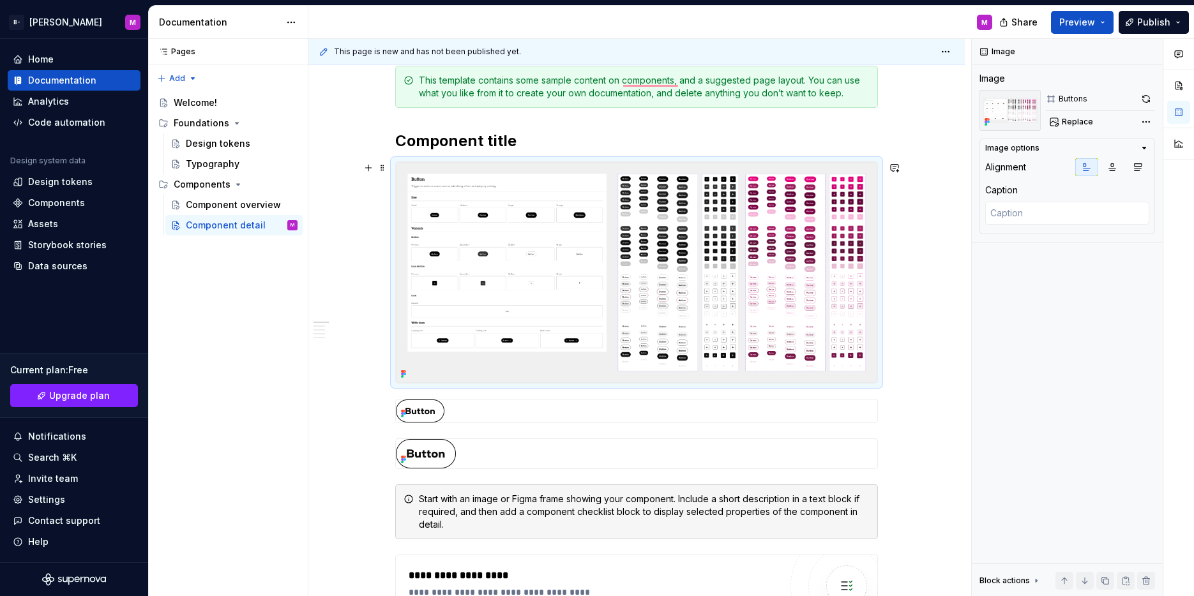
scroll to position [236, 0]
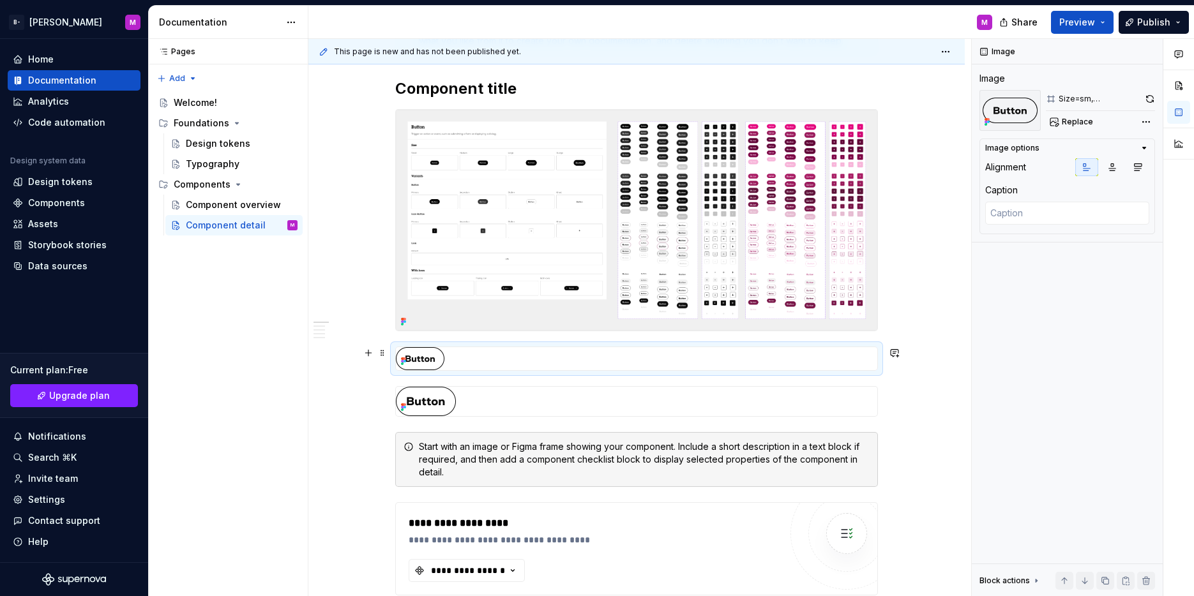
click at [502, 347] on div "To enrich screen reader interactions, please activate Accessibility in Grammarl…" at bounding box center [636, 358] width 481 height 23
click at [502, 403] on div "To enrich screen reader interactions, please activate Accessibility in Grammarl…" at bounding box center [636, 401] width 481 height 29
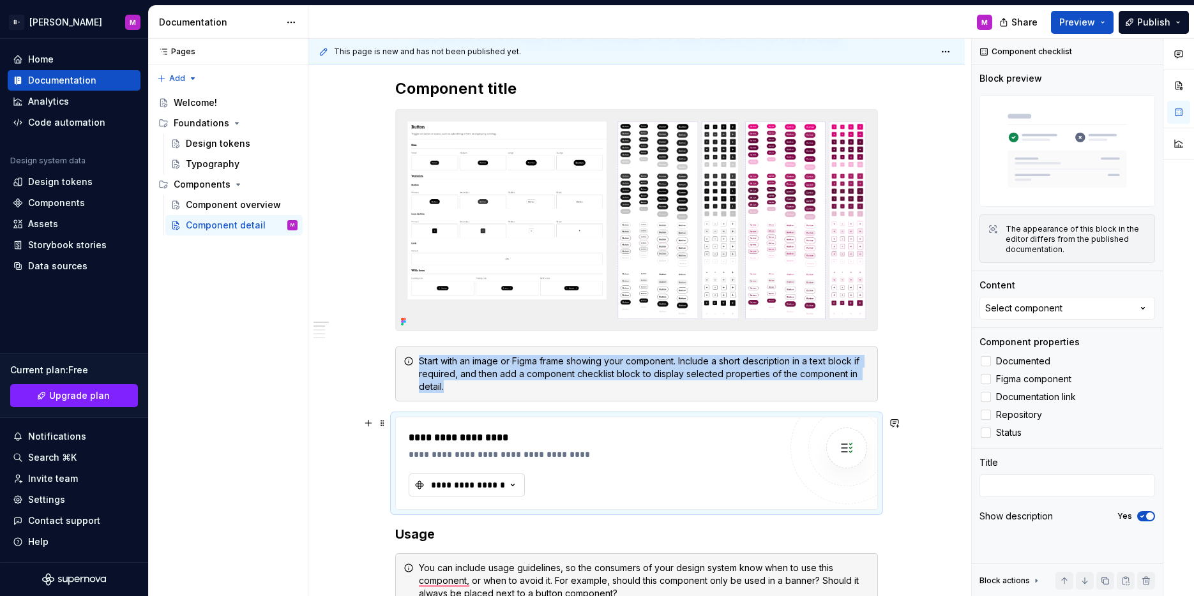
click at [479, 485] on div "**********" at bounding box center [468, 485] width 77 height 13
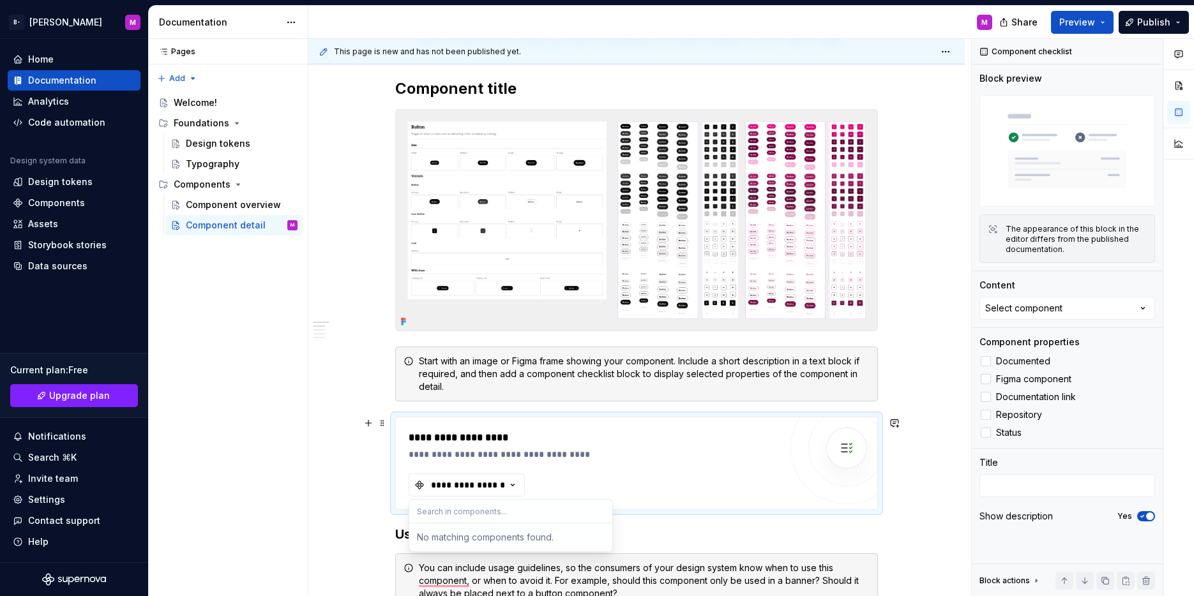
click at [529, 511] on input "text" at bounding box center [510, 511] width 203 height 23
click at [988, 359] on div at bounding box center [986, 361] width 10 height 10
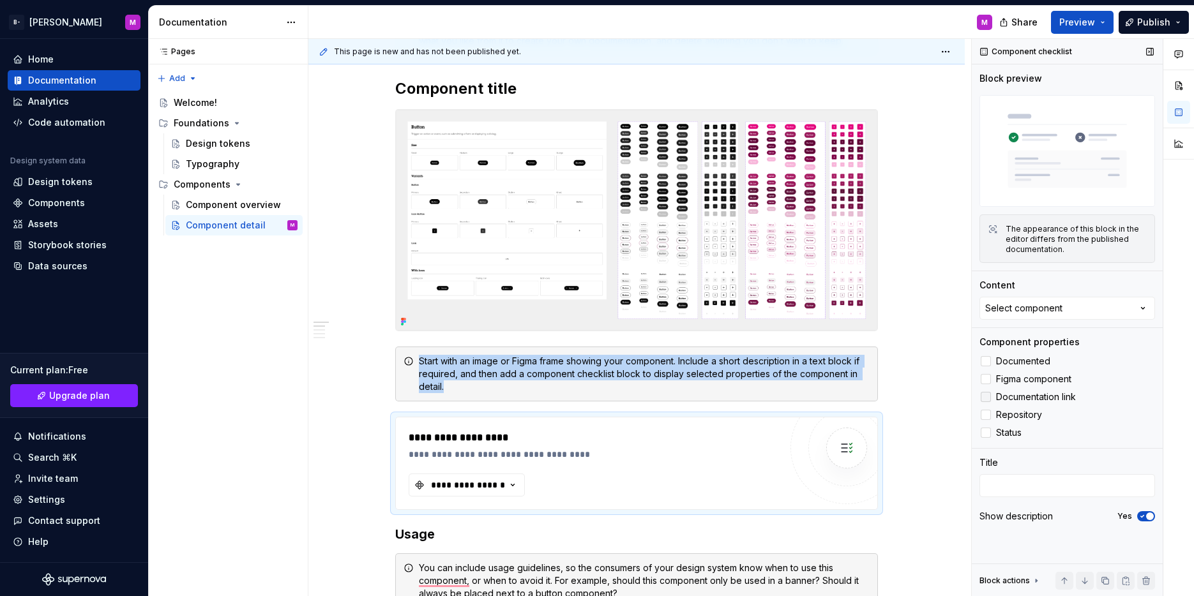
click at [987, 395] on div at bounding box center [986, 397] width 10 height 10
click at [990, 417] on div at bounding box center [986, 415] width 10 height 10
type textarea "*"
click at [984, 431] on div at bounding box center [986, 433] width 10 height 10
click at [520, 484] on button "**********" at bounding box center [467, 485] width 116 height 23
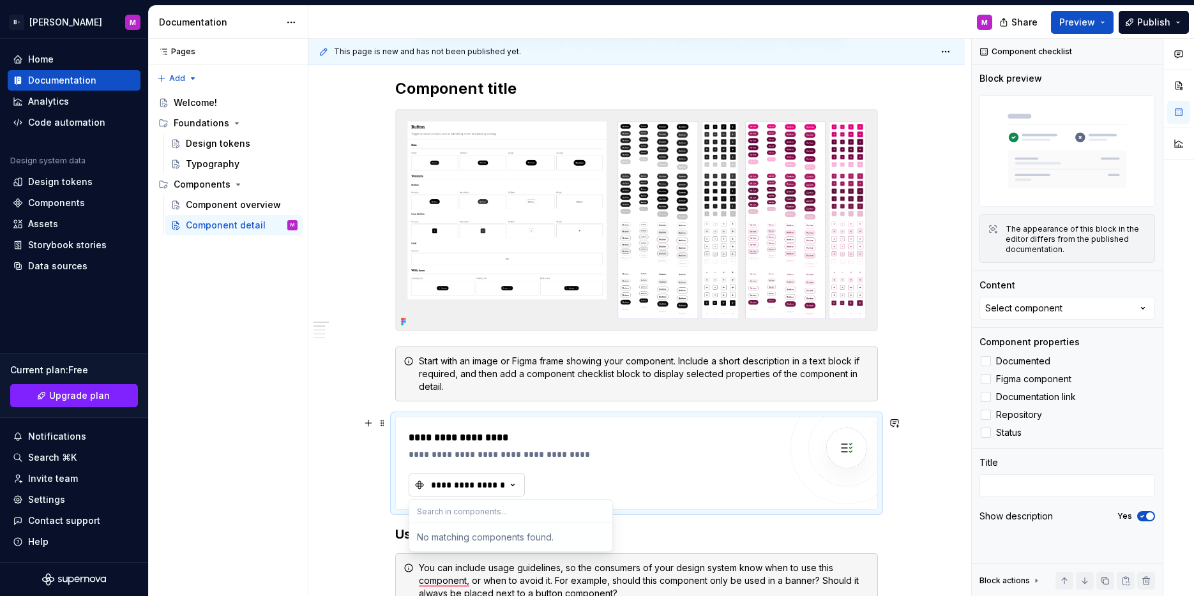
drag, startPoint x: 512, startPoint y: 482, endPoint x: 523, endPoint y: 490, distance: 13.7
click at [512, 492] on button "**********" at bounding box center [467, 485] width 116 height 23
click at [1059, 313] on div "Select component" at bounding box center [1023, 308] width 77 height 13
type input "button"
click at [1067, 494] on textarea at bounding box center [1067, 485] width 176 height 23
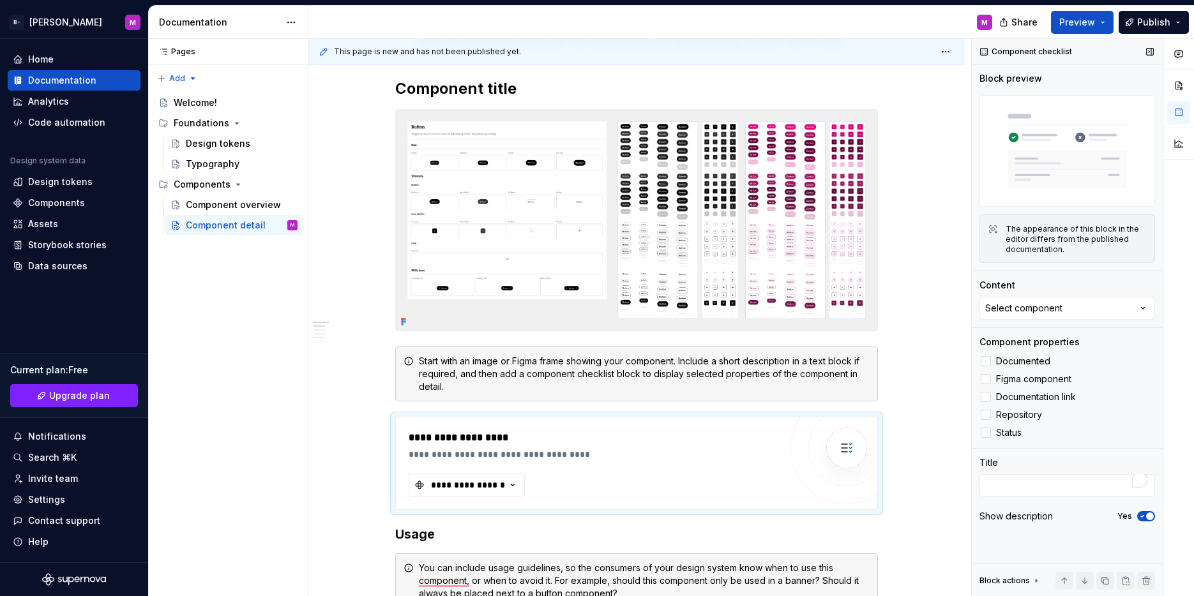
click at [1022, 585] on div "Block actions" at bounding box center [1004, 581] width 50 height 10
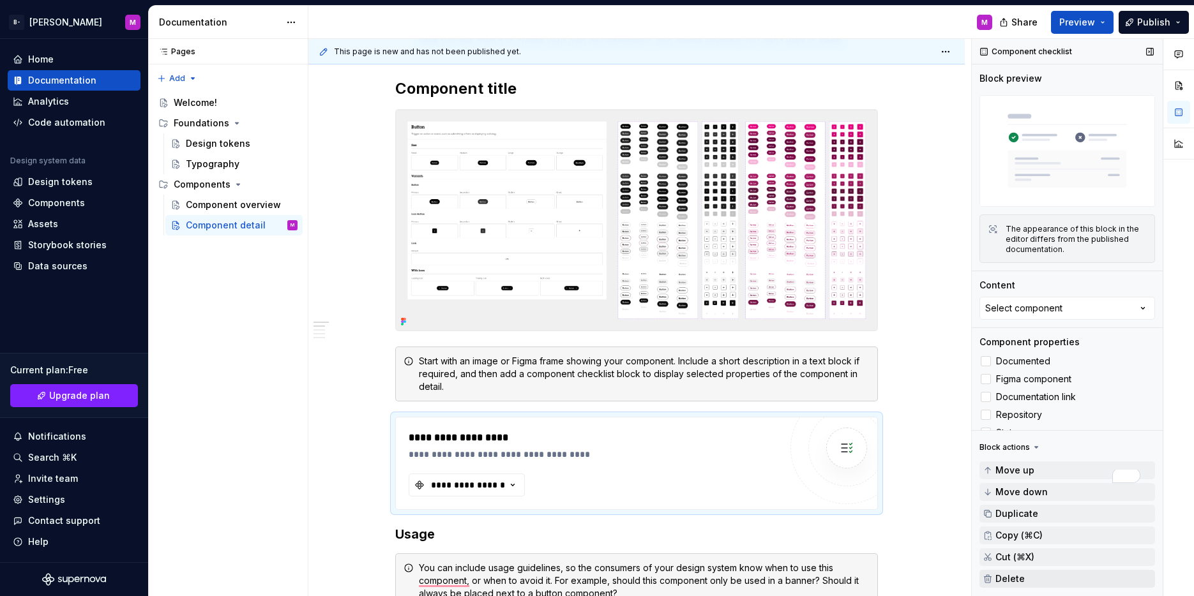
click at [1028, 580] on button "Delete" at bounding box center [1067, 579] width 176 height 18
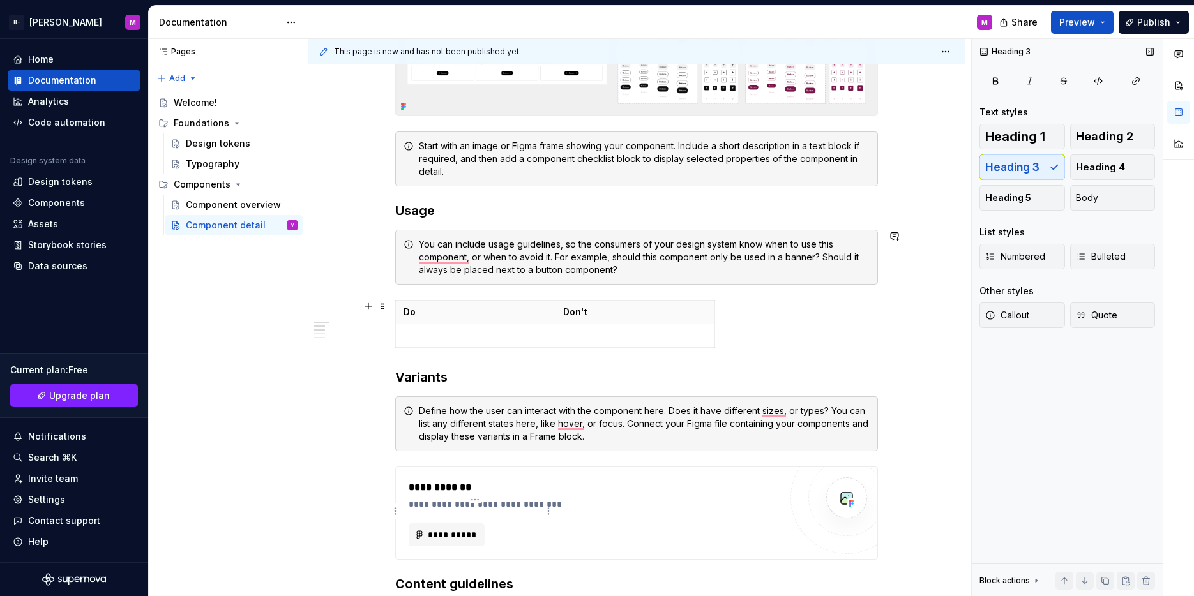
scroll to position [498, 0]
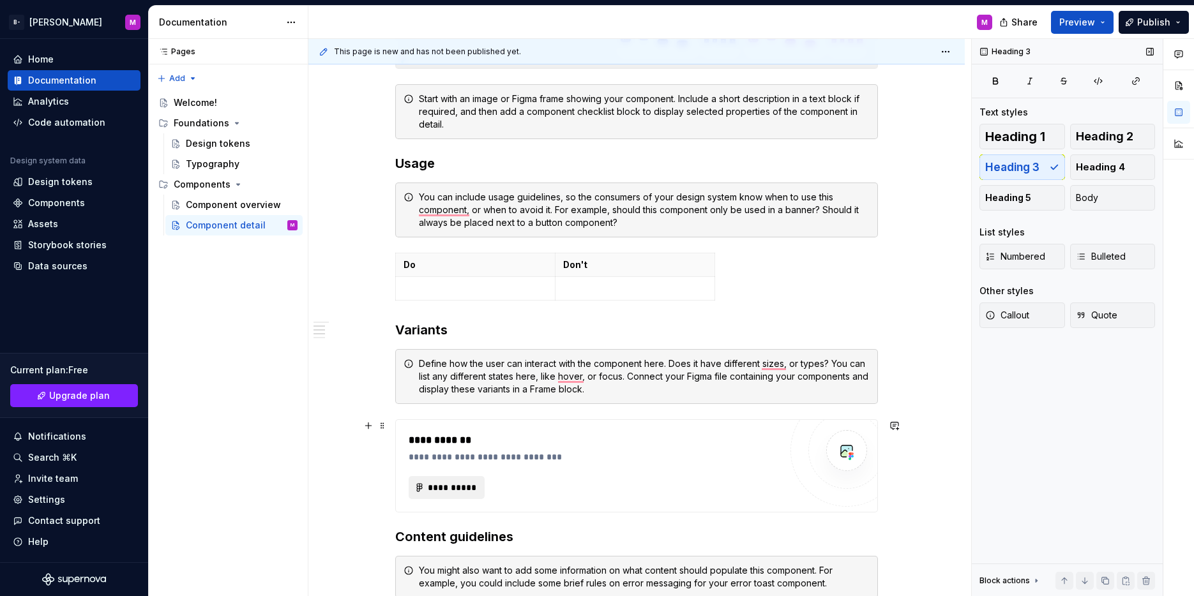
click at [428, 490] on span "**********" at bounding box center [451, 487] width 49 height 13
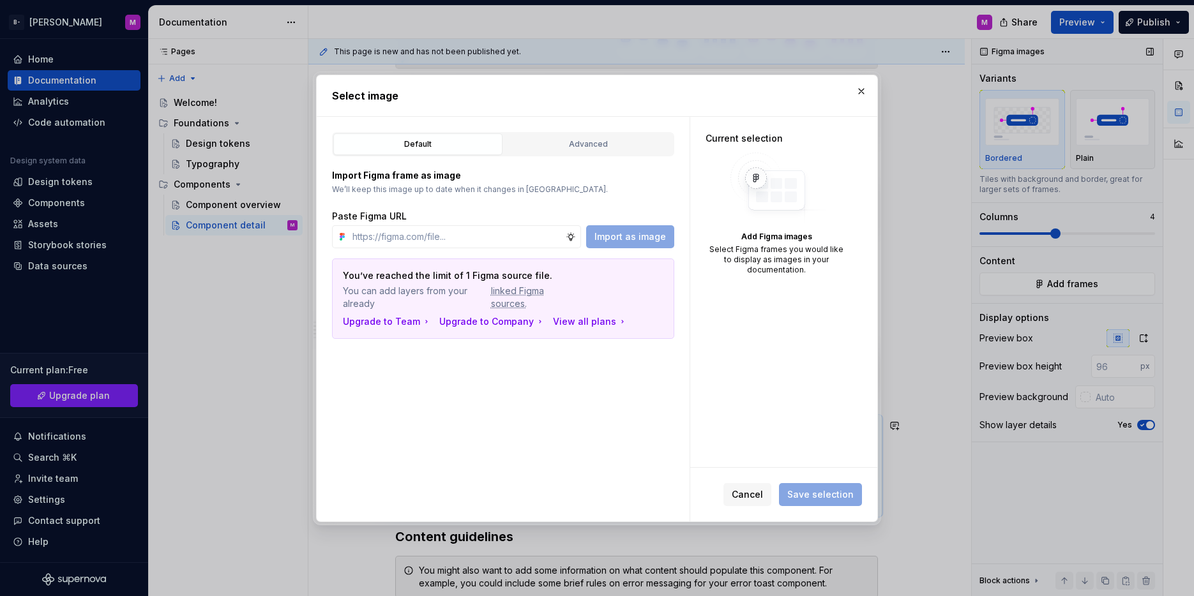
type textarea "*"
click at [401, 235] on input "text" at bounding box center [456, 236] width 218 height 23
paste input "https://www.figma.com/design/ArZKcTXJSeRqrXIXwpt8LI/Clara-UI---Component-Librar…"
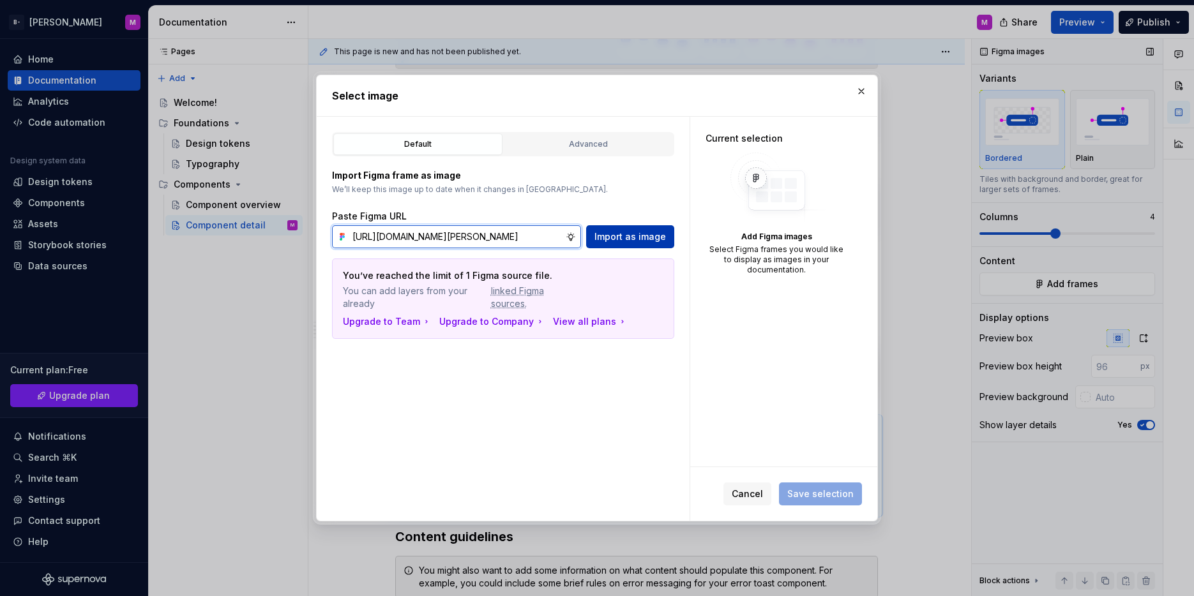
type input "https://www.figma.com/design/ArZKcTXJSeRqrXIXwpt8LI/Clara-UI---Component-Librar…"
click at [644, 235] on span "Import as image" at bounding box center [630, 236] width 72 height 13
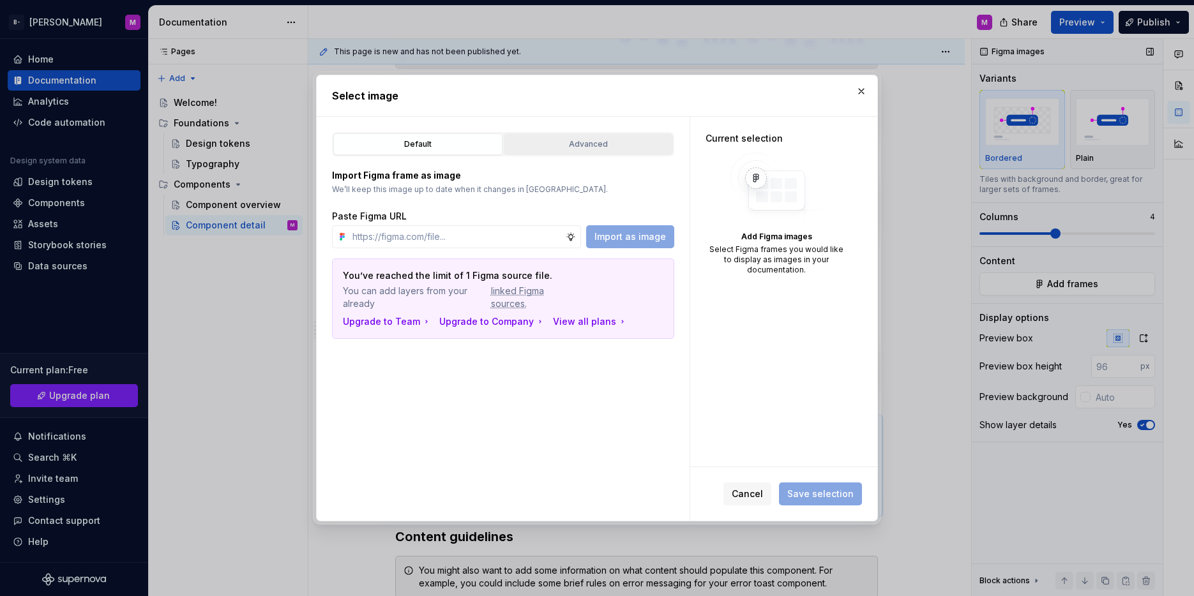
click at [616, 146] on div "Advanced" at bounding box center [588, 144] width 160 height 13
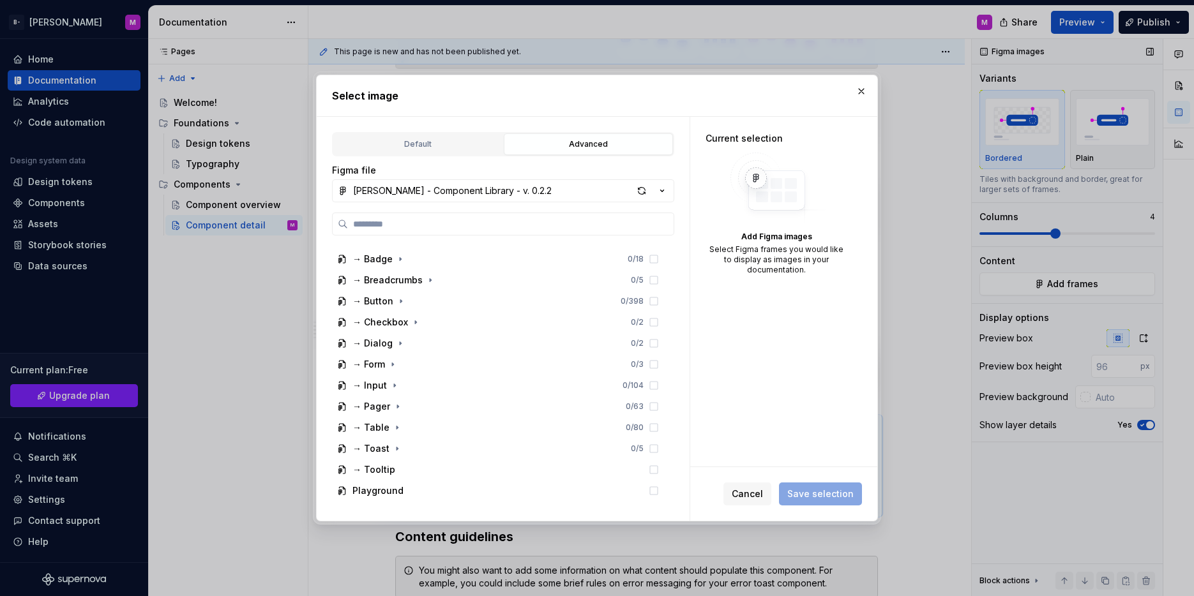
scroll to position [228, 0]
drag, startPoint x: 433, startPoint y: 150, endPoint x: 480, endPoint y: 148, distance: 47.3
click at [433, 150] on div "Default" at bounding box center [418, 144] width 160 height 13
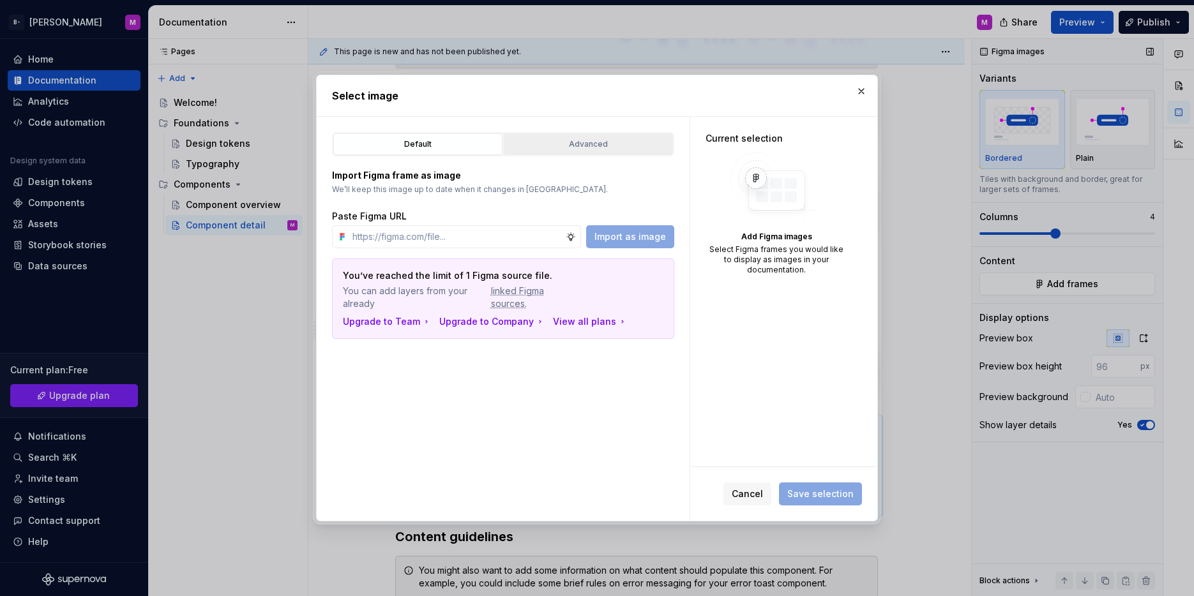
click at [597, 139] on div "Advanced" at bounding box center [588, 144] width 160 height 13
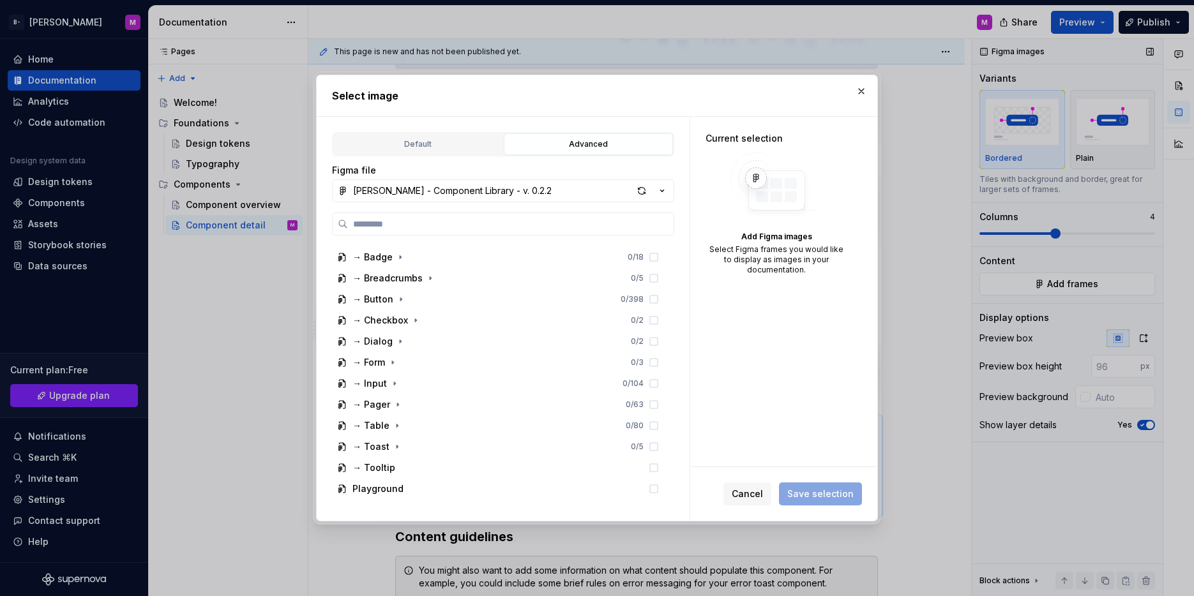
click at [433, 158] on div "Figma file Clara UI - Component Library - v. 0.2.2 👋🏻 Thumbnail 0 / 8 -------- …" at bounding box center [503, 327] width 342 height 343
click at [430, 147] on div "Default" at bounding box center [418, 144] width 160 height 13
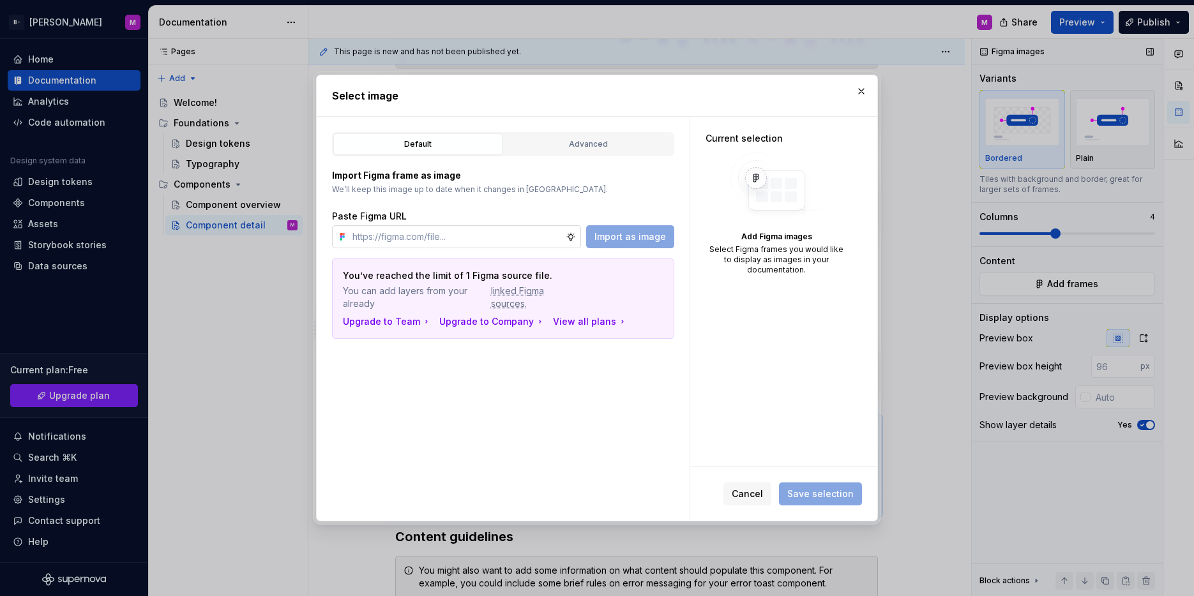
click at [446, 225] on input "text" at bounding box center [456, 236] width 218 height 23
paste input "https://www.figma.com/design/ArZKcTXJSeRqrXIXwpt8LI/Clara-UI---Component-Librar…"
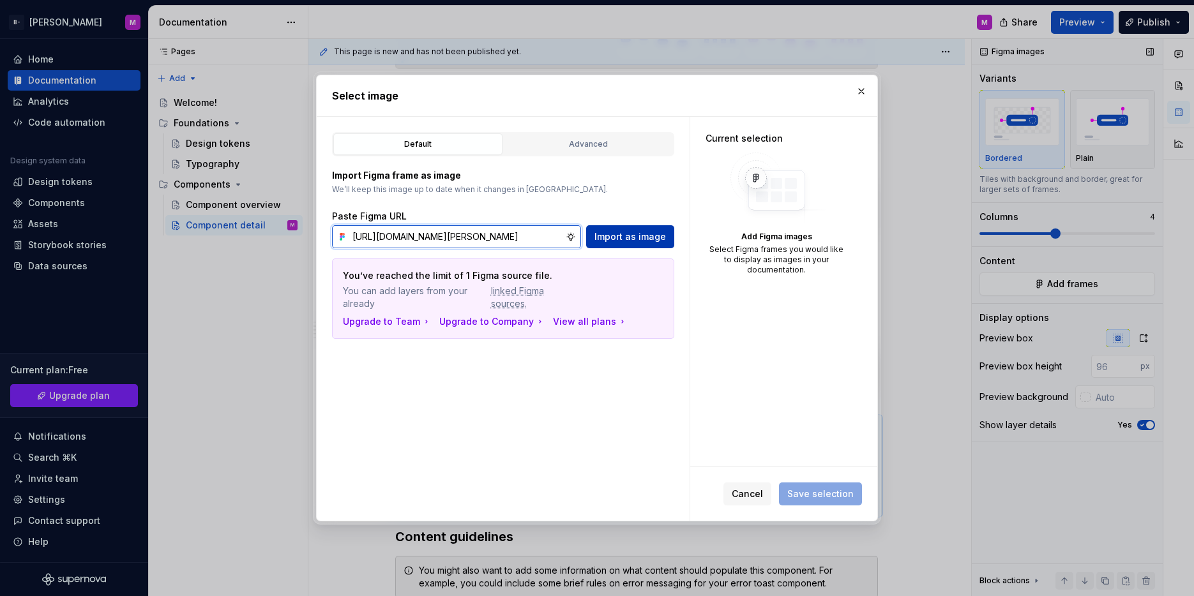
type input "https://www.figma.com/design/ArZKcTXJSeRqrXIXwpt8LI/Clara-UI---Component-Librar…"
click at [605, 238] on span "Import as image" at bounding box center [630, 236] width 72 height 13
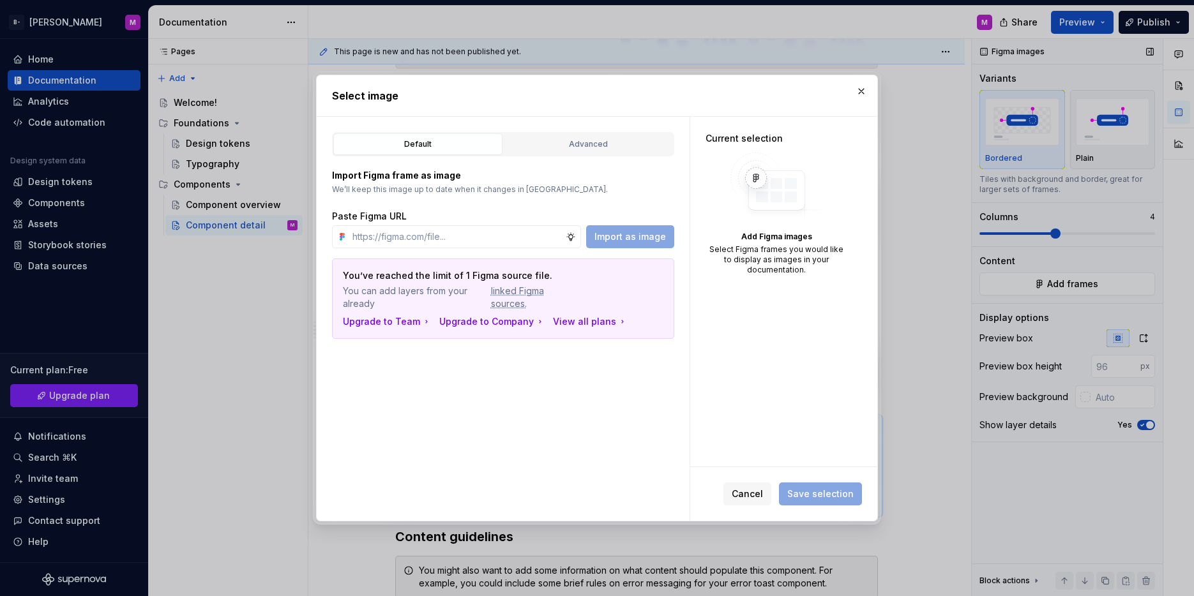
drag, startPoint x: 858, startPoint y: 91, endPoint x: 854, endPoint y: 98, distance: 7.8
click at [859, 92] on button "button" at bounding box center [861, 91] width 18 height 18
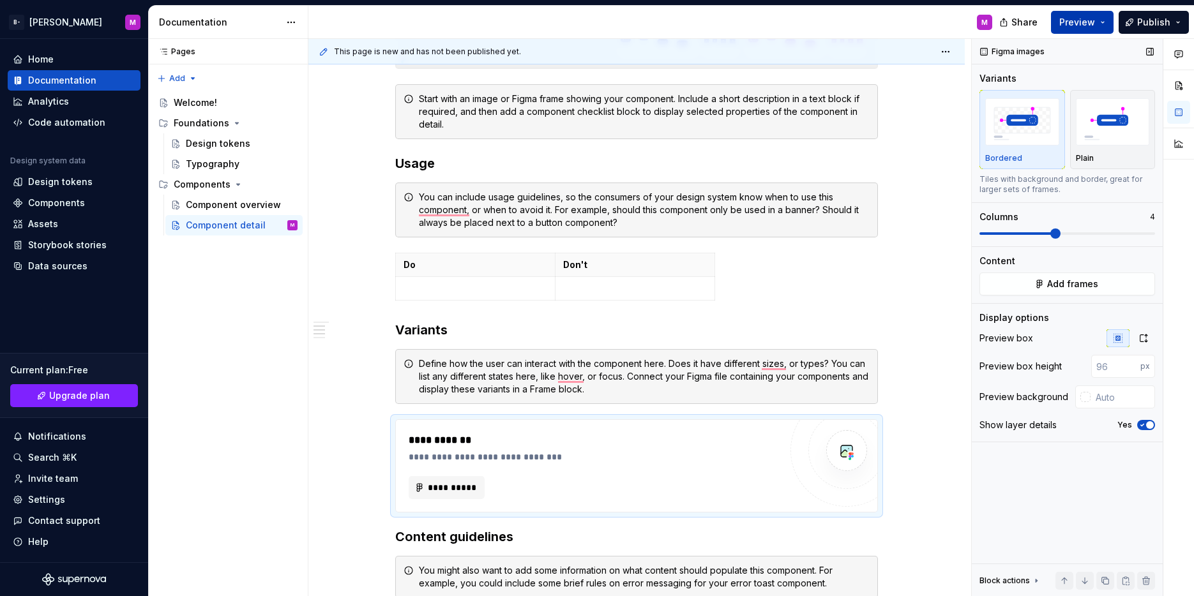
click at [1055, 27] on button "Preview" at bounding box center [1082, 22] width 63 height 23
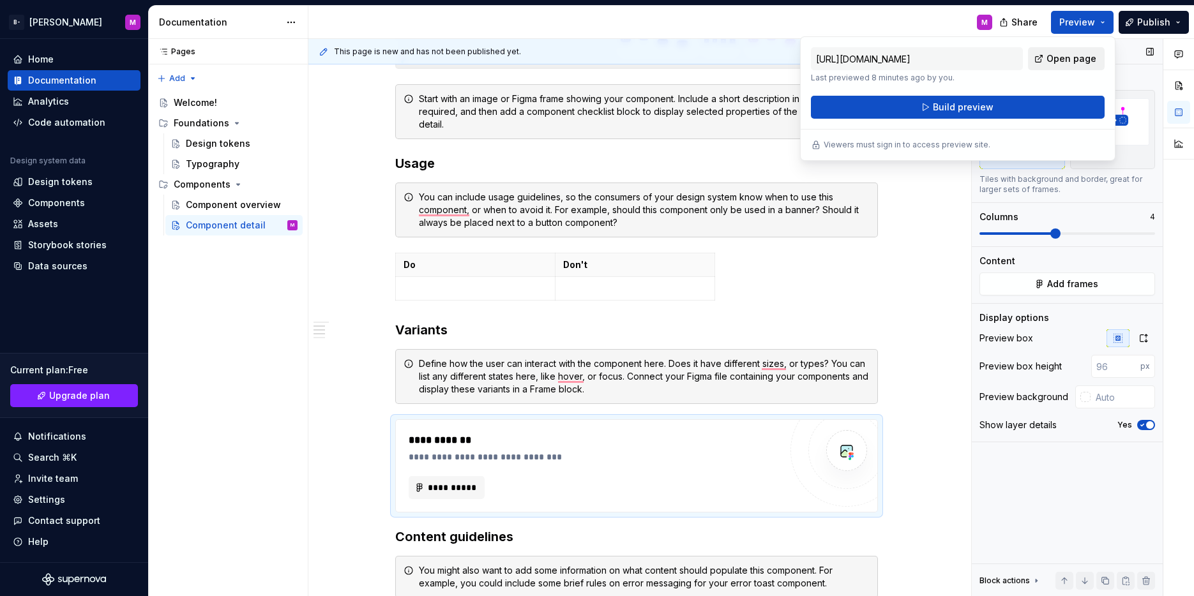
click at [1085, 56] on span "Open page" at bounding box center [1071, 58] width 50 height 13
click at [990, 105] on span "Build preview" at bounding box center [963, 107] width 61 height 13
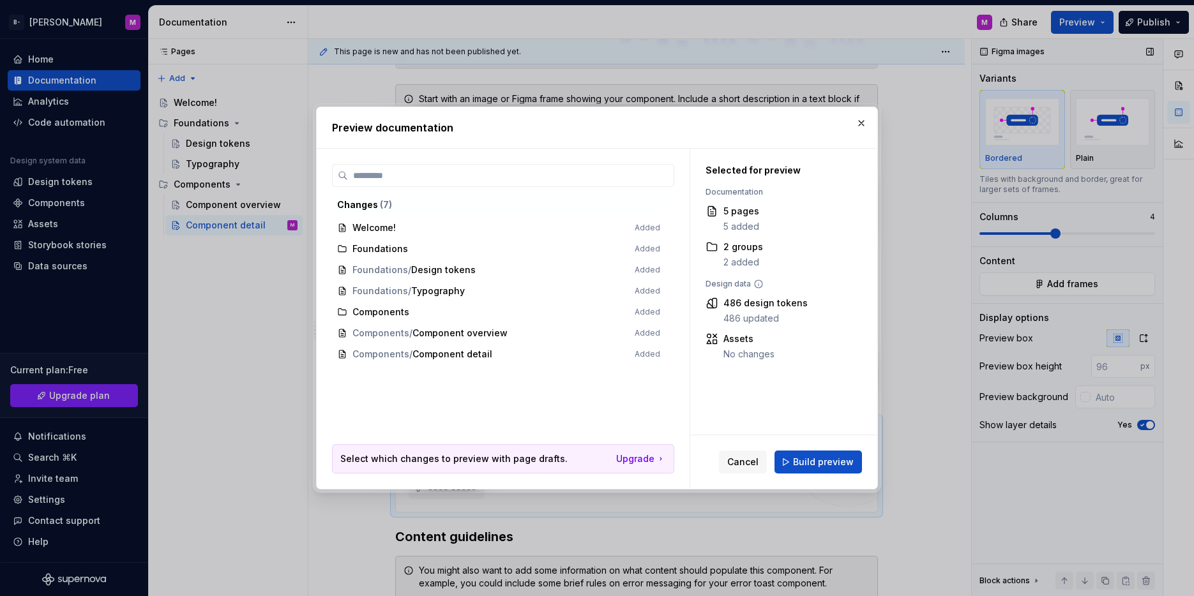
click at [815, 467] on span "Build preview" at bounding box center [823, 462] width 61 height 13
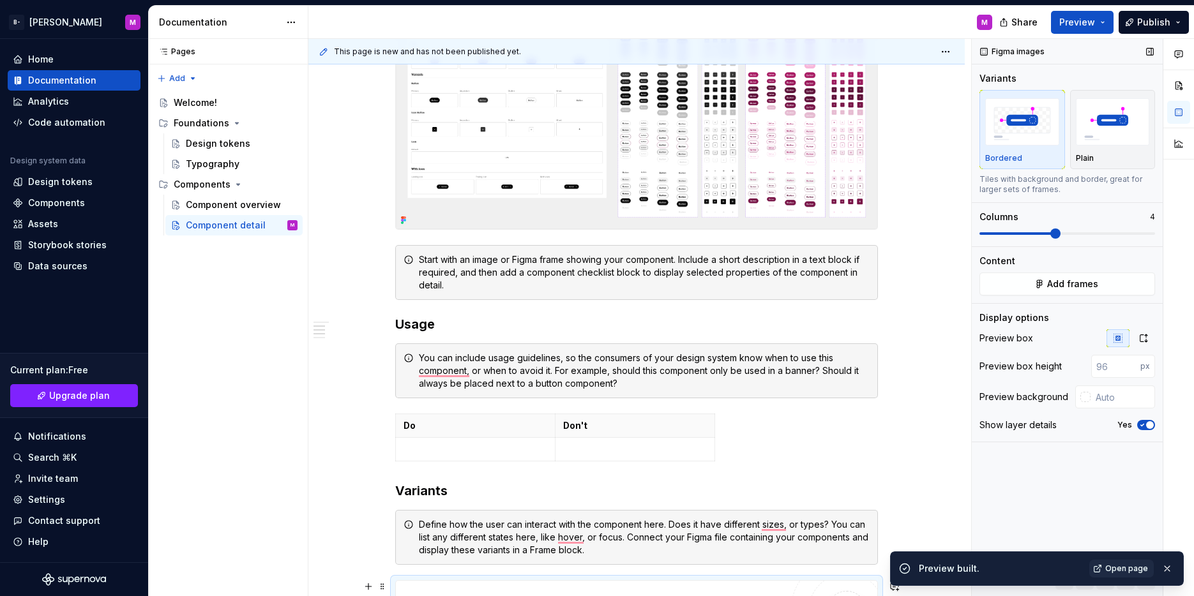
scroll to position [240, 0]
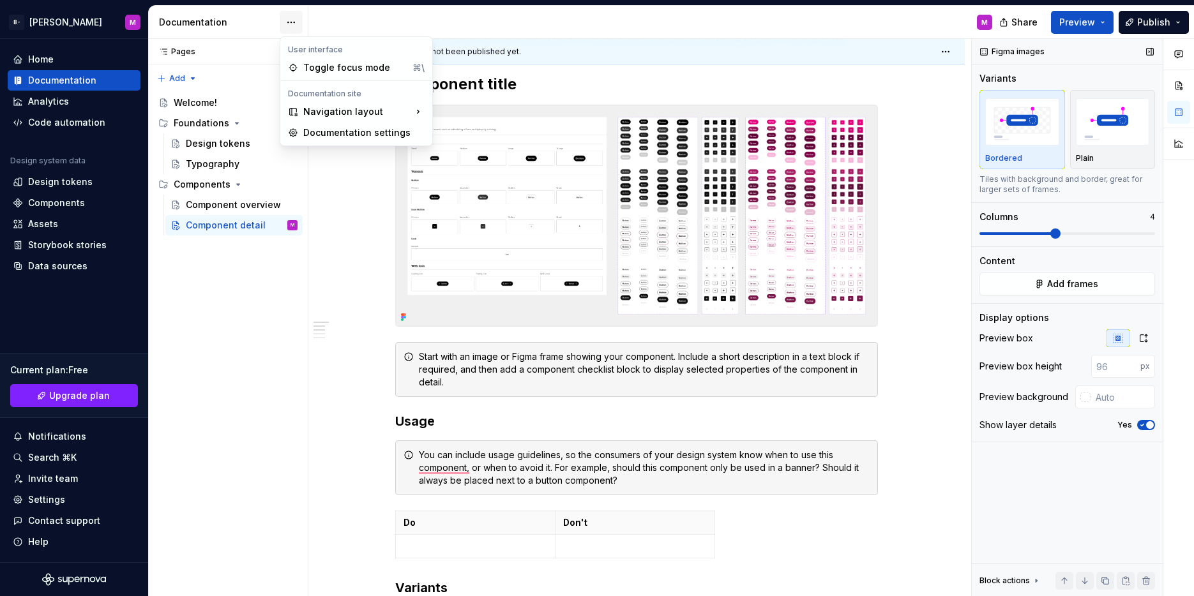
click at [287, 19] on html "B- CLARA M Home Documentation Analytics Code automation Design system data Desi…" at bounding box center [597, 298] width 1194 height 596
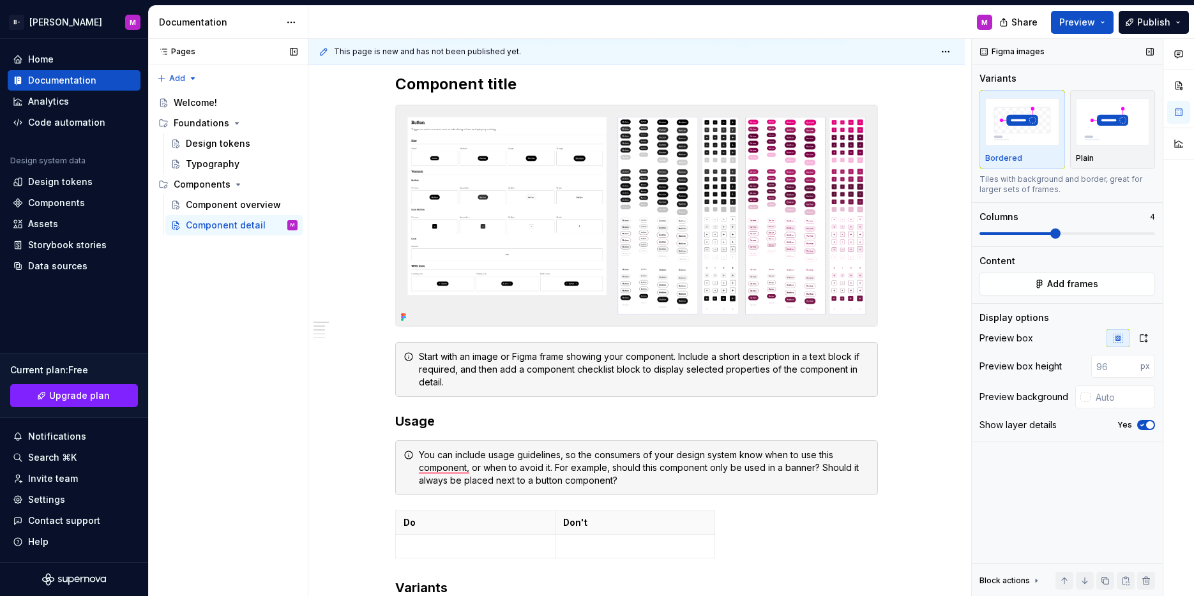
drag, startPoint x: 241, startPoint y: 265, endPoint x: 261, endPoint y: 227, distance: 43.1
click at [241, 265] on div "Pages Pages Add Accessibility guide for tree Page tree. Navigate the tree with …" at bounding box center [228, 318] width 160 height 558
click at [290, 188] on button "Page tree" at bounding box center [289, 185] width 18 height 18
type textarea "*"
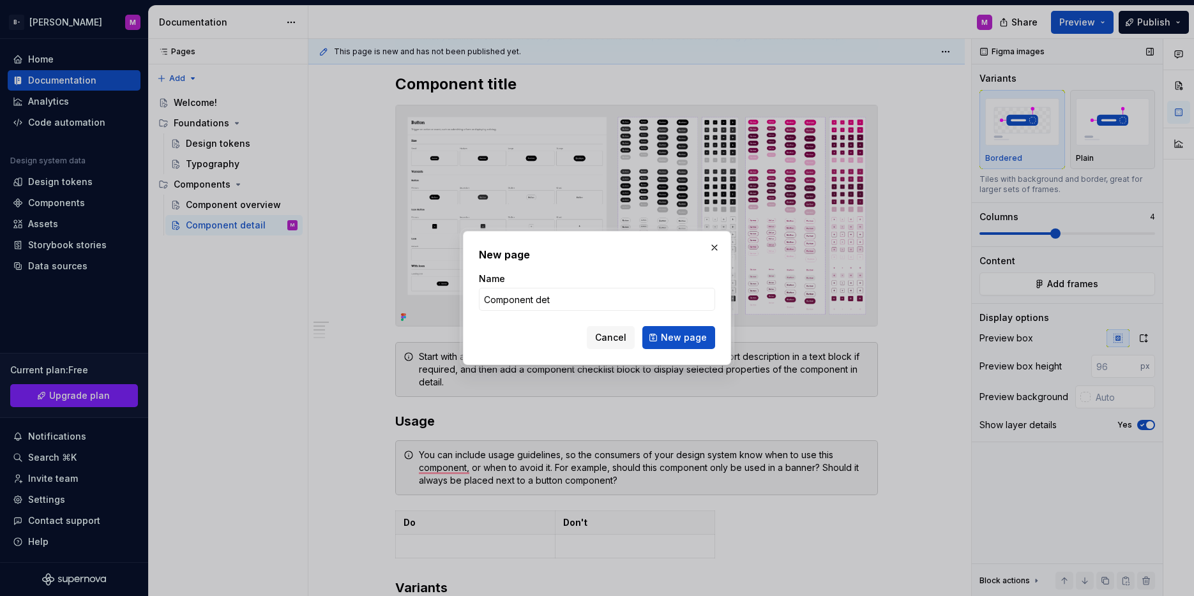
type input "Component deta"
type textarea "*"
type input "Component detail 2"
click button "New page" at bounding box center [678, 337] width 73 height 23
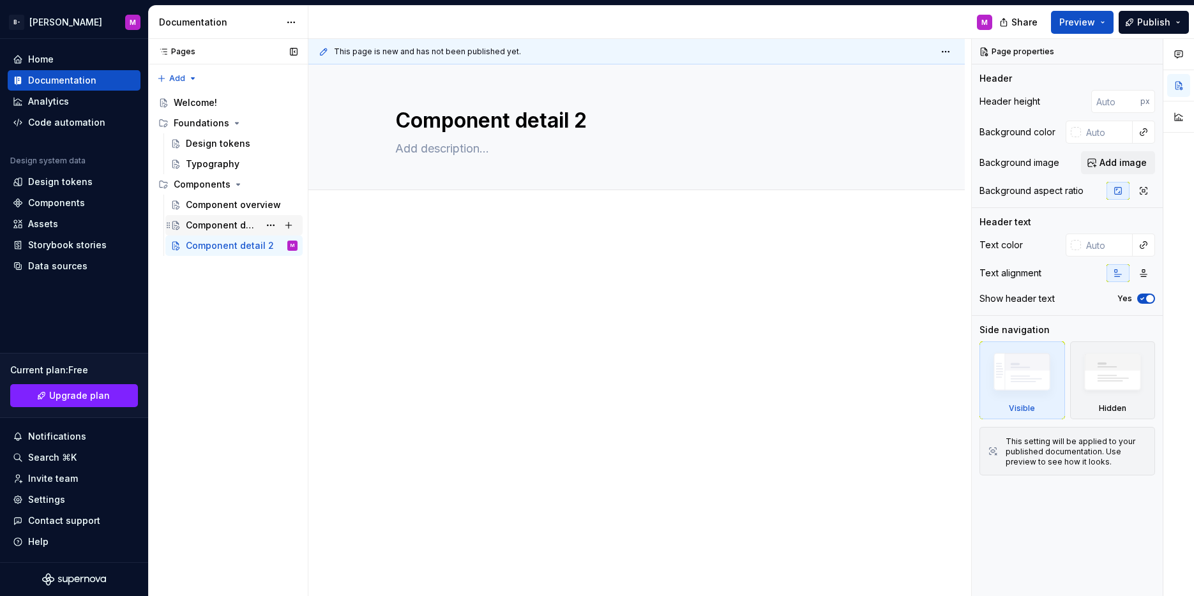
click at [211, 222] on div "Component detail" at bounding box center [222, 225] width 73 height 13
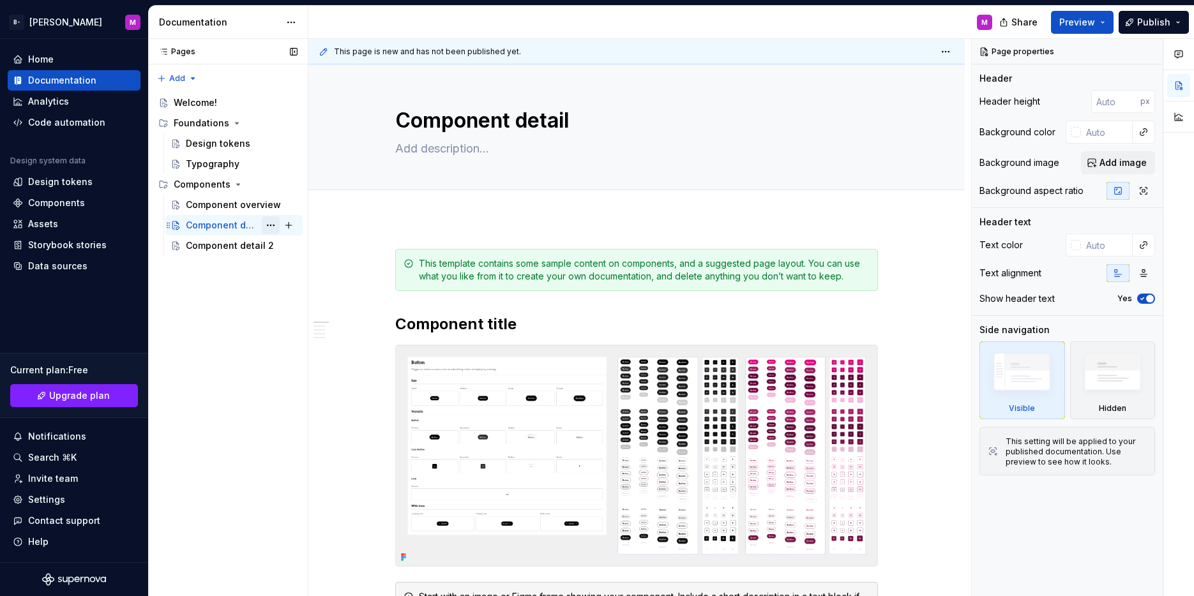
click at [267, 227] on button "Page tree" at bounding box center [271, 225] width 18 height 18
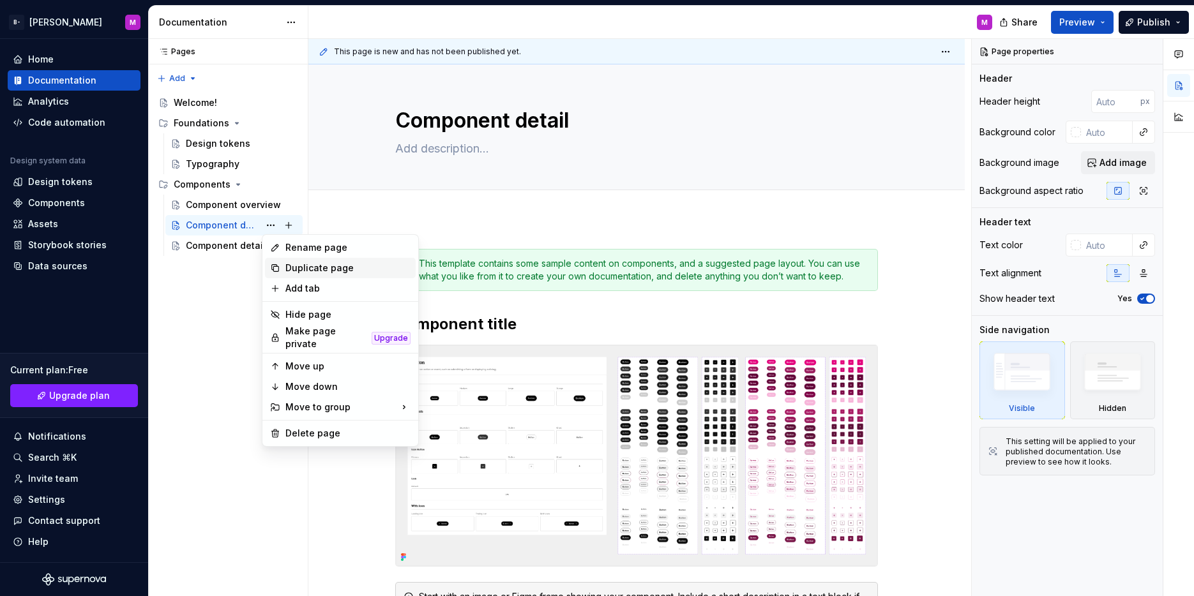
click at [339, 264] on div "Duplicate page" at bounding box center [347, 268] width 125 height 13
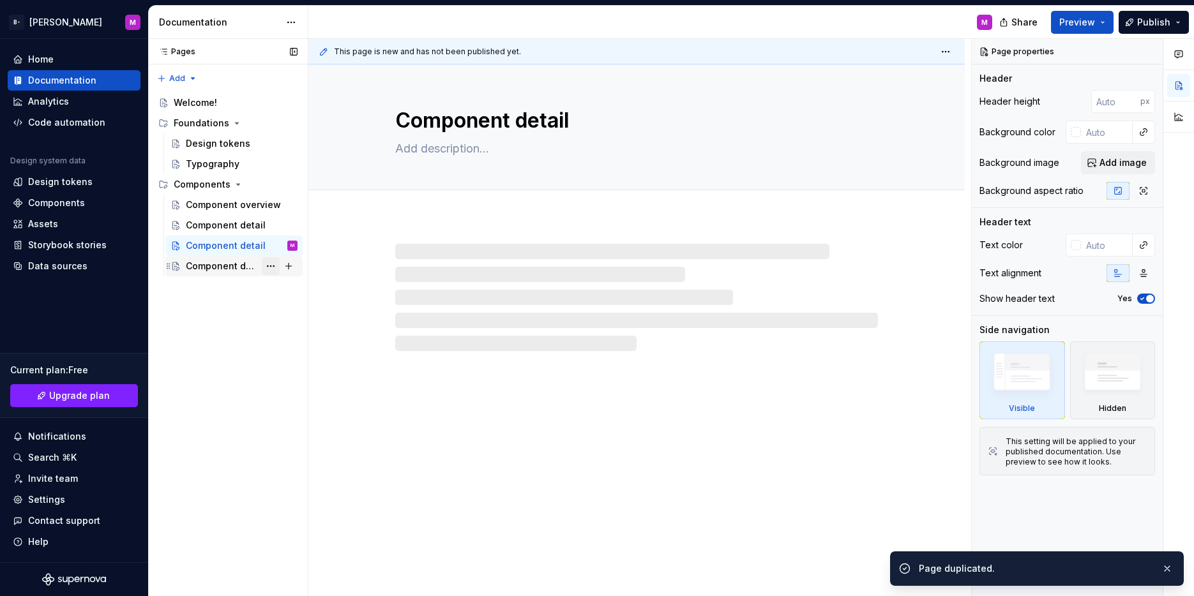
click at [270, 269] on button "Page tree" at bounding box center [271, 266] width 18 height 18
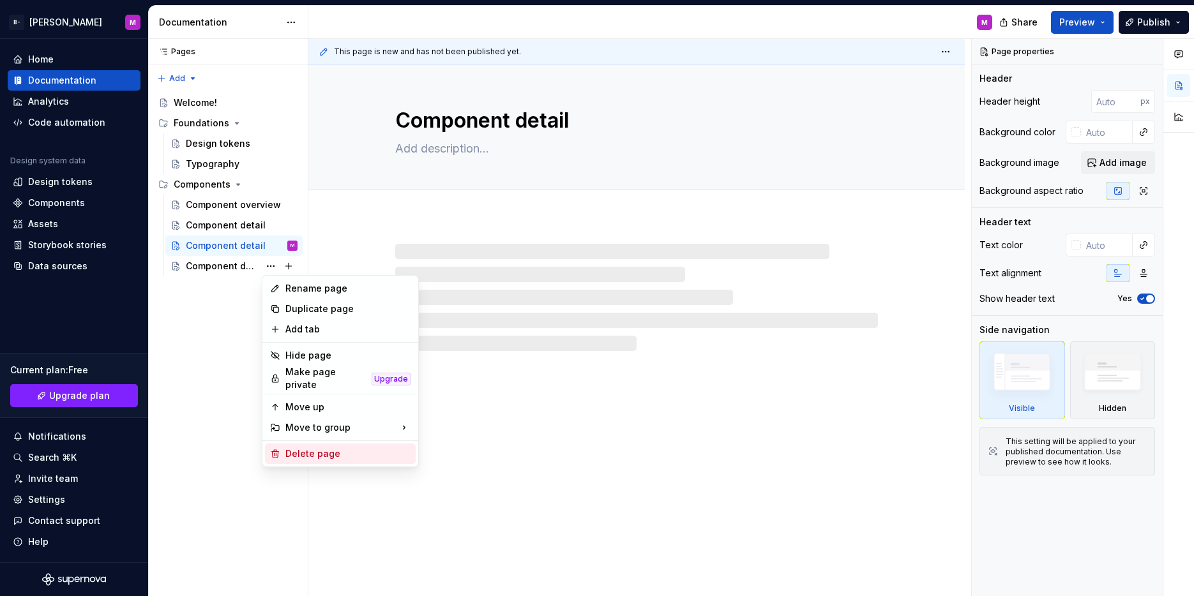
click at [289, 448] on div "Delete page" at bounding box center [347, 454] width 125 height 13
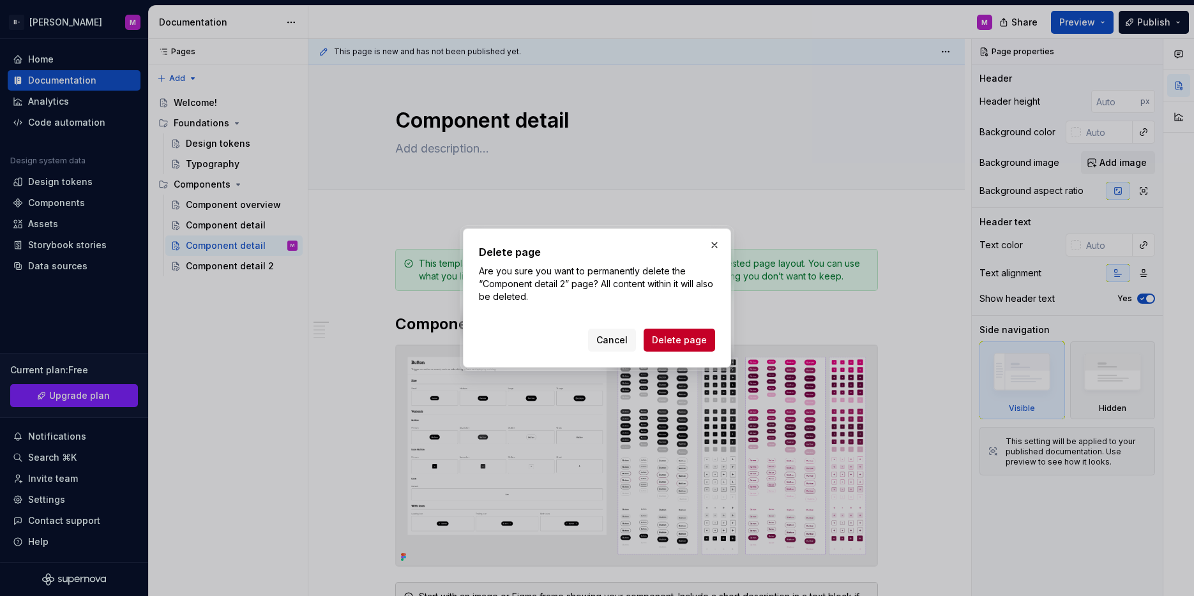
click at [690, 340] on span "Delete page" at bounding box center [679, 340] width 55 height 13
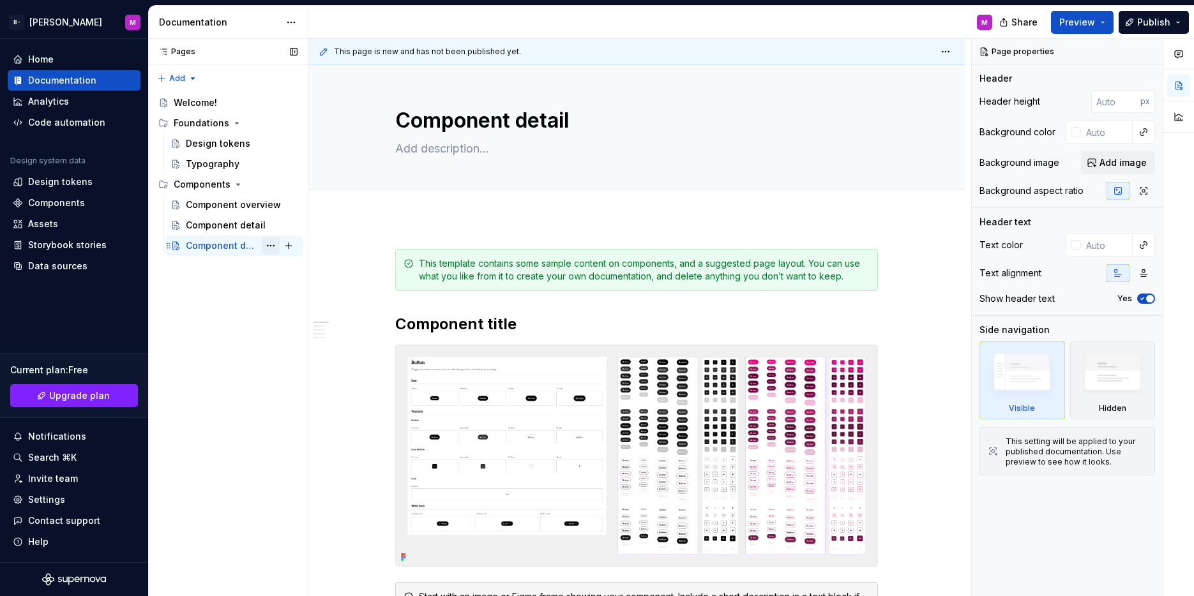
click at [272, 245] on button "Page tree" at bounding box center [271, 246] width 18 height 18
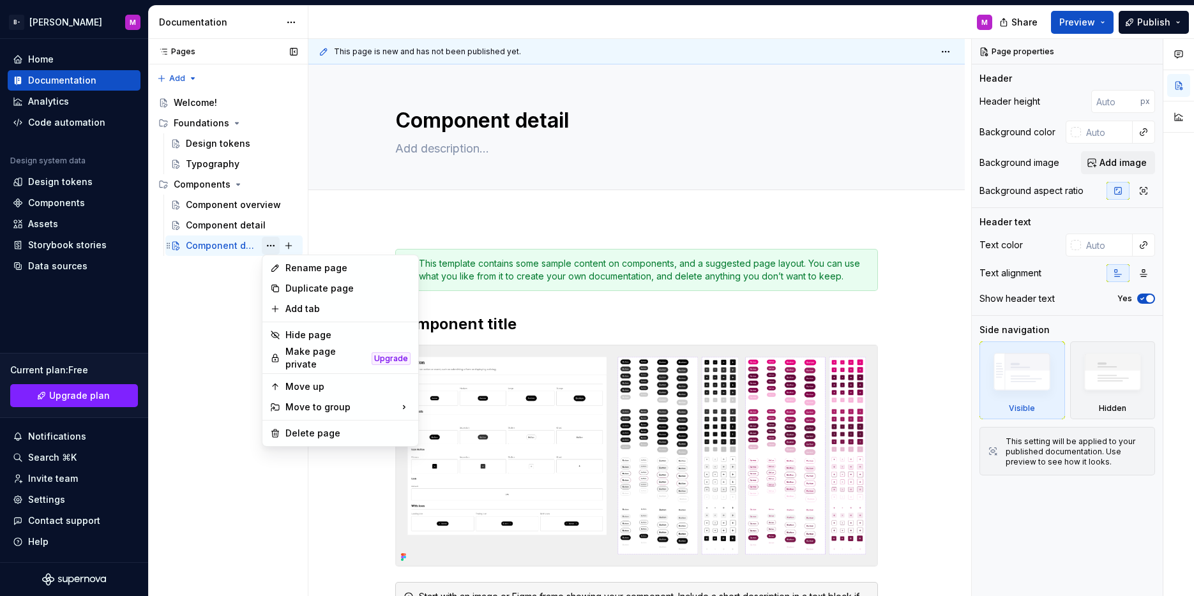
type textarea "*"
click at [303, 266] on div "Rename page" at bounding box center [347, 268] width 125 height 13
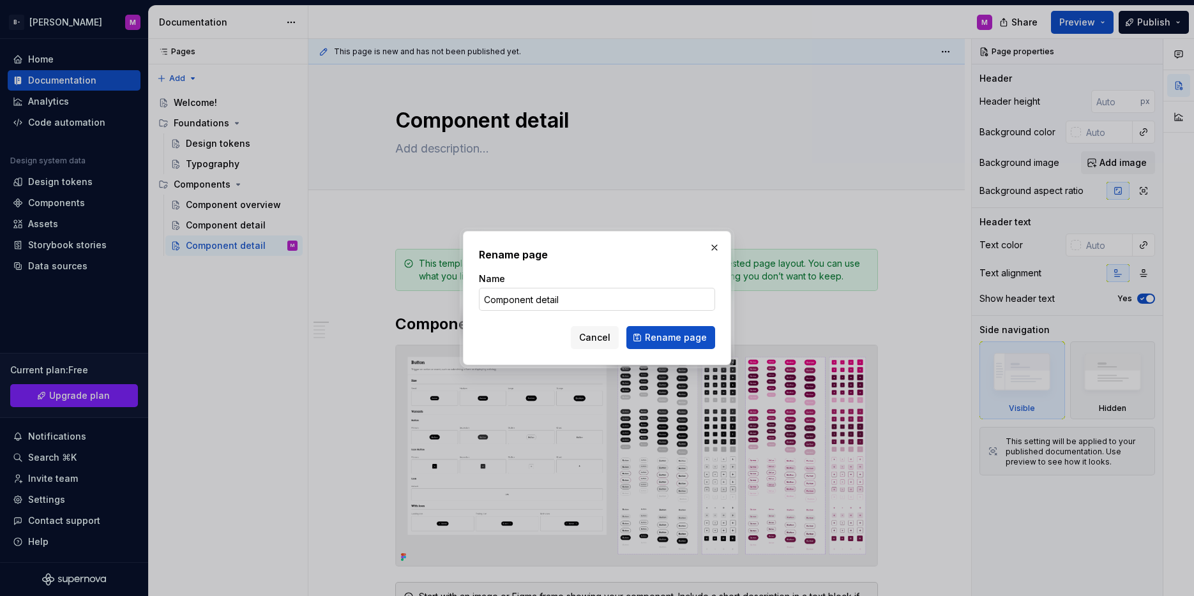
click at [597, 299] on input "Component detail" at bounding box center [597, 299] width 236 height 23
type input "Component detail 2"
drag, startPoint x: 663, startPoint y: 335, endPoint x: 657, endPoint y: 334, distance: 6.4
click at [661, 334] on span "Rename page" at bounding box center [676, 337] width 62 height 13
type textarea "*"
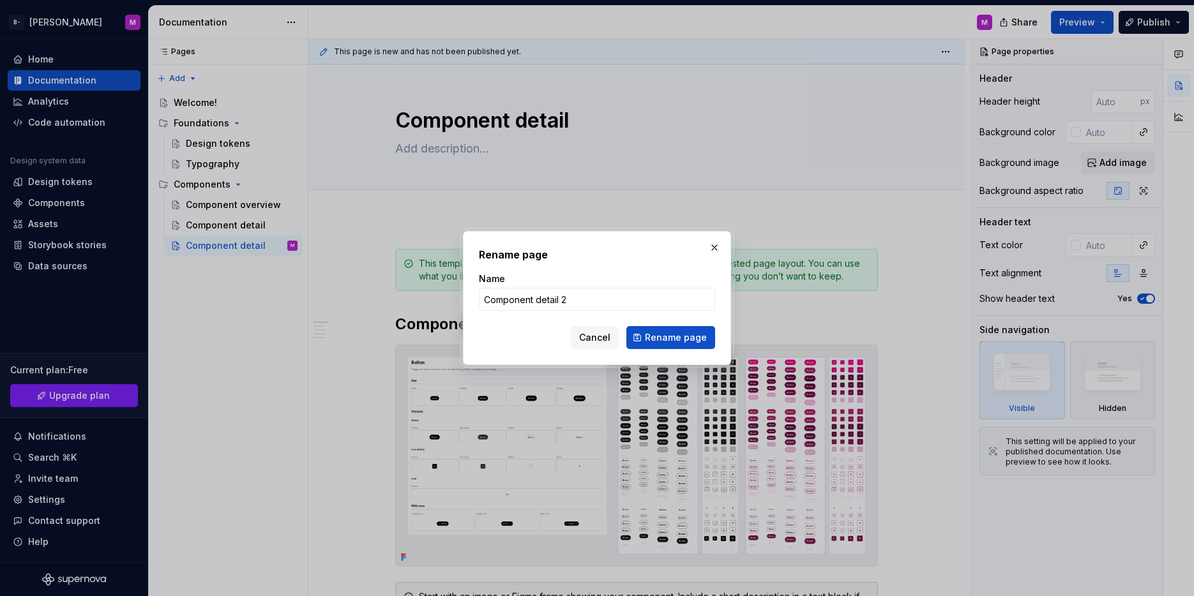
type textarea "Component detail 2"
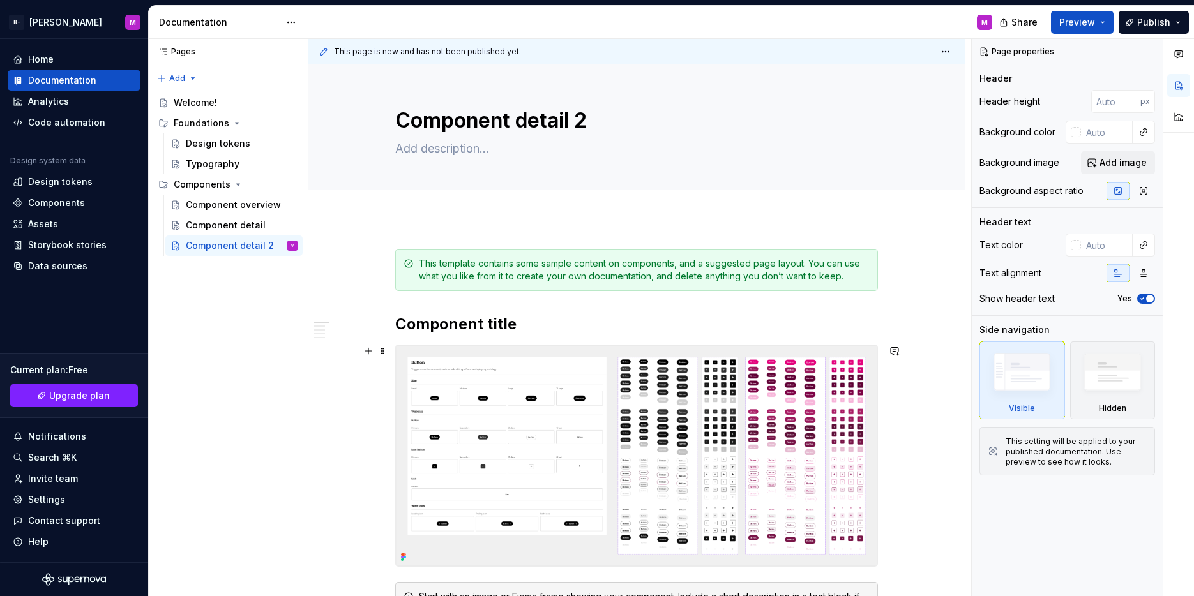
click at [795, 397] on img at bounding box center [636, 455] width 481 height 221
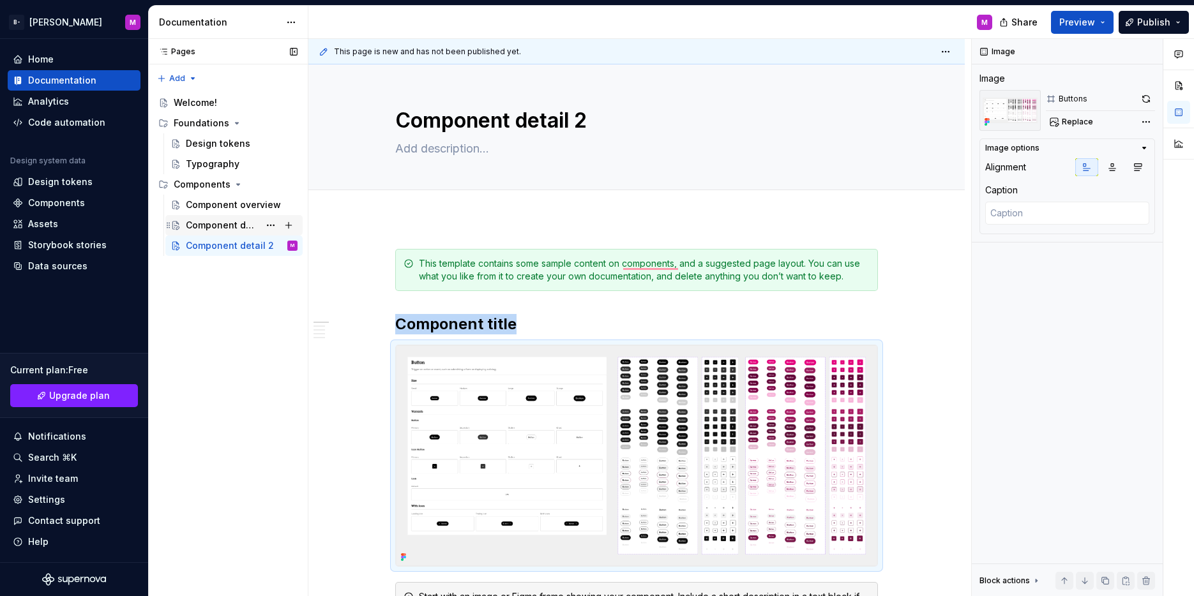
click at [205, 227] on div "Component detail" at bounding box center [222, 225] width 73 height 13
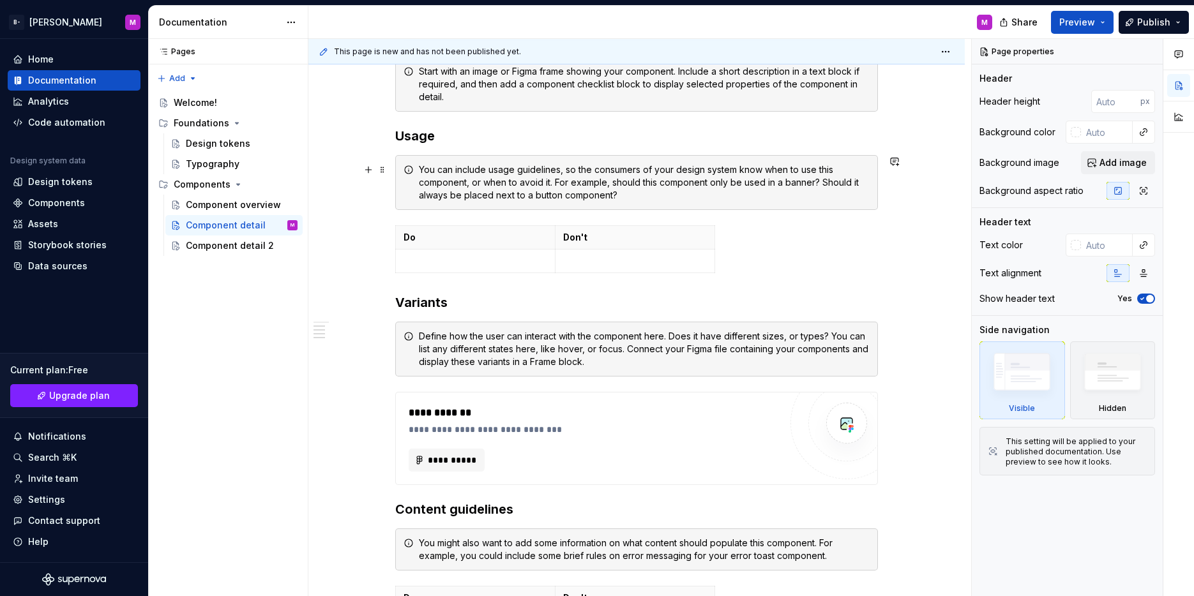
scroll to position [615, 0]
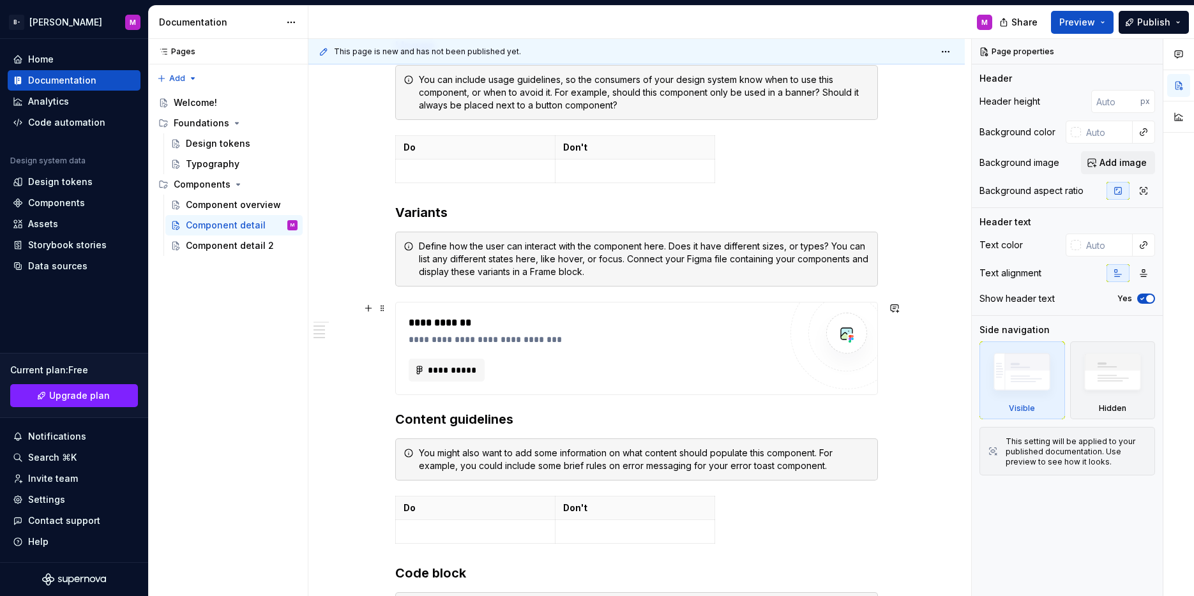
click at [551, 333] on div "**********" at bounding box center [595, 339] width 372 height 13
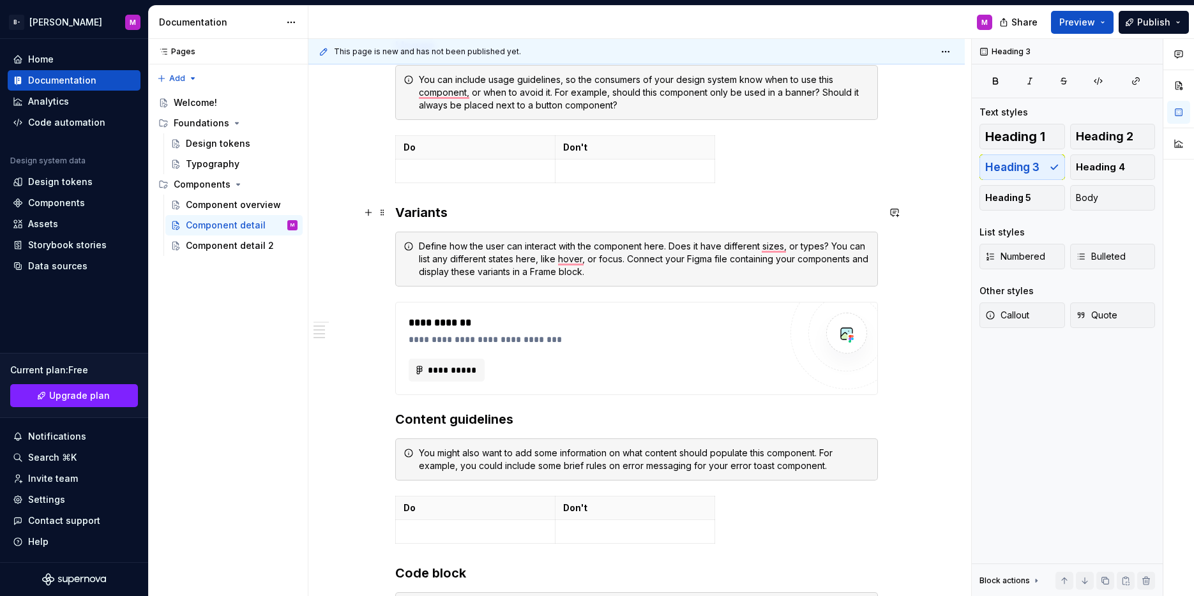
click at [395, 214] on h3 "Variants" at bounding box center [636, 213] width 483 height 18
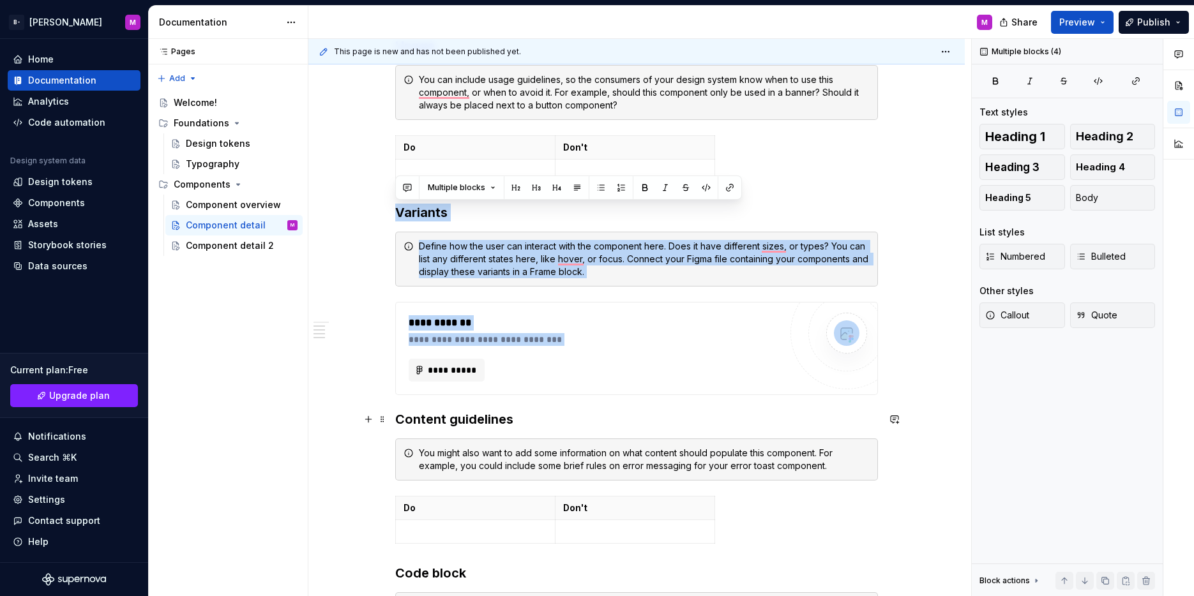
click at [395, 418] on h3 "Content guidelines" at bounding box center [636, 420] width 483 height 18
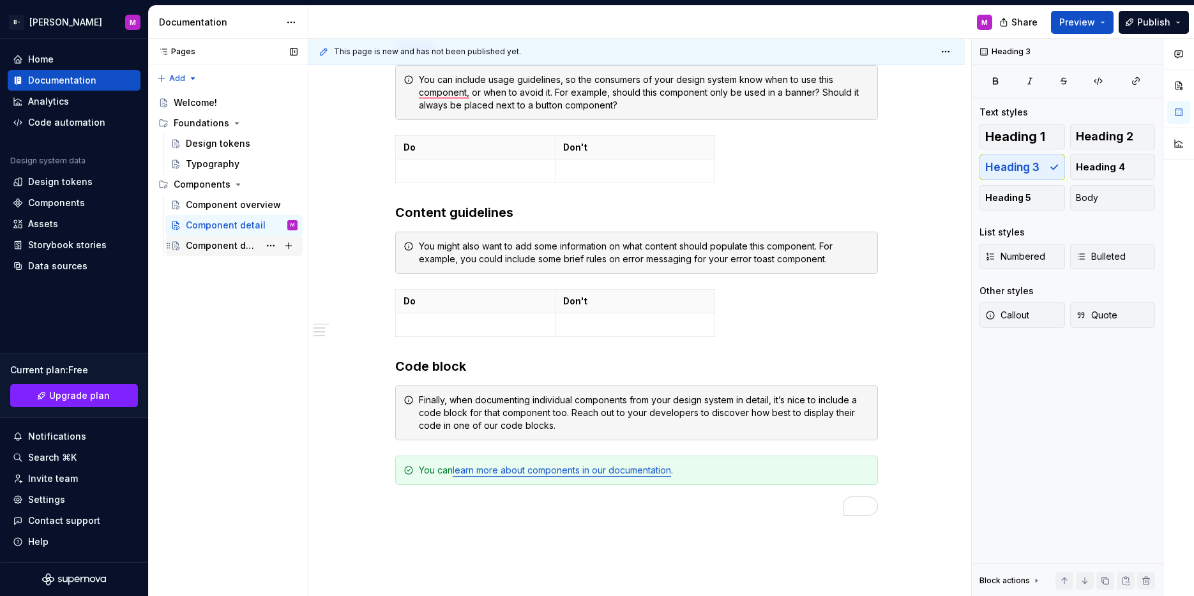
click at [237, 254] on div "Component detail 2" at bounding box center [242, 246] width 112 height 18
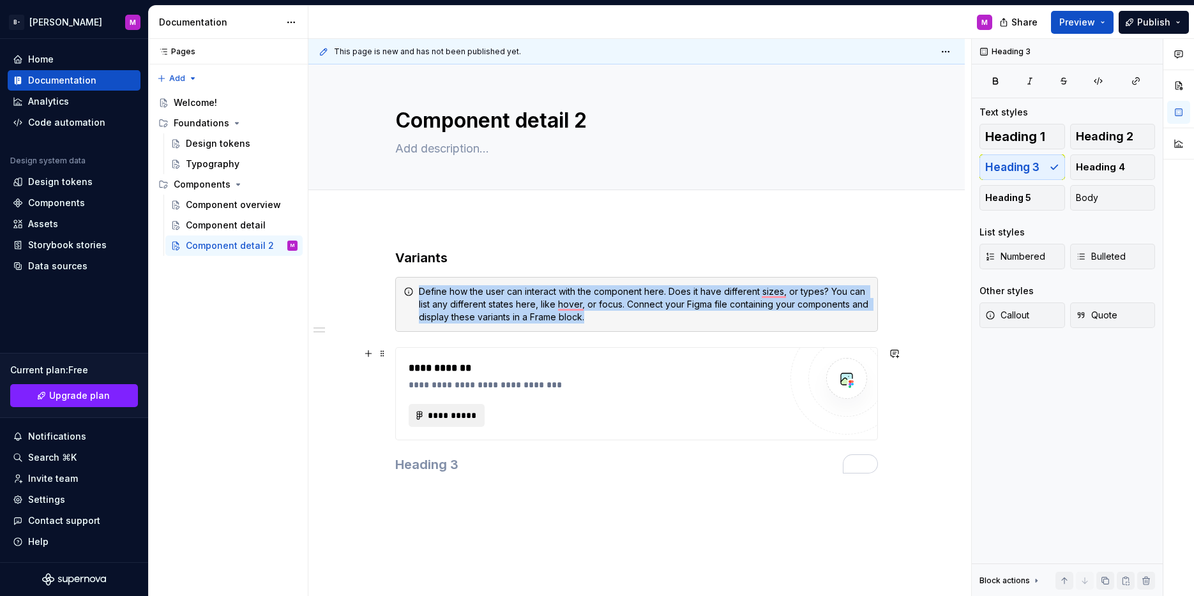
click at [462, 416] on span "**********" at bounding box center [451, 415] width 49 height 13
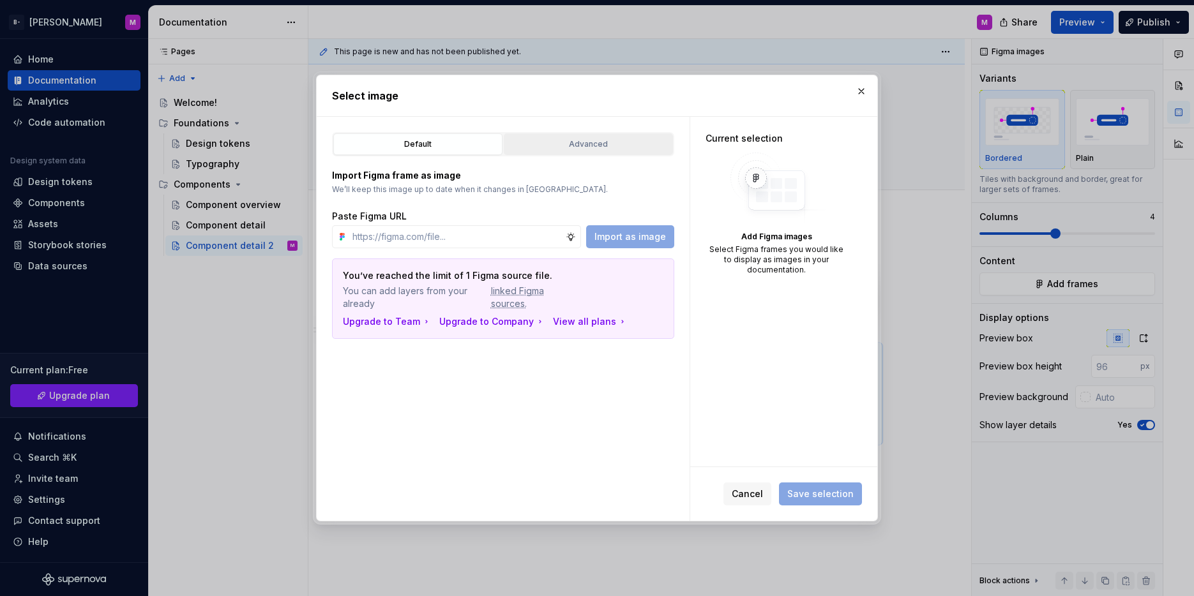
click at [576, 146] on div "Advanced" at bounding box center [588, 144] width 160 height 13
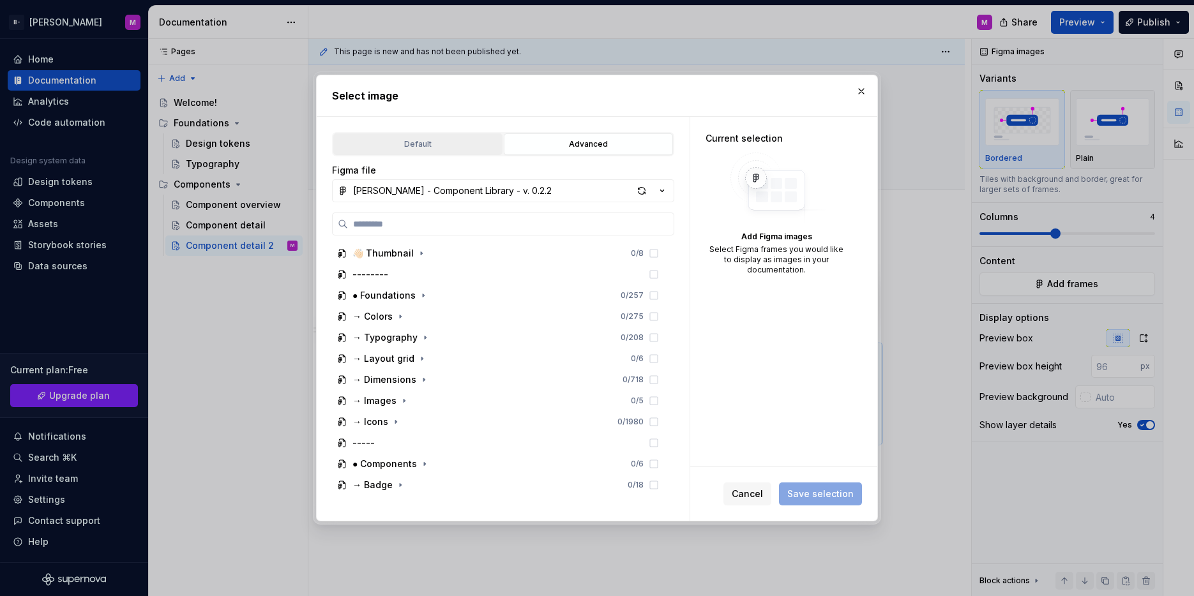
click at [455, 140] on div "Default" at bounding box center [418, 144] width 160 height 13
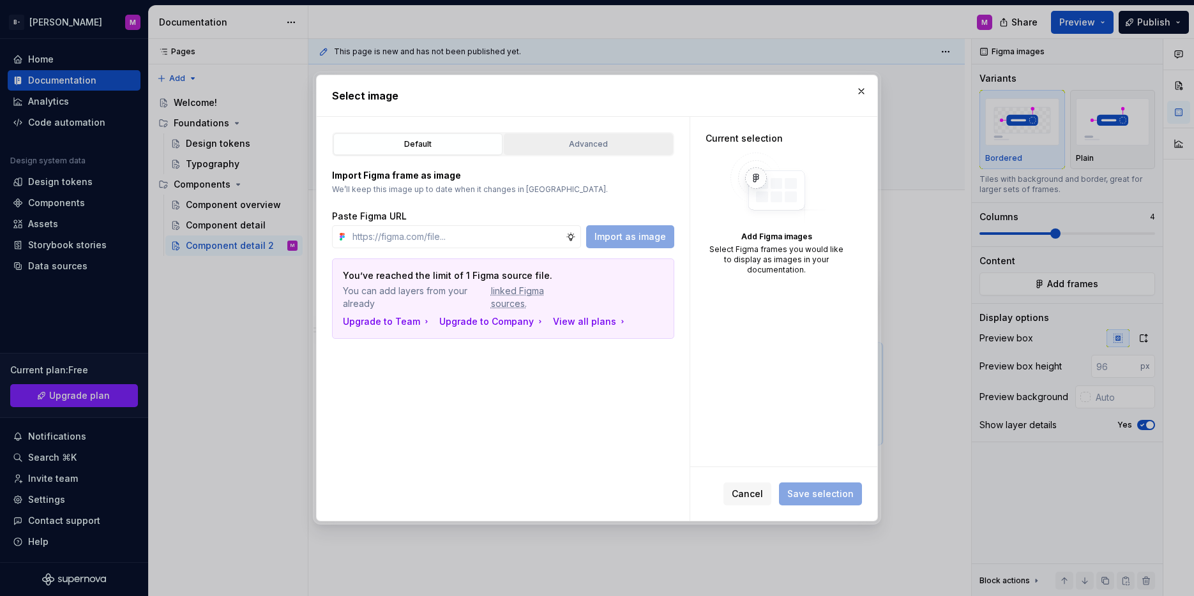
click at [606, 132] on div "Default Advanced" at bounding box center [503, 144] width 342 height 24
click at [606, 134] on button "Advanced" at bounding box center [588, 144] width 169 height 22
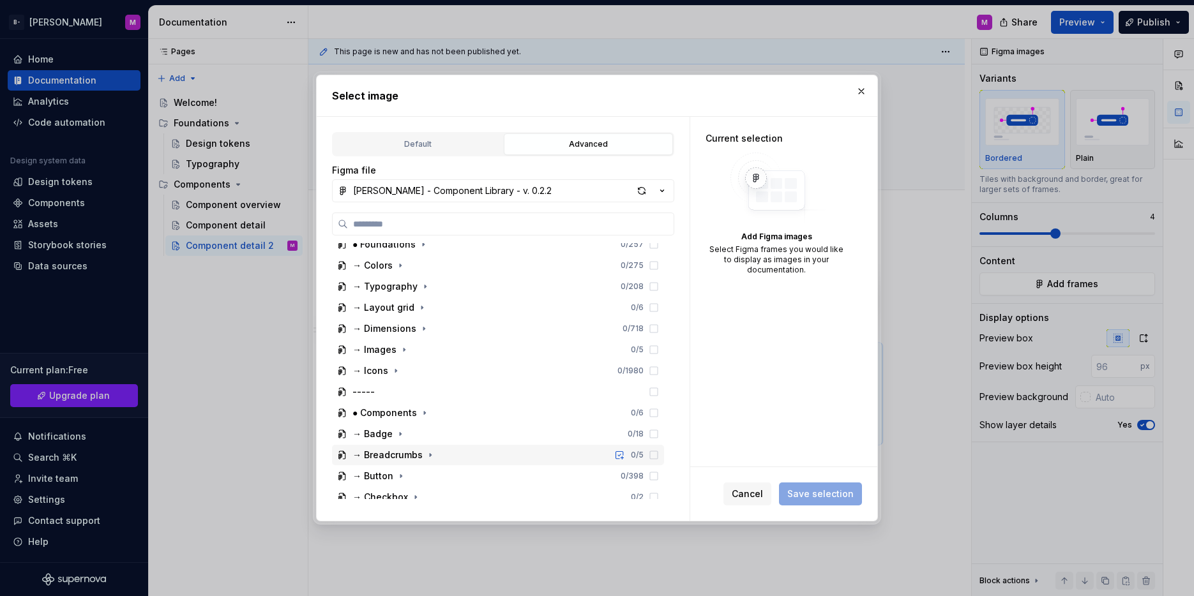
scroll to position [228, 0]
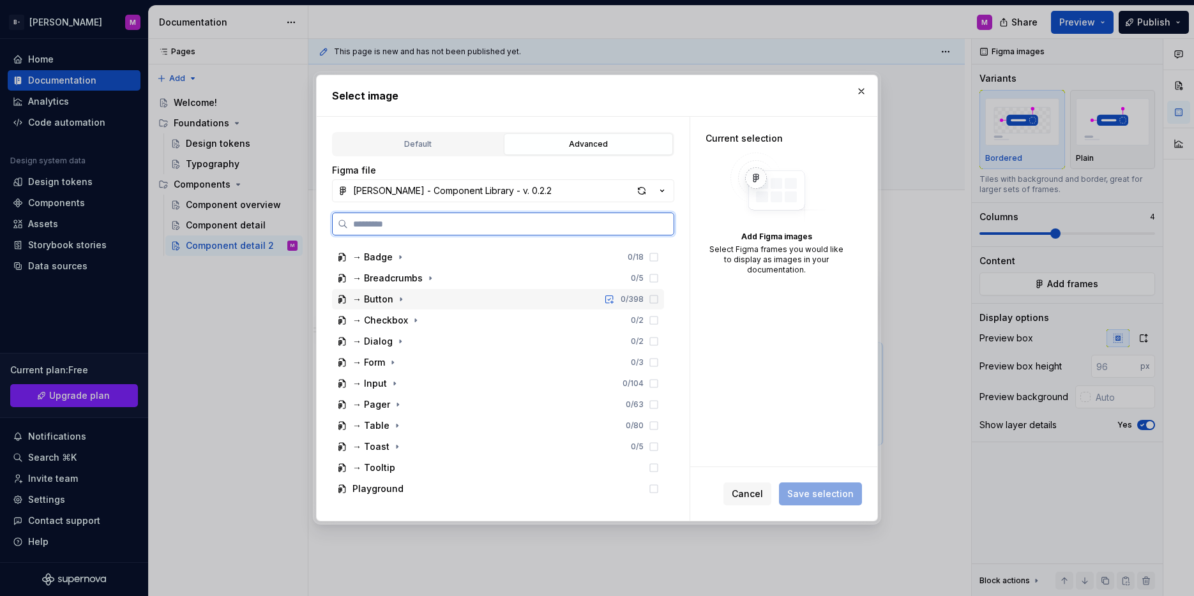
click at [412, 306] on div "→ Button 0 / 398" at bounding box center [498, 299] width 332 height 20
click at [386, 313] on div "Button 0 / 96" at bounding box center [504, 320] width 320 height 20
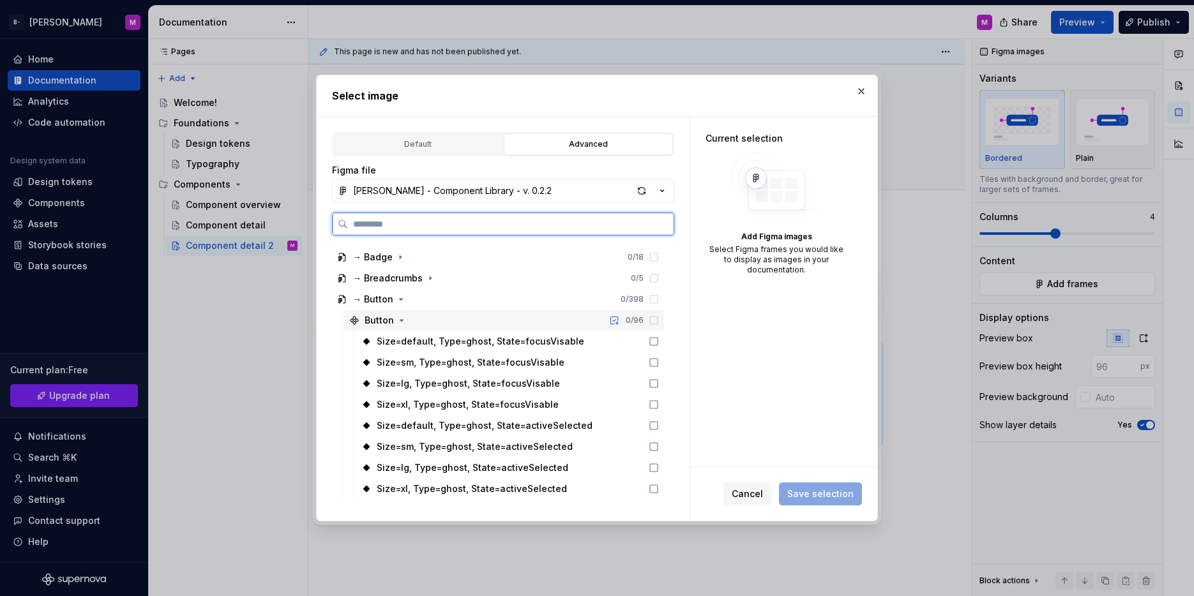
click at [384, 322] on div "Button" at bounding box center [379, 320] width 29 height 13
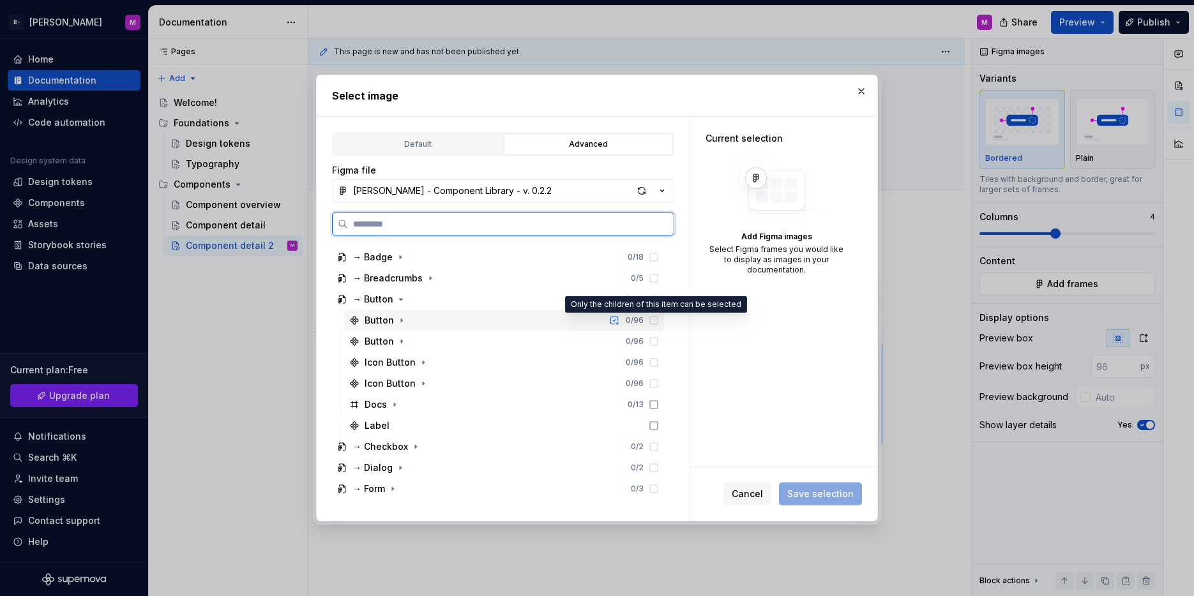
click at [651, 321] on icon at bounding box center [654, 320] width 10 height 10
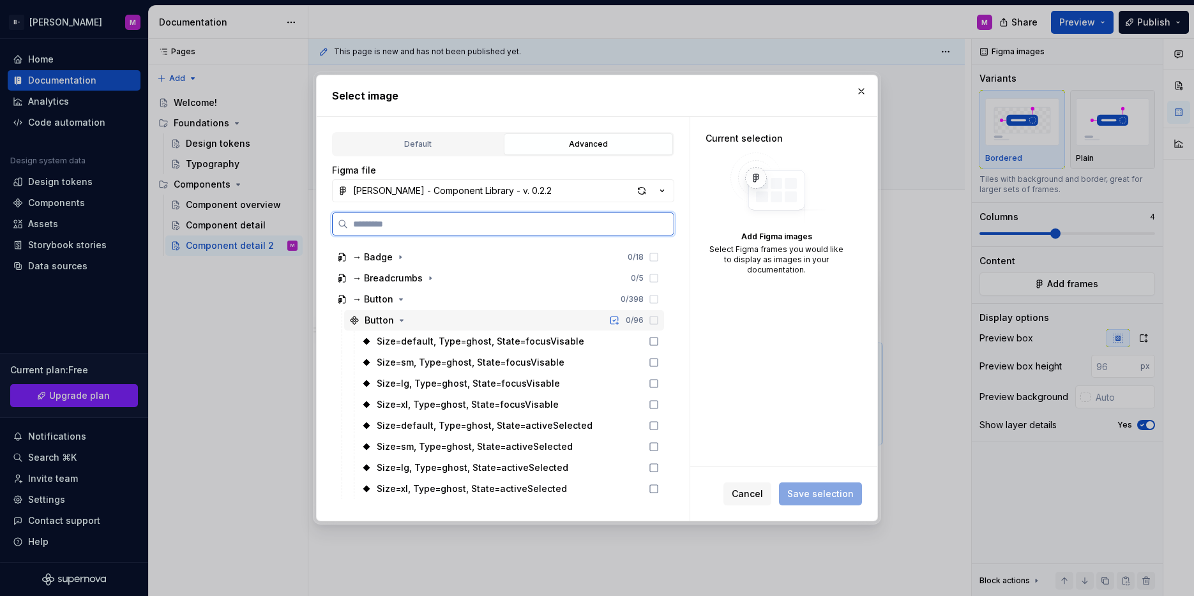
click at [654, 319] on icon at bounding box center [654, 320] width 10 height 10
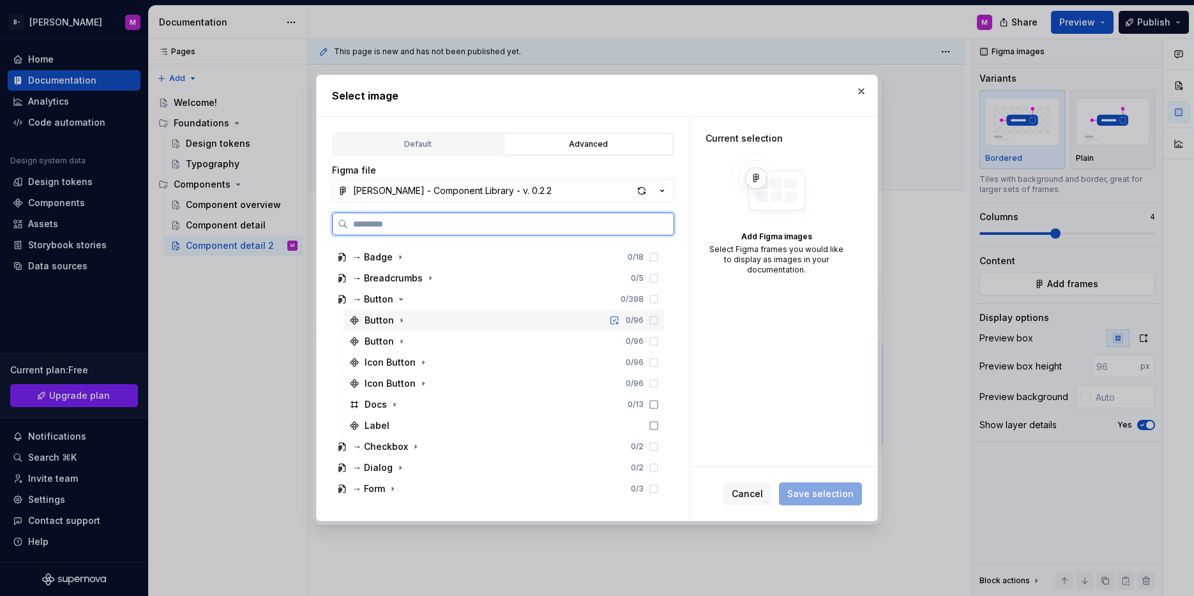
click at [655, 317] on icon at bounding box center [654, 320] width 10 height 10
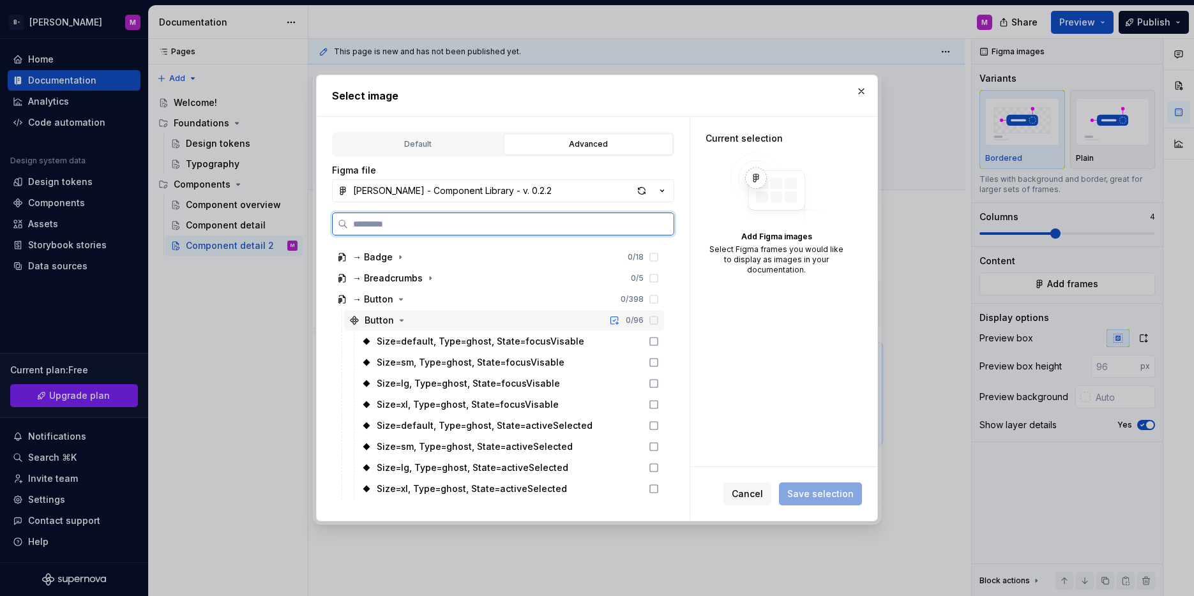
click at [655, 317] on icon at bounding box center [654, 320] width 10 height 10
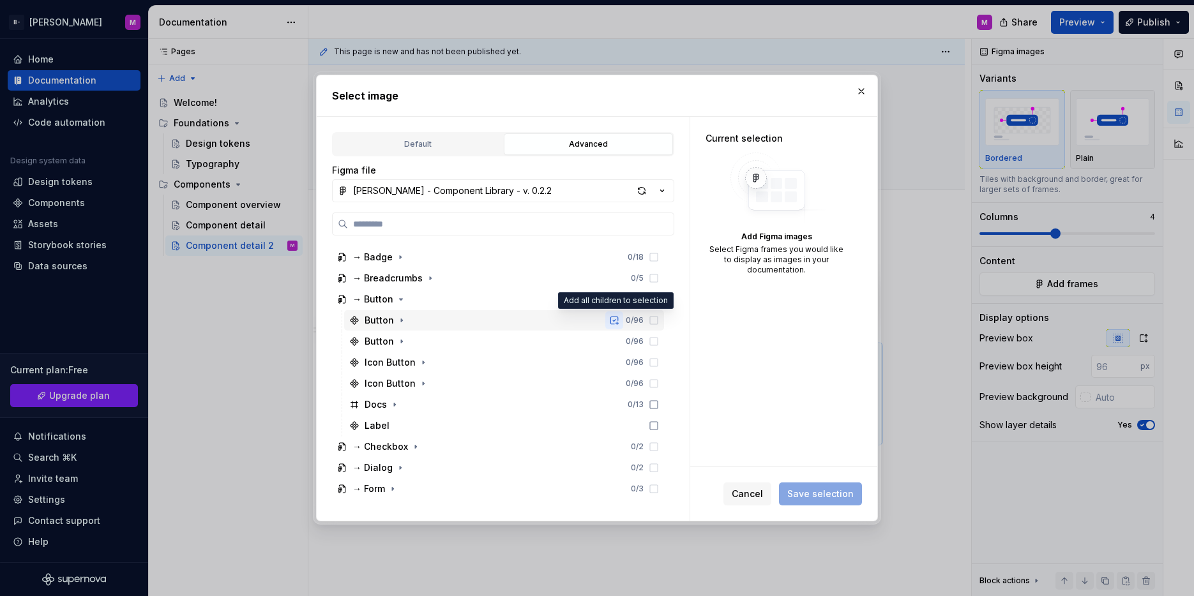
click at [612, 320] on button "button" at bounding box center [614, 321] width 18 height 18
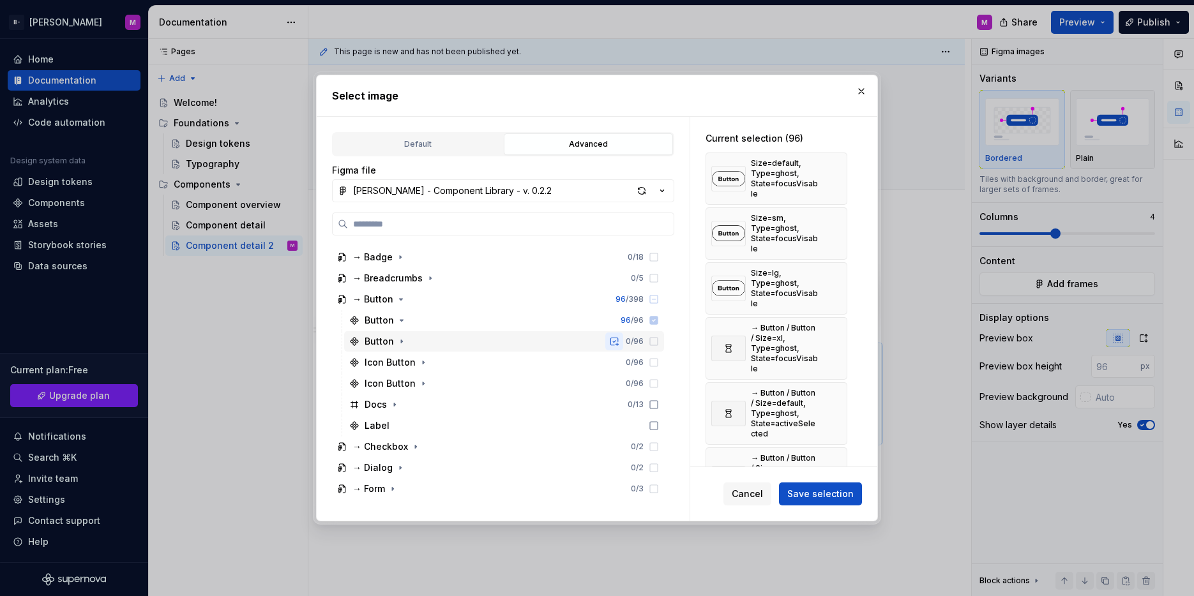
click at [614, 344] on button "button" at bounding box center [614, 342] width 18 height 18
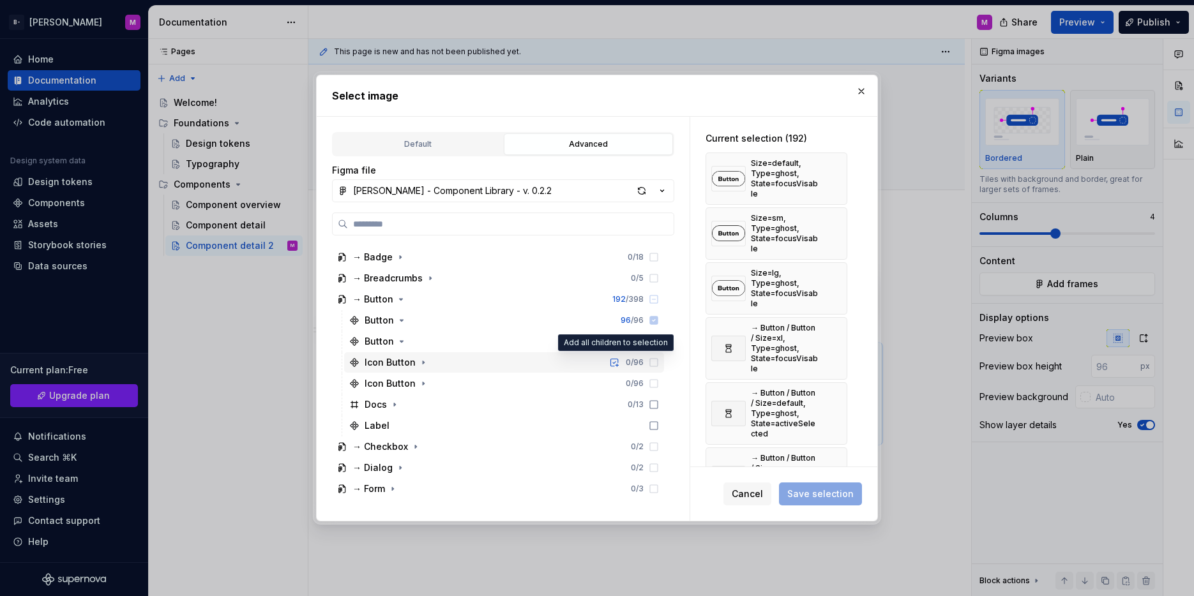
click at [615, 364] on button "button" at bounding box center [614, 363] width 18 height 18
click at [613, 382] on button "button" at bounding box center [614, 384] width 18 height 18
click at [799, 185] on div "Size=default, Type=ghost, State=focusVisable" at bounding box center [785, 178] width 68 height 41
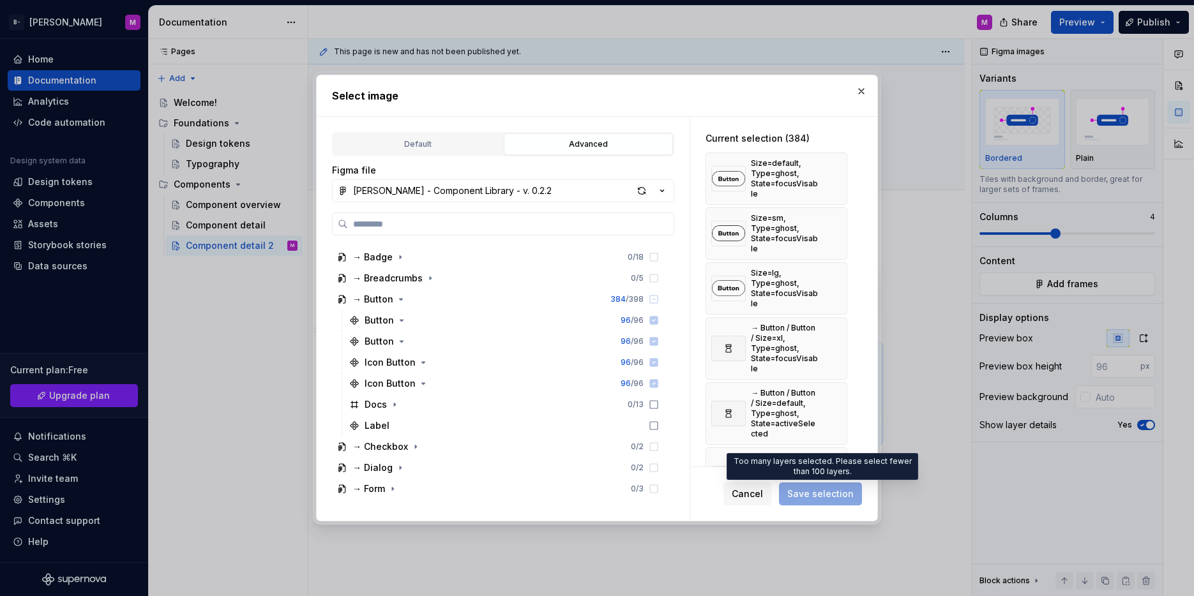
click at [811, 504] on span "Save selection" at bounding box center [820, 494] width 83 height 23
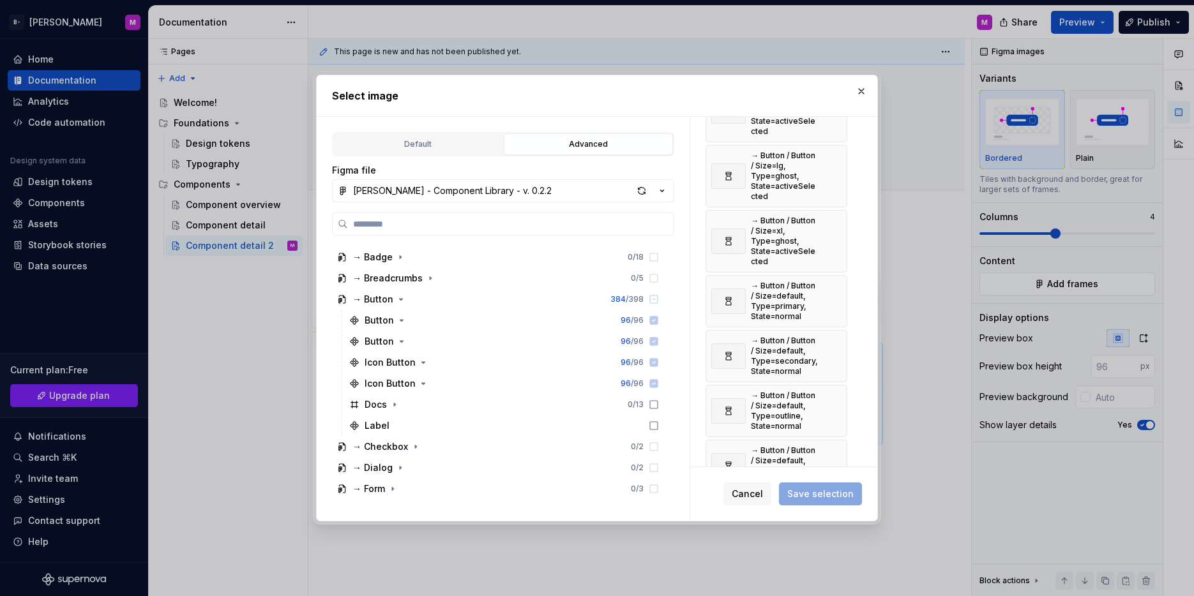
scroll to position [0, 0]
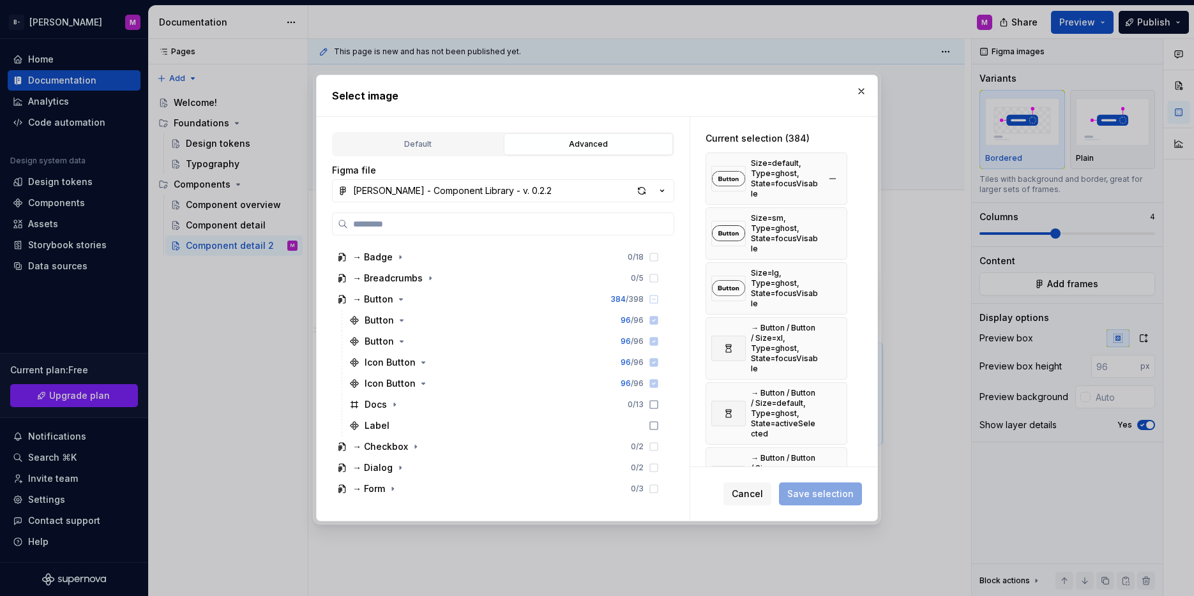
click at [771, 172] on div "Size=default, Type=ghost, State=focusVisable" at bounding box center [785, 178] width 68 height 41
type textarea "*"
